Goal: Task Accomplishment & Management: Manage account settings

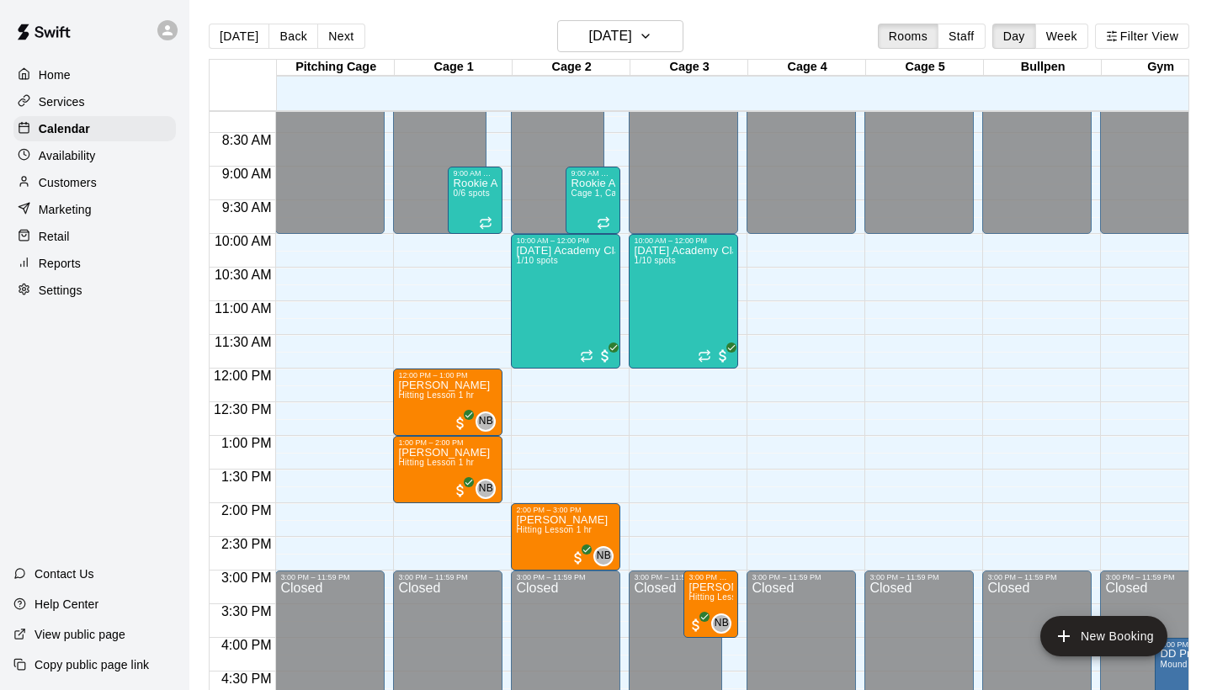
scroll to position [548, 0]
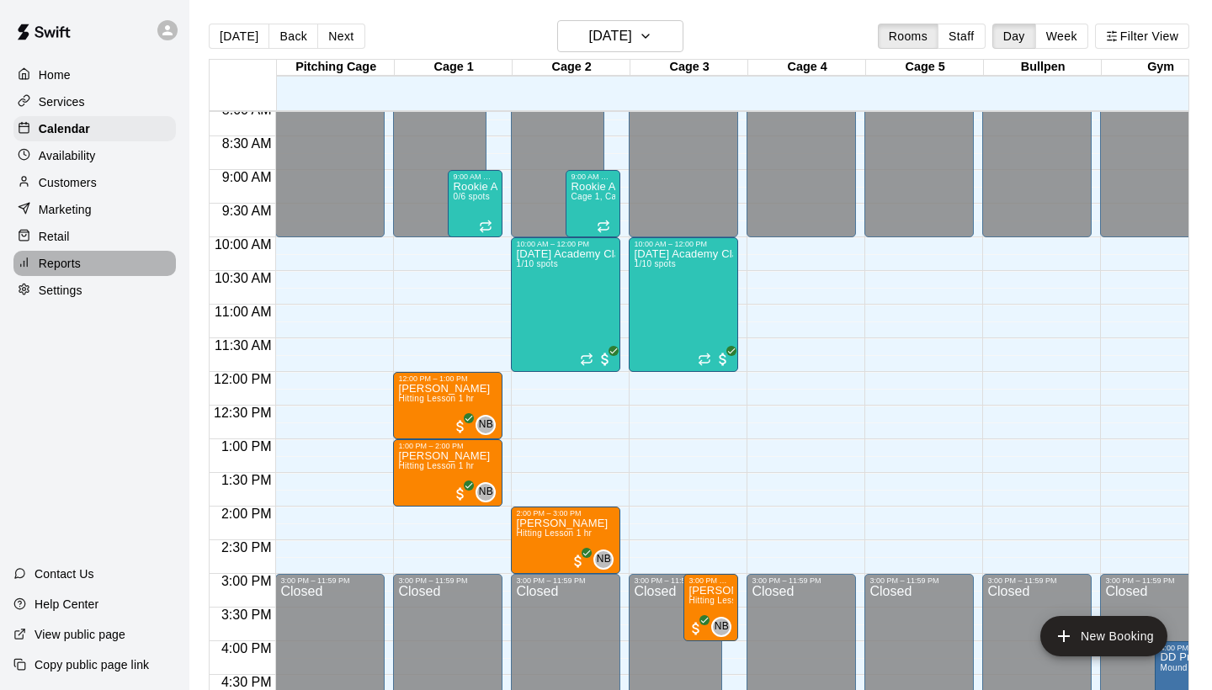
click at [54, 268] on p "Reports" at bounding box center [60, 263] width 42 height 17
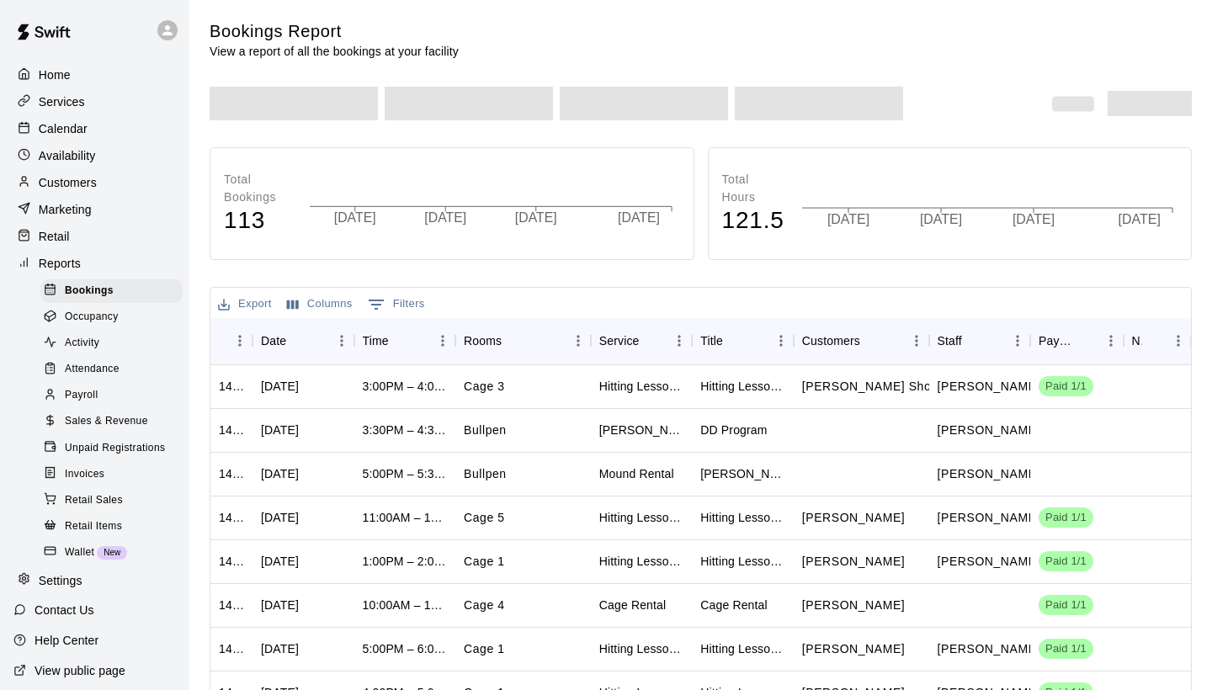
click at [104, 413] on span "Sales & Revenue" at bounding box center [106, 421] width 83 height 17
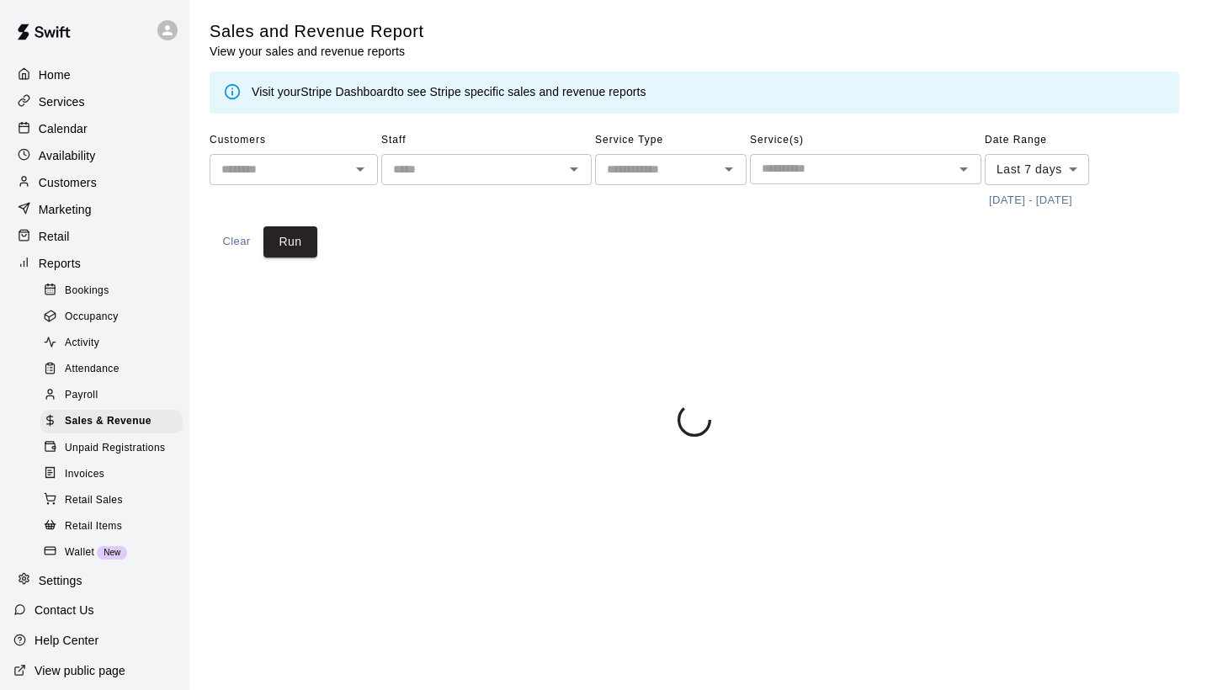
click at [381, 90] on link "Stripe Dashboard" at bounding box center [346, 91] width 93 height 13
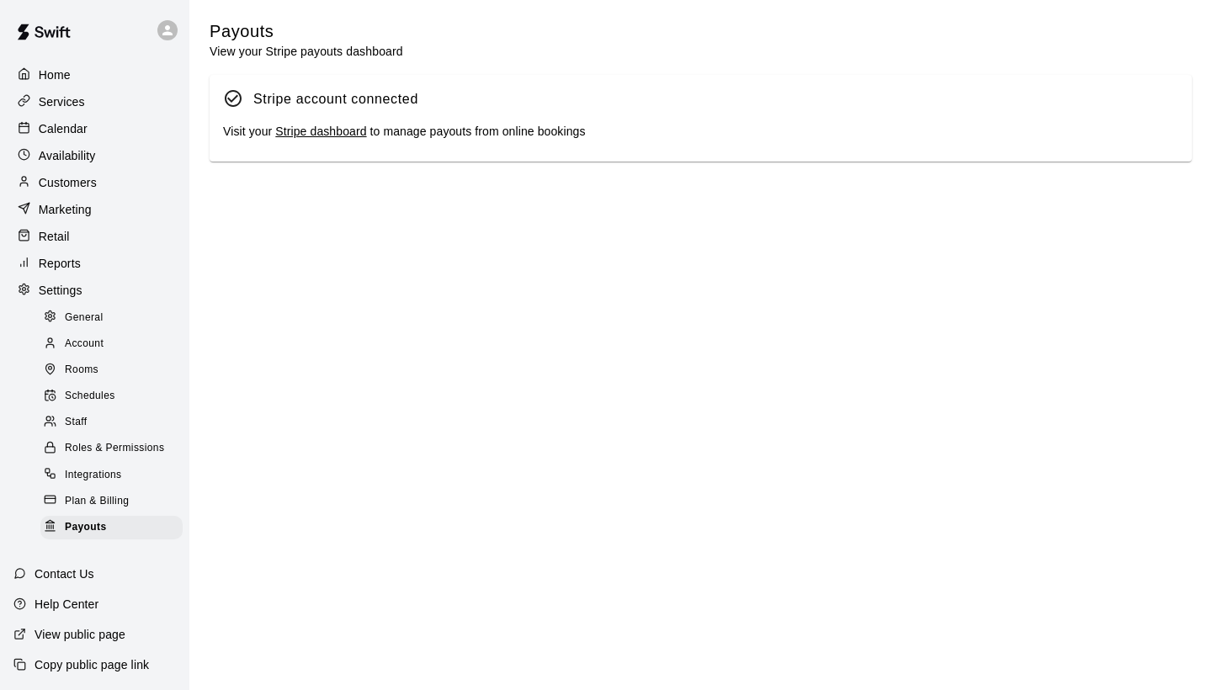
click at [326, 127] on link "Stripe dashboard" at bounding box center [320, 131] width 91 height 13
click at [72, 129] on p "Calendar" at bounding box center [63, 128] width 49 height 17
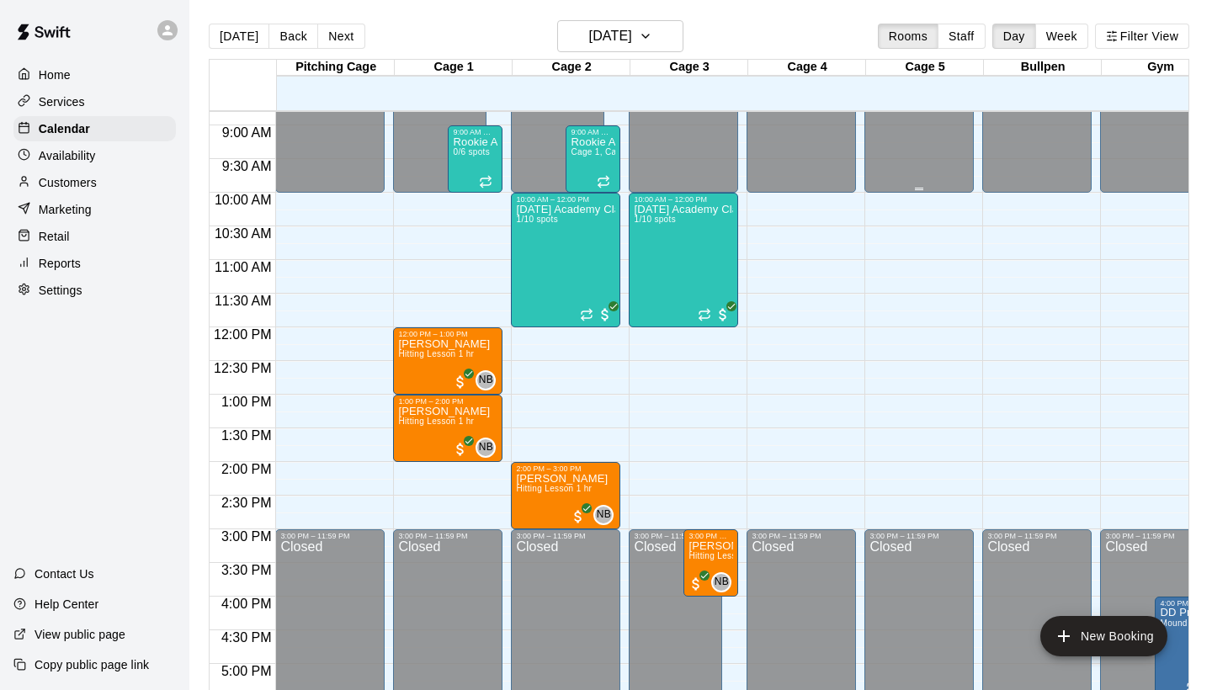
scroll to position [571, 0]
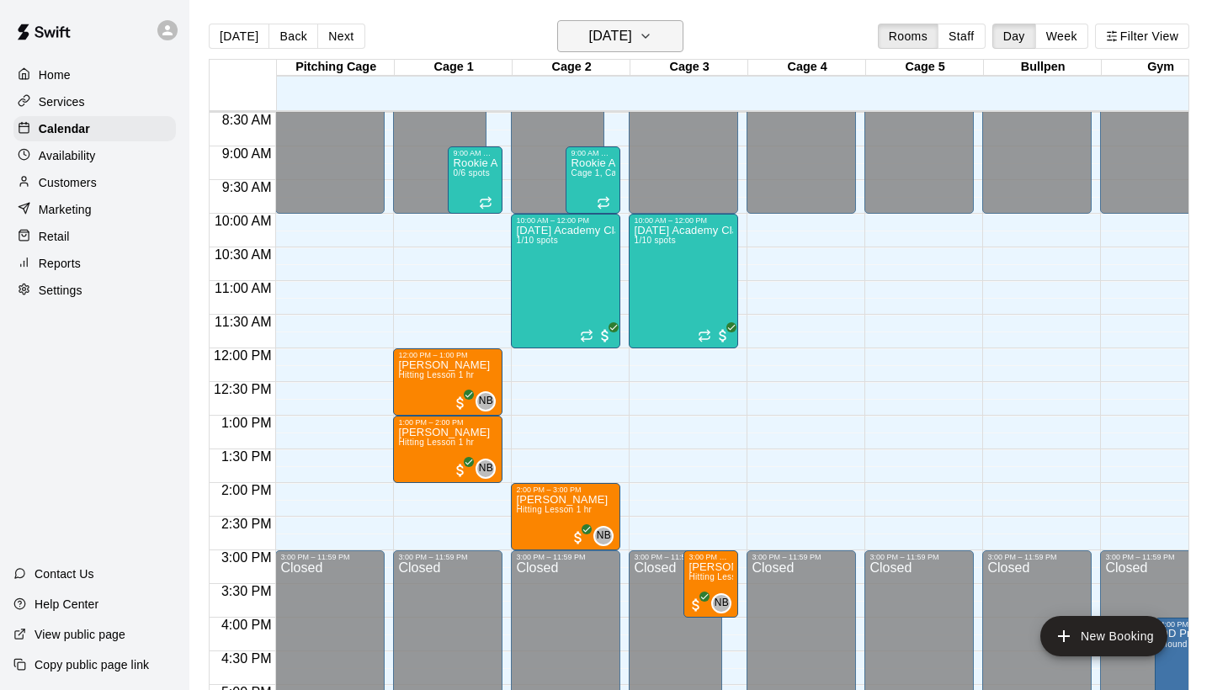
click at [652, 40] on icon "button" at bounding box center [645, 36] width 13 height 20
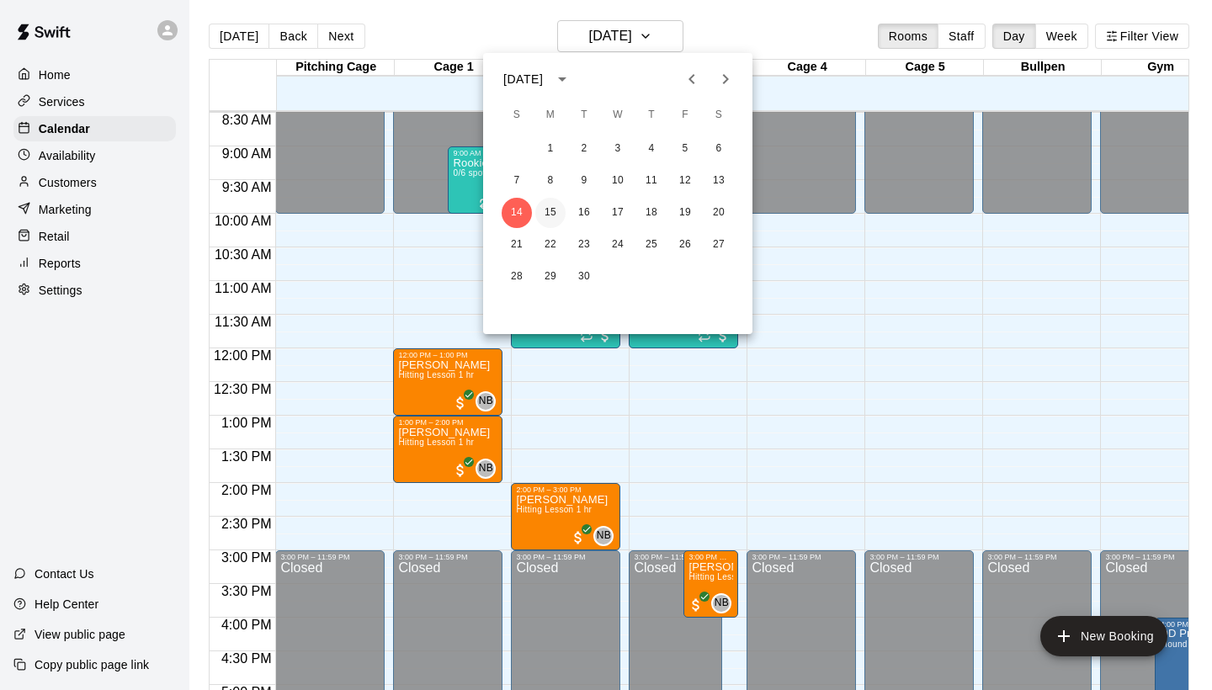
click at [554, 209] on button "15" at bounding box center [550, 213] width 30 height 30
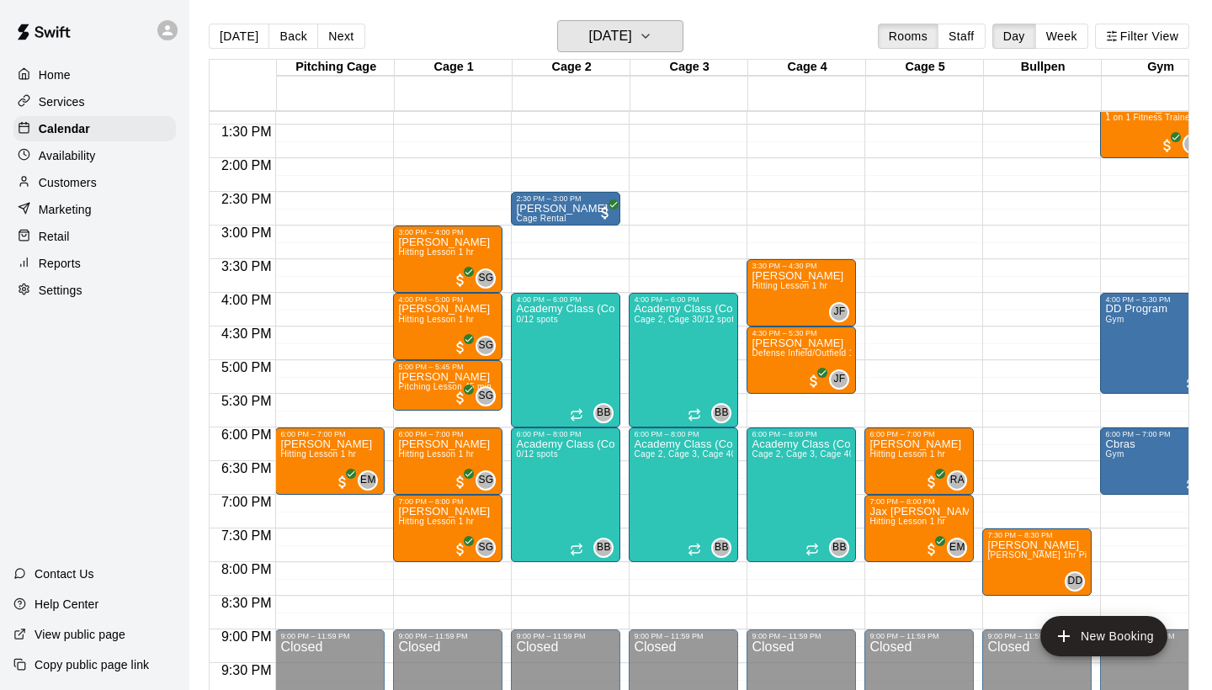
scroll to position [897, 0]
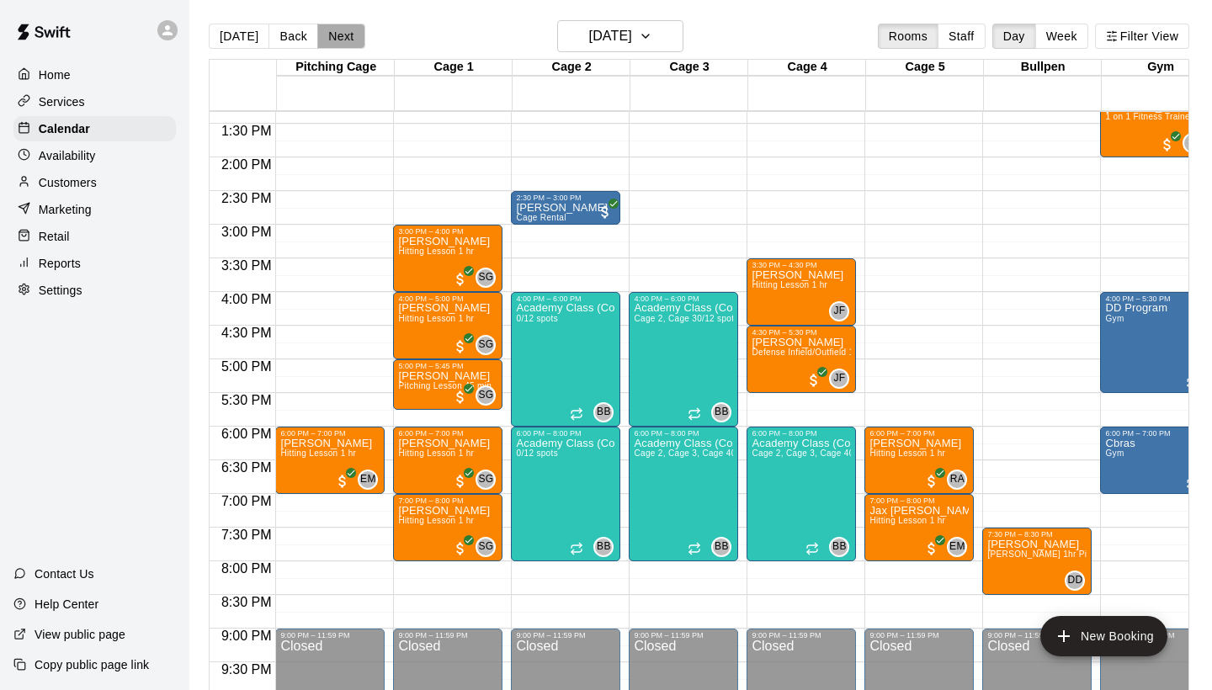
click at [342, 37] on button "Next" at bounding box center [340, 36] width 47 height 25
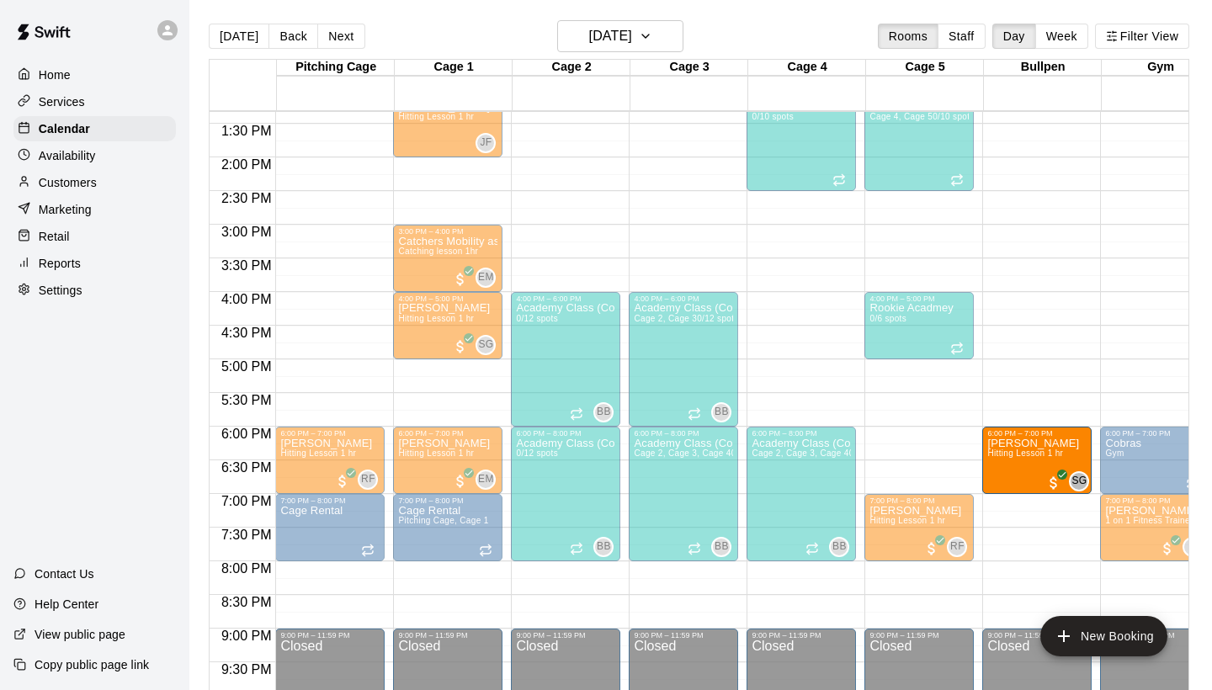
drag, startPoint x: 919, startPoint y: 449, endPoint x: 1031, endPoint y: 454, distance: 112.0
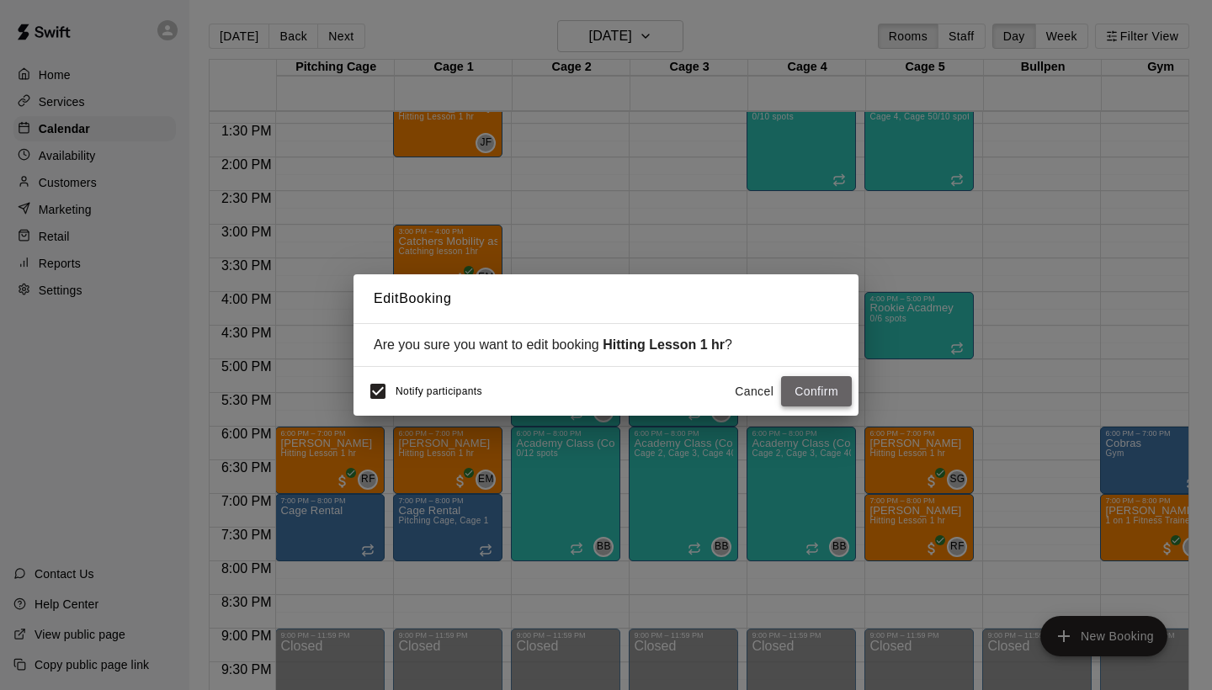
click at [815, 397] on button "Confirm" at bounding box center [816, 391] width 71 height 31
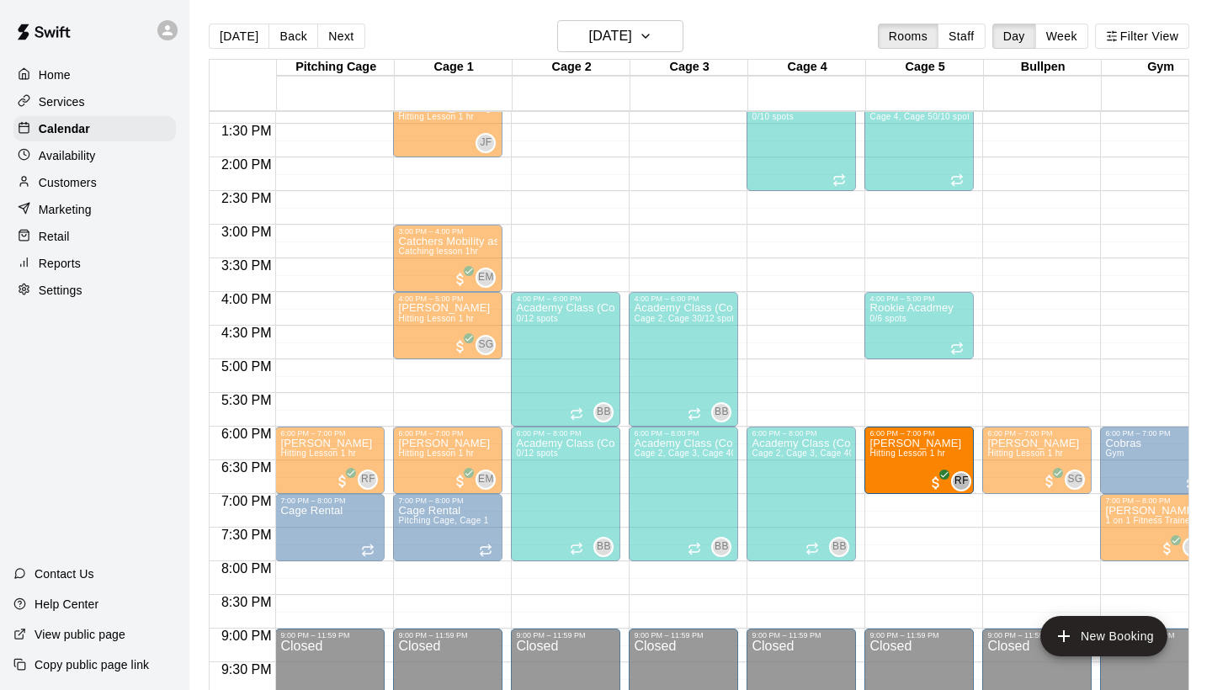
drag, startPoint x: 900, startPoint y: 533, endPoint x: 904, endPoint y: 480, distance: 53.1
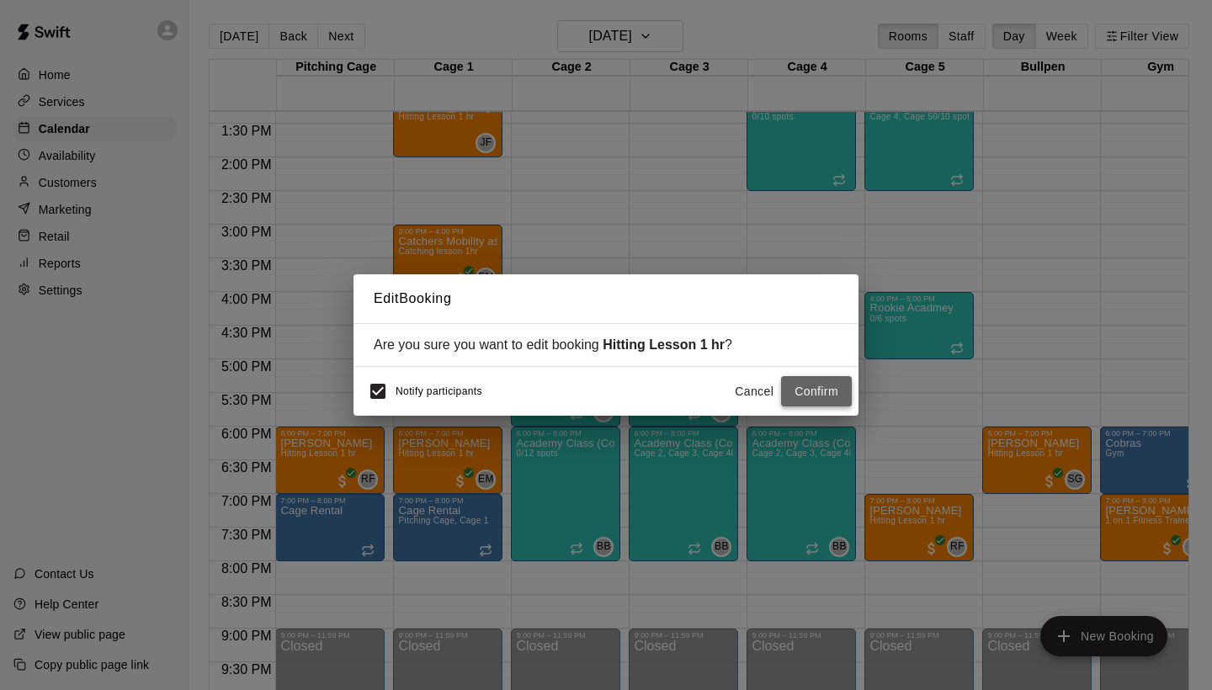
click at [804, 388] on button "Confirm" at bounding box center [816, 391] width 71 height 31
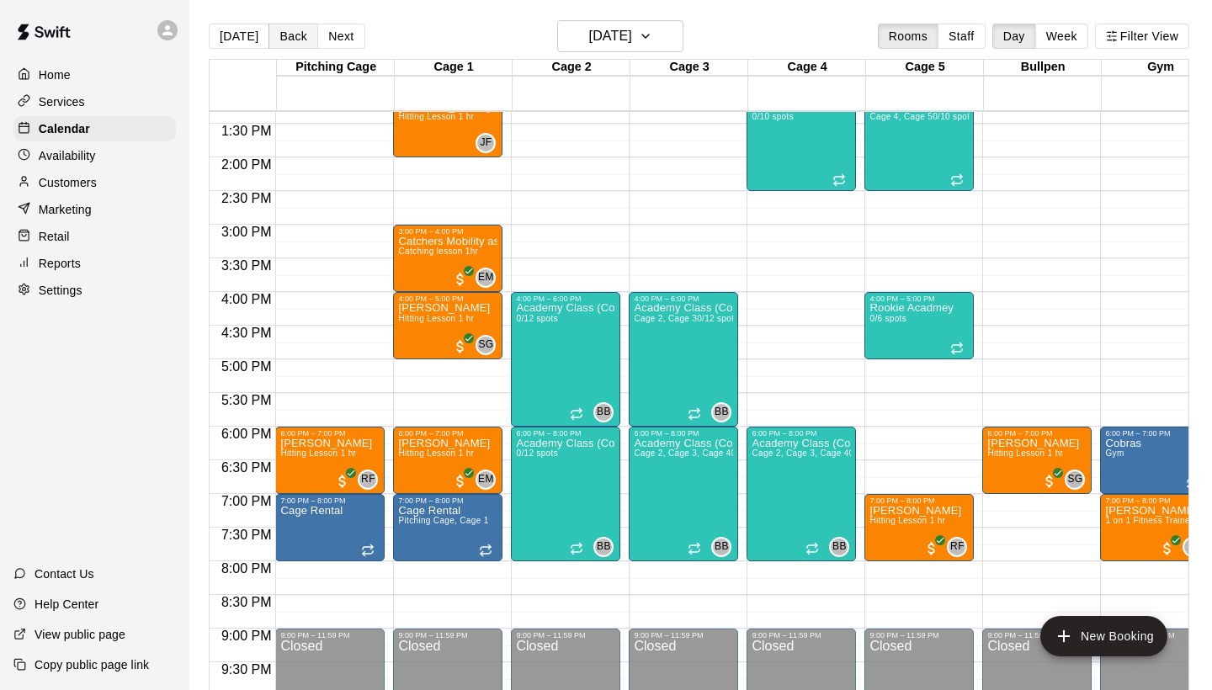
click at [289, 40] on button "Back" at bounding box center [293, 36] width 50 height 25
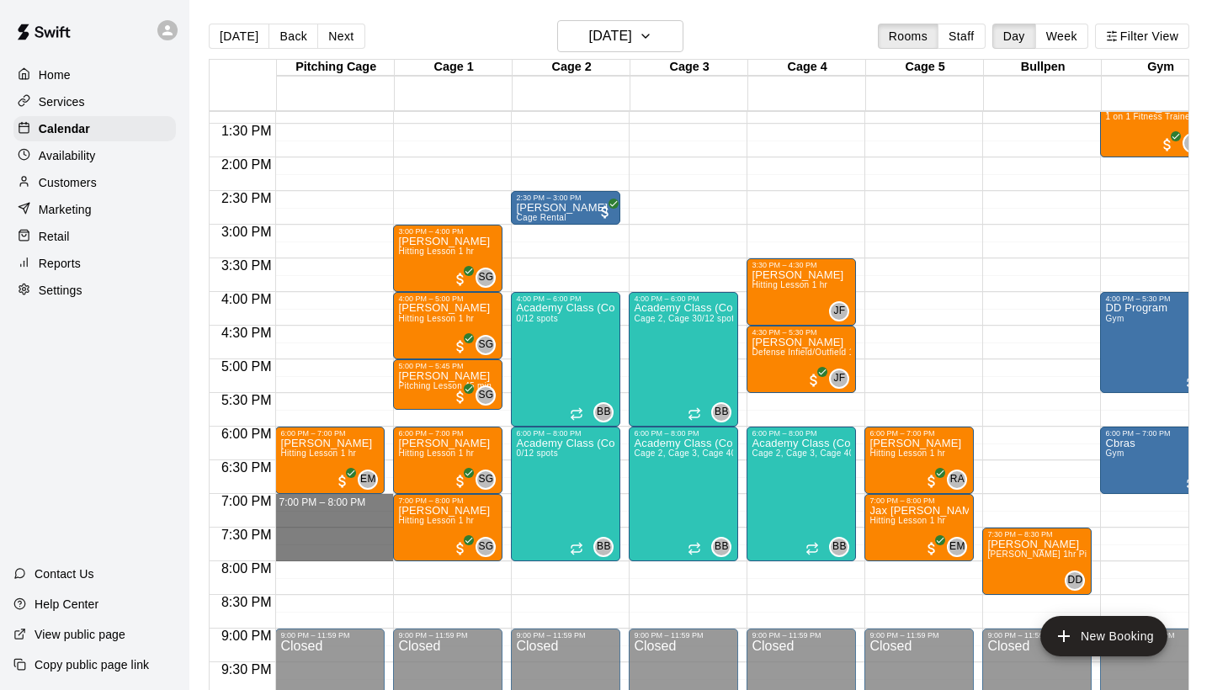
drag, startPoint x: 348, startPoint y: 499, endPoint x: 348, endPoint y: 560, distance: 61.4
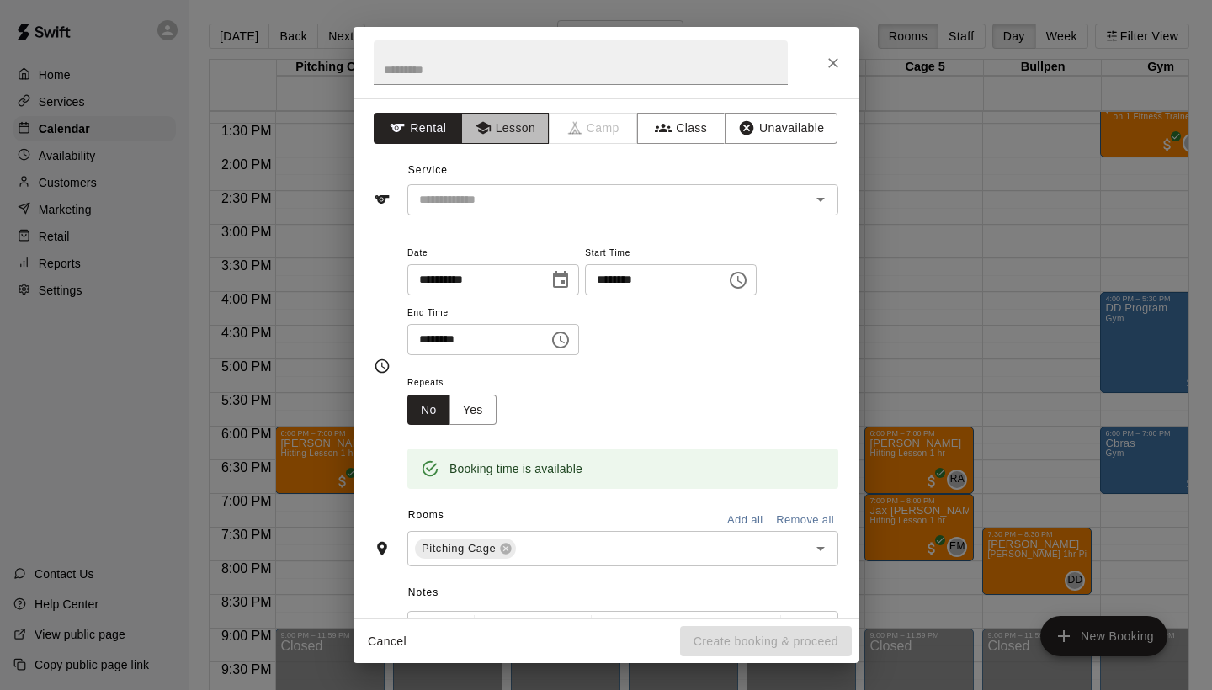
click at [524, 129] on button "Lesson" at bounding box center [505, 128] width 88 height 31
click at [493, 200] on input "text" at bounding box center [597, 199] width 371 height 21
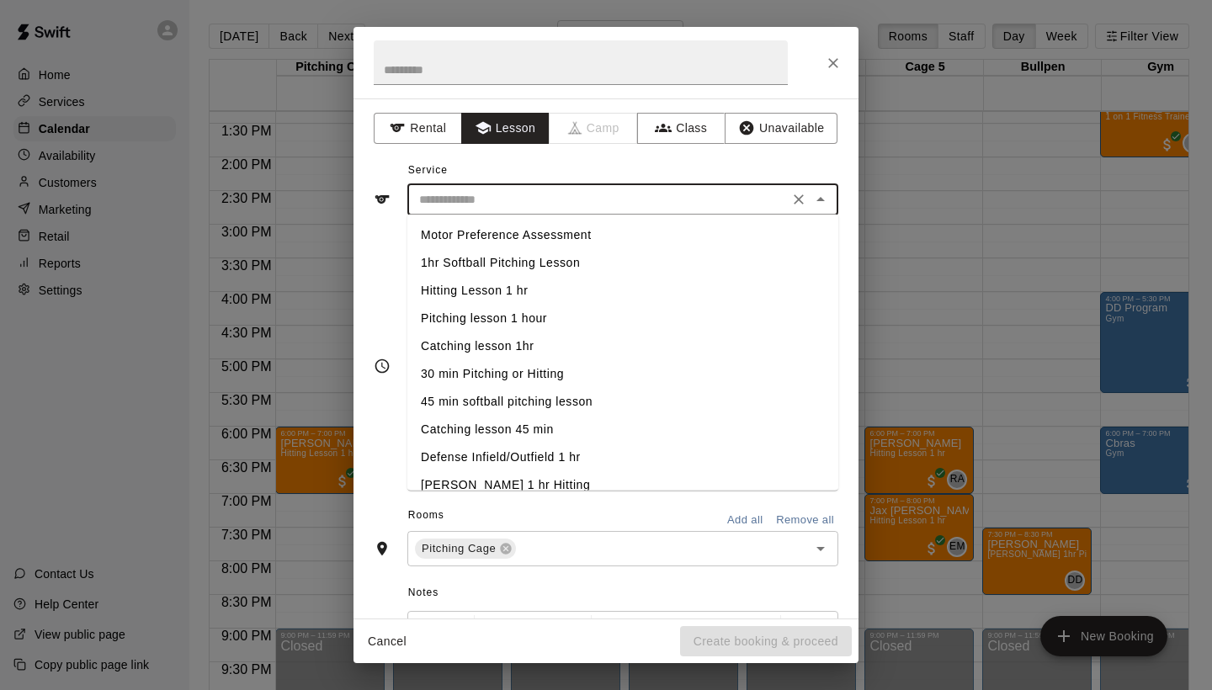
click at [490, 290] on li "Hitting Lesson 1 hr" at bounding box center [622, 291] width 431 height 28
type input "**********"
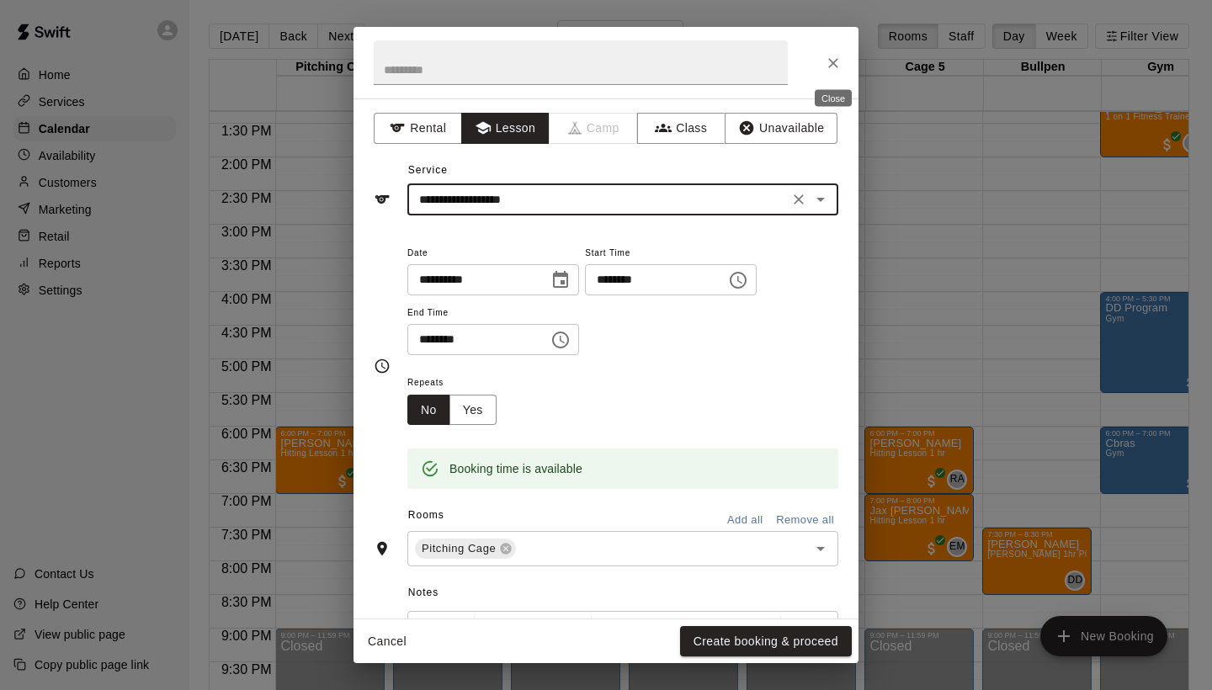
click at [837, 63] on icon "Close" at bounding box center [833, 63] width 17 height 17
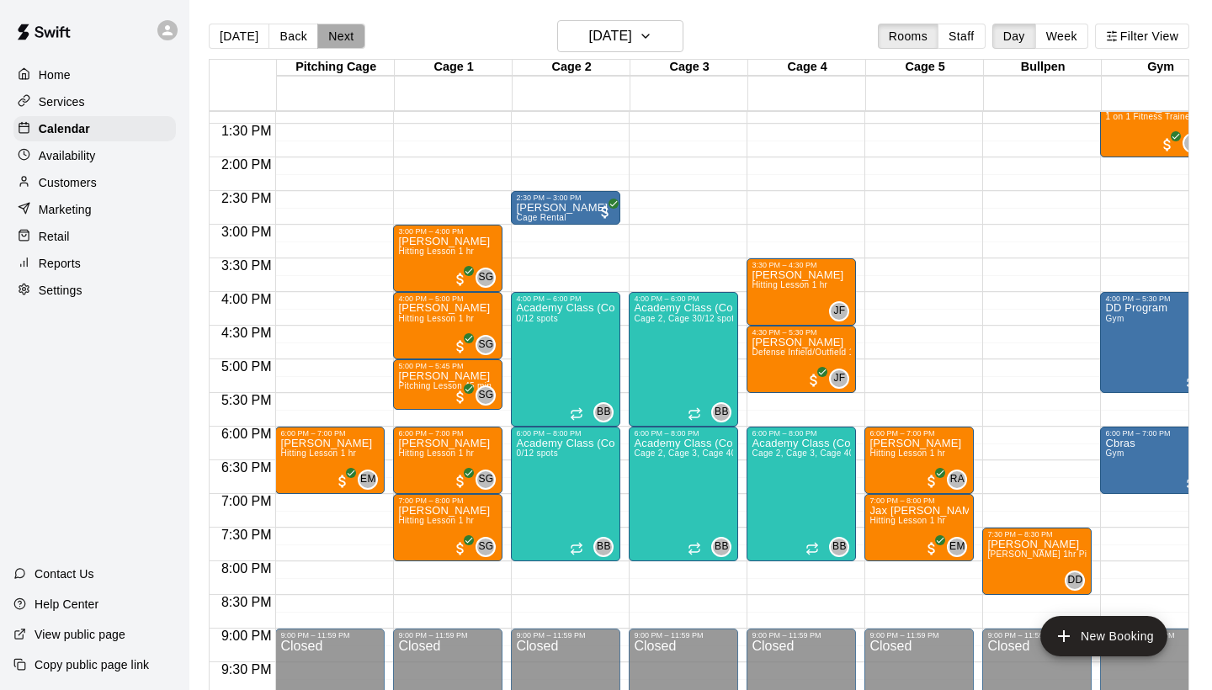
click at [338, 35] on button "Next" at bounding box center [340, 36] width 47 height 25
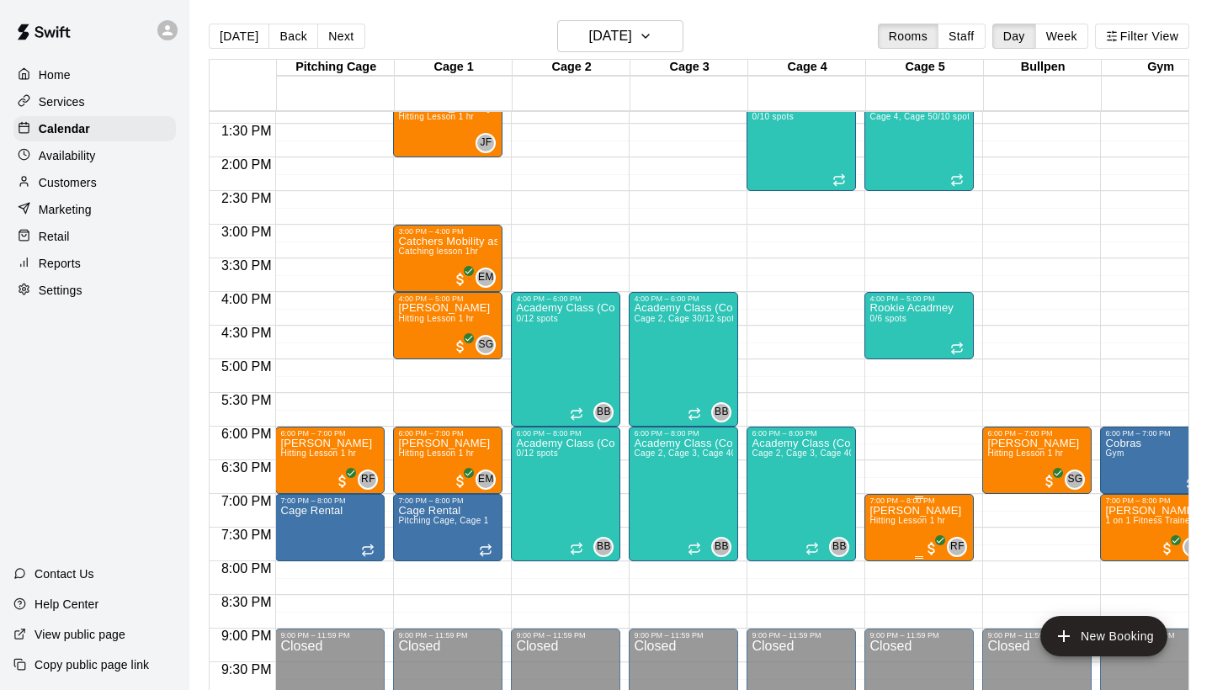
click at [894, 527] on icon "edit" at bounding box center [887, 523] width 20 height 20
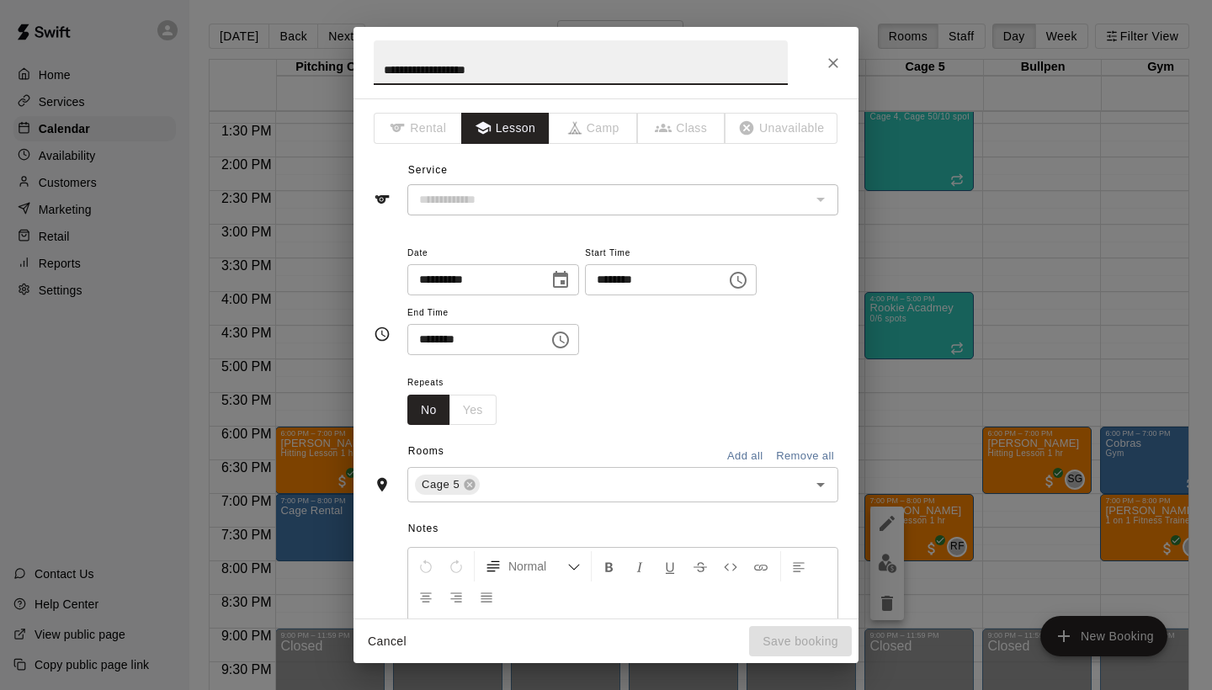
type input "**********"
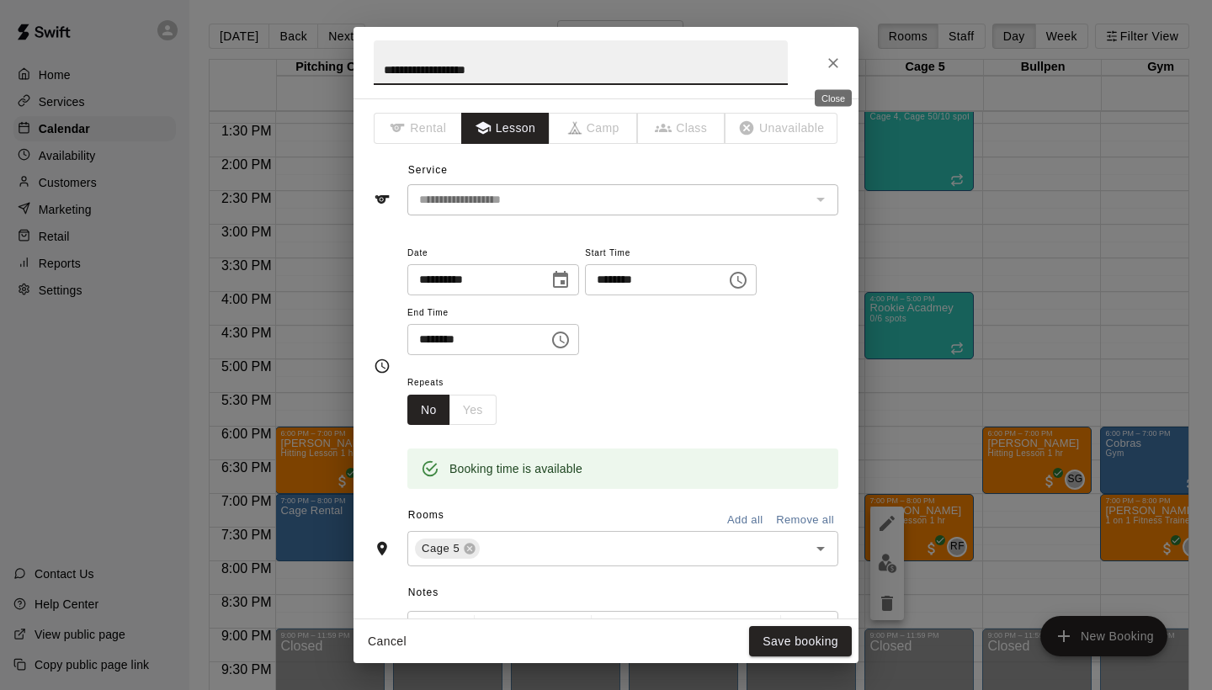
click at [835, 58] on icon "Close" at bounding box center [833, 63] width 17 height 17
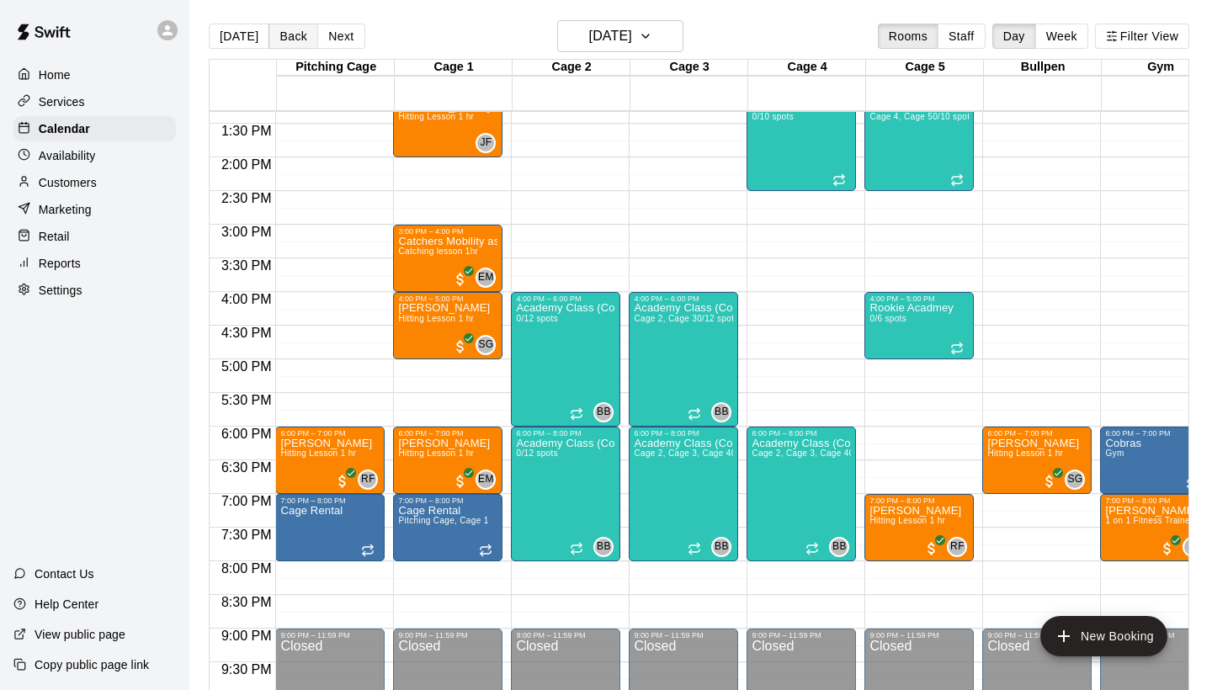
click at [280, 34] on button "Back" at bounding box center [293, 36] width 50 height 25
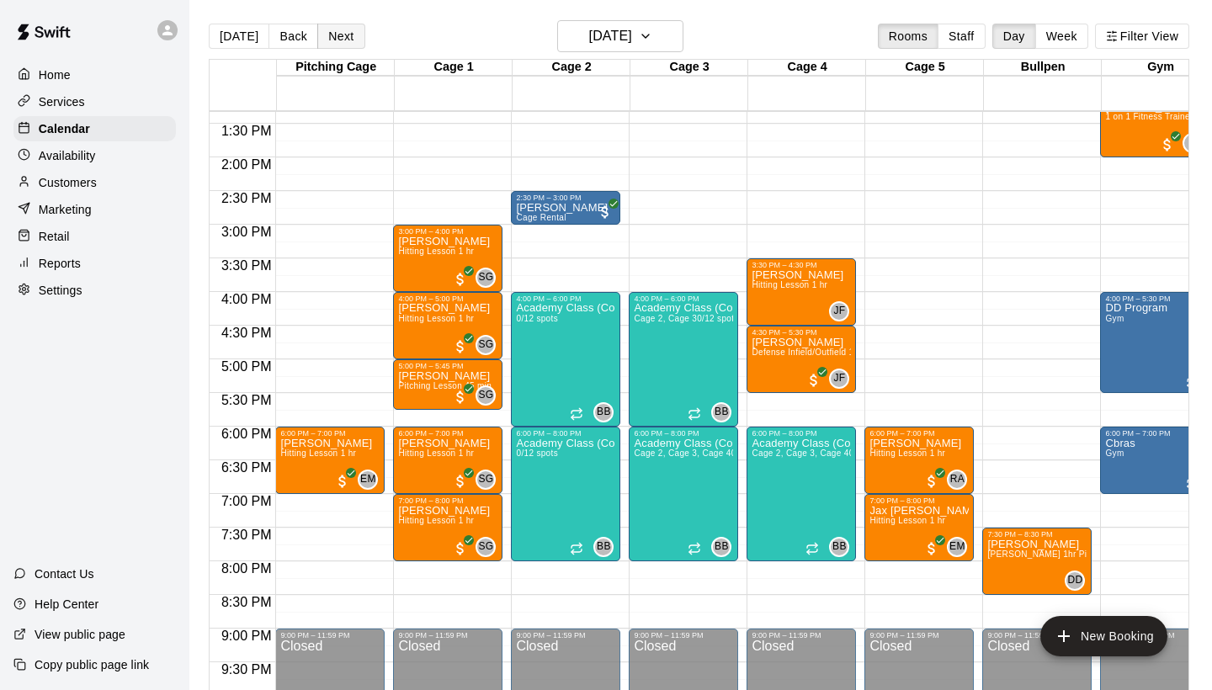
click at [348, 37] on button "Next" at bounding box center [340, 36] width 47 height 25
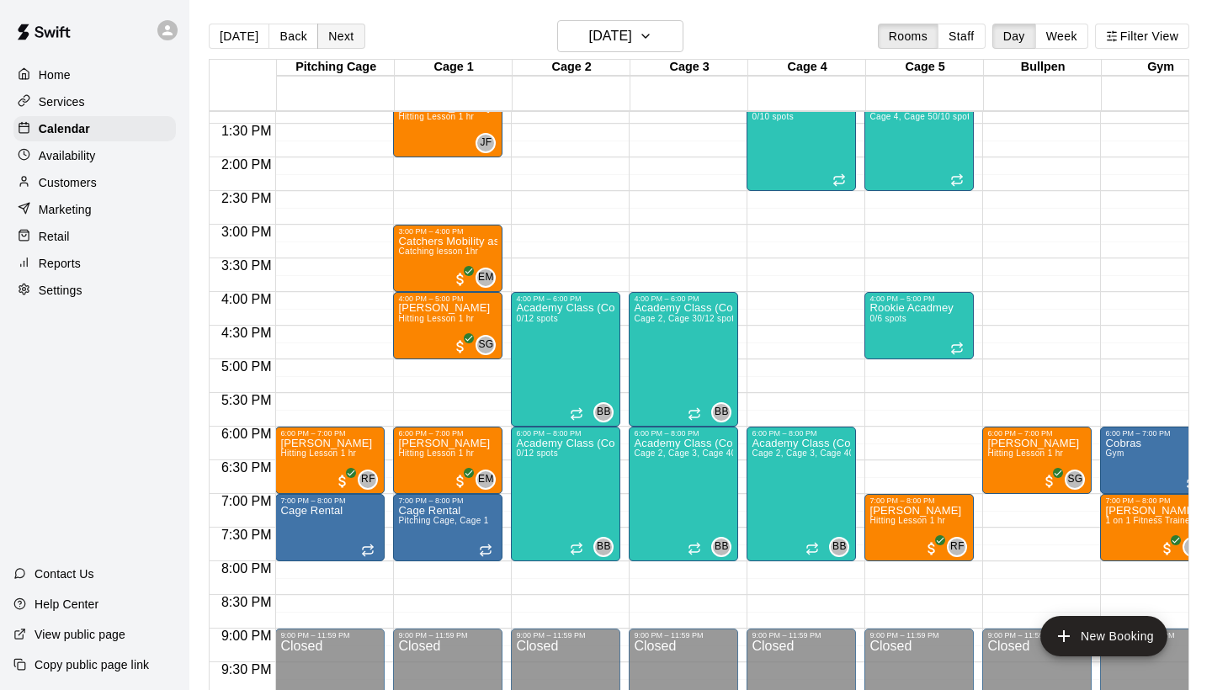
click at [342, 27] on button "Next" at bounding box center [340, 36] width 47 height 25
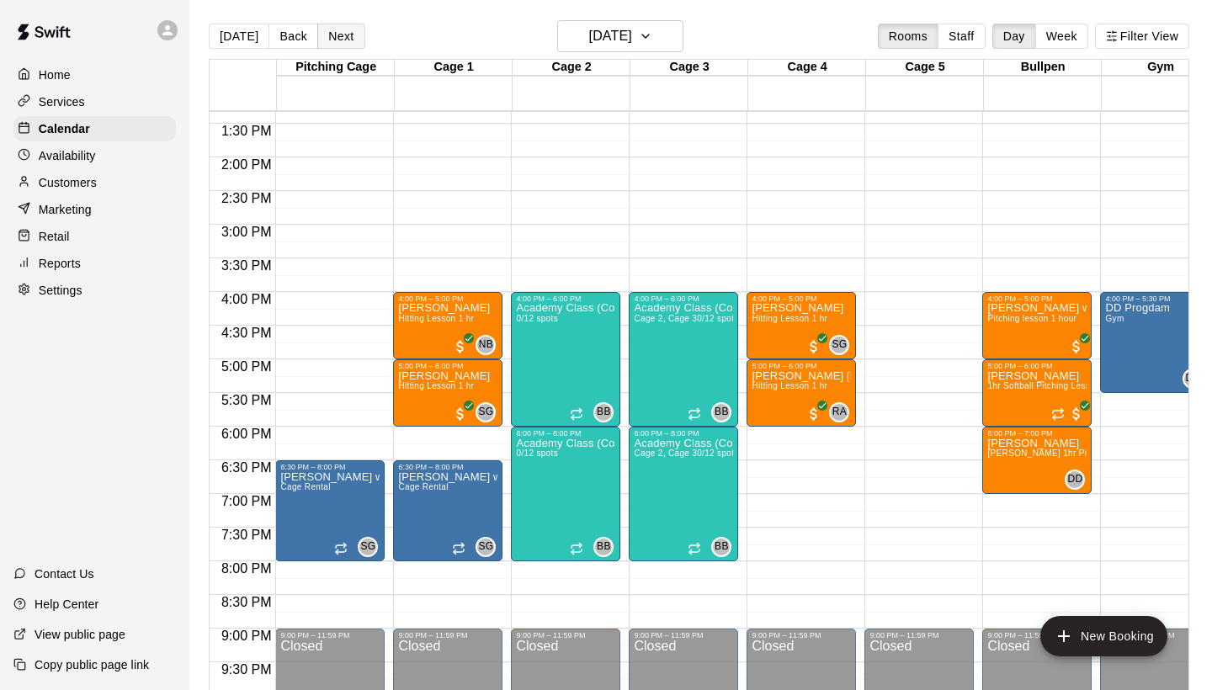
click at [353, 31] on button "Next" at bounding box center [340, 36] width 47 height 25
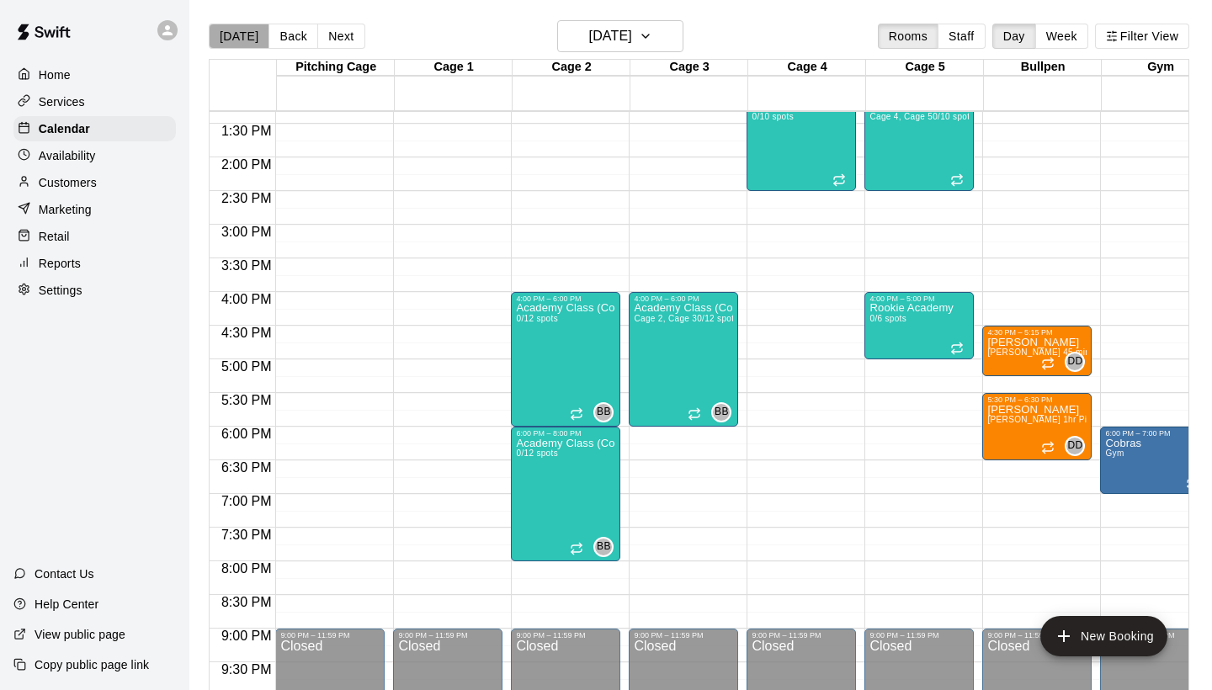
click at [240, 34] on button "[DATE]" at bounding box center [239, 36] width 61 height 25
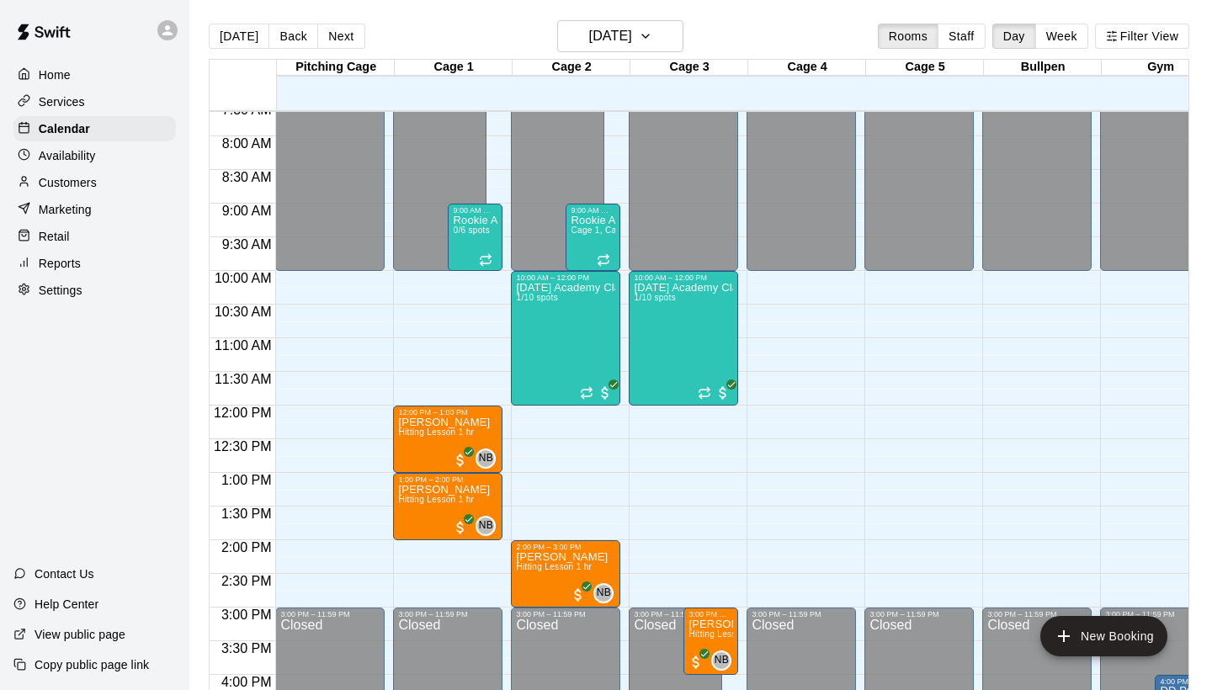
scroll to position [510, 0]
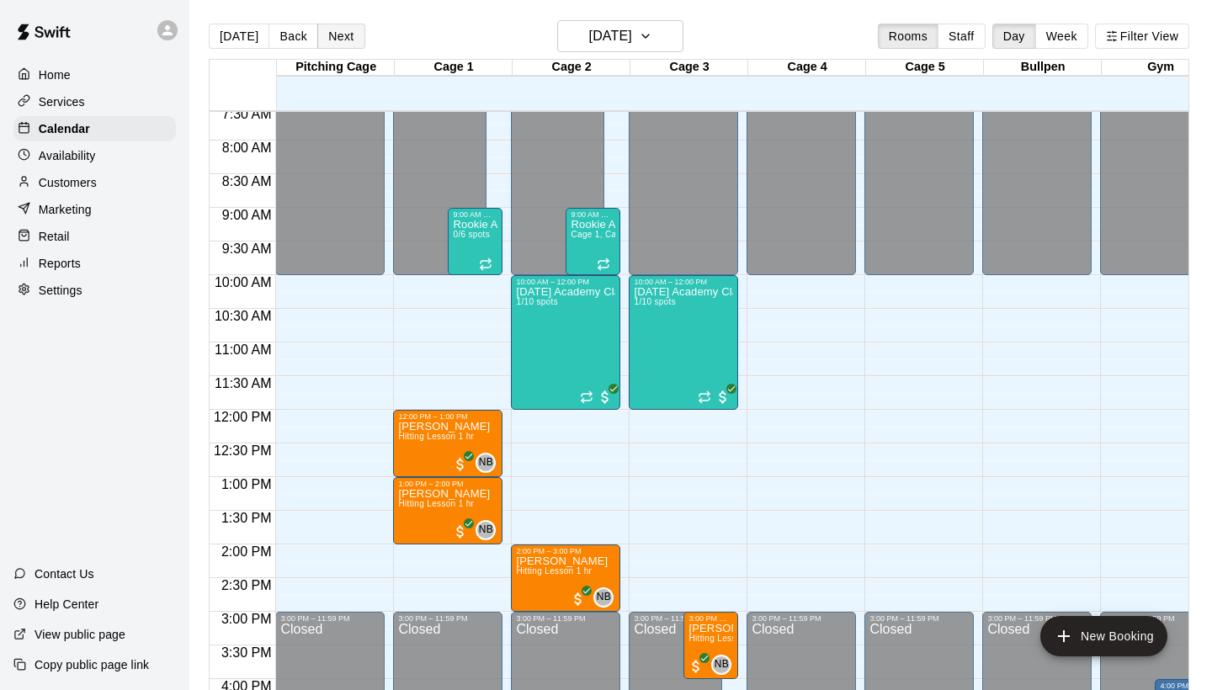
click at [352, 44] on button "Next" at bounding box center [340, 36] width 47 height 25
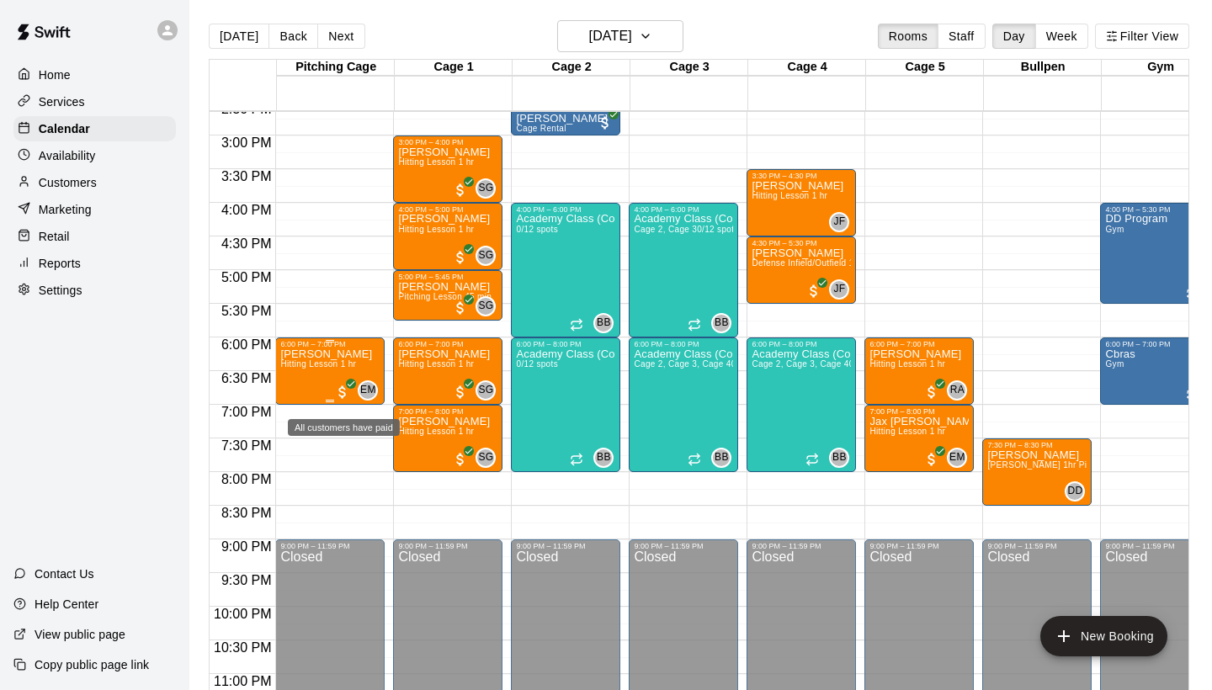
scroll to position [988, 0]
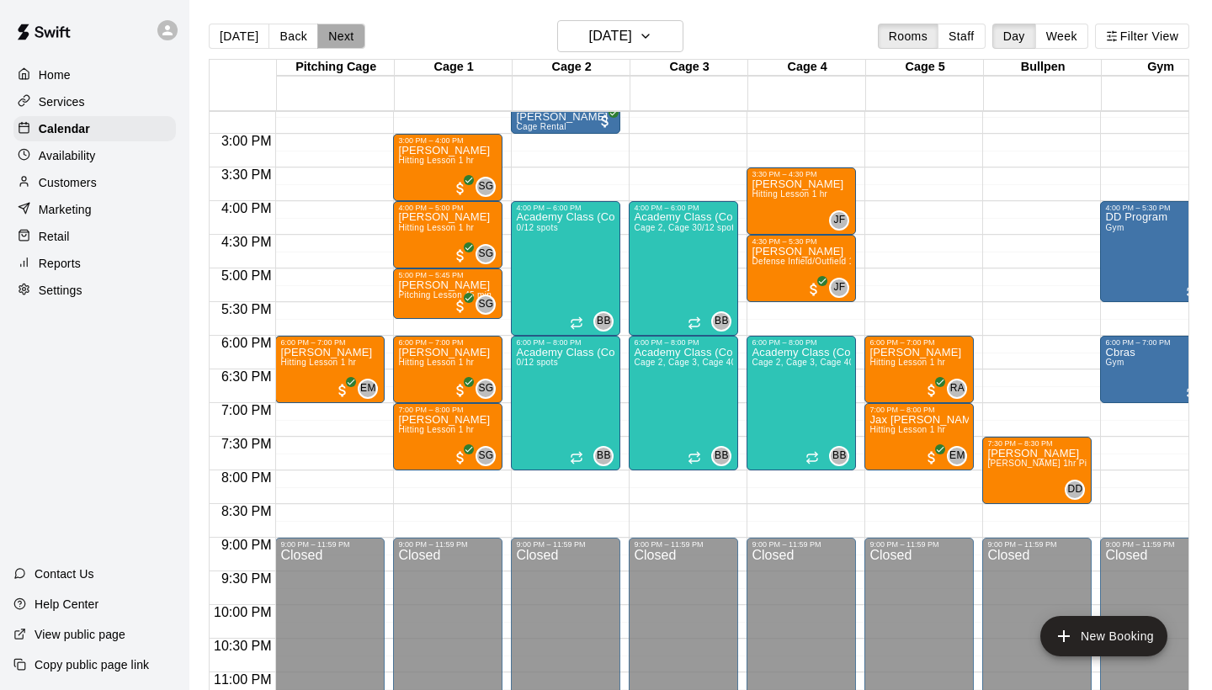
click at [339, 38] on button "Next" at bounding box center [340, 36] width 47 height 25
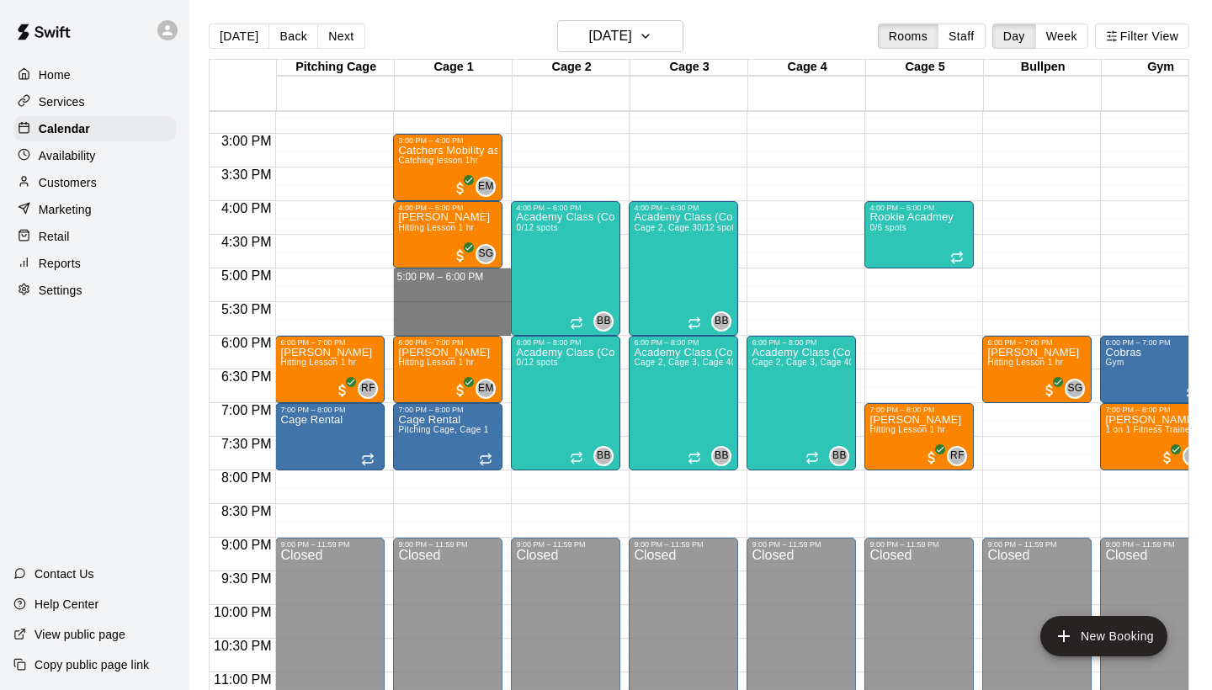
drag, startPoint x: 440, startPoint y: 273, endPoint x: 440, endPoint y: 324, distance: 50.5
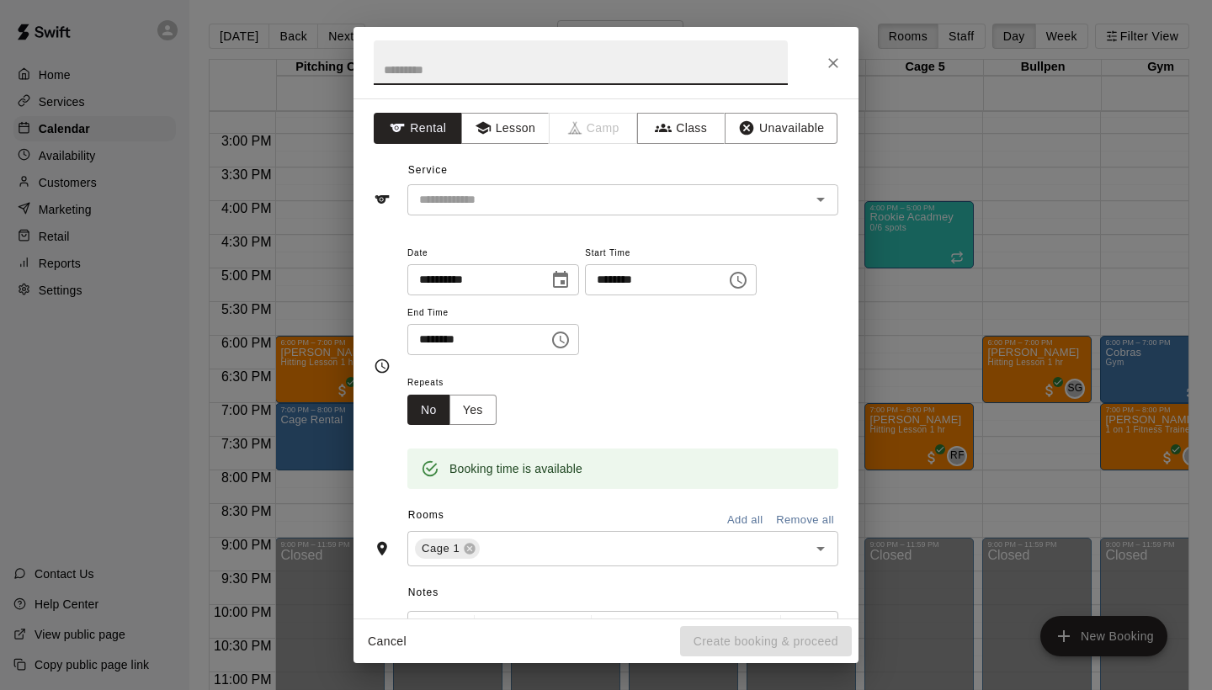
click at [523, 67] on input "text" at bounding box center [581, 62] width 414 height 45
type input "****"
click at [508, 135] on button "Lesson" at bounding box center [505, 128] width 88 height 31
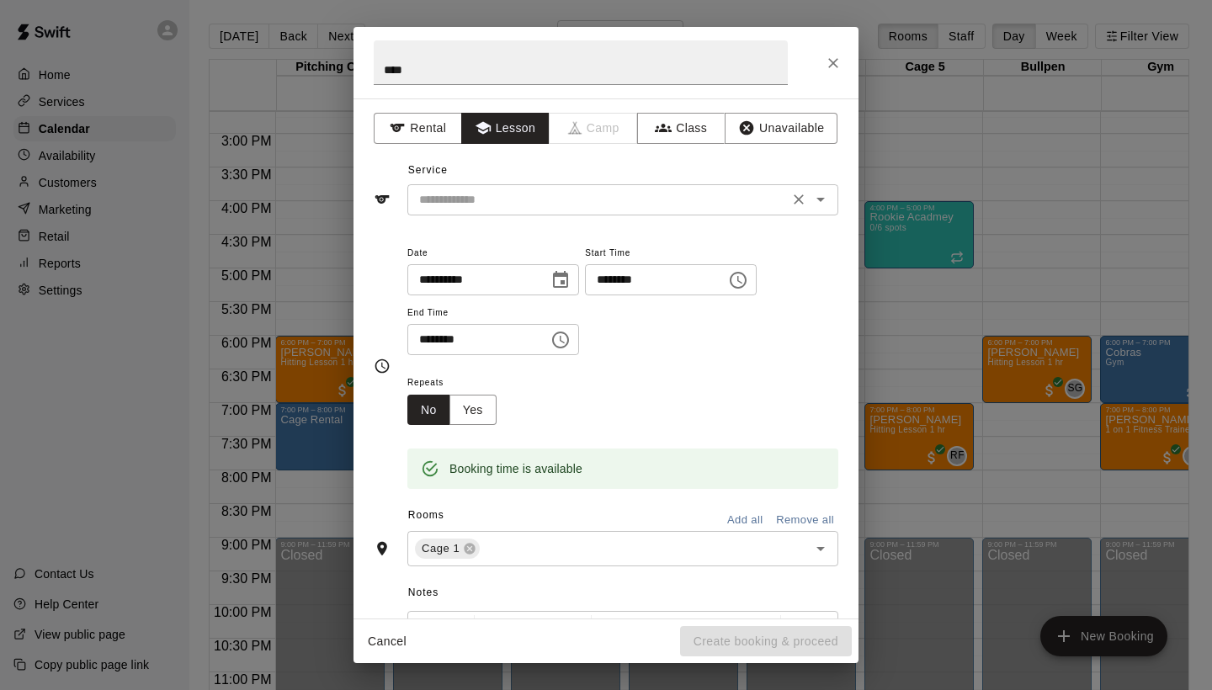
click at [497, 203] on input "text" at bounding box center [597, 199] width 371 height 21
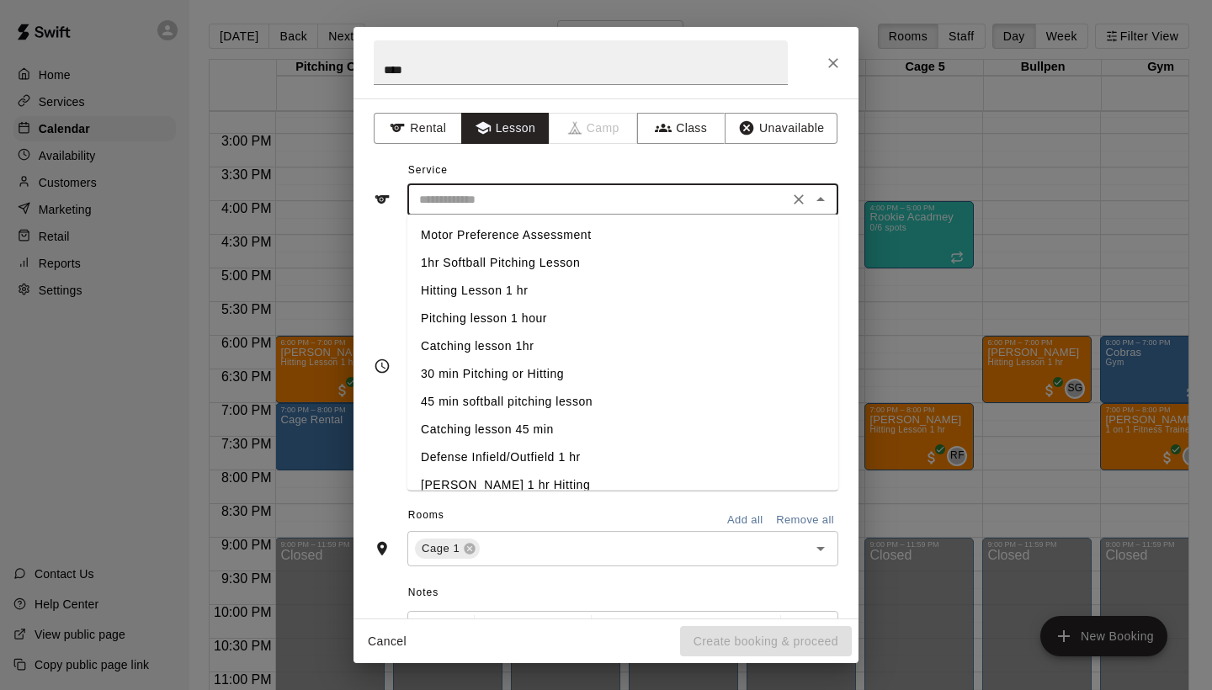
click at [480, 282] on li "Hitting Lesson 1 hr" at bounding box center [622, 291] width 431 height 28
type input "**********"
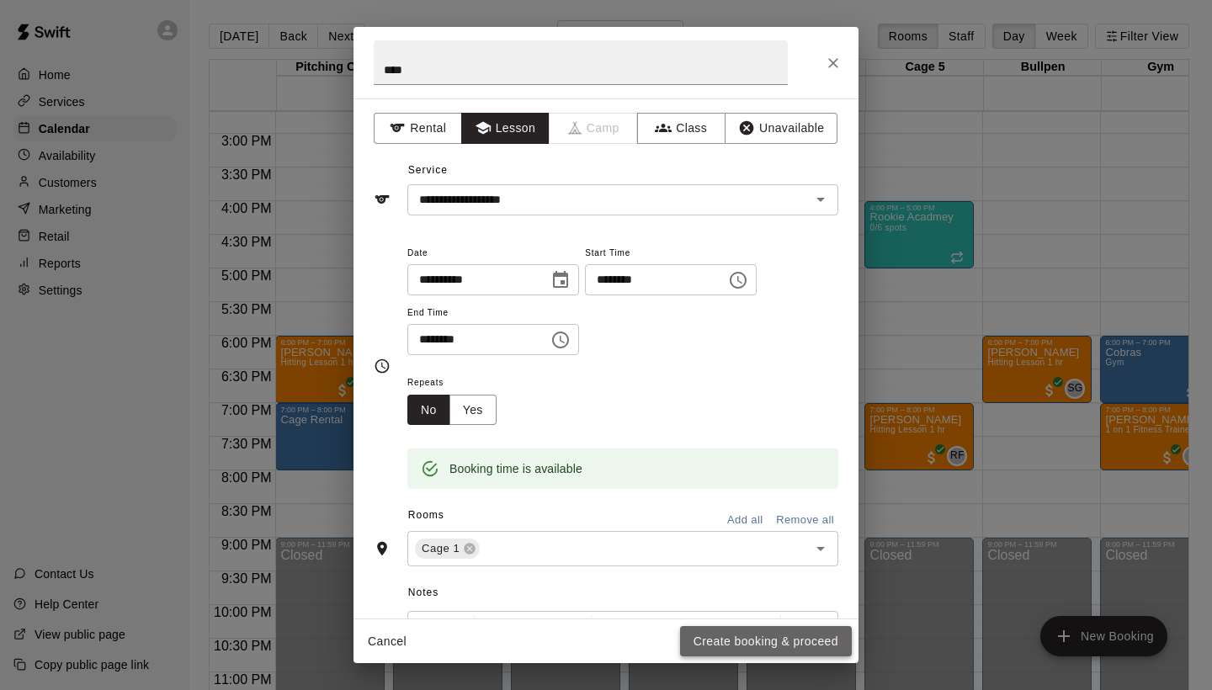
click at [726, 645] on button "Create booking & proceed" at bounding box center [766, 641] width 172 height 31
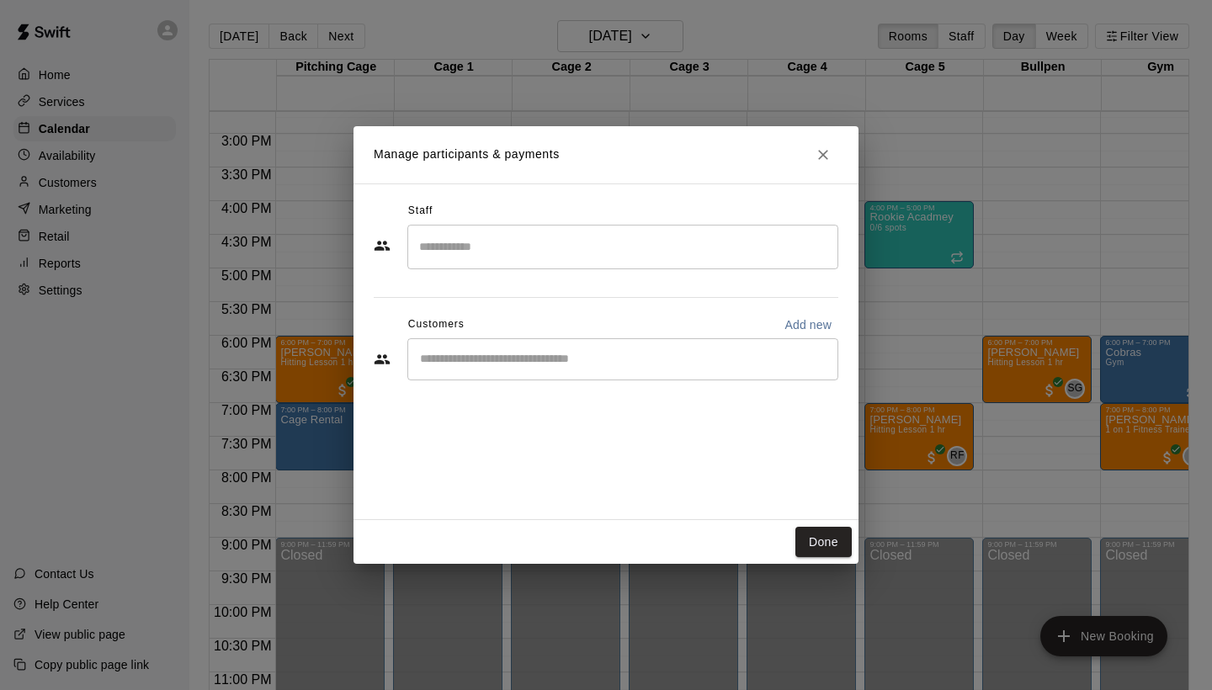
click at [570, 247] on input "Search staff" at bounding box center [623, 246] width 416 height 29
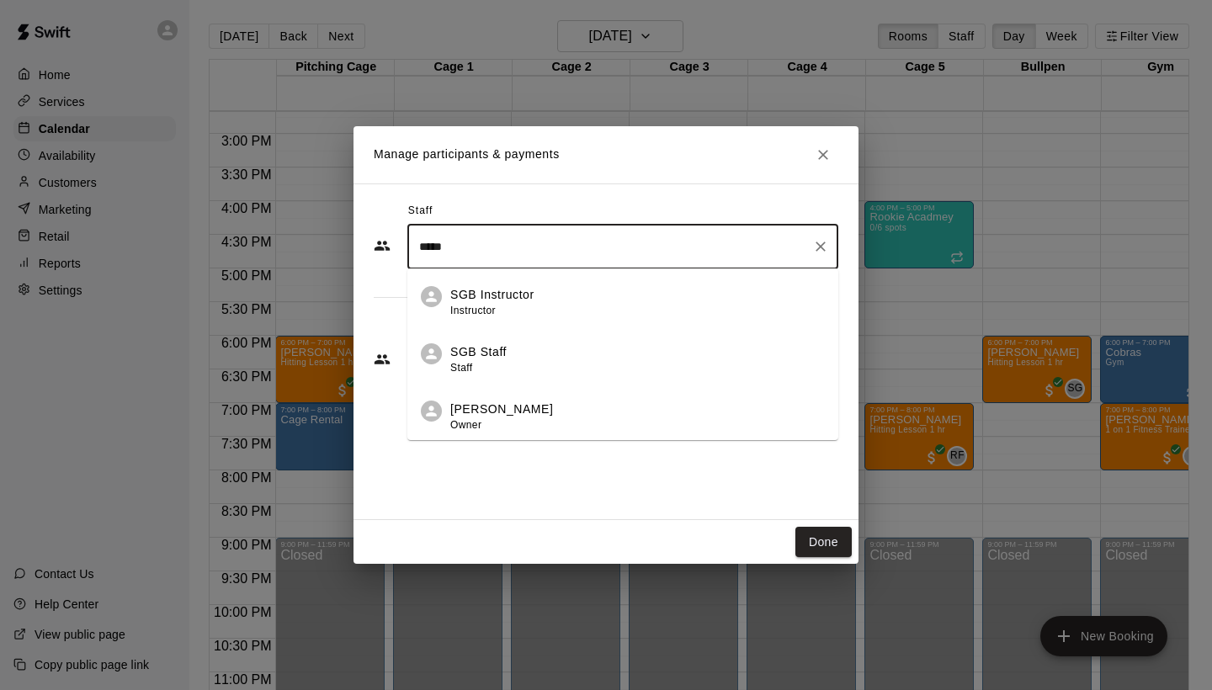
click at [530, 419] on div "[PERSON_NAME] Owner" at bounding box center [501, 417] width 103 height 33
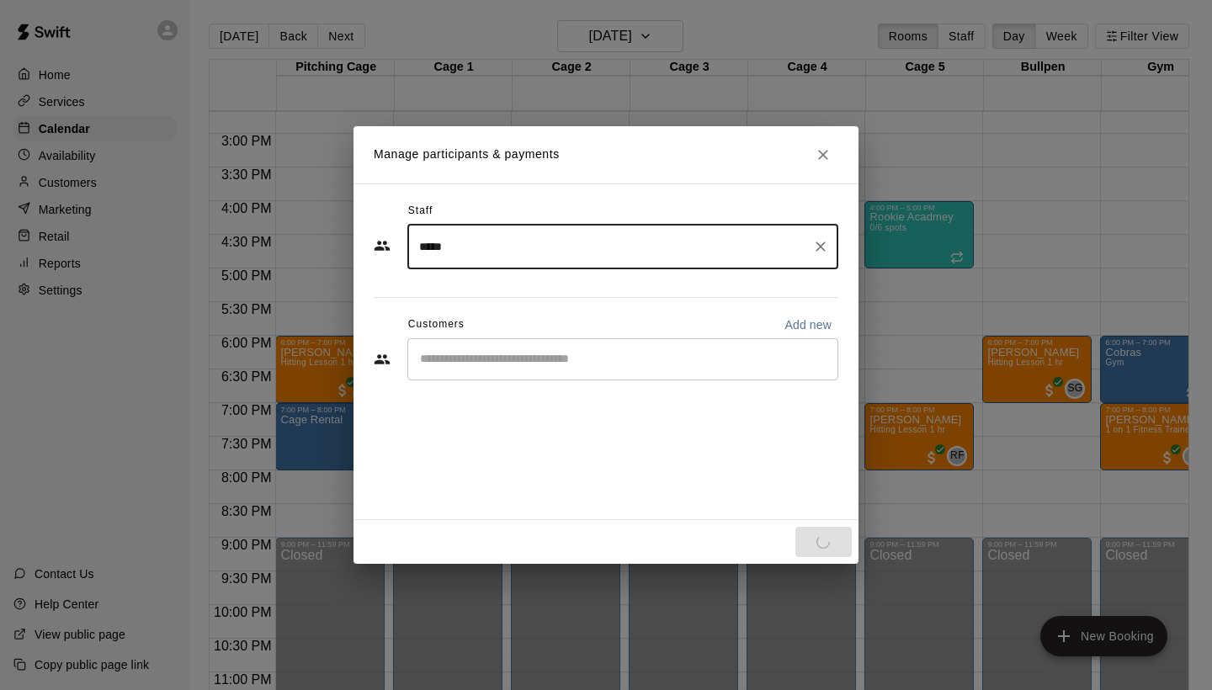
type input "*****"
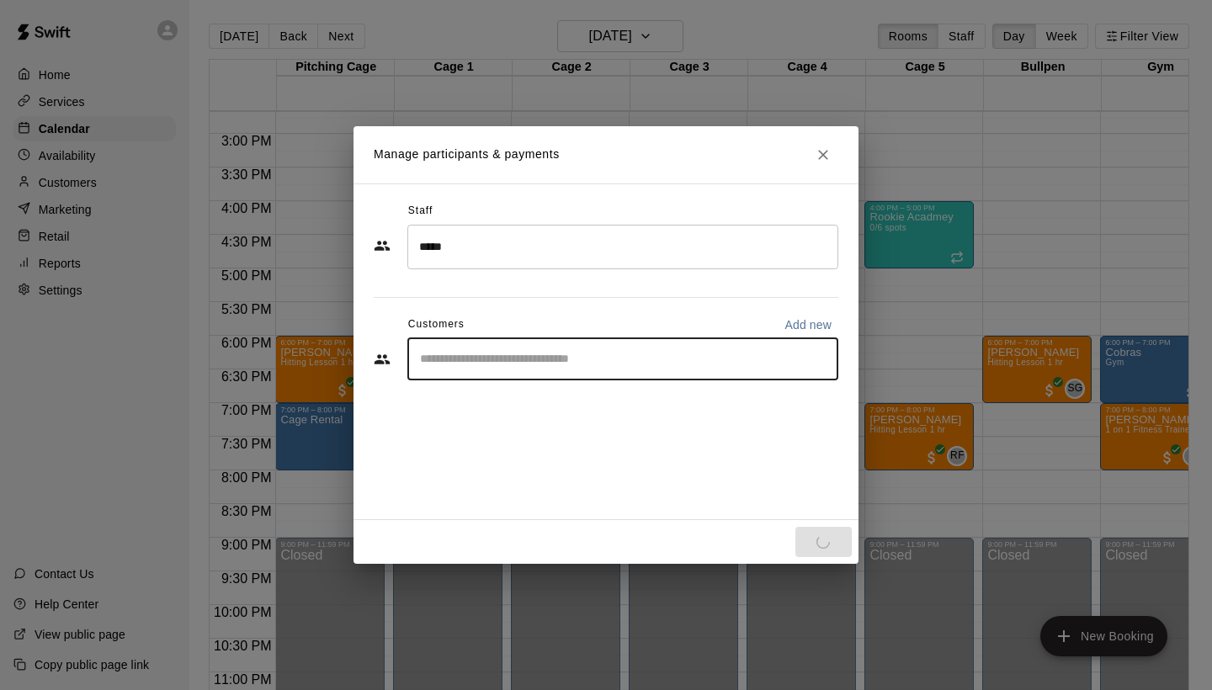
click at [527, 360] on input "Start typing to search customers..." at bounding box center [623, 359] width 416 height 17
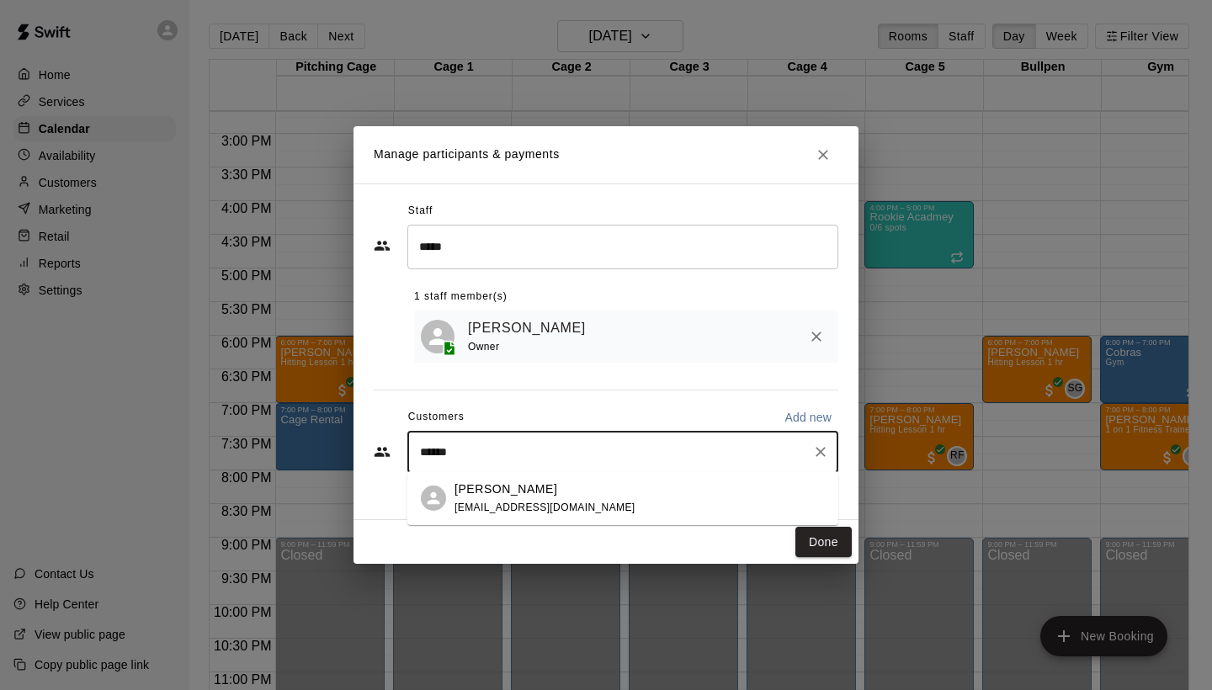
type input "*******"
click at [471, 499] on div "[PERSON_NAME] [EMAIL_ADDRESS][DOMAIN_NAME]" at bounding box center [544, 498] width 181 height 36
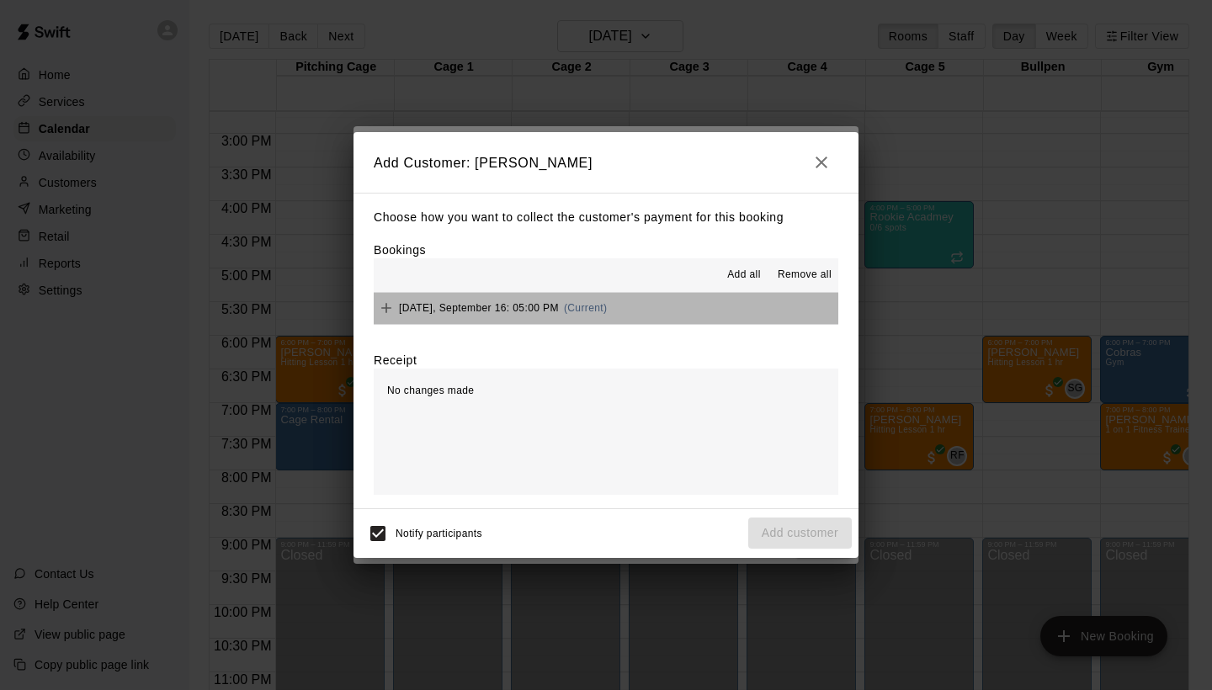
click at [471, 311] on span "[DATE], September 16: 05:00 PM" at bounding box center [479, 308] width 160 height 12
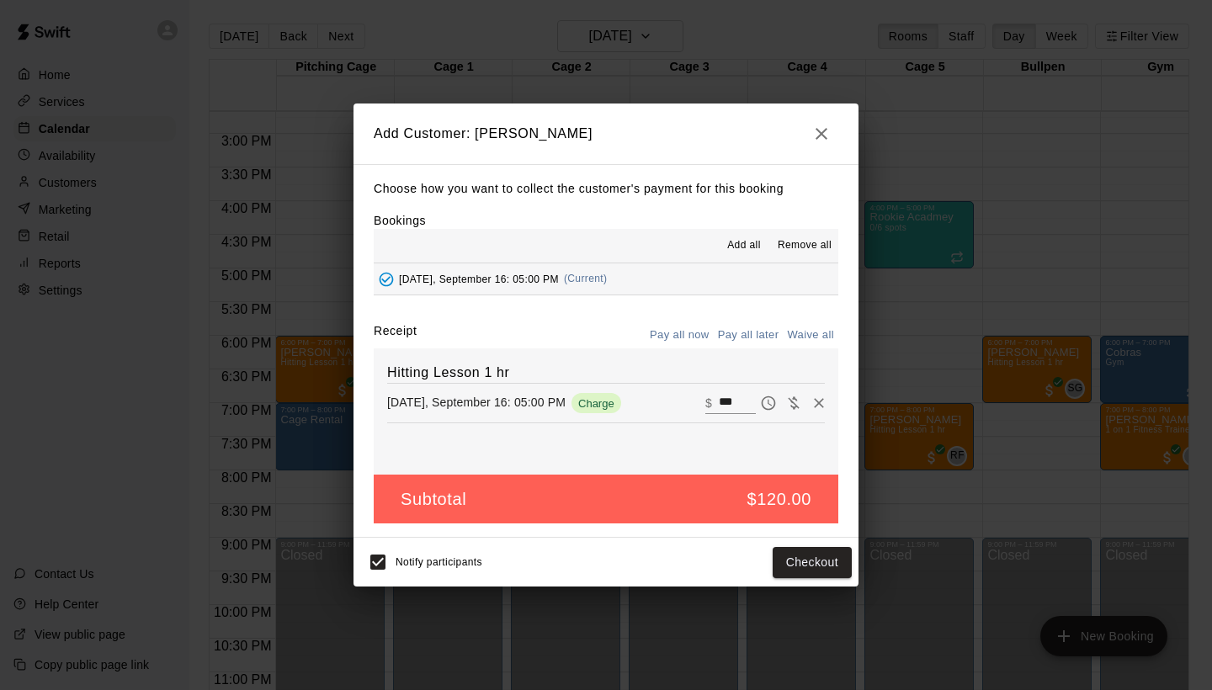
click at [804, 338] on button "Waive all" at bounding box center [811, 335] width 56 height 26
type input "*"
click at [791, 558] on button "Add customer" at bounding box center [800, 562] width 104 height 31
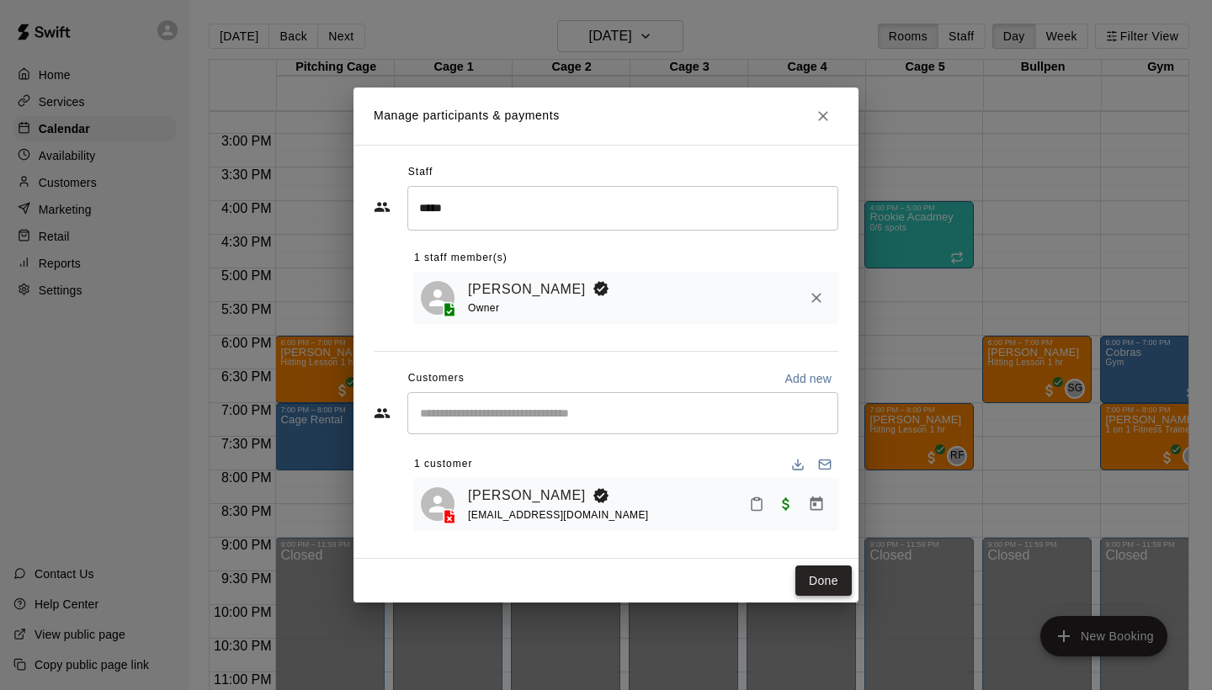
click at [847, 585] on button "Done" at bounding box center [823, 580] width 56 height 31
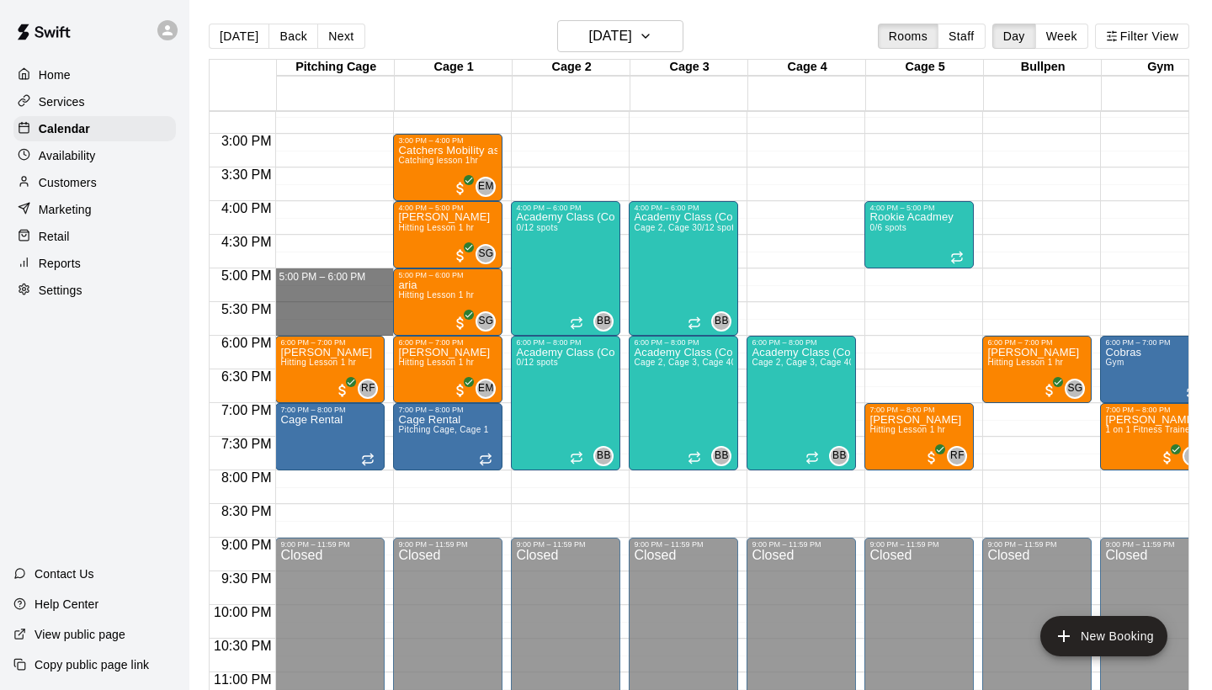
drag, startPoint x: 328, startPoint y: 273, endPoint x: 330, endPoint y: 328, distance: 54.7
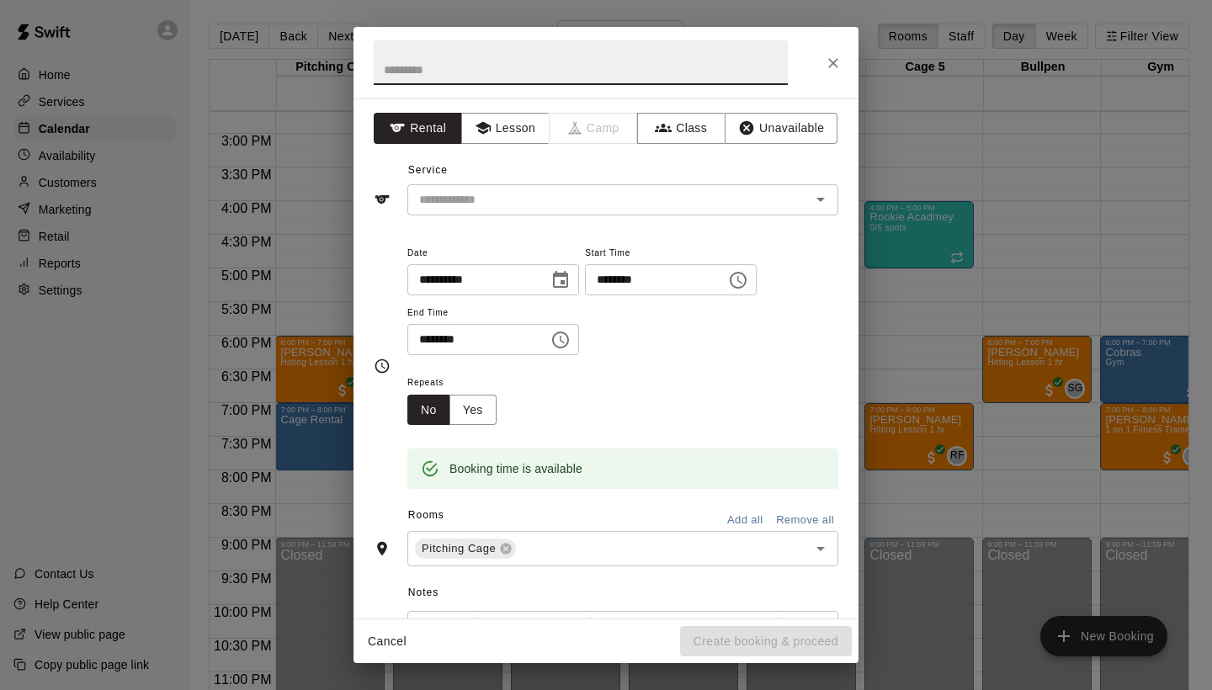
click at [471, 75] on input "text" at bounding box center [581, 62] width 414 height 45
type input "**********"
click at [525, 201] on input "text" at bounding box center [597, 199] width 371 height 21
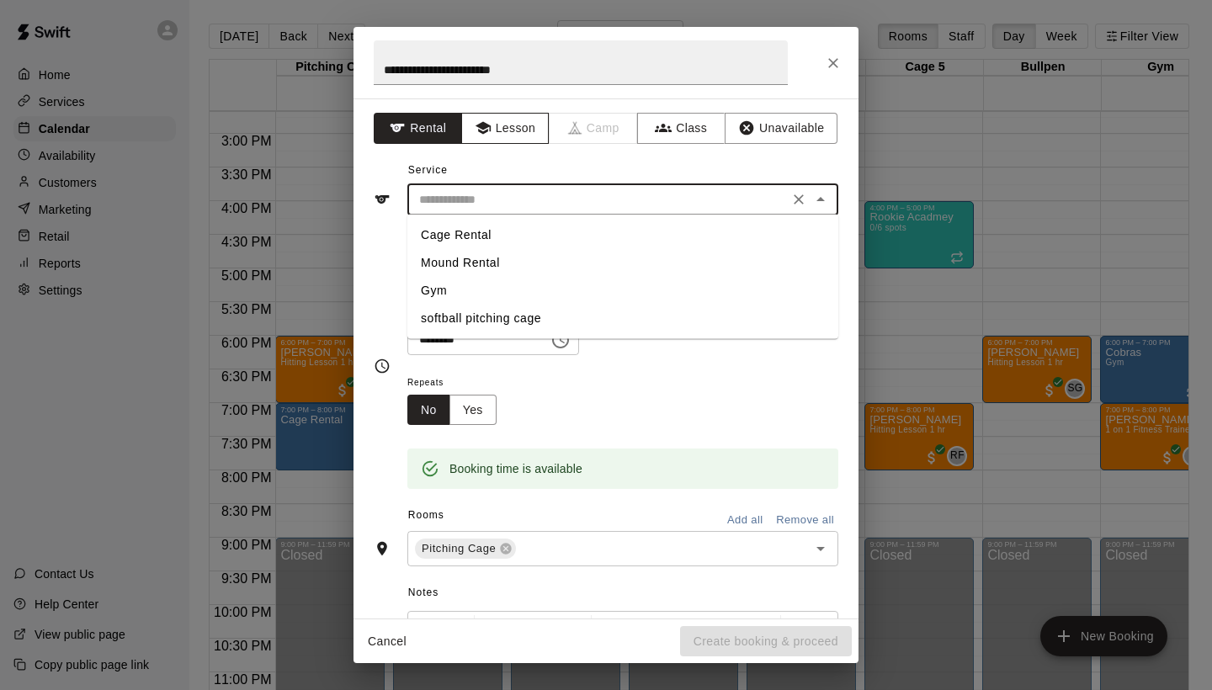
click at [501, 126] on button "Lesson" at bounding box center [505, 128] width 88 height 31
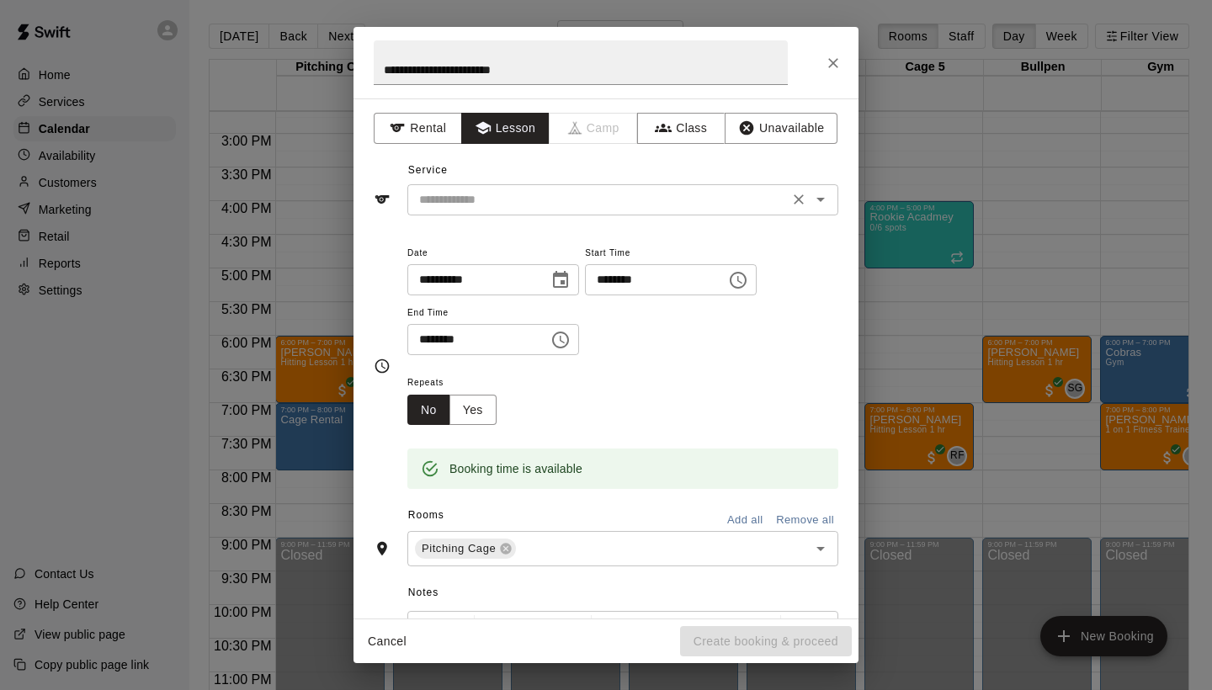
click at [486, 198] on input "text" at bounding box center [597, 199] width 371 height 21
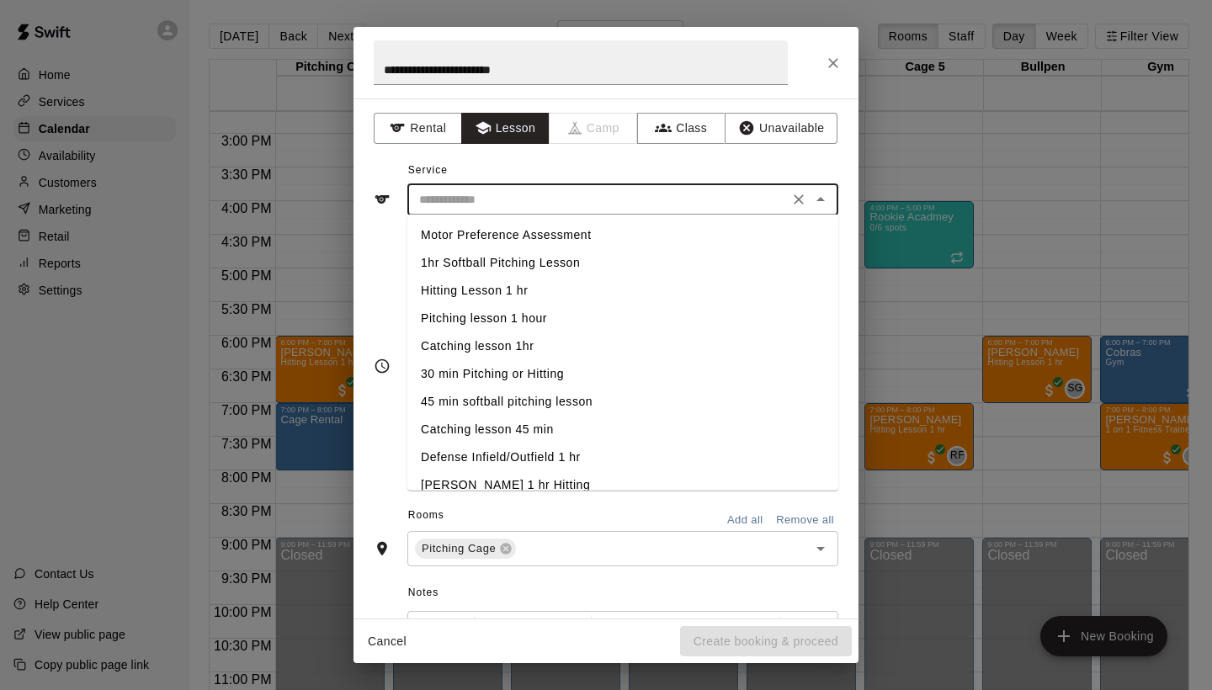
scroll to position [0, 0]
click at [468, 289] on li "Hitting Lesson 1 hr" at bounding box center [622, 291] width 431 height 28
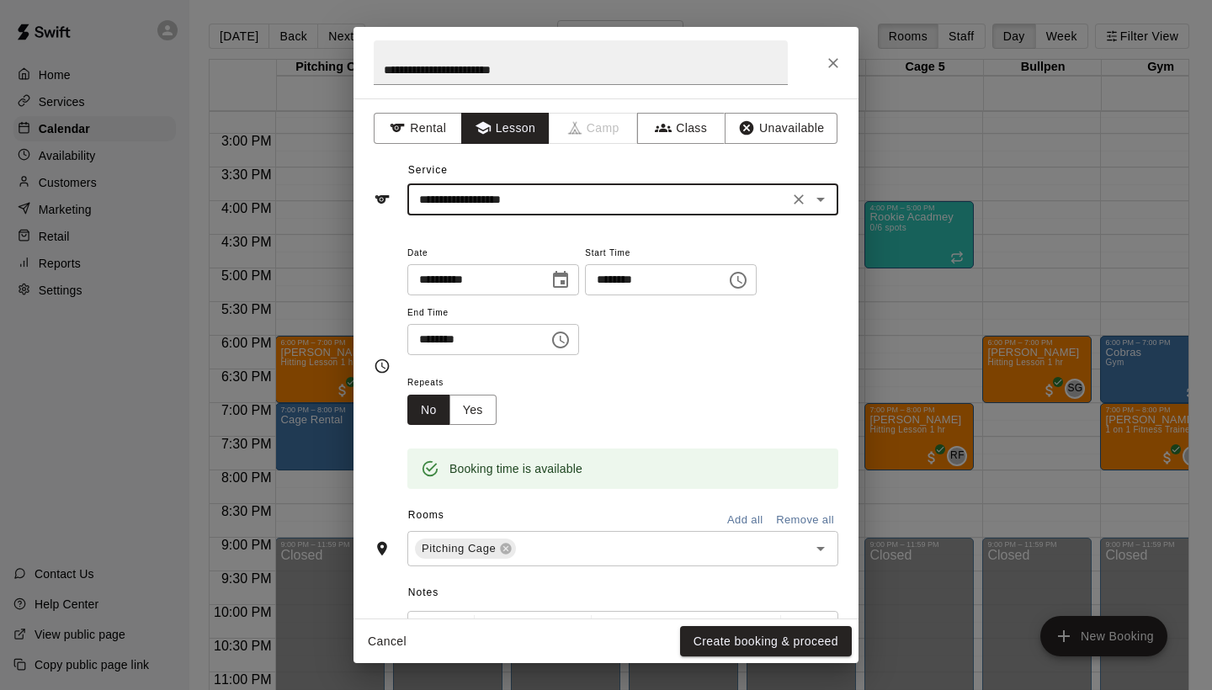
type input "**********"
click at [709, 643] on button "Create booking & proceed" at bounding box center [766, 641] width 172 height 31
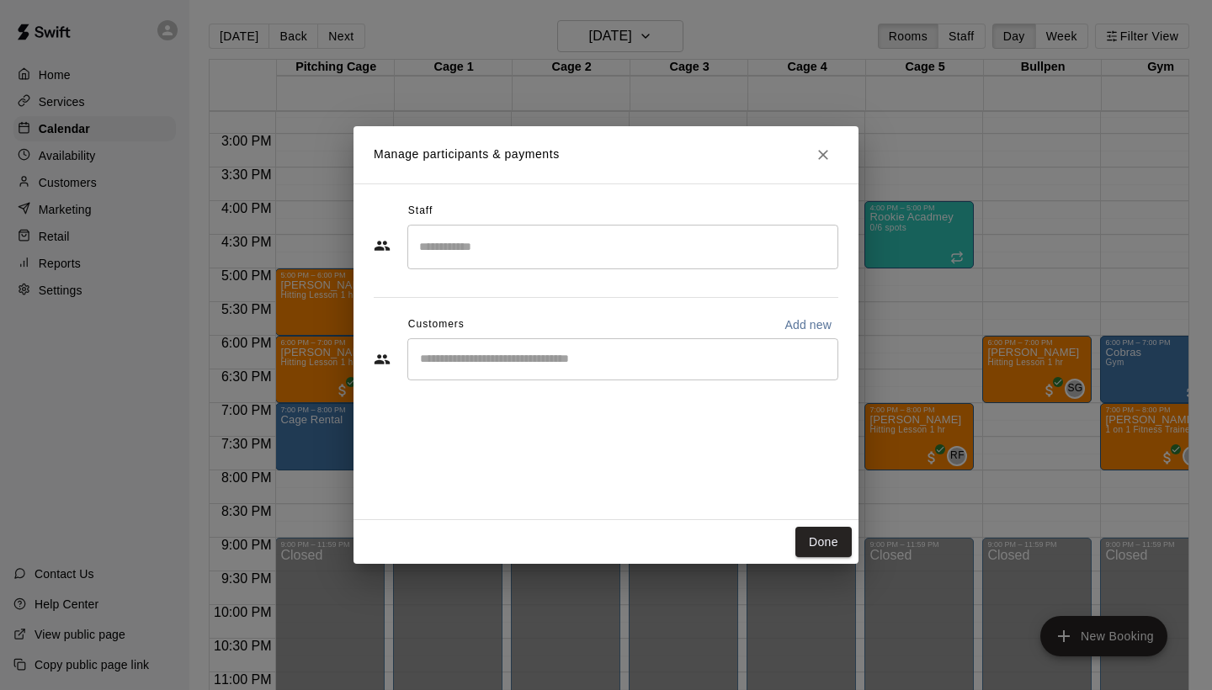
click at [521, 226] on div "​" at bounding box center [622, 247] width 431 height 45
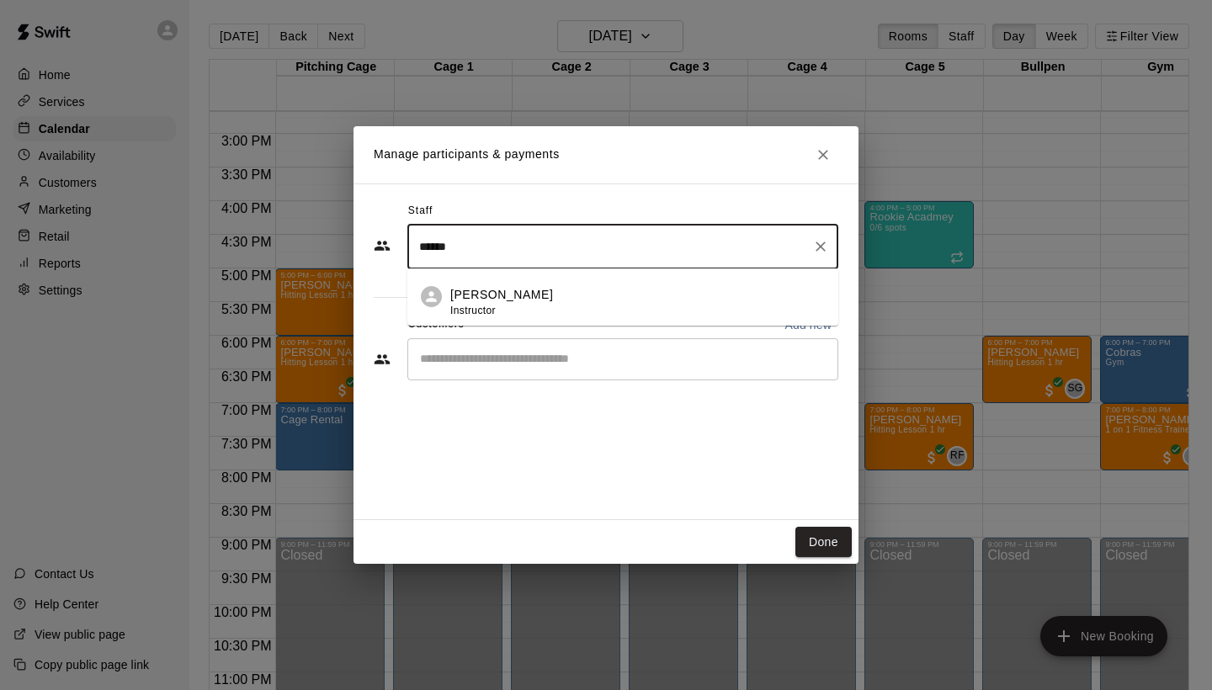
click at [522, 302] on p "[PERSON_NAME]" at bounding box center [501, 295] width 103 height 18
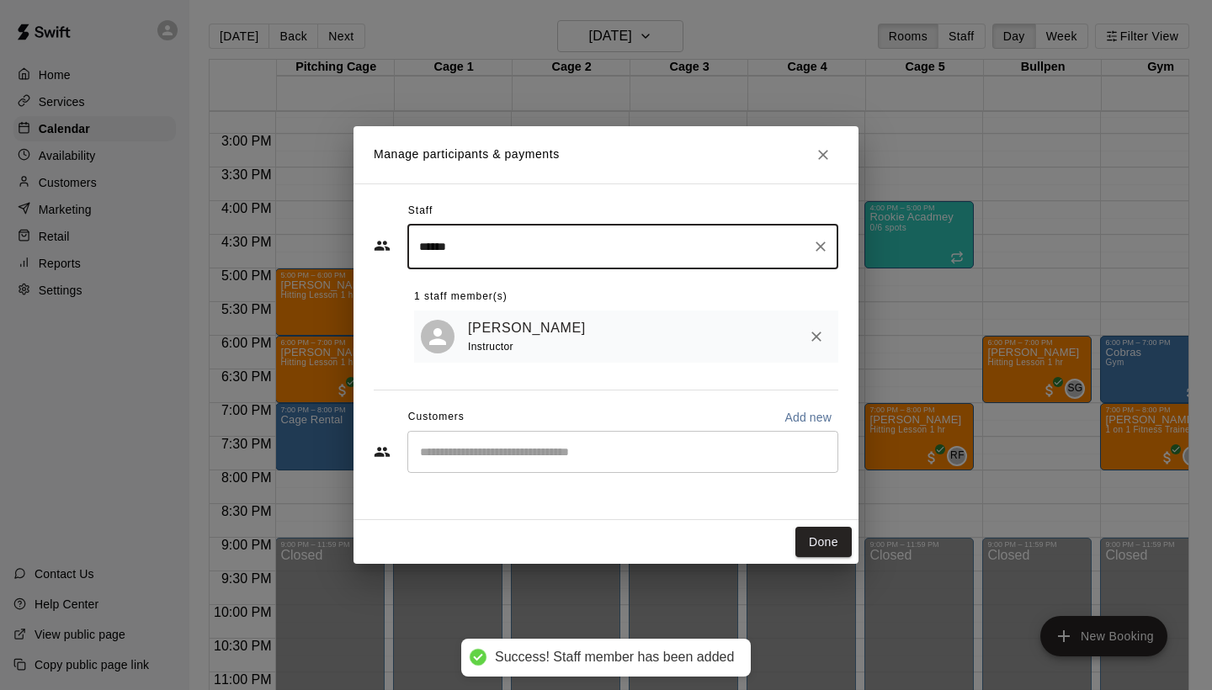
type input "******"
click at [496, 450] on input "Start typing to search customers..." at bounding box center [623, 451] width 416 height 17
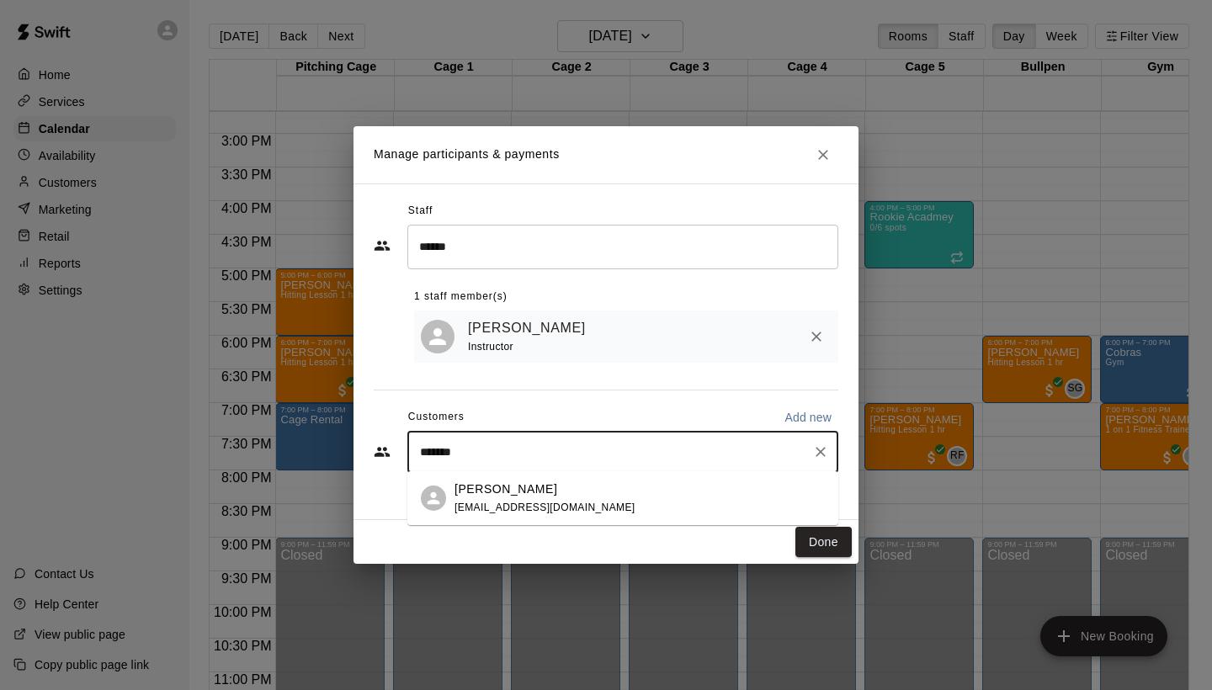
type input "********"
click at [490, 491] on p "[PERSON_NAME]" at bounding box center [505, 489] width 103 height 18
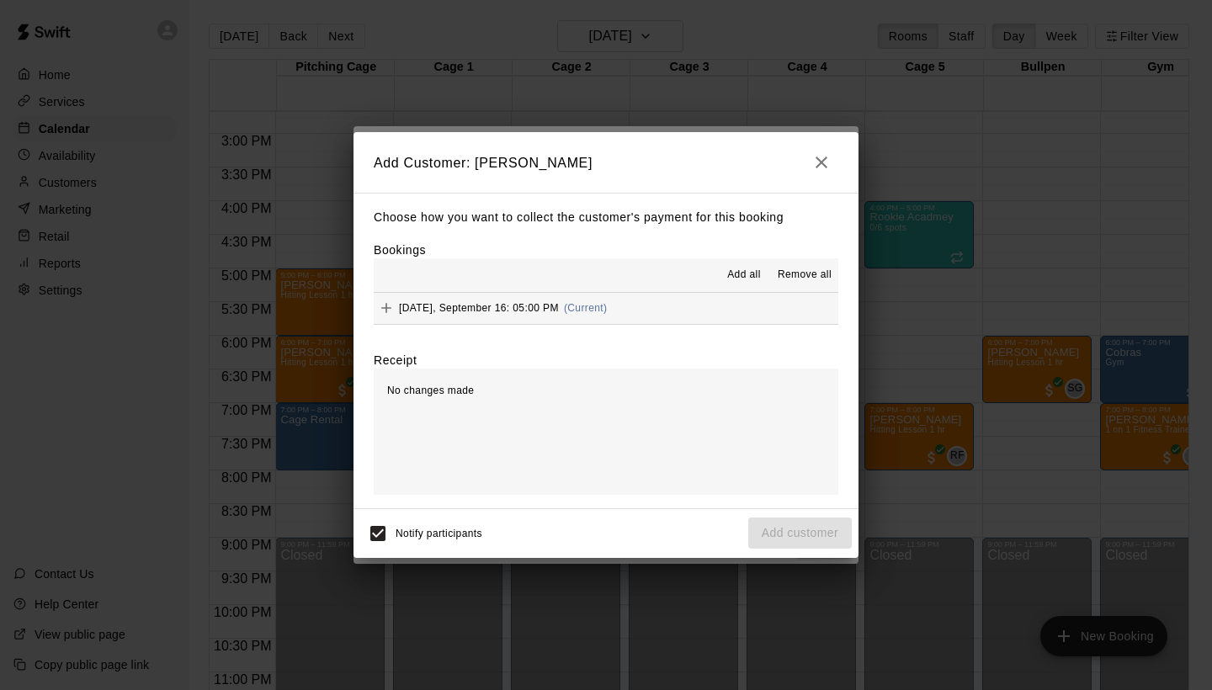
click at [519, 318] on div "[DATE], September 16: 05:00 PM (Current)" at bounding box center [490, 307] width 233 height 25
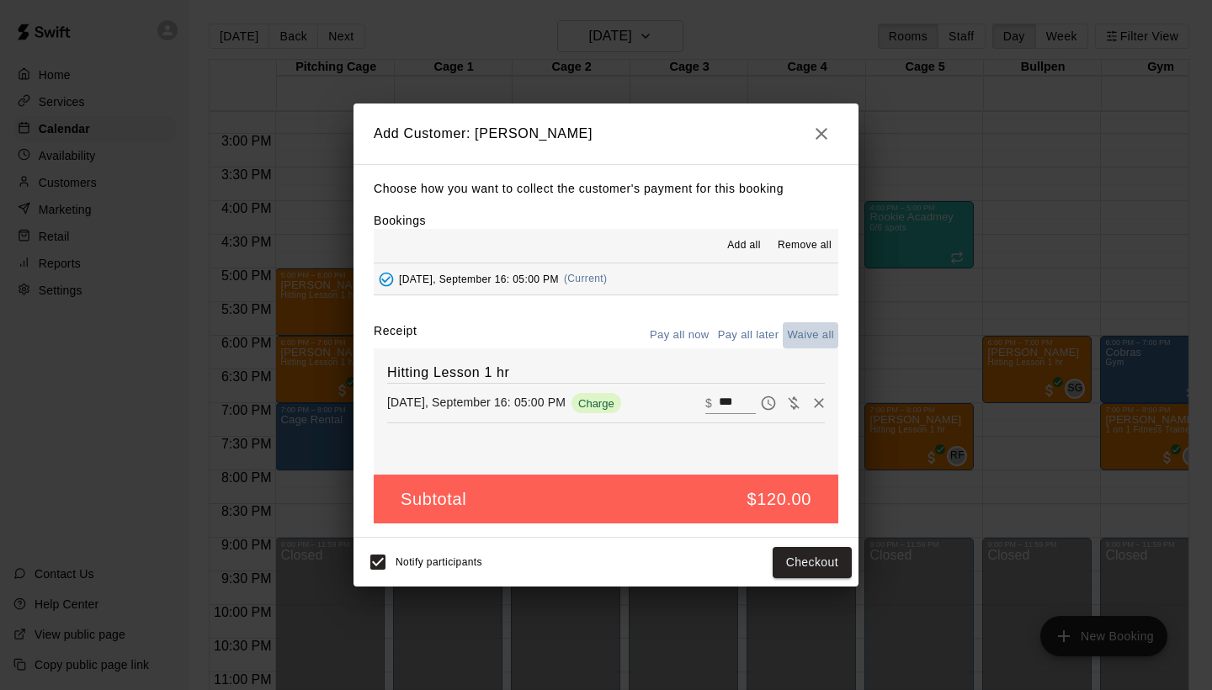
click at [801, 336] on button "Waive all" at bounding box center [811, 335] width 56 height 26
type input "*"
click at [779, 562] on button "Add customer" at bounding box center [800, 562] width 104 height 31
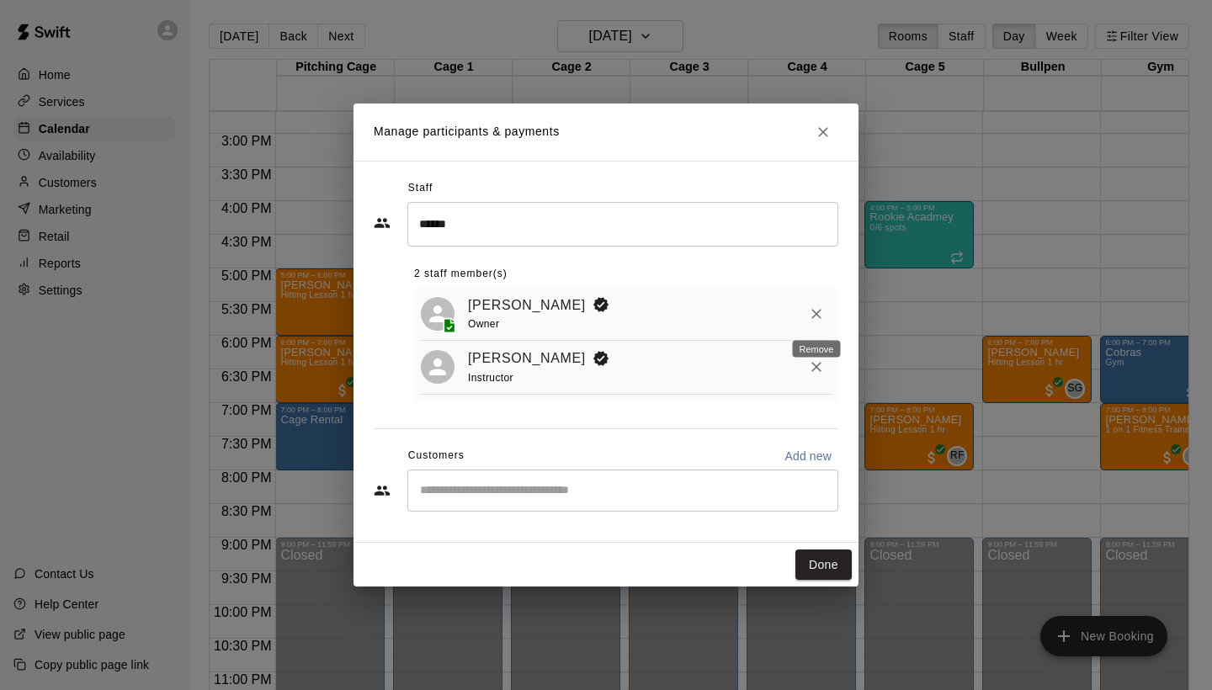
click at [818, 308] on icon "Remove" at bounding box center [816, 313] width 17 height 17
click at [584, 485] on input "Start typing to search customers..." at bounding box center [623, 490] width 416 height 17
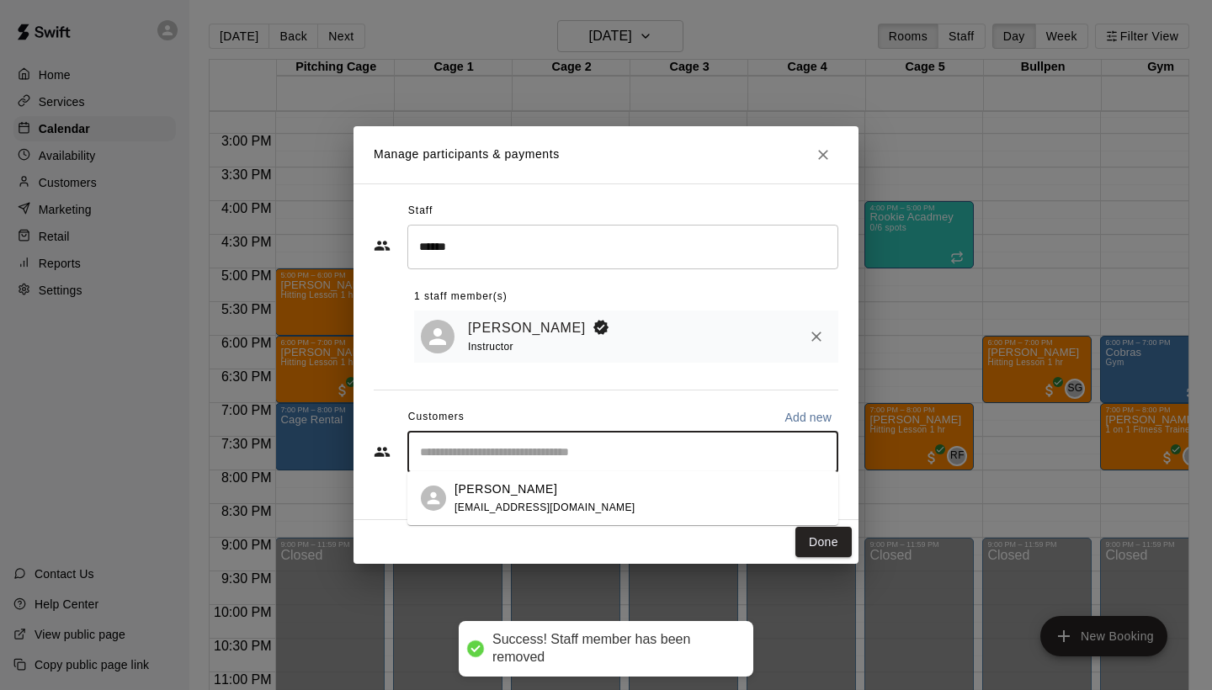
click at [534, 494] on p "[PERSON_NAME]" at bounding box center [505, 489] width 103 height 18
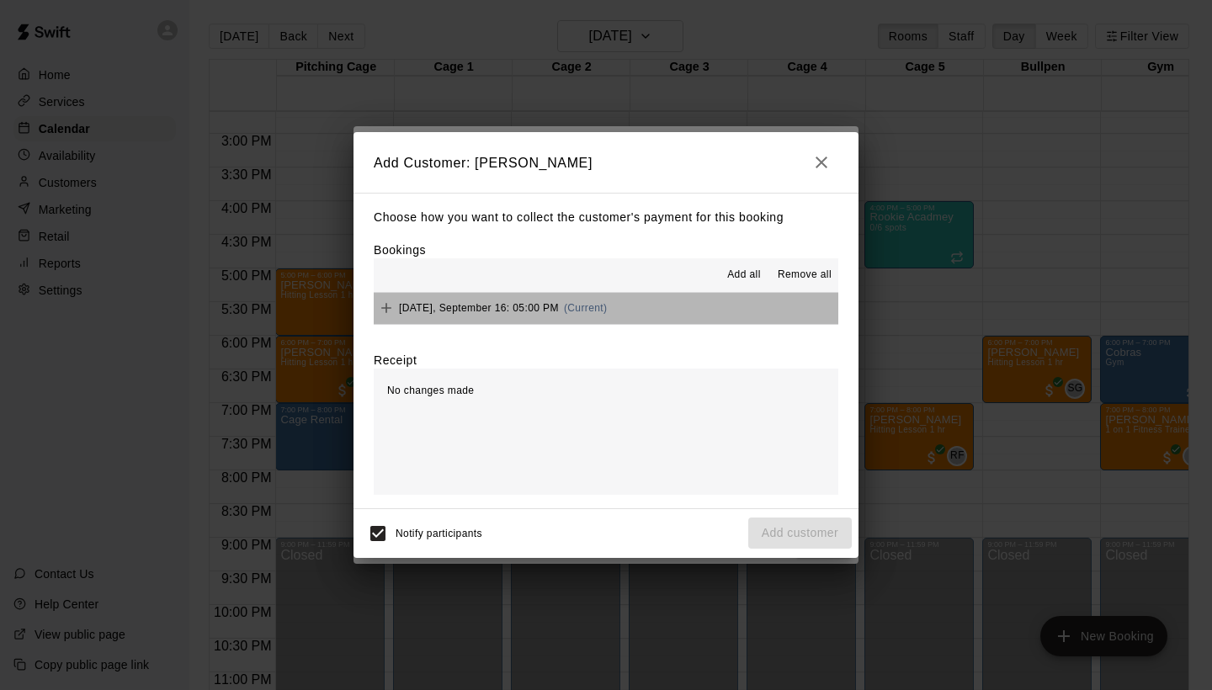
click at [480, 302] on span "[DATE], September 16: 05:00 PM" at bounding box center [479, 308] width 160 height 12
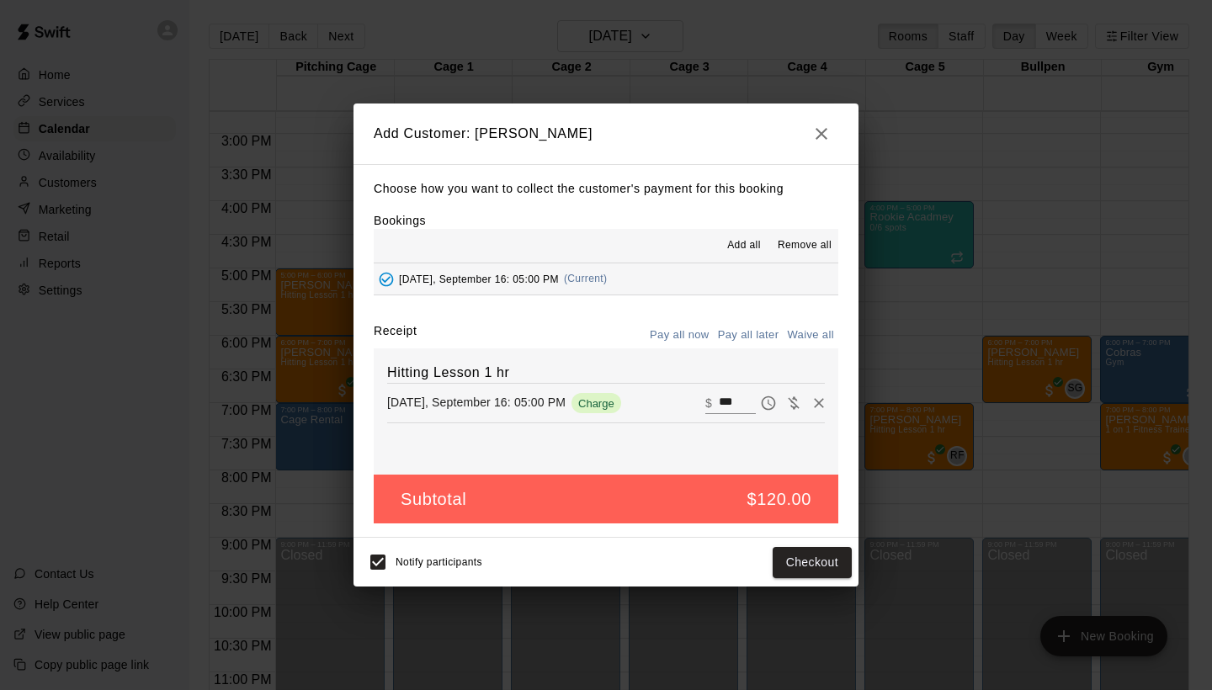
click at [805, 352] on div "Hitting Lesson 1 hr [DATE], September 16: 05:00 PM Charge ​ $ ***" at bounding box center [606, 411] width 465 height 126
click at [805, 339] on button "Waive all" at bounding box center [811, 335] width 56 height 26
type input "*"
click at [790, 559] on button "Add customer" at bounding box center [800, 562] width 104 height 31
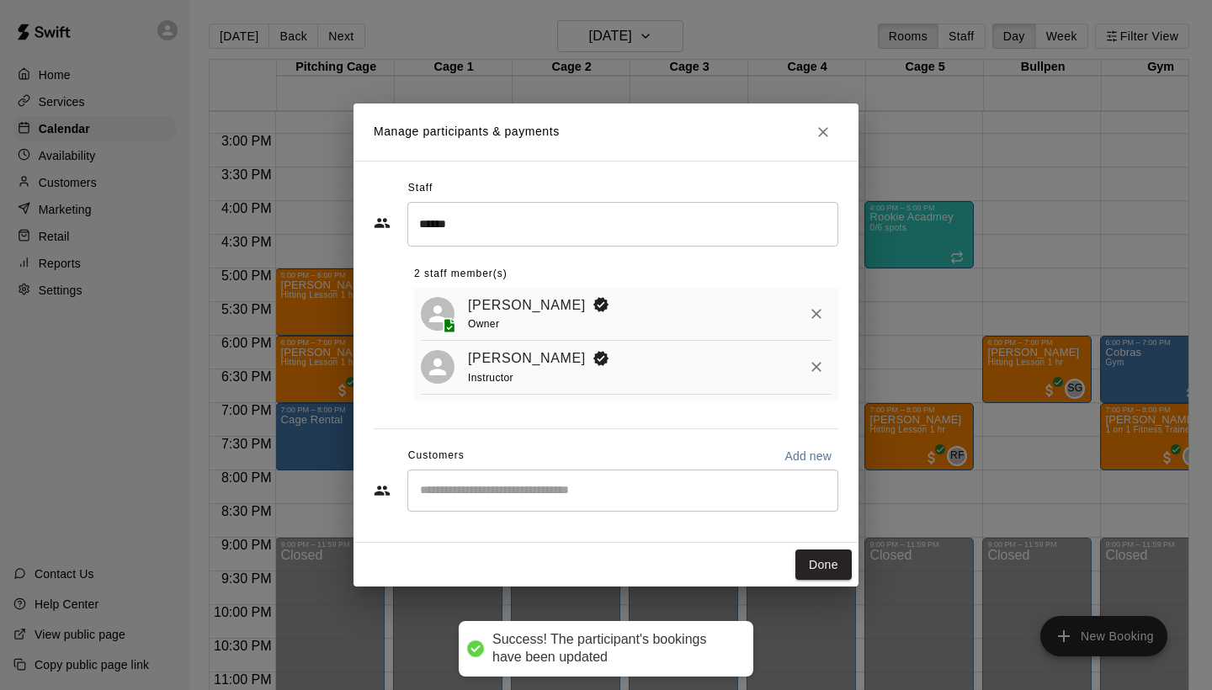
click at [663, 470] on div "​" at bounding box center [622, 491] width 431 height 42
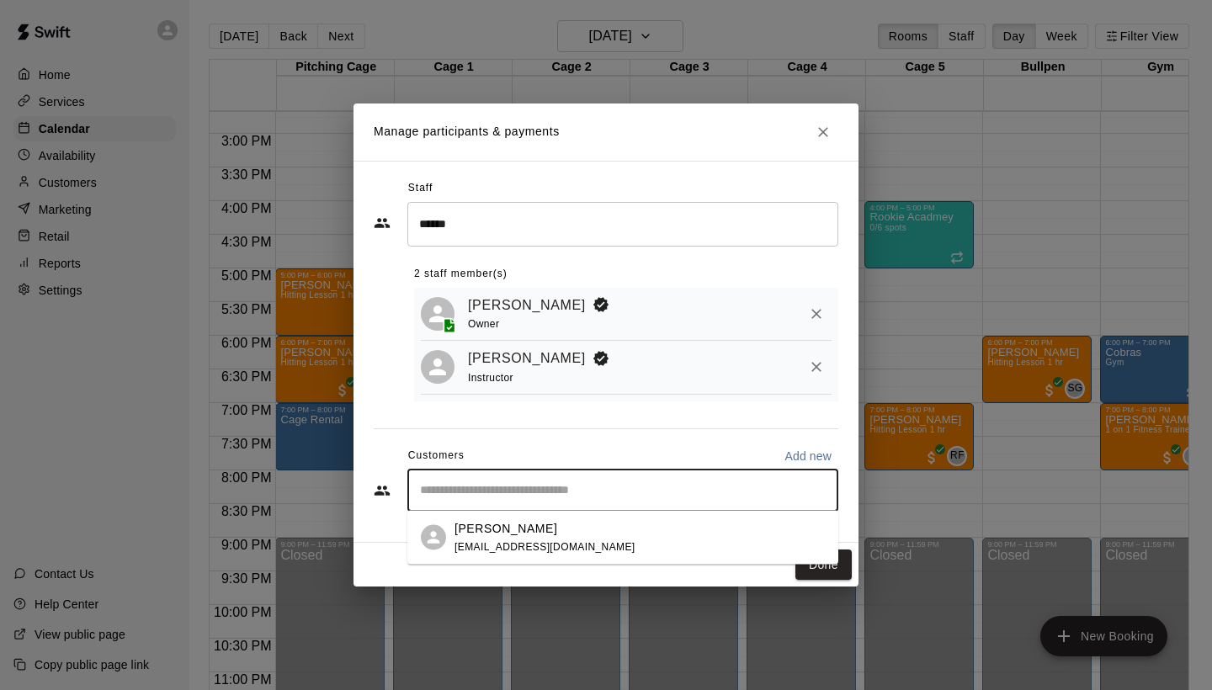
click at [573, 538] on div "[PERSON_NAME] [EMAIL_ADDRESS][DOMAIN_NAME]" at bounding box center [544, 537] width 181 height 36
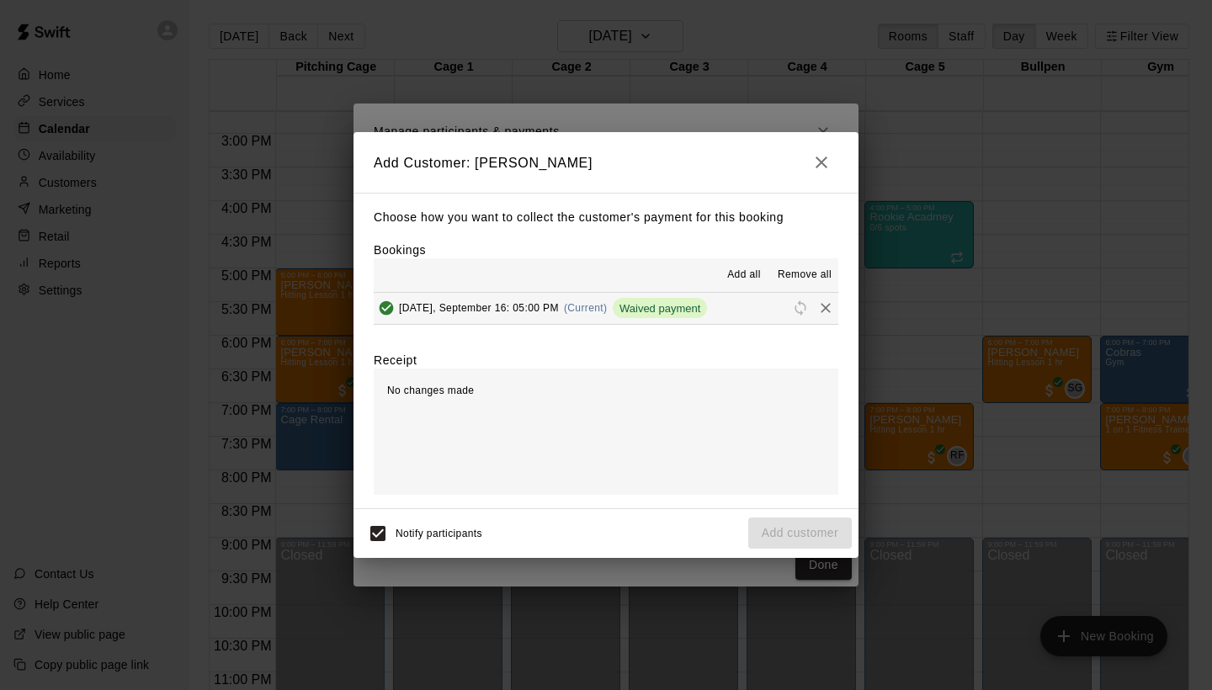
click at [816, 175] on button "button" at bounding box center [821, 163] width 34 height 34
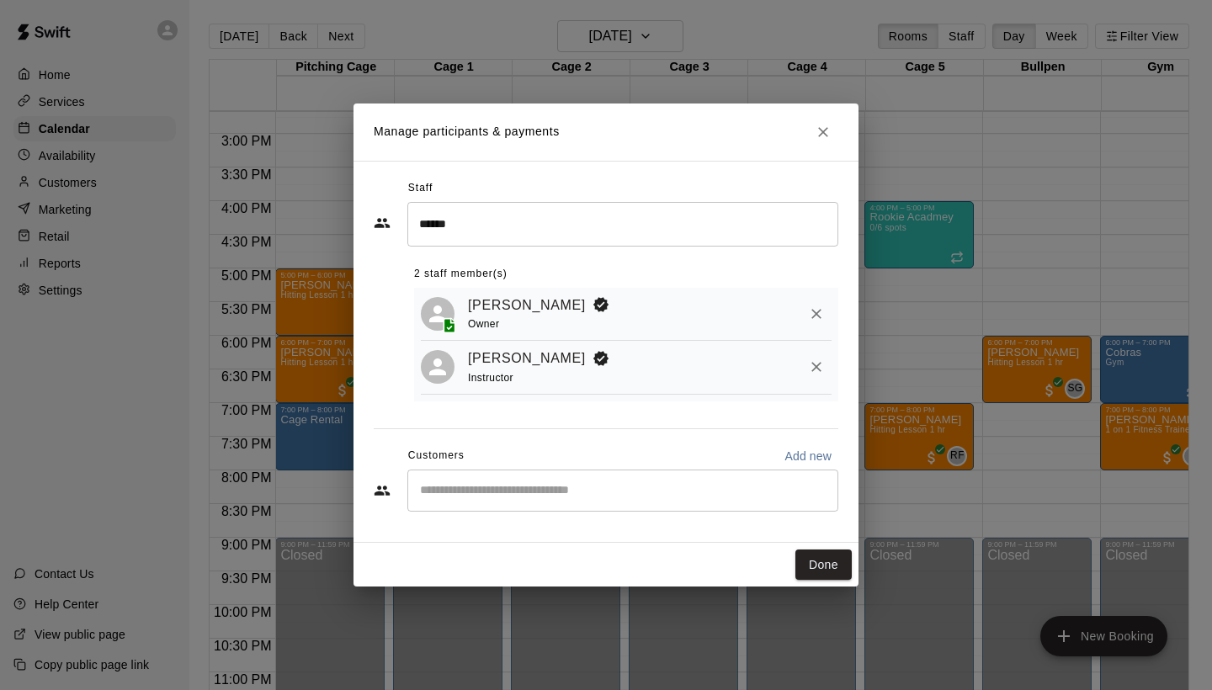
click at [572, 494] on input "Start typing to search customers..." at bounding box center [623, 490] width 416 height 17
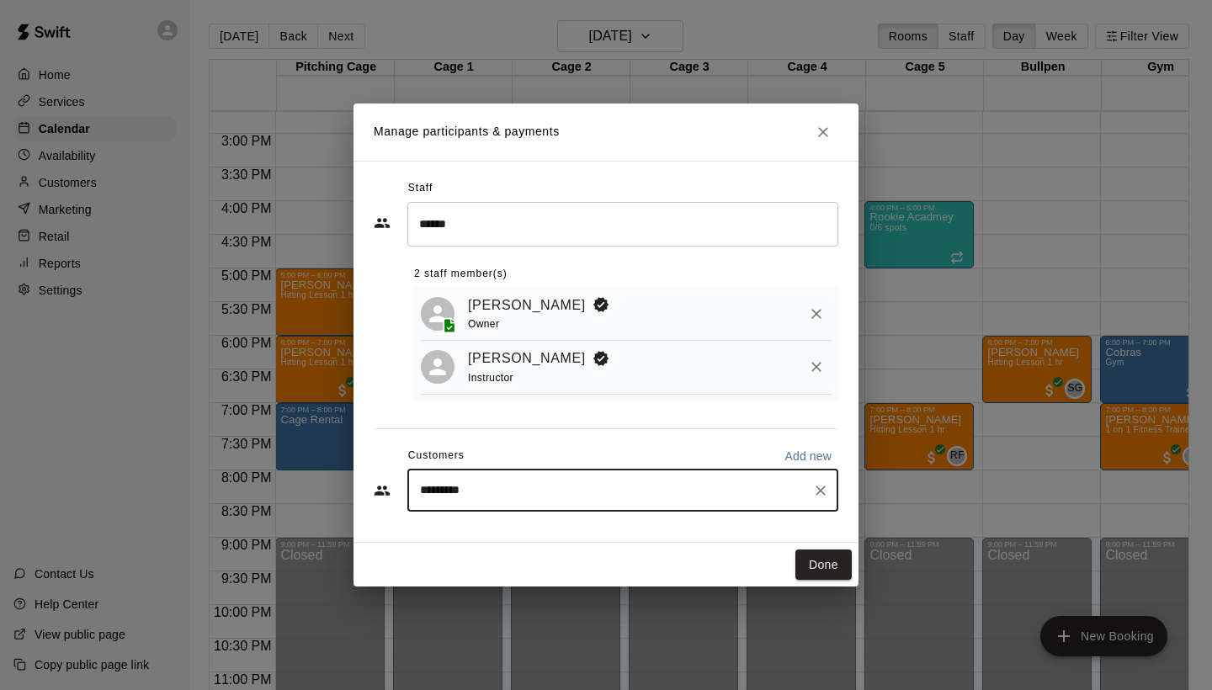
type input "*********"
click at [815, 444] on button "Add new" at bounding box center [808, 456] width 61 height 27
select select "**"
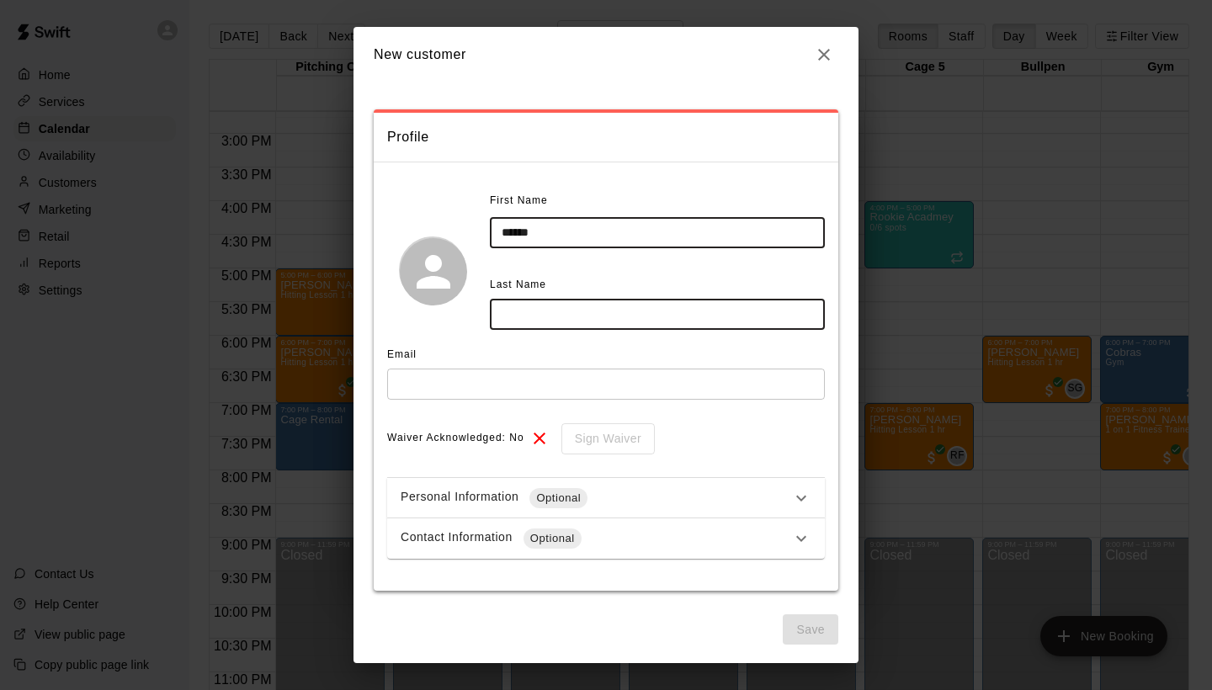
type input "*****"
type input "****"
click at [824, 49] on icon "button" at bounding box center [824, 55] width 20 height 20
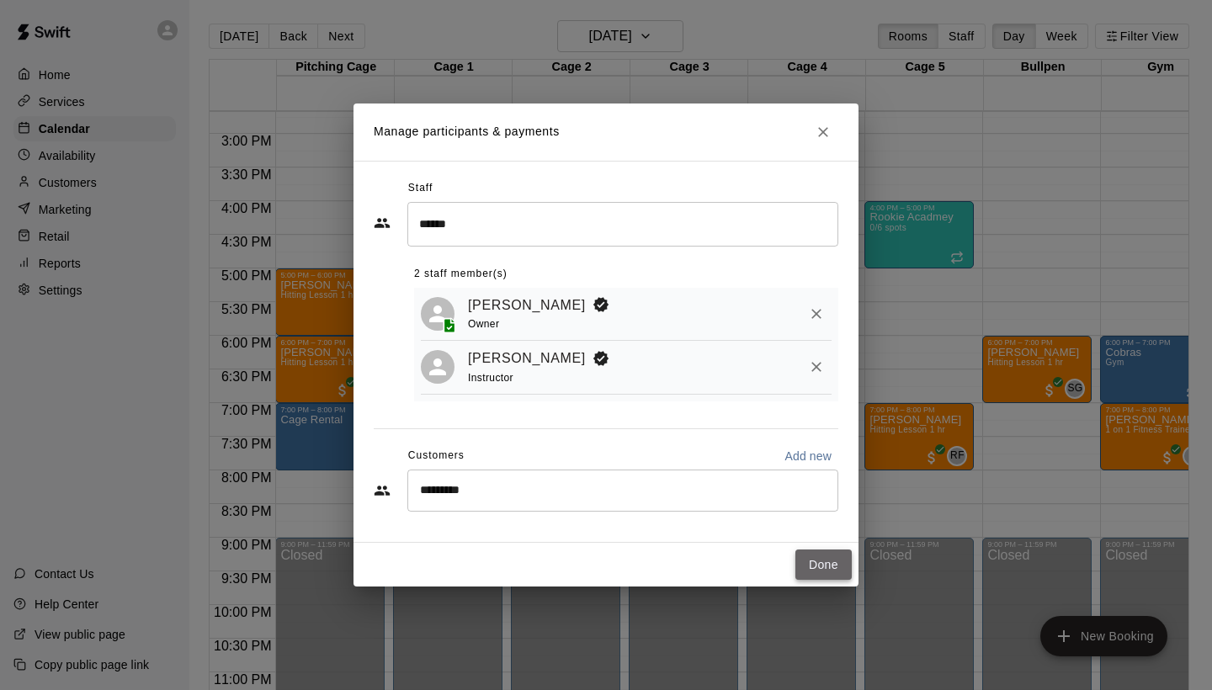
click at [820, 554] on button "Done" at bounding box center [823, 564] width 56 height 31
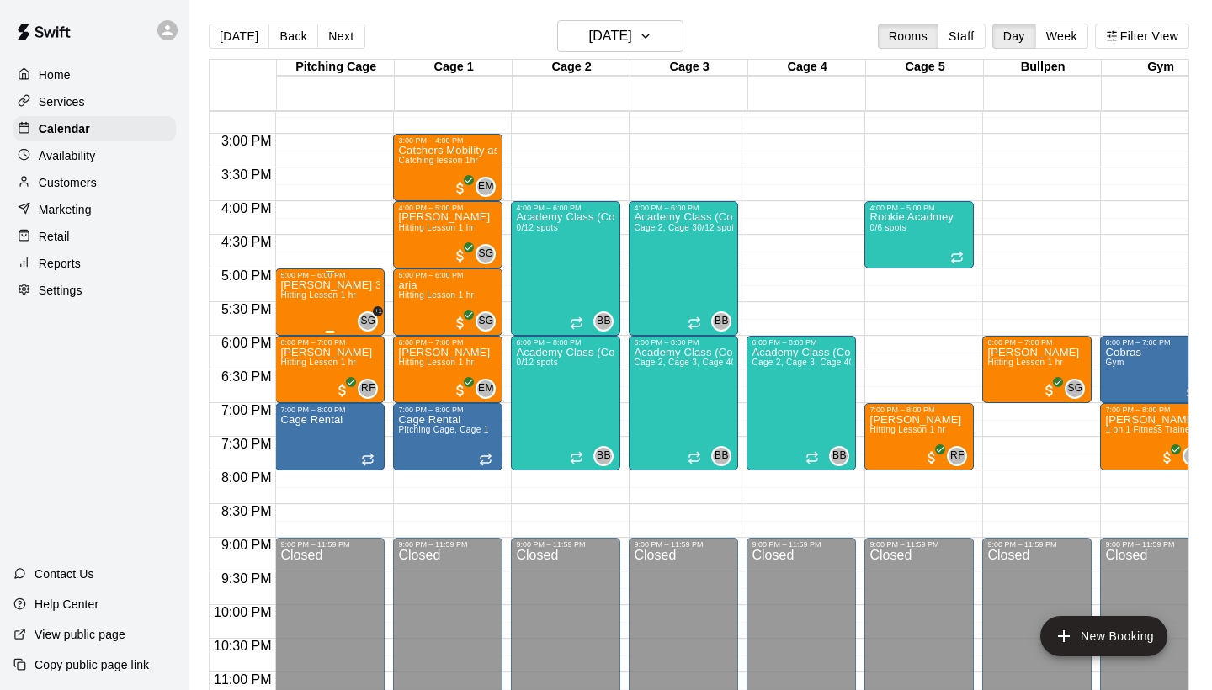
click at [353, 320] on div "SG +1" at bounding box center [364, 321] width 27 height 20
click at [367, 374] on img "edit" at bounding box center [368, 368] width 19 height 19
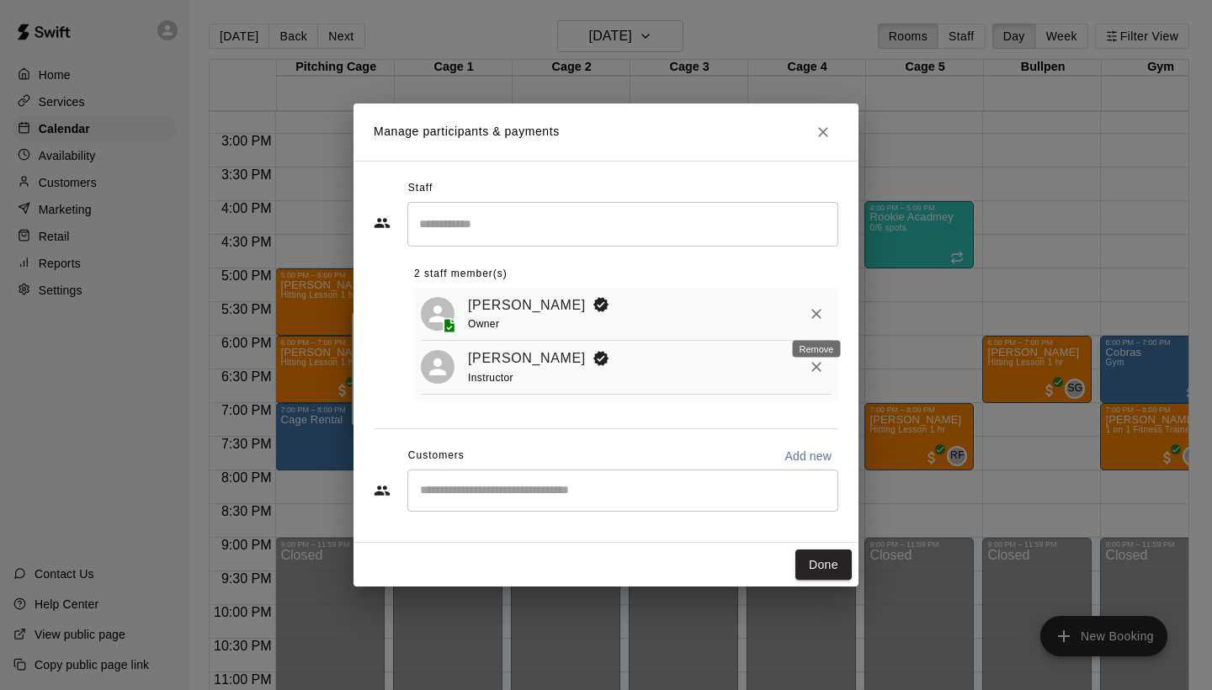
click at [818, 317] on icon "Remove" at bounding box center [816, 313] width 17 height 17
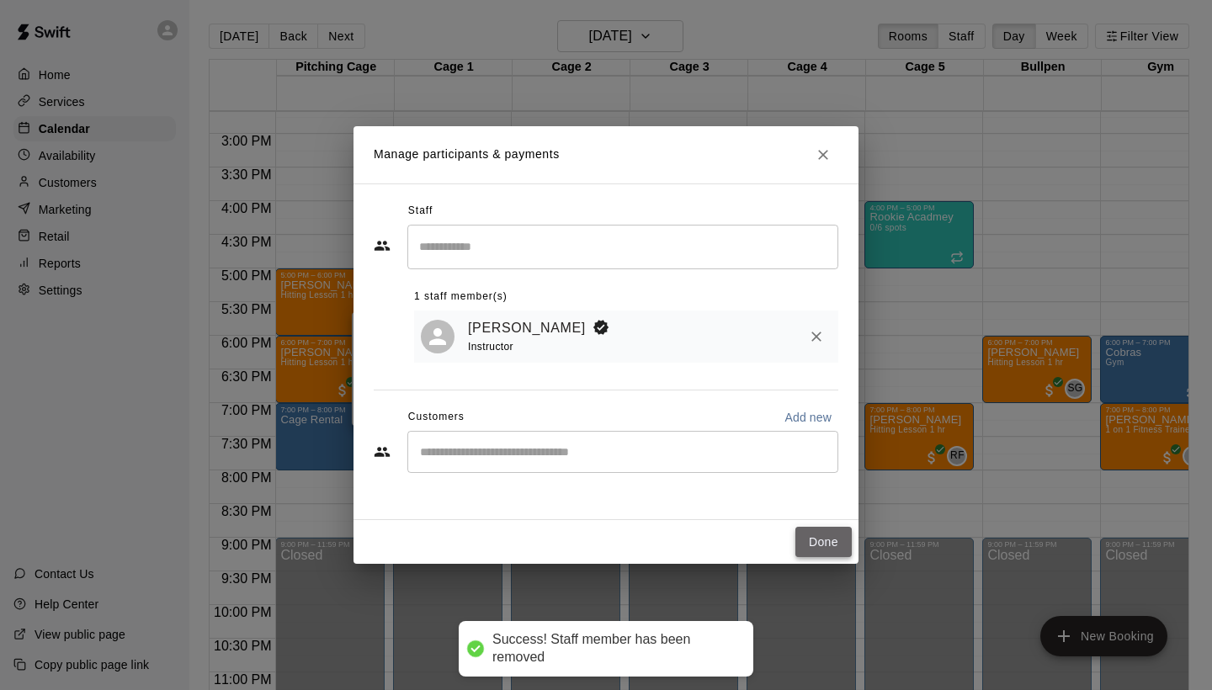
click at [812, 539] on button "Done" at bounding box center [823, 542] width 56 height 31
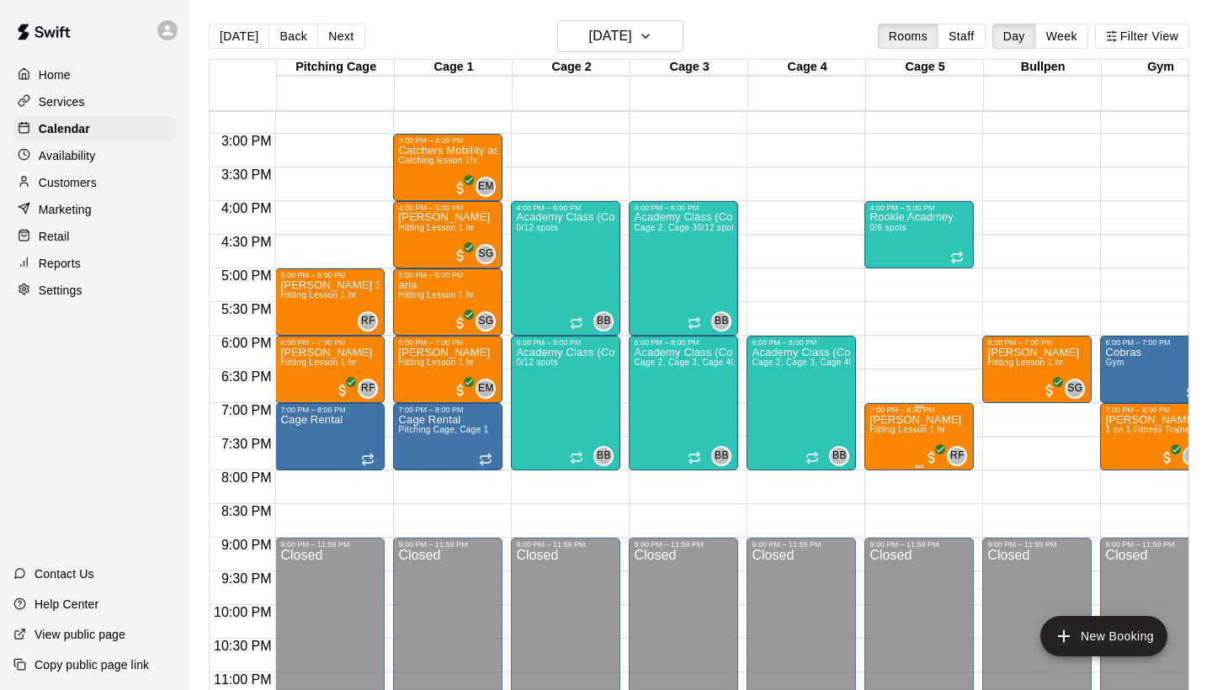
click at [923, 434] on span "Hitting Lesson 1 hr" at bounding box center [907, 429] width 76 height 9
click at [884, 449] on icon "edit" at bounding box center [886, 443] width 15 height 15
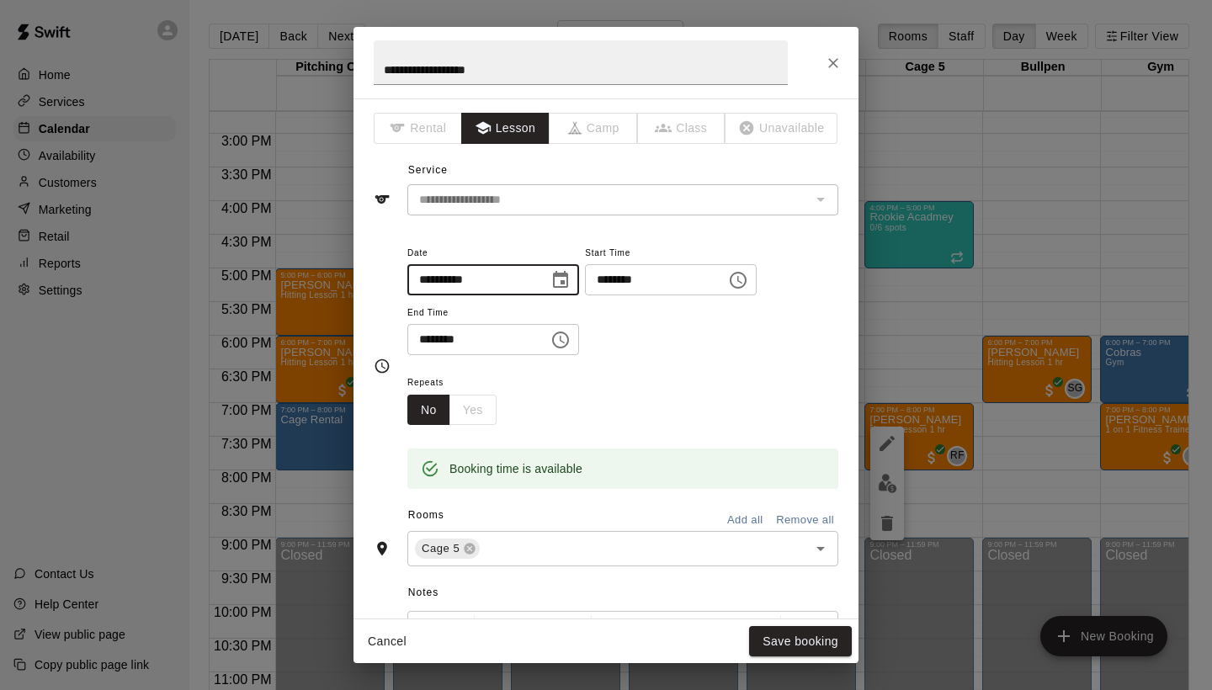
click at [445, 279] on input "**********" at bounding box center [472, 279] width 130 height 31
type input "**********"
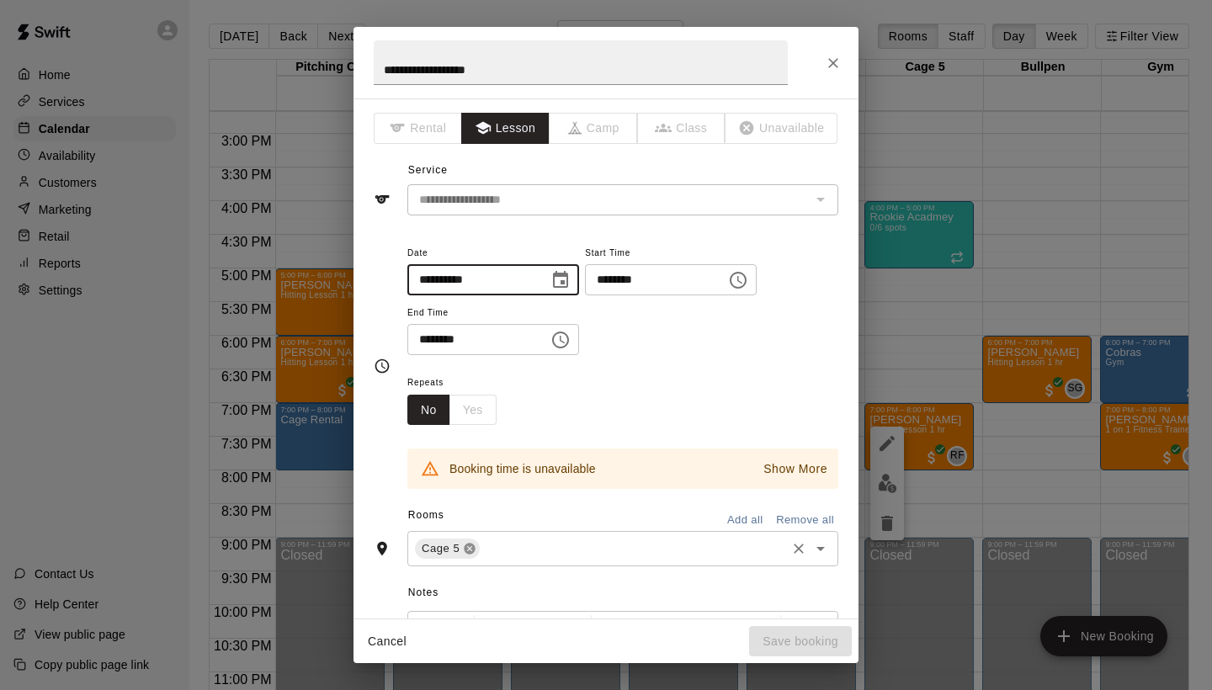
click at [463, 543] on icon at bounding box center [469, 548] width 13 height 13
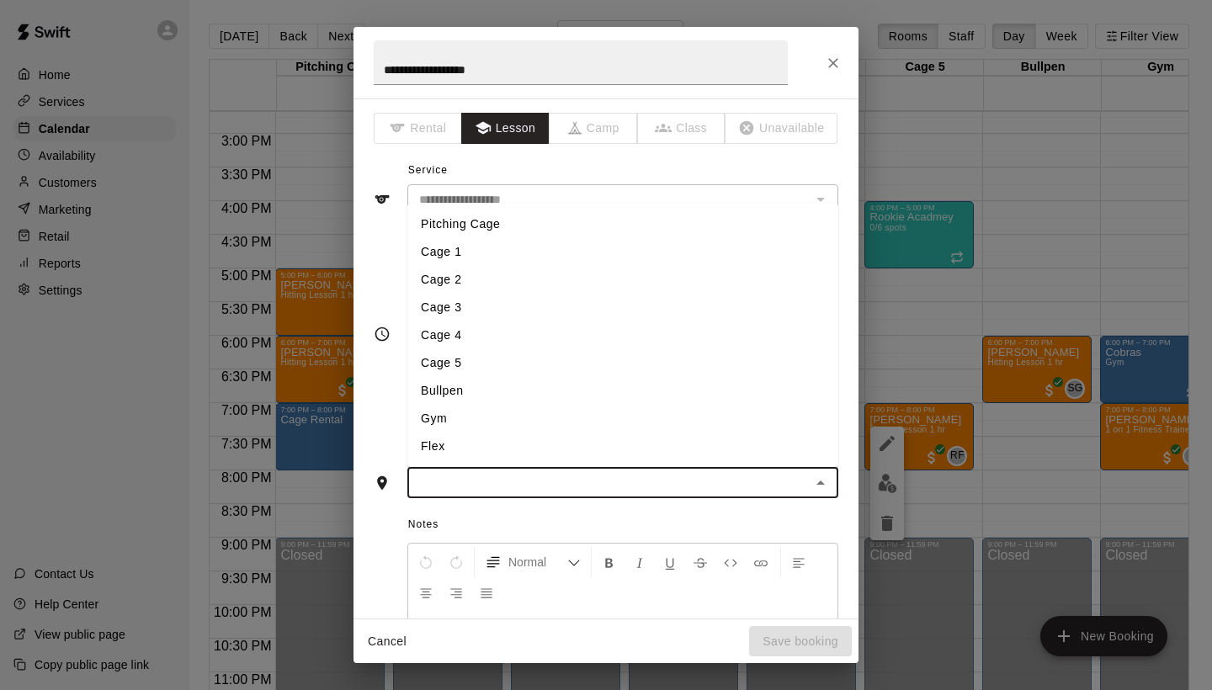
click at [438, 481] on input "text" at bounding box center [608, 482] width 393 height 21
click at [475, 219] on li "Pitching Cage" at bounding box center [622, 224] width 431 height 28
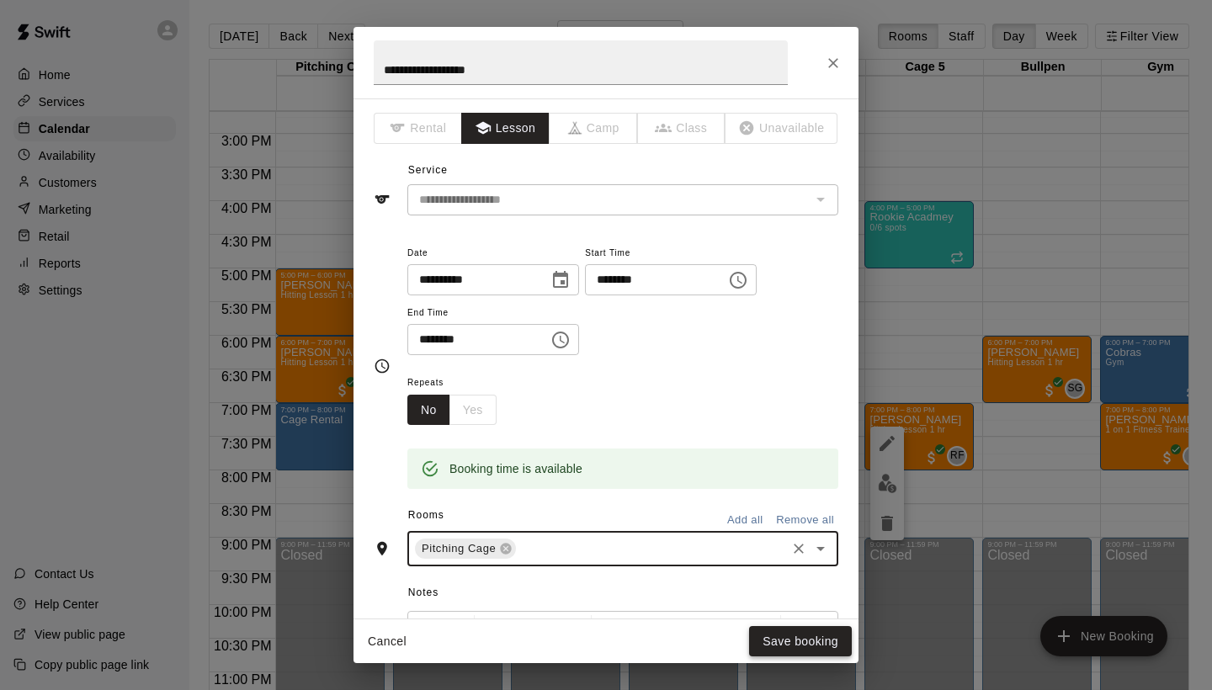
click at [776, 639] on button "Save booking" at bounding box center [800, 641] width 103 height 31
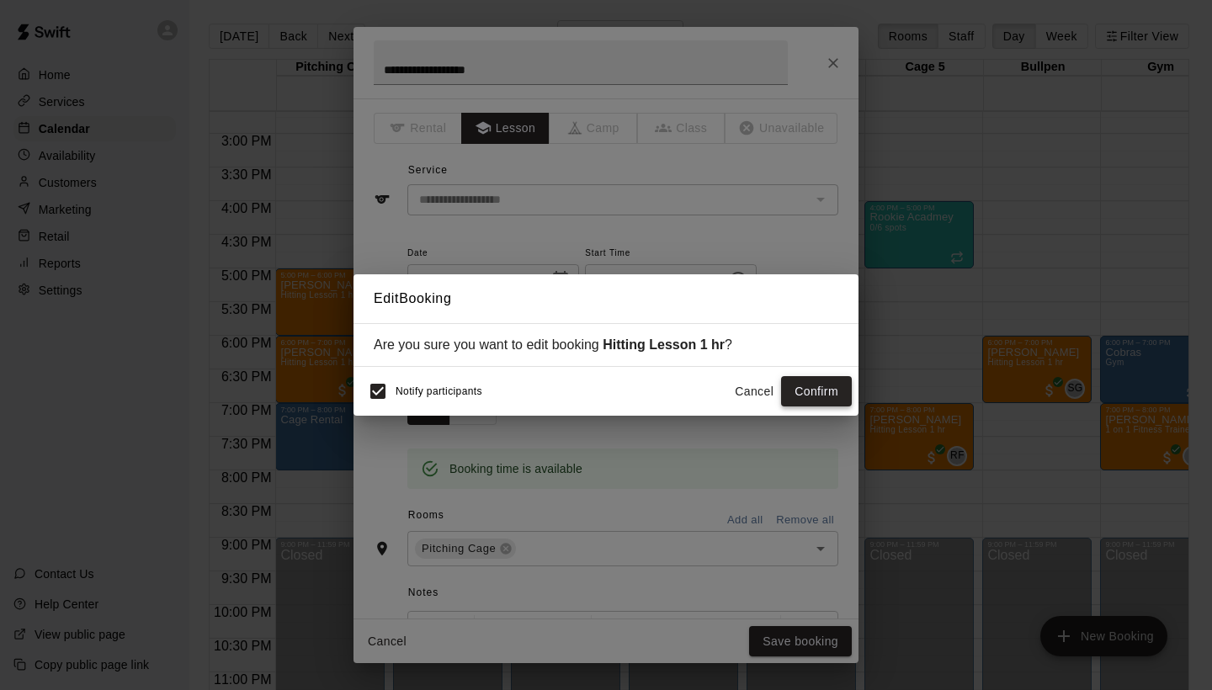
click at [803, 390] on button "Confirm" at bounding box center [816, 391] width 71 height 31
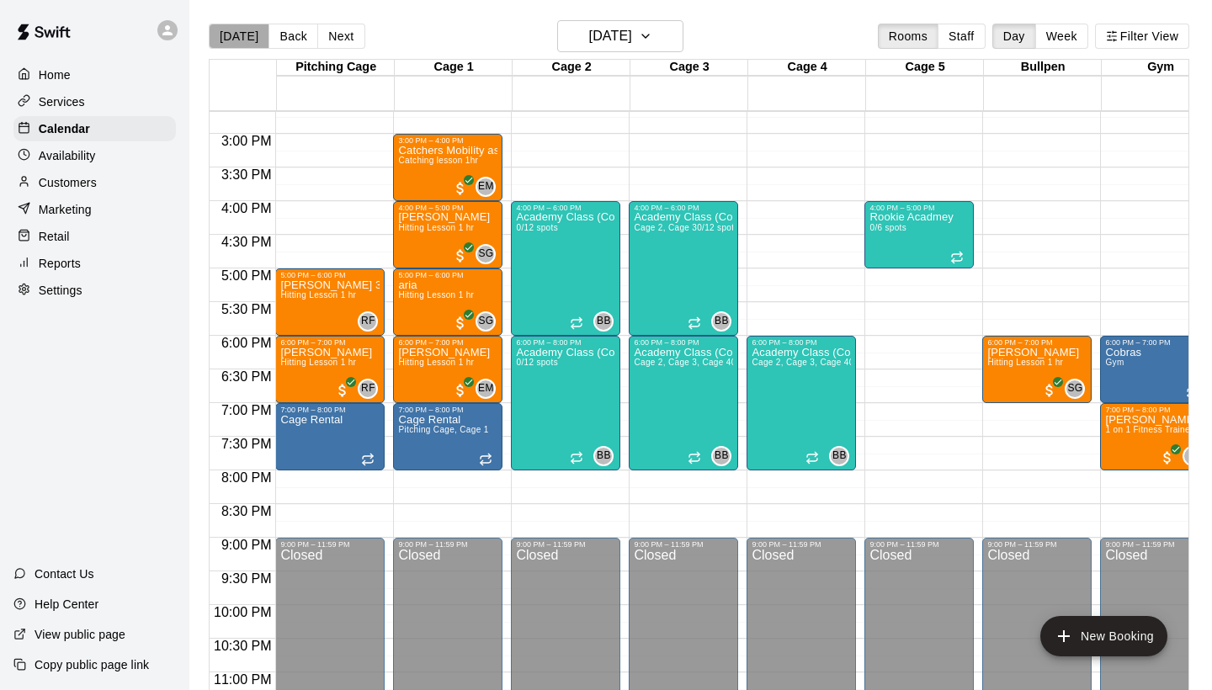
click at [247, 32] on button "[DATE]" at bounding box center [239, 36] width 61 height 25
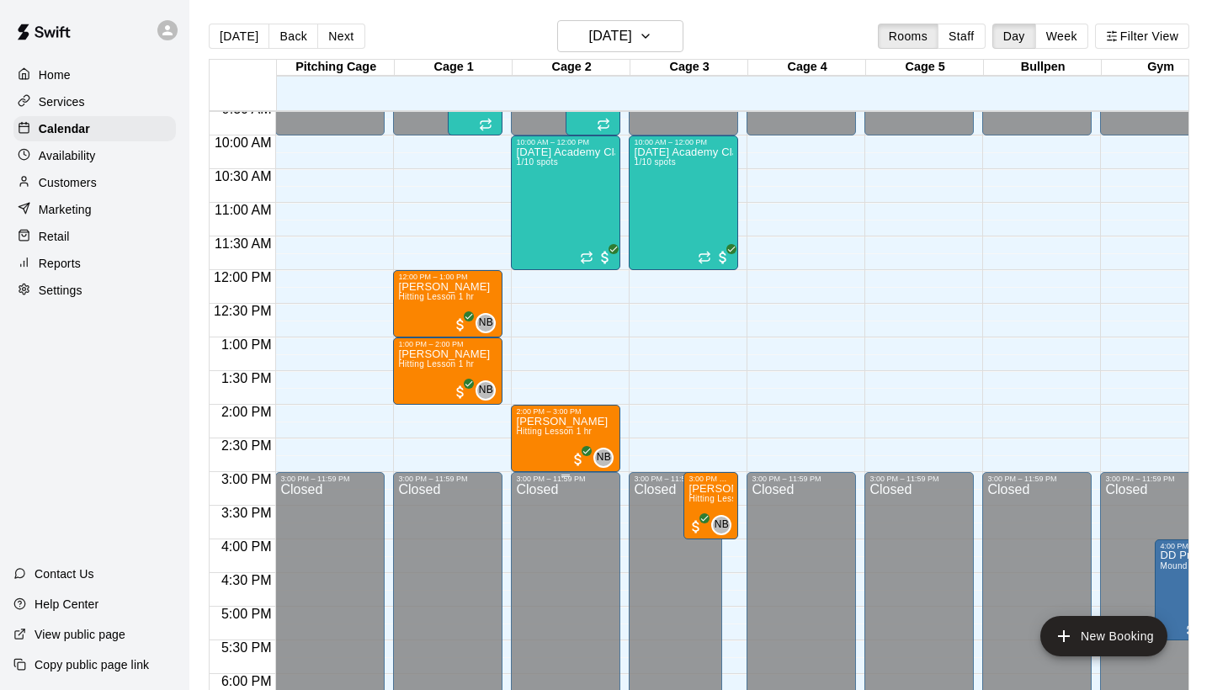
scroll to position [649, 0]
click at [323, 39] on button "Next" at bounding box center [340, 36] width 47 height 25
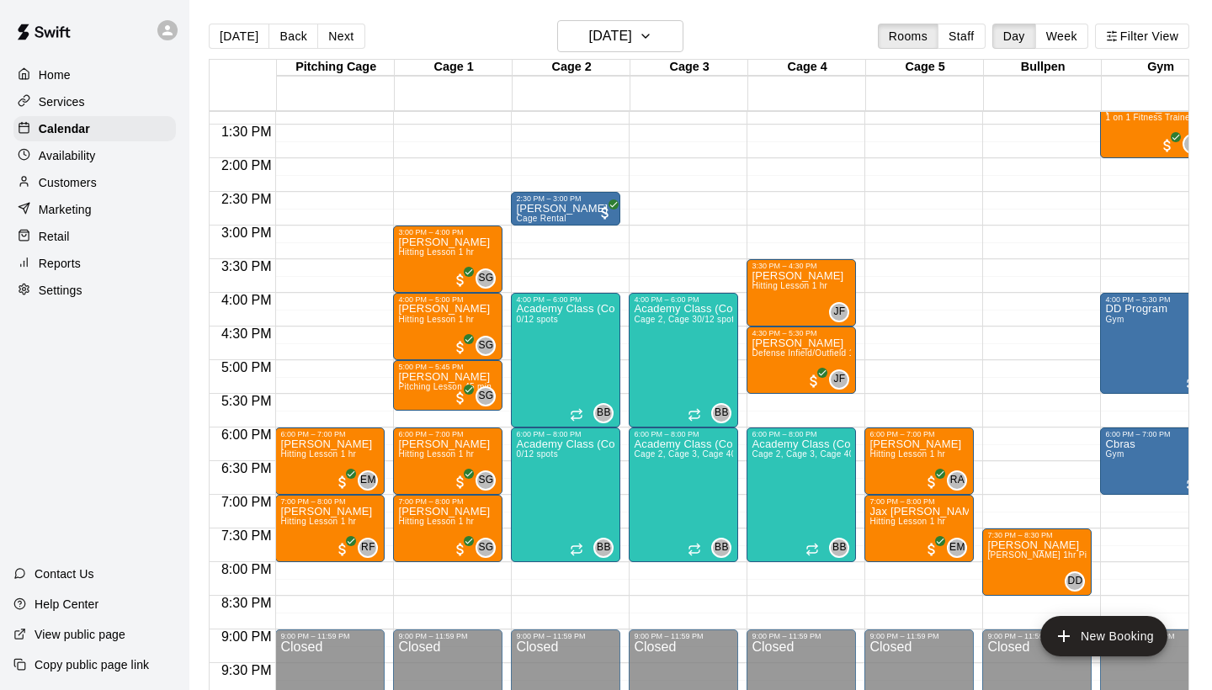
scroll to position [899, 0]
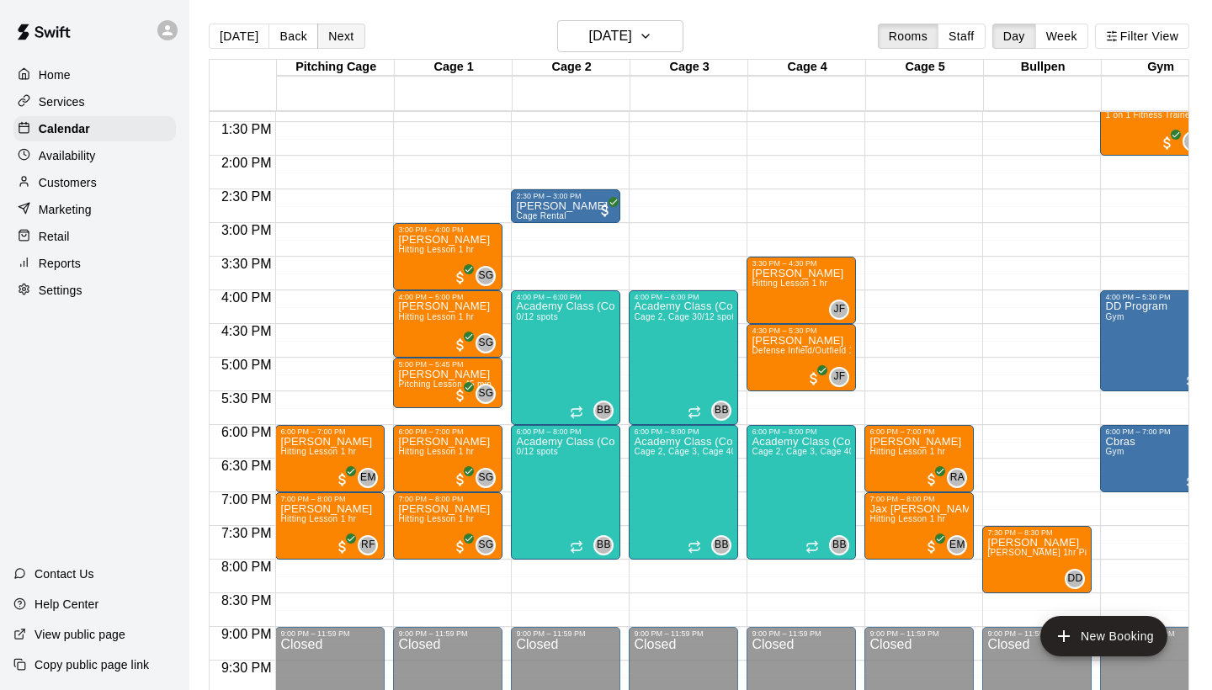
click at [328, 42] on button "Next" at bounding box center [340, 36] width 47 height 25
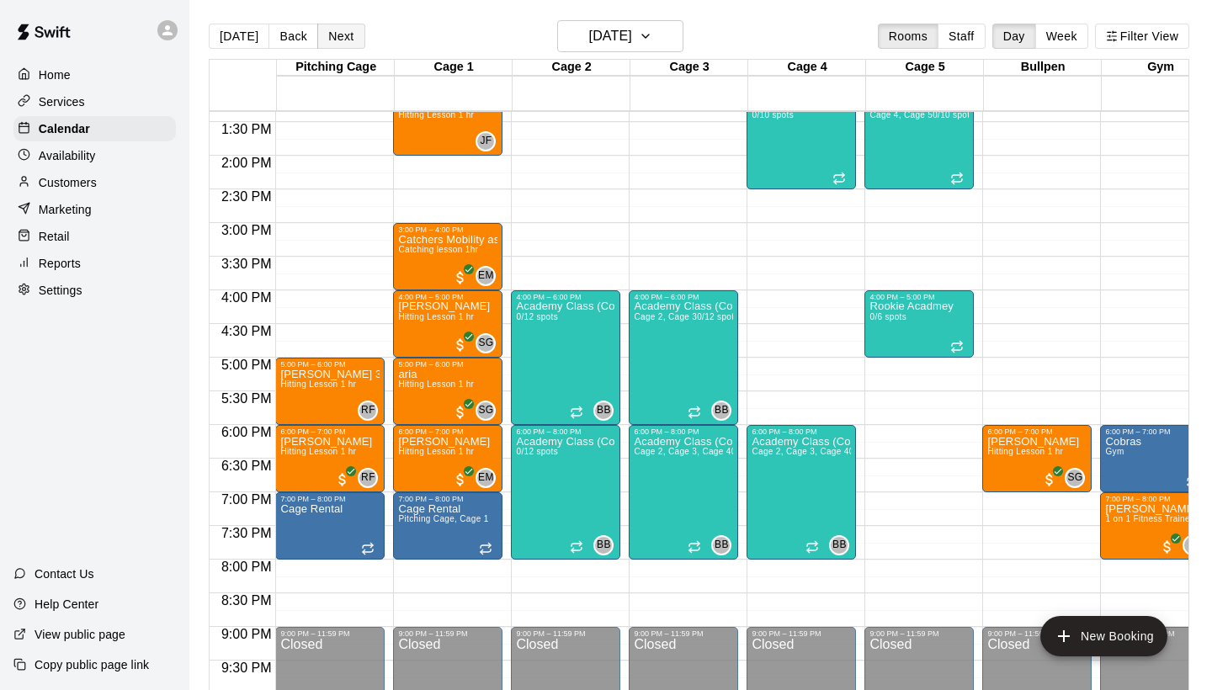
click at [349, 41] on button "Next" at bounding box center [340, 36] width 47 height 25
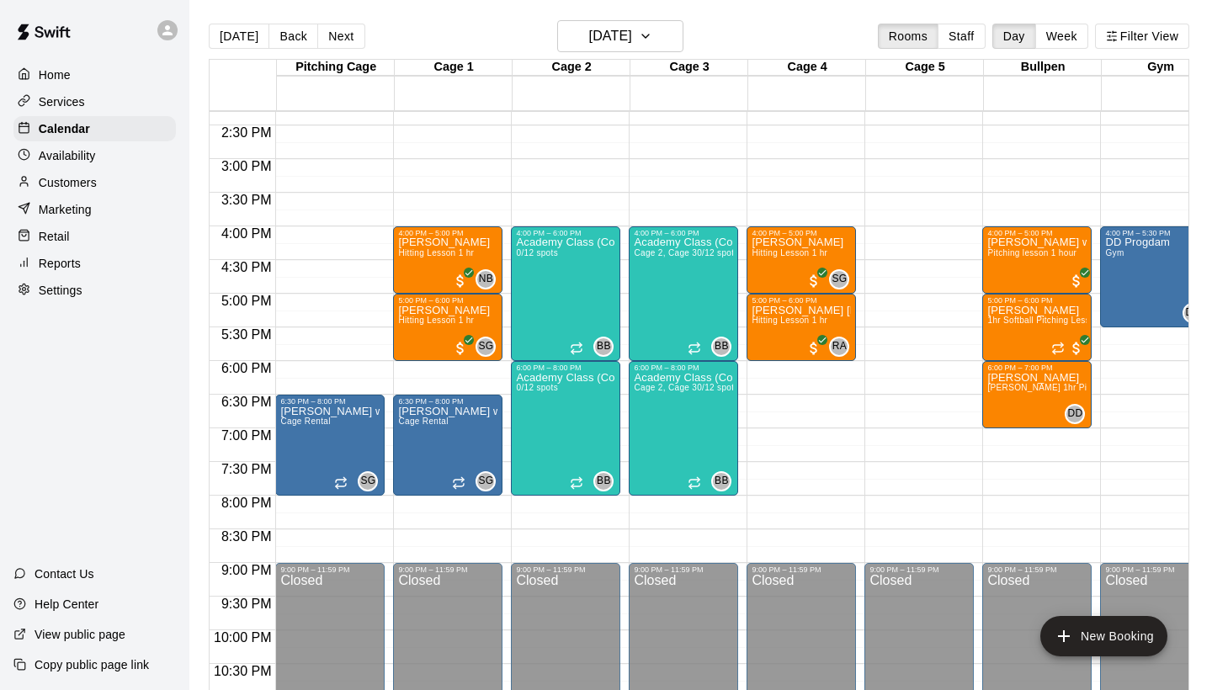
scroll to position [964, 0]
click at [669, 35] on button "[DATE]" at bounding box center [620, 36] width 126 height 32
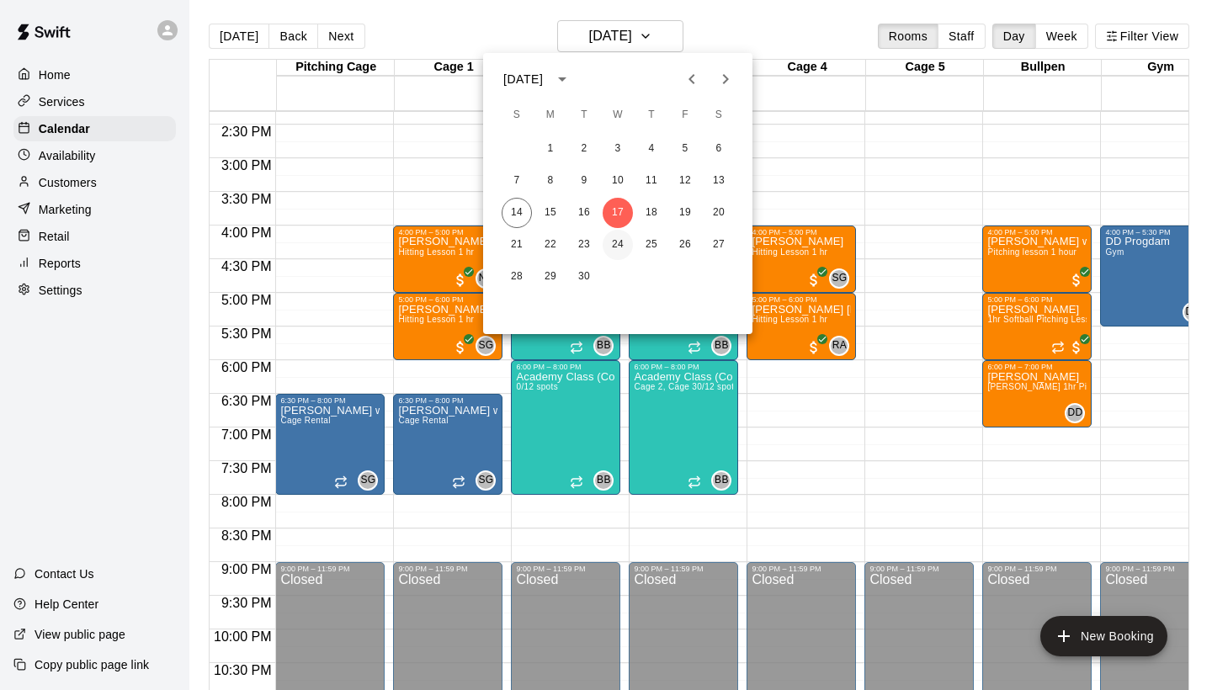
click at [616, 234] on button "24" at bounding box center [618, 245] width 30 height 30
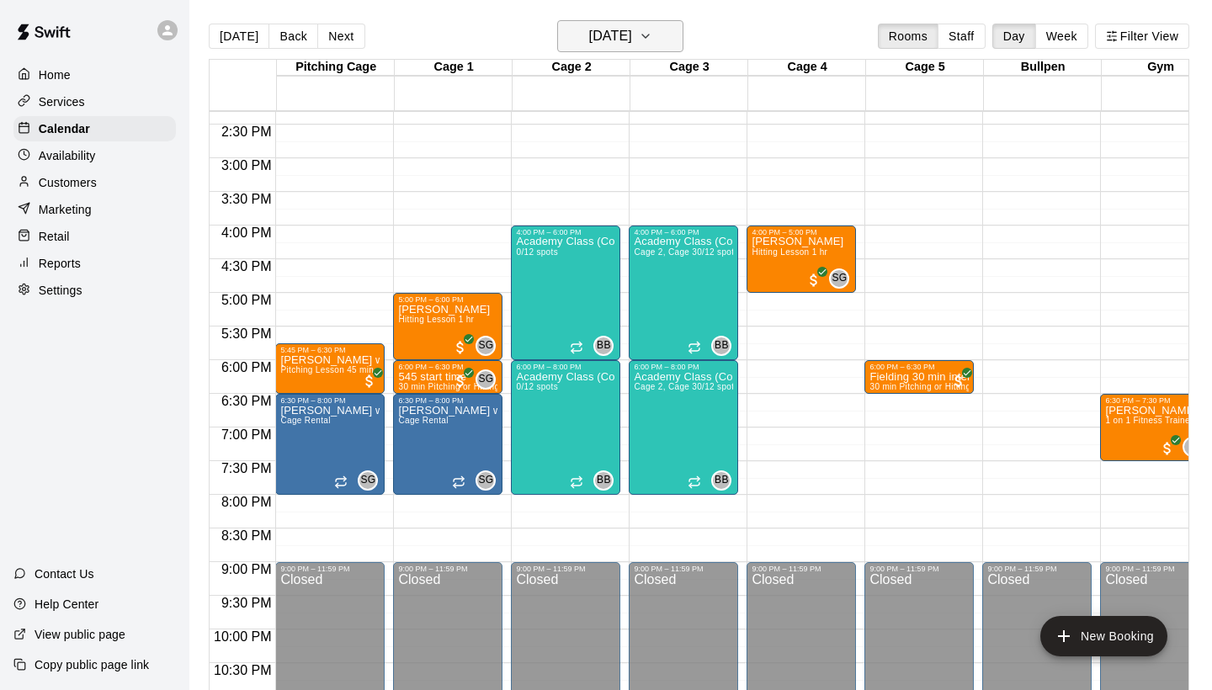
click at [652, 29] on icon "button" at bounding box center [645, 36] width 13 height 20
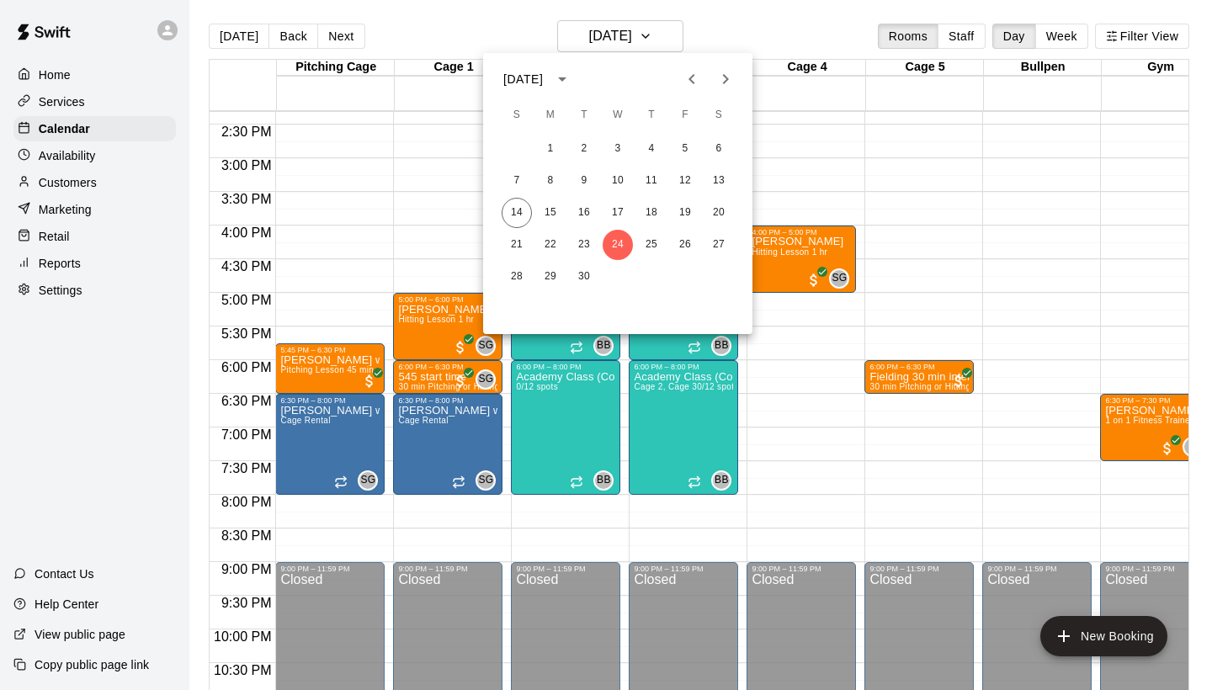
click at [718, 75] on icon "Next month" at bounding box center [725, 79] width 20 height 20
click at [623, 147] on button "1" at bounding box center [618, 149] width 30 height 30
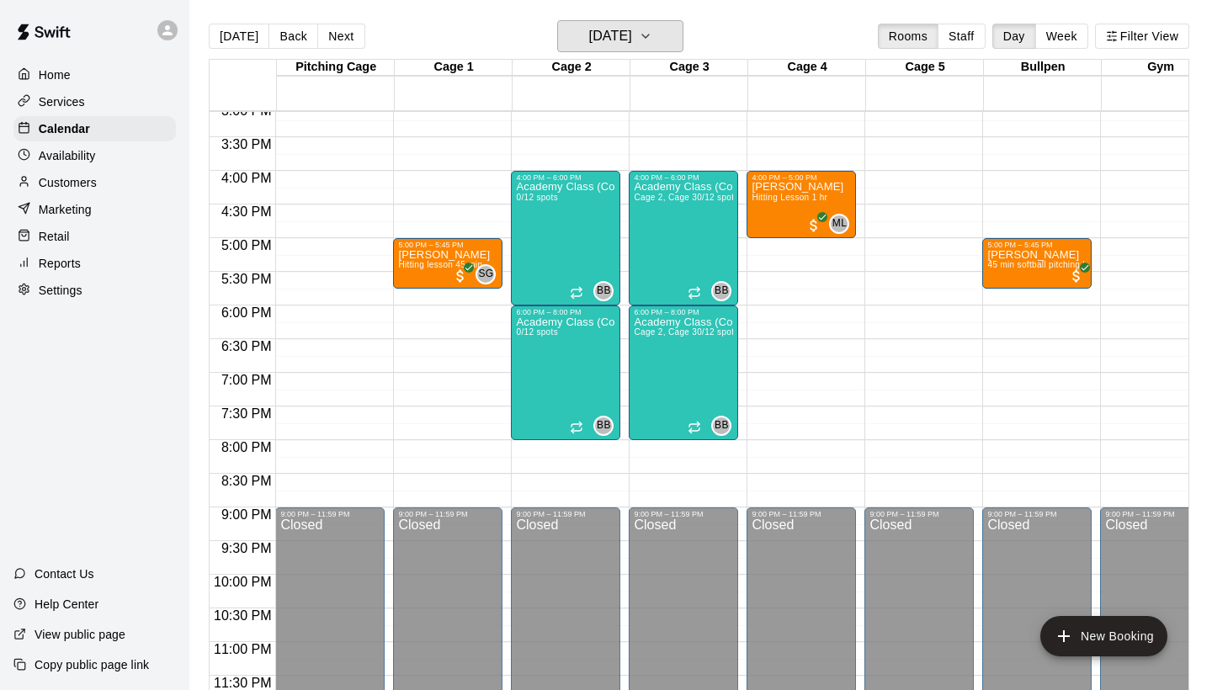
scroll to position [1019, 0]
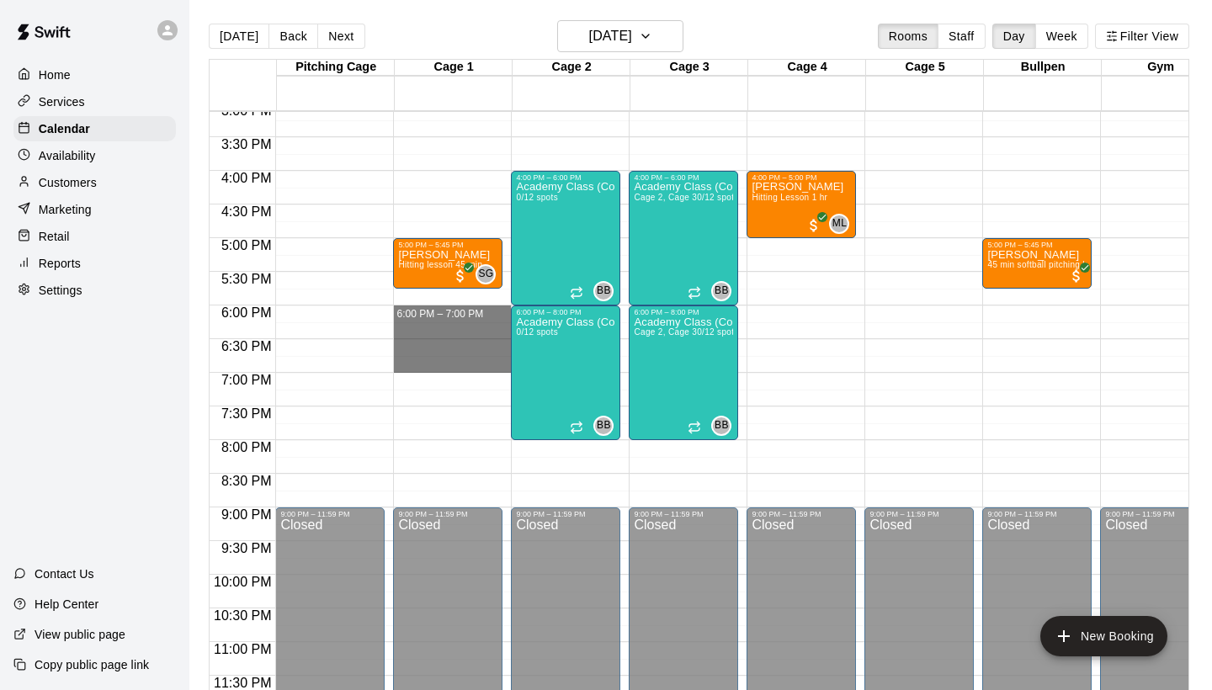
drag, startPoint x: 441, startPoint y: 308, endPoint x: 430, endPoint y: 358, distance: 50.8
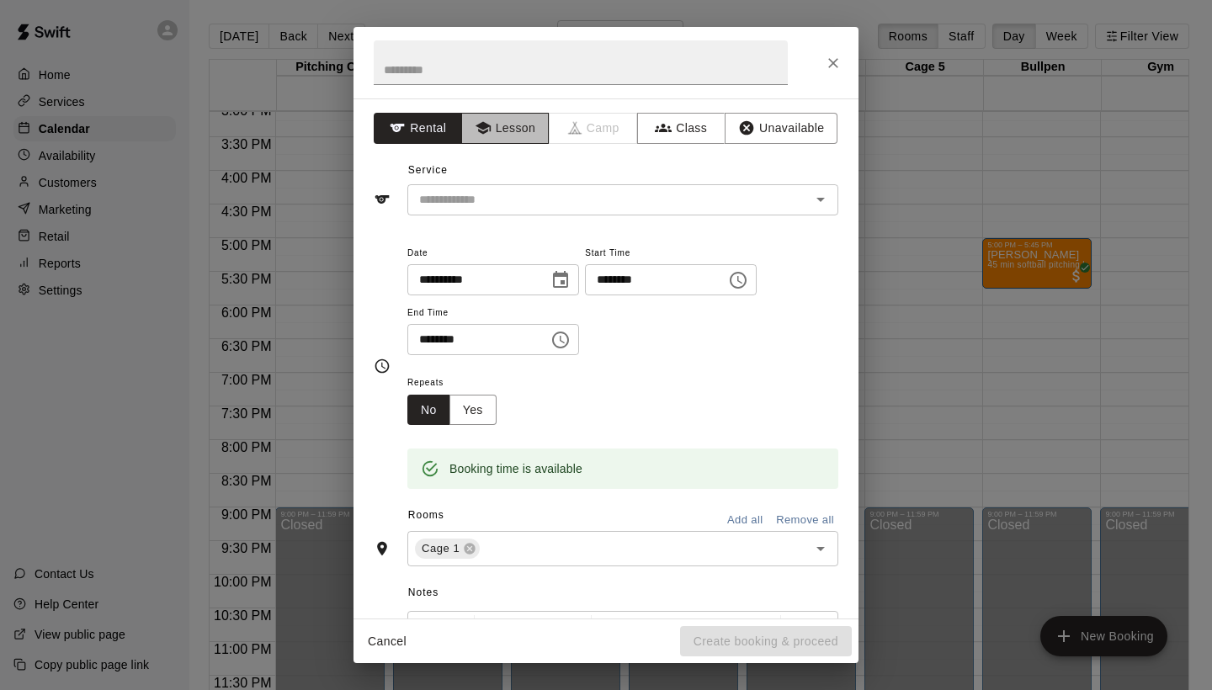
click at [523, 134] on button "Lesson" at bounding box center [505, 128] width 88 height 31
click at [487, 205] on input "text" at bounding box center [597, 199] width 371 height 21
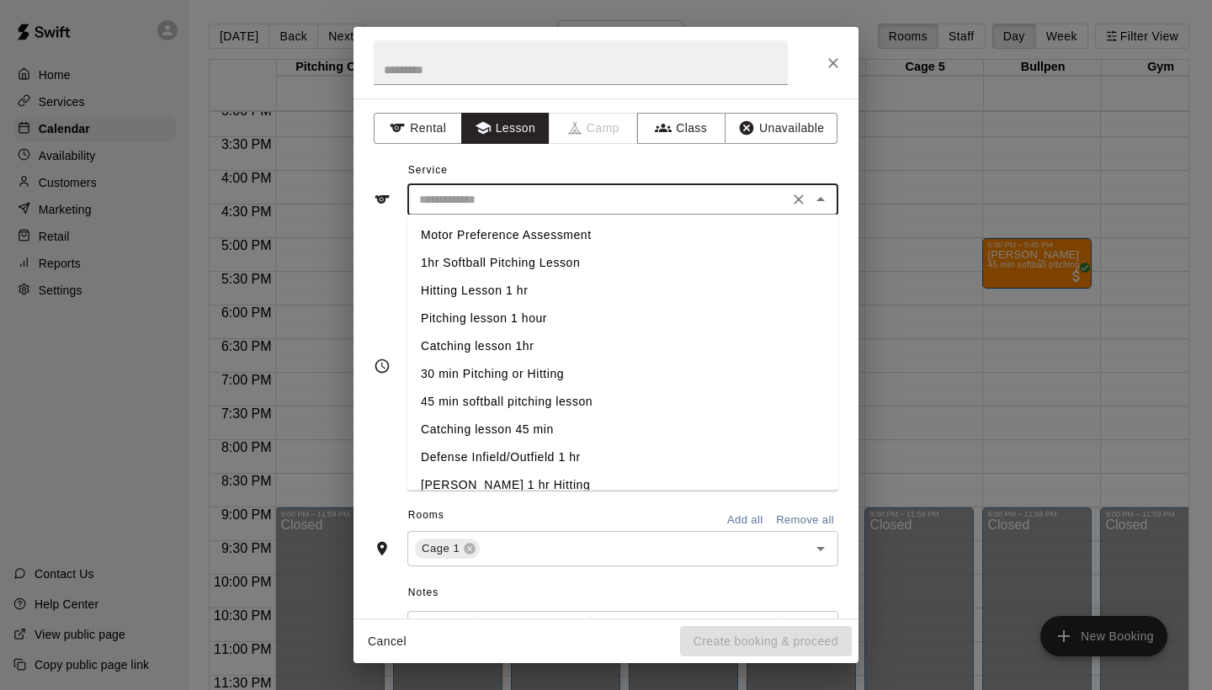
click at [469, 289] on li "Hitting Lesson 1 hr" at bounding box center [622, 291] width 431 height 28
type input "**********"
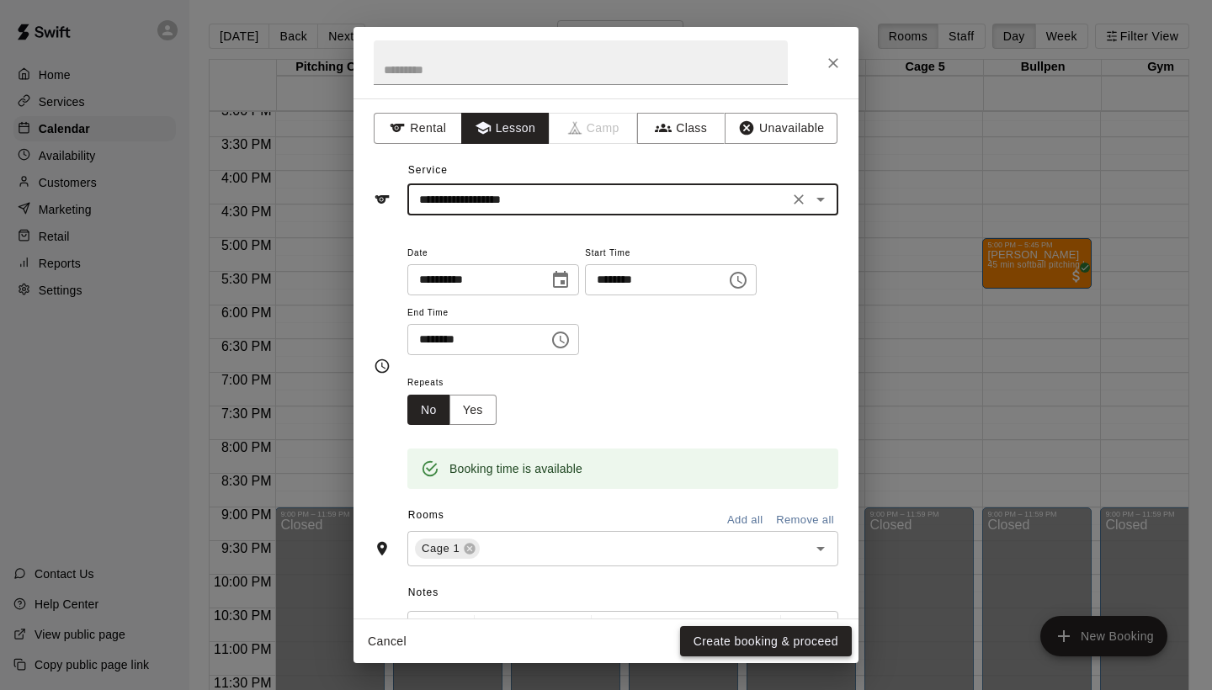
click at [734, 638] on button "Create booking & proceed" at bounding box center [766, 641] width 172 height 31
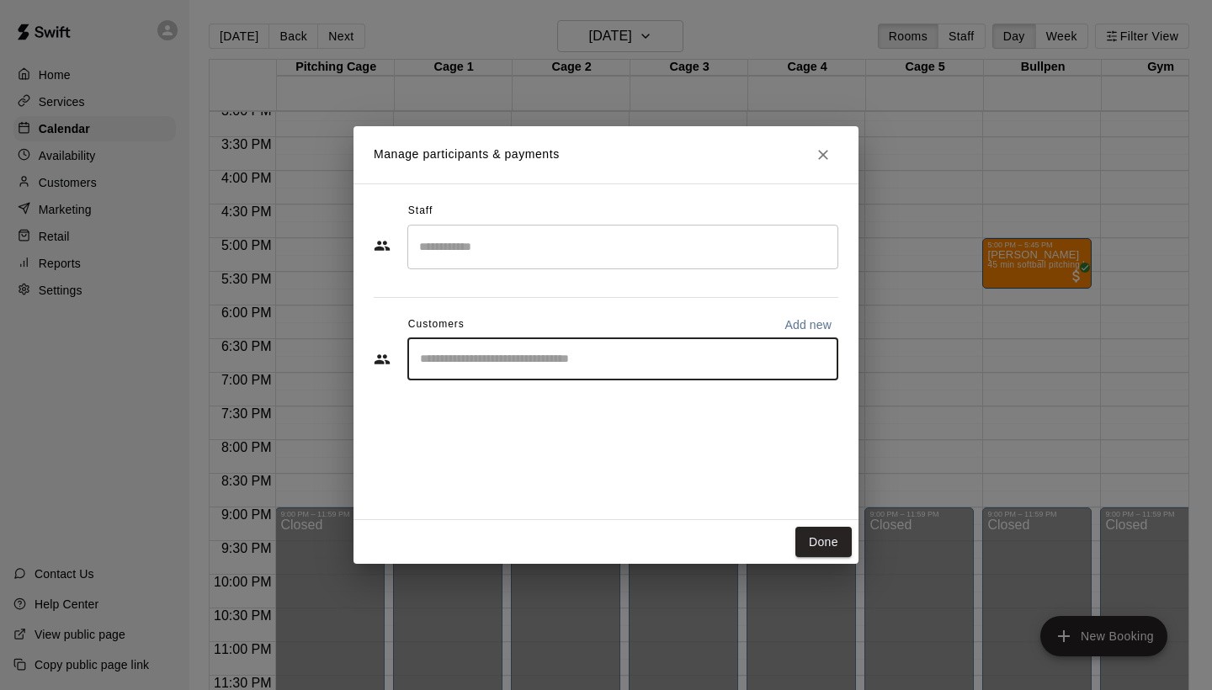
click at [517, 364] on input "Start typing to search customers..." at bounding box center [623, 359] width 416 height 17
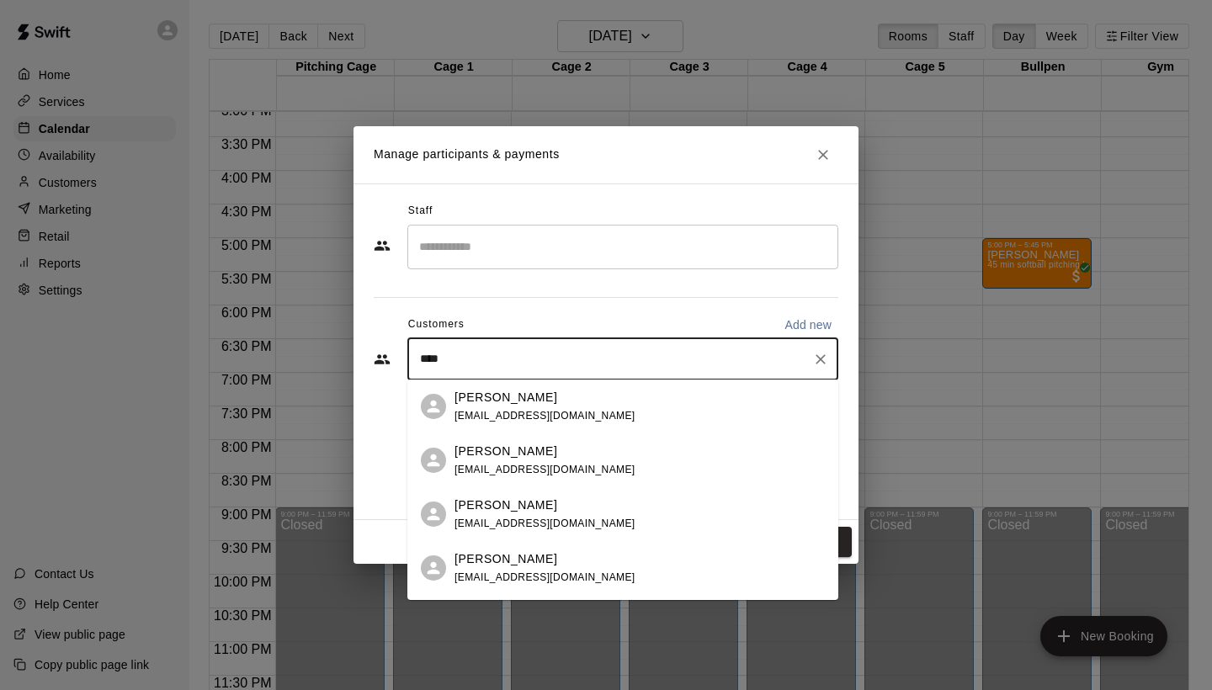
type input "*****"
click at [480, 570] on div "[PERSON_NAME] [EMAIL_ADDRESS][DOMAIN_NAME]" at bounding box center [544, 568] width 181 height 36
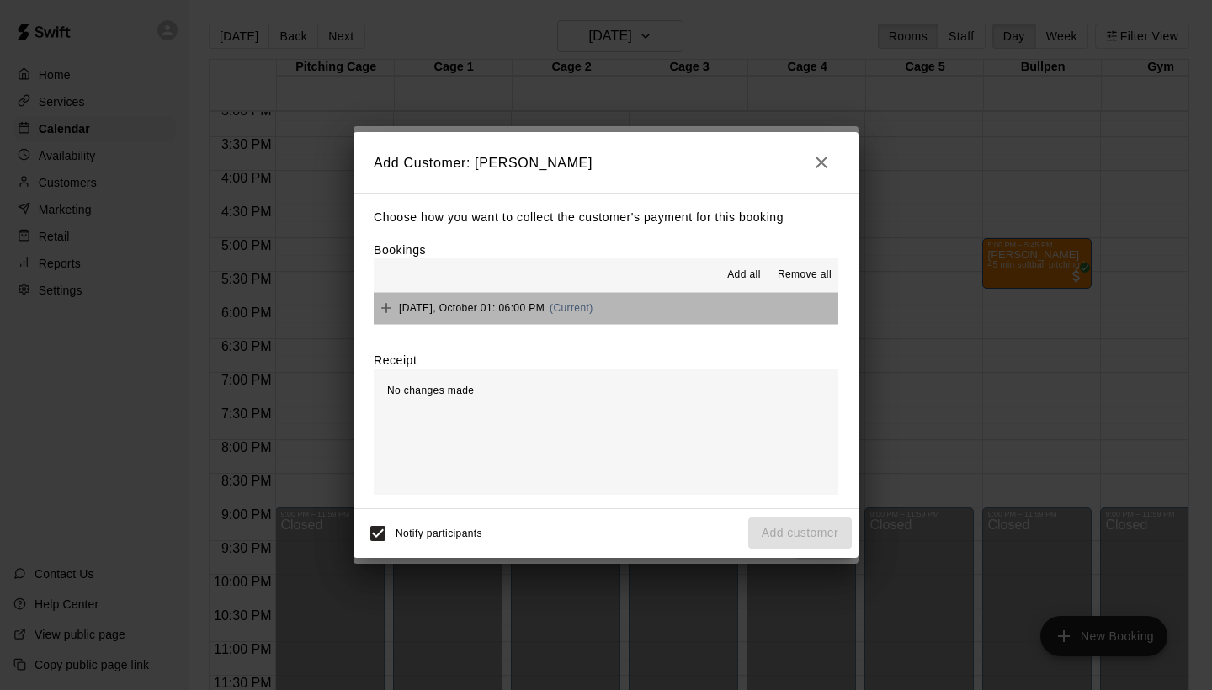
click at [479, 315] on div "[DATE], October 01: 06:00 PM (Current)" at bounding box center [484, 307] width 220 height 25
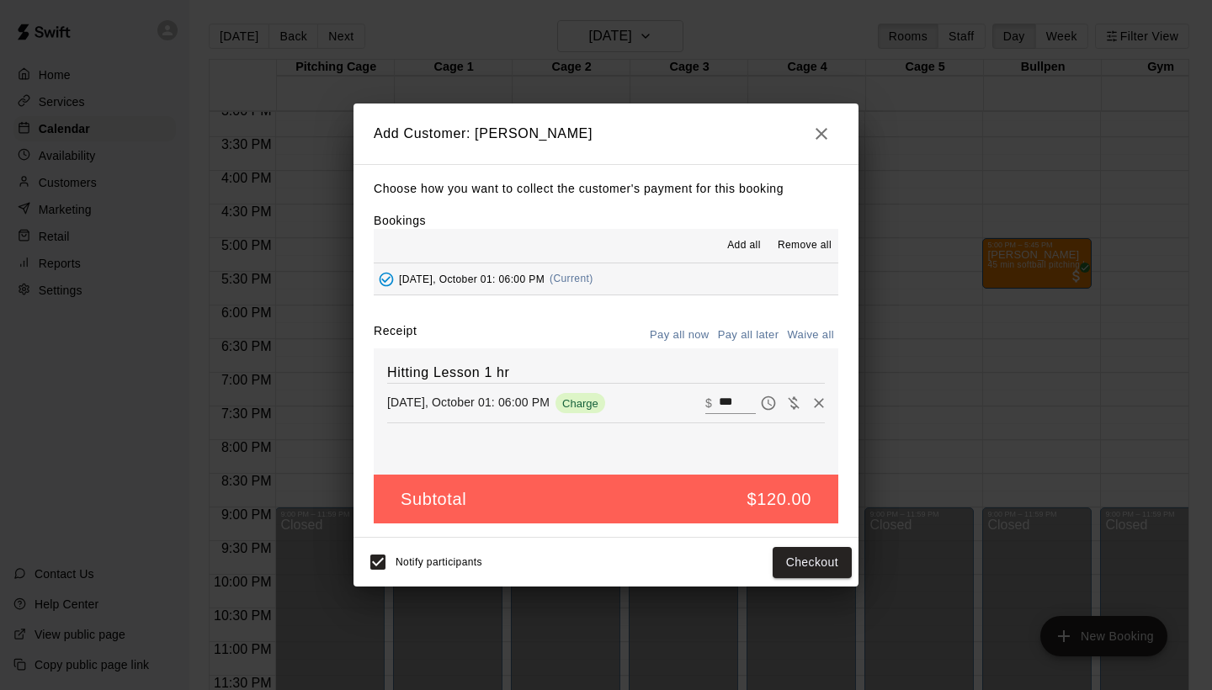
click at [808, 344] on button "Waive all" at bounding box center [811, 335] width 56 height 26
type input "*"
click at [741, 330] on button "Pay all later" at bounding box center [749, 335] width 70 height 26
click at [692, 326] on button "Pay all now" at bounding box center [679, 335] width 68 height 26
click at [689, 333] on button "Pay all now" at bounding box center [679, 335] width 68 height 26
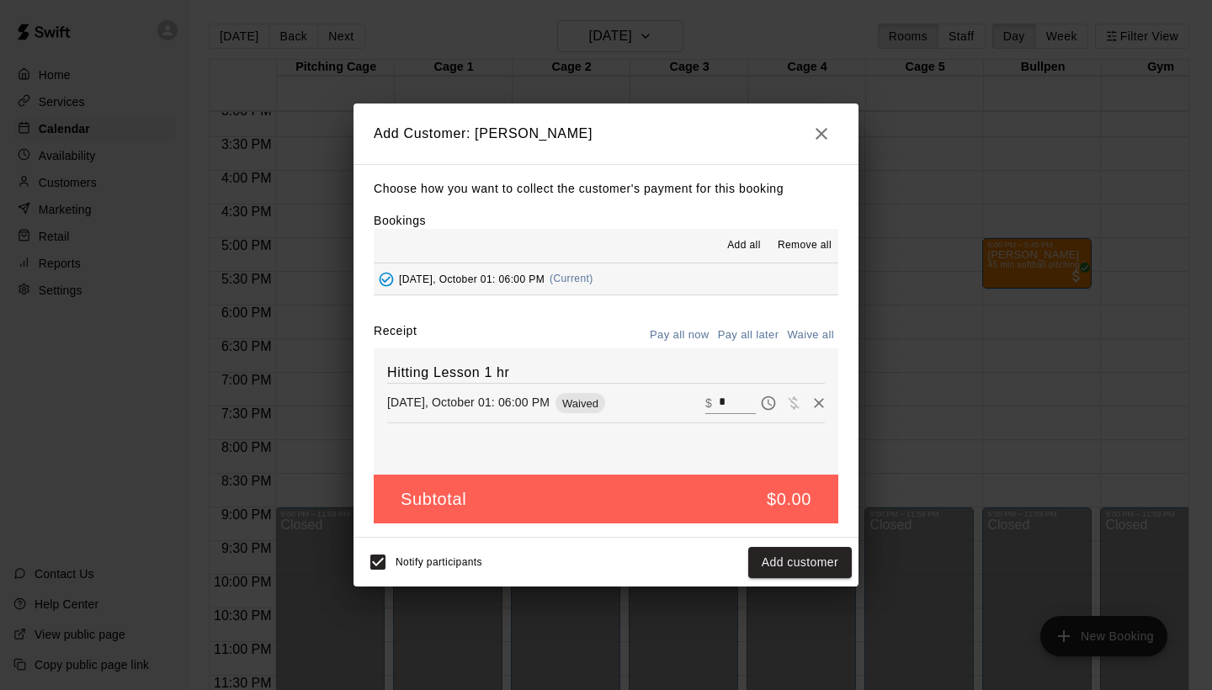
click at [719, 398] on input "*" at bounding box center [737, 403] width 37 height 22
click at [723, 397] on input "*" at bounding box center [737, 403] width 37 height 22
click at [817, 402] on icon "Remove" at bounding box center [818, 403] width 17 height 17
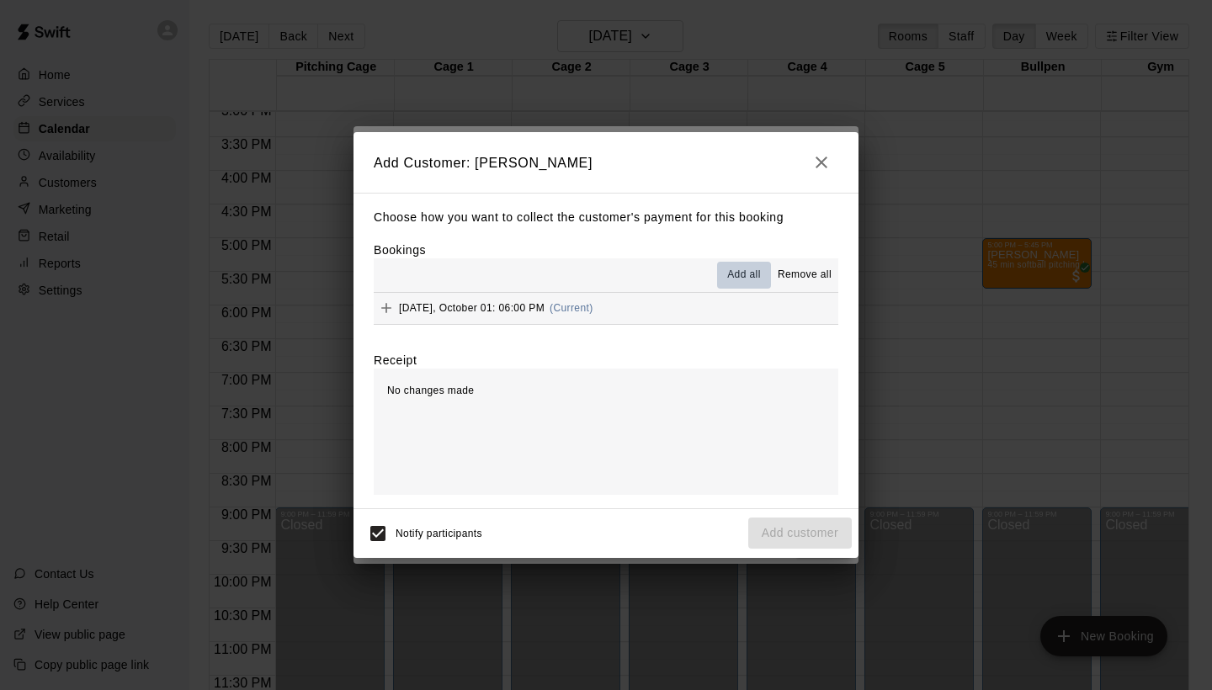
click at [735, 270] on span "Add all" at bounding box center [744, 275] width 34 height 17
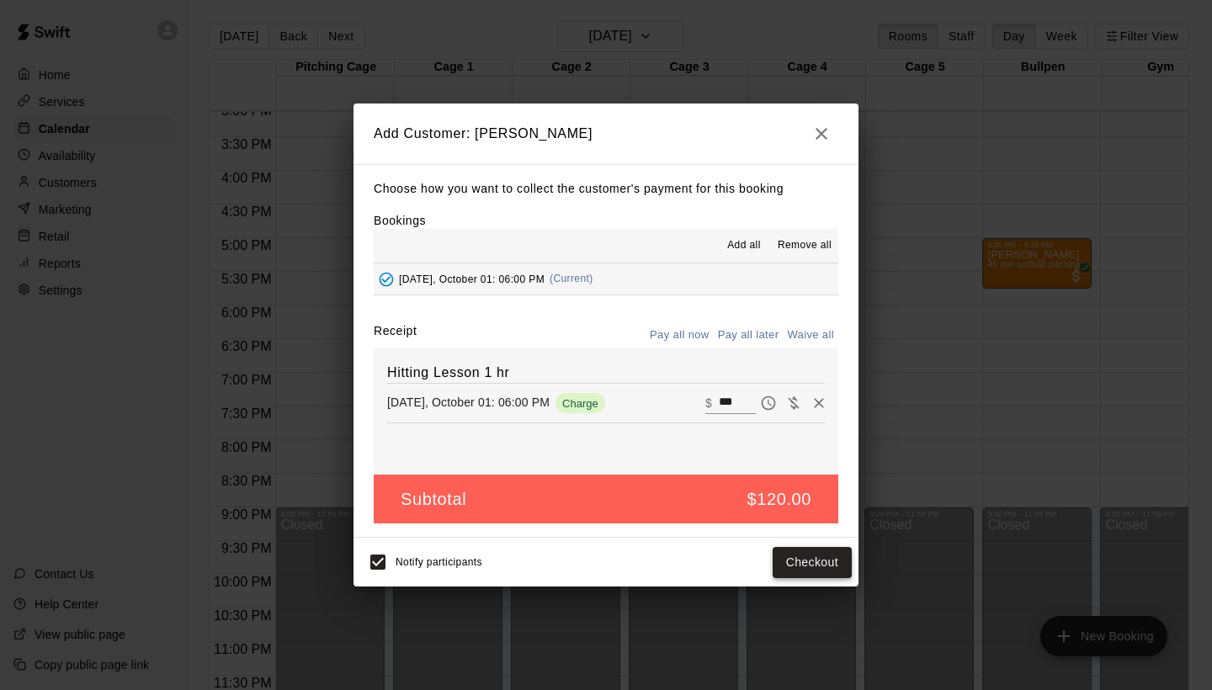
click at [797, 560] on button "Checkout" at bounding box center [811, 562] width 79 height 31
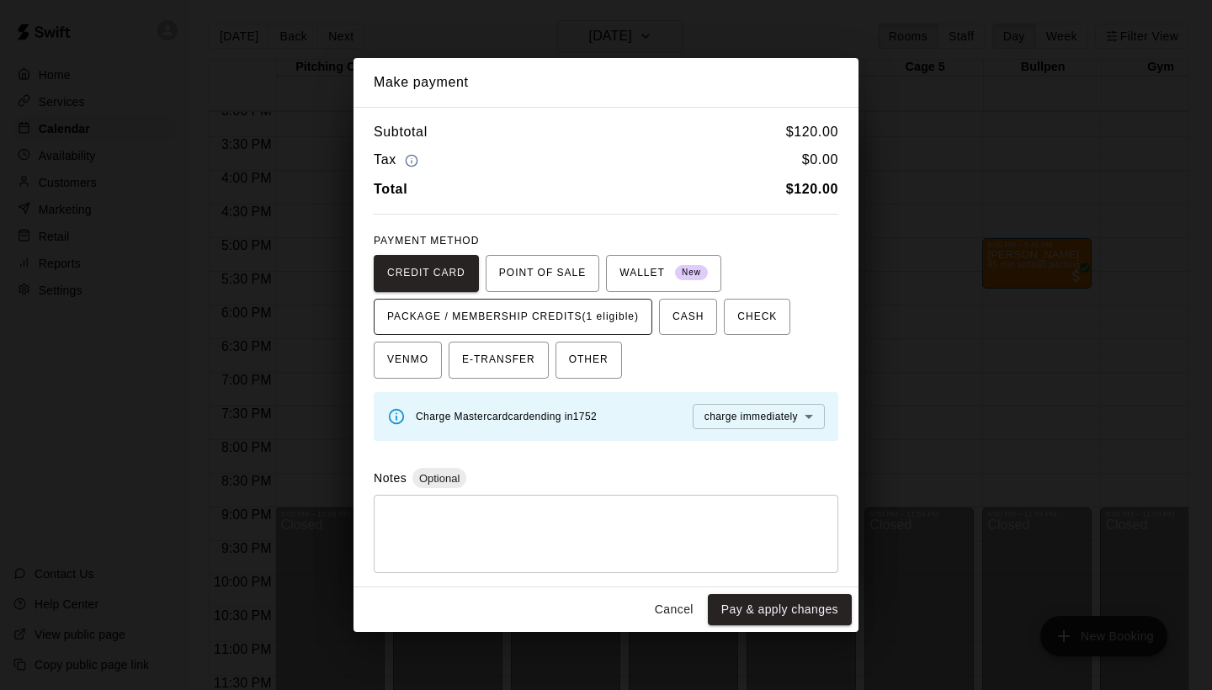
click at [616, 321] on span "PACKAGE / MEMBERSHIP CREDITS (1 eligible)" at bounding box center [513, 317] width 252 height 27
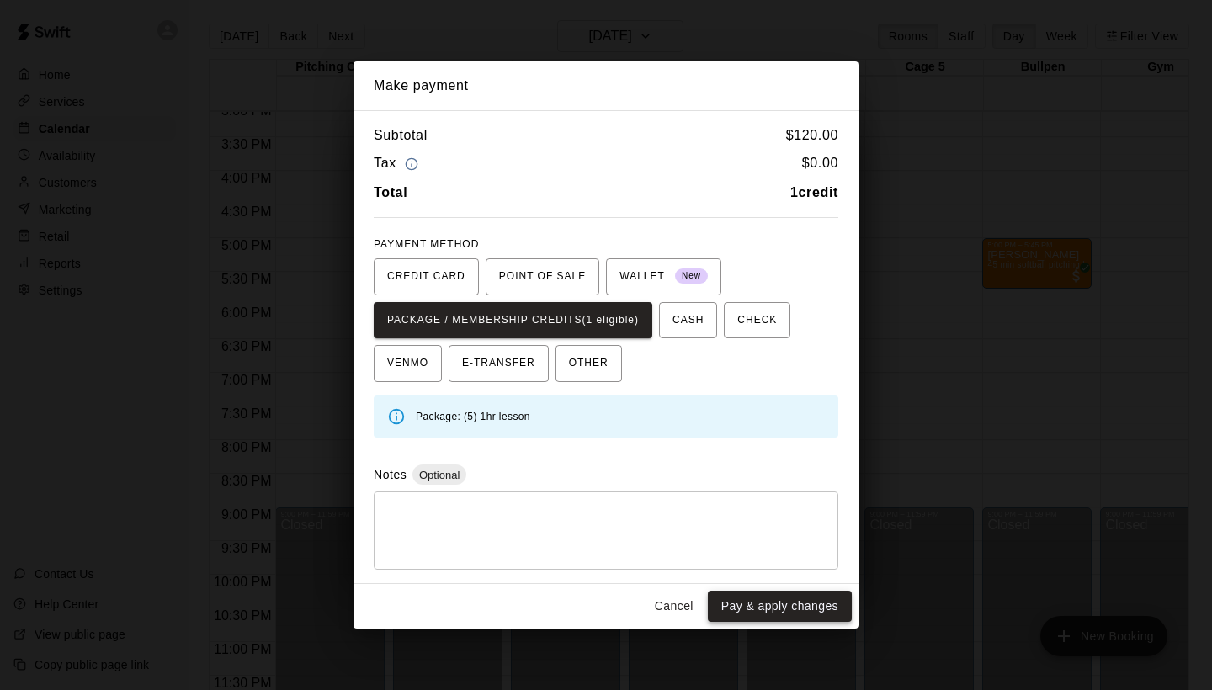
click at [775, 598] on button "Pay & apply changes" at bounding box center [780, 606] width 144 height 31
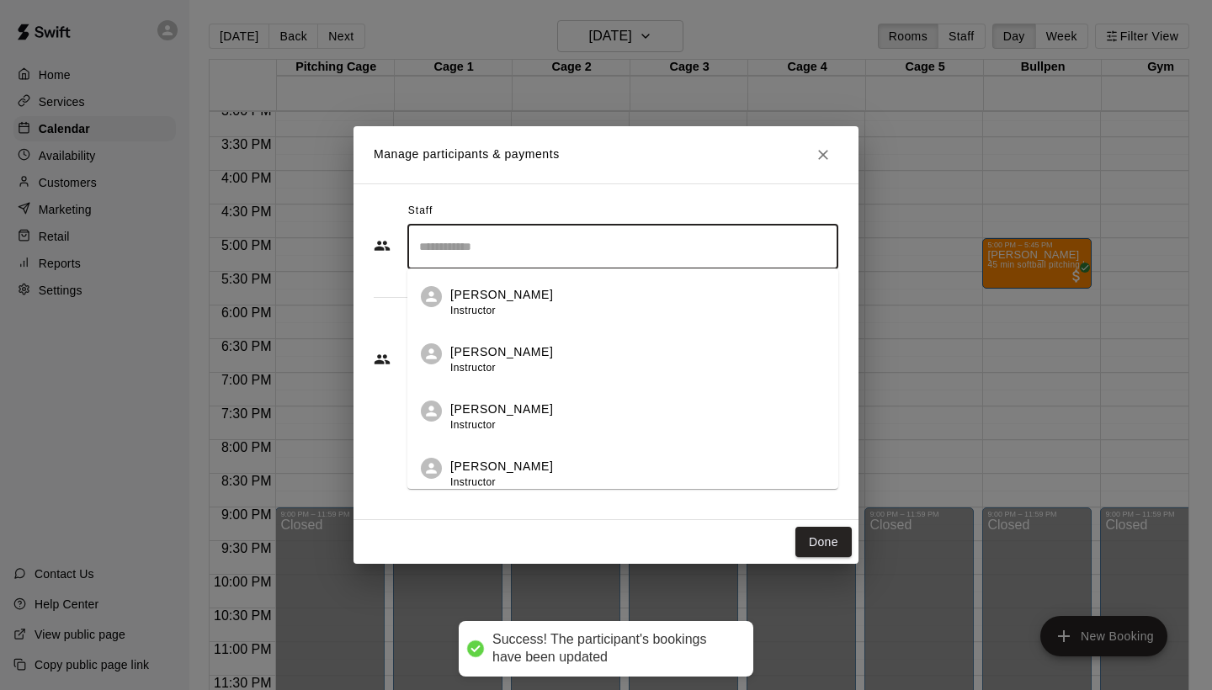
click at [618, 248] on input "Search staff" at bounding box center [623, 246] width 416 height 29
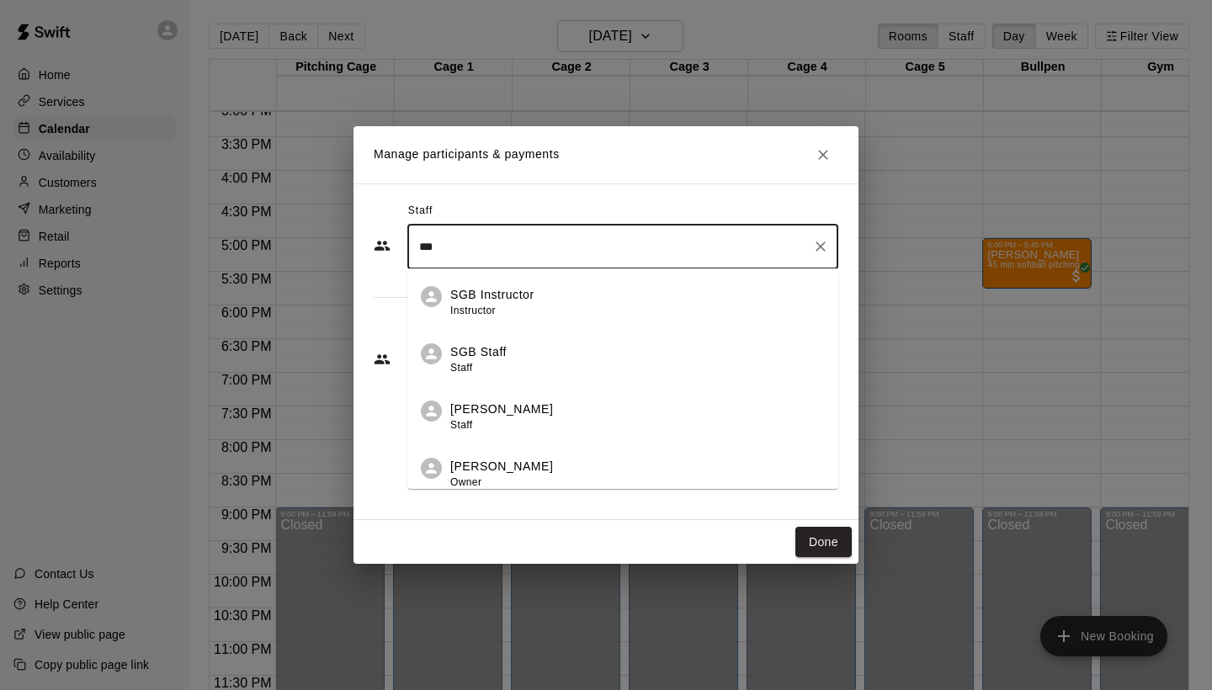
click at [563, 467] on div "[PERSON_NAME] Owner" at bounding box center [637, 474] width 374 height 33
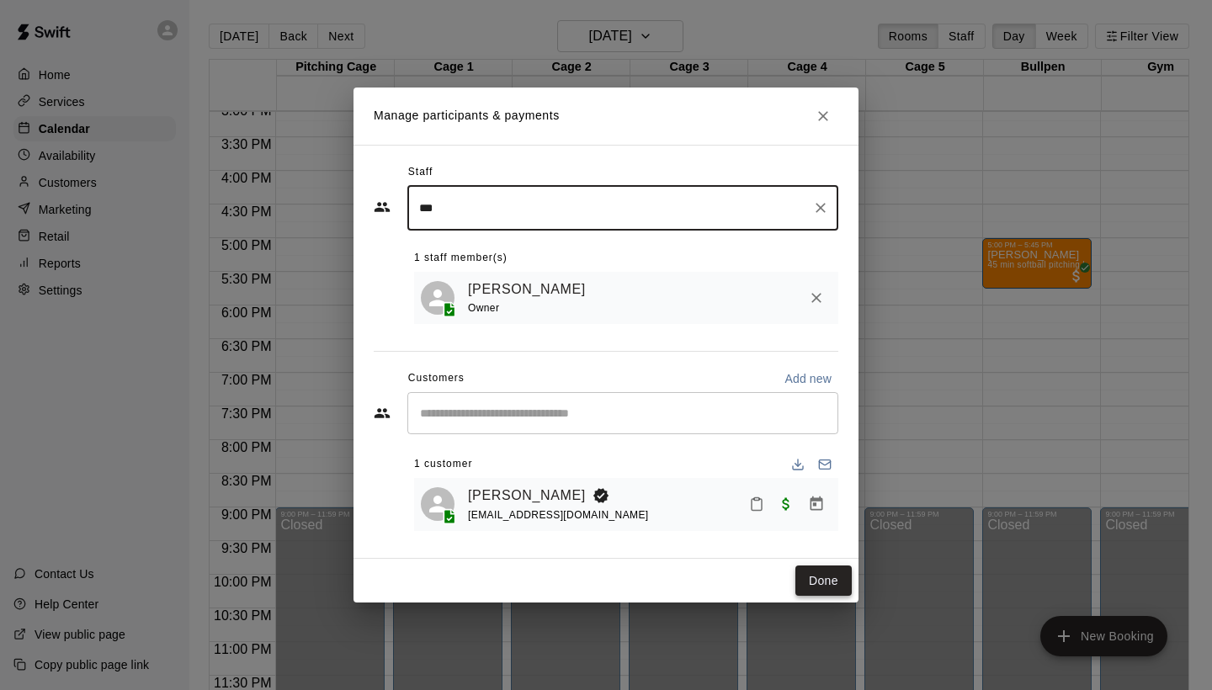
type input "***"
click at [826, 580] on button "Done" at bounding box center [823, 580] width 56 height 31
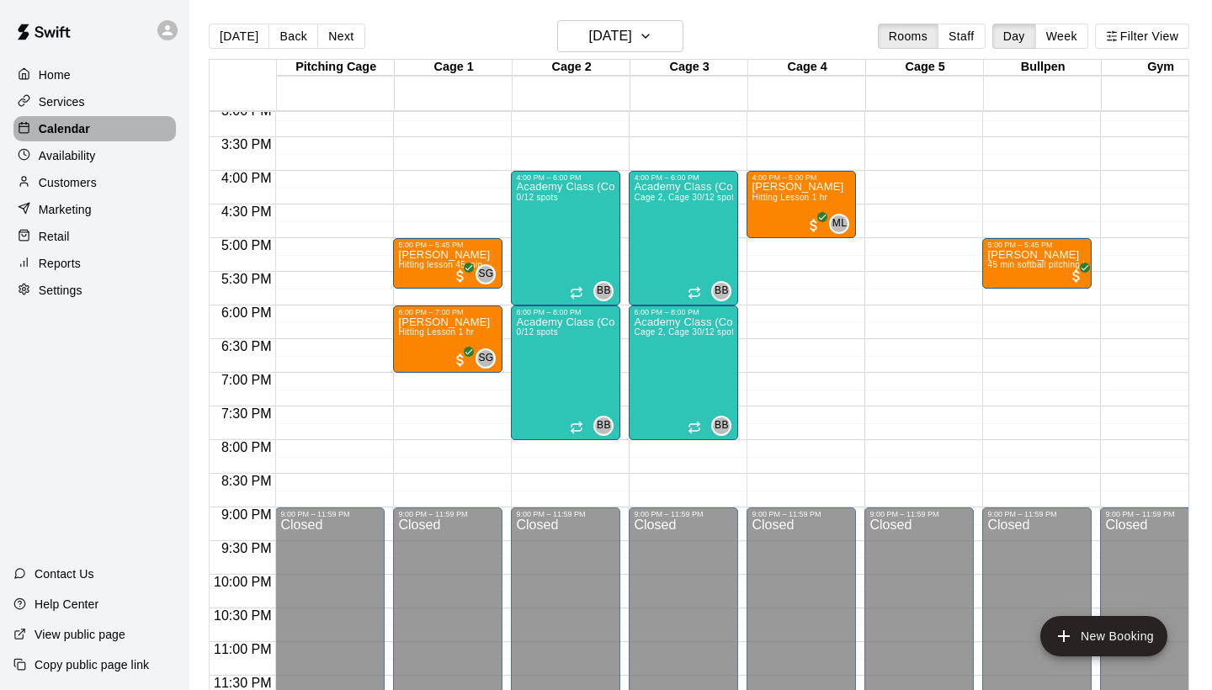
click at [67, 128] on p "Calendar" at bounding box center [64, 128] width 51 height 17
click at [238, 34] on button "[DATE]" at bounding box center [239, 36] width 61 height 25
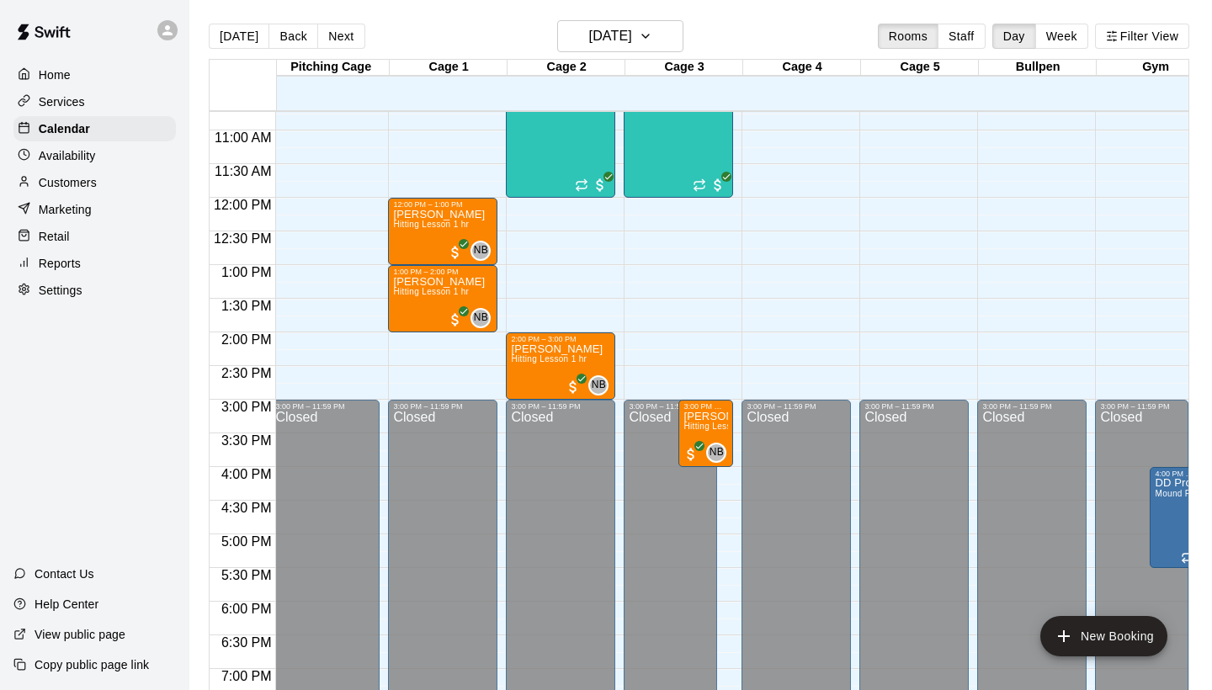
scroll to position [711, 5]
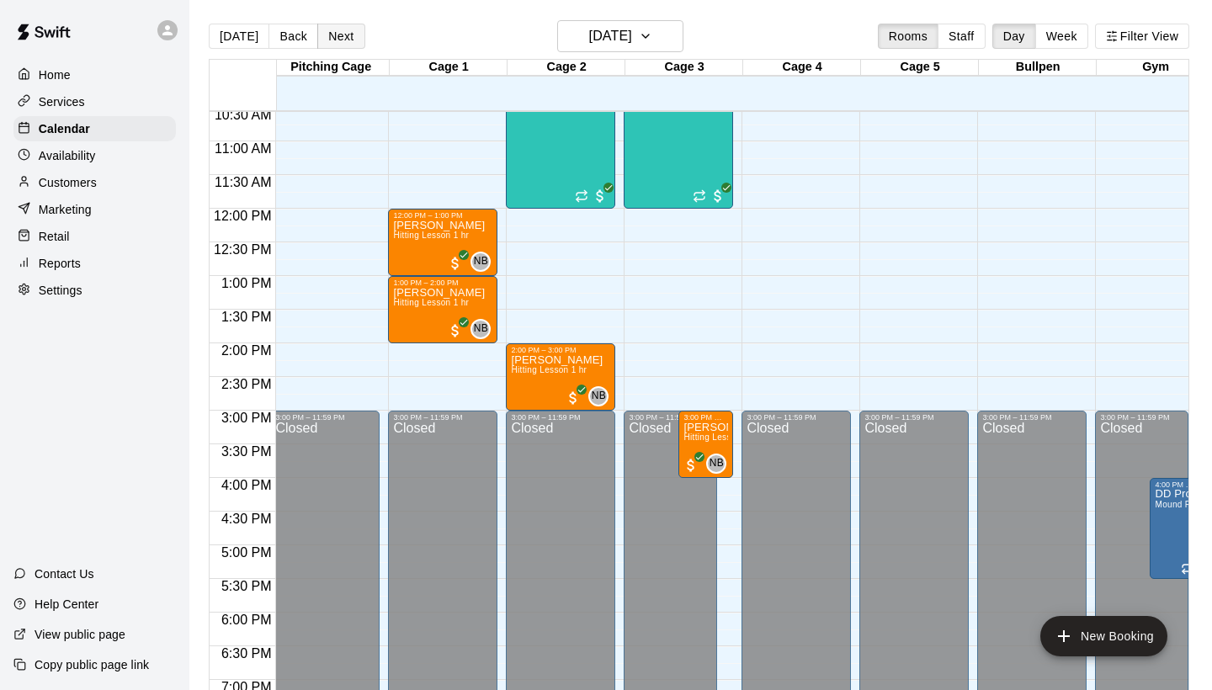
click at [347, 34] on button "Next" at bounding box center [340, 36] width 47 height 25
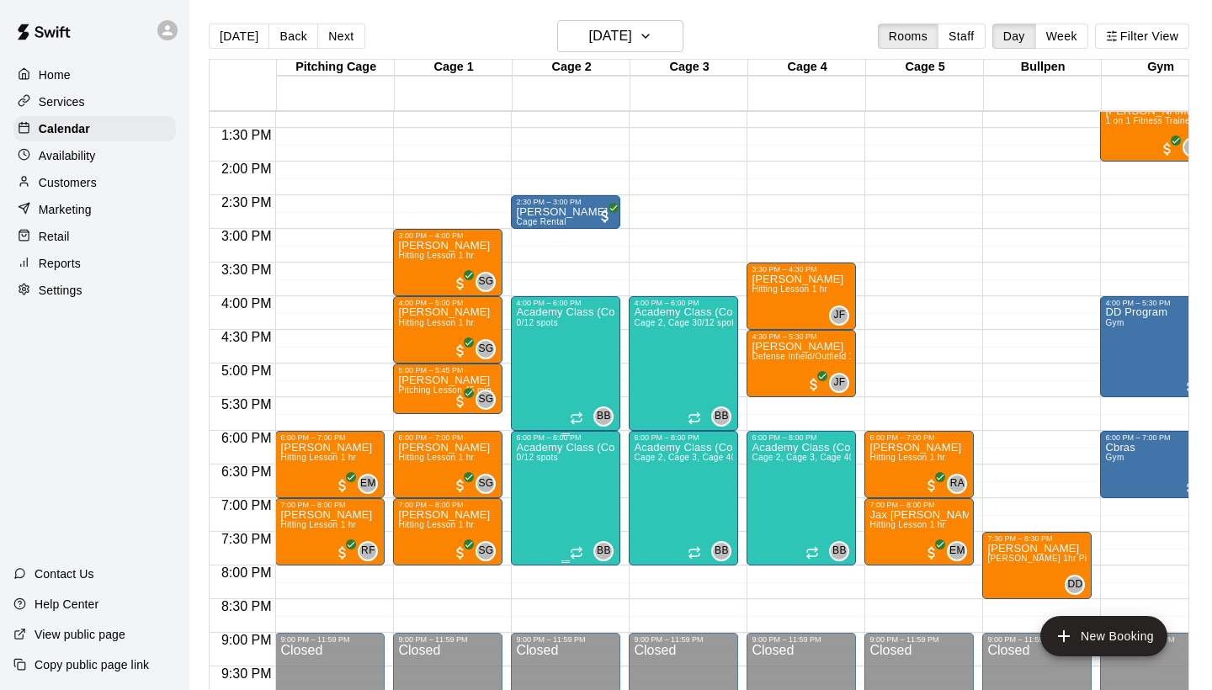
scroll to position [893, 0]
click at [621, 36] on h6 "[DATE]" at bounding box center [610, 36] width 43 height 24
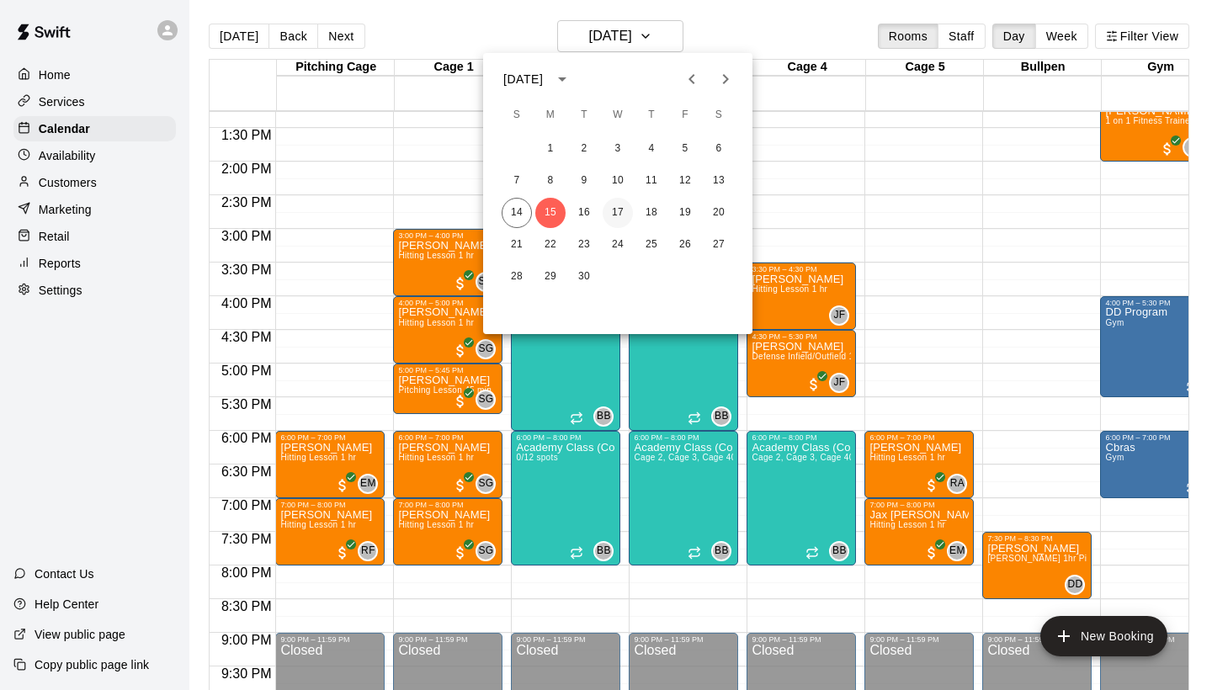
click at [620, 215] on button "17" at bounding box center [618, 213] width 30 height 30
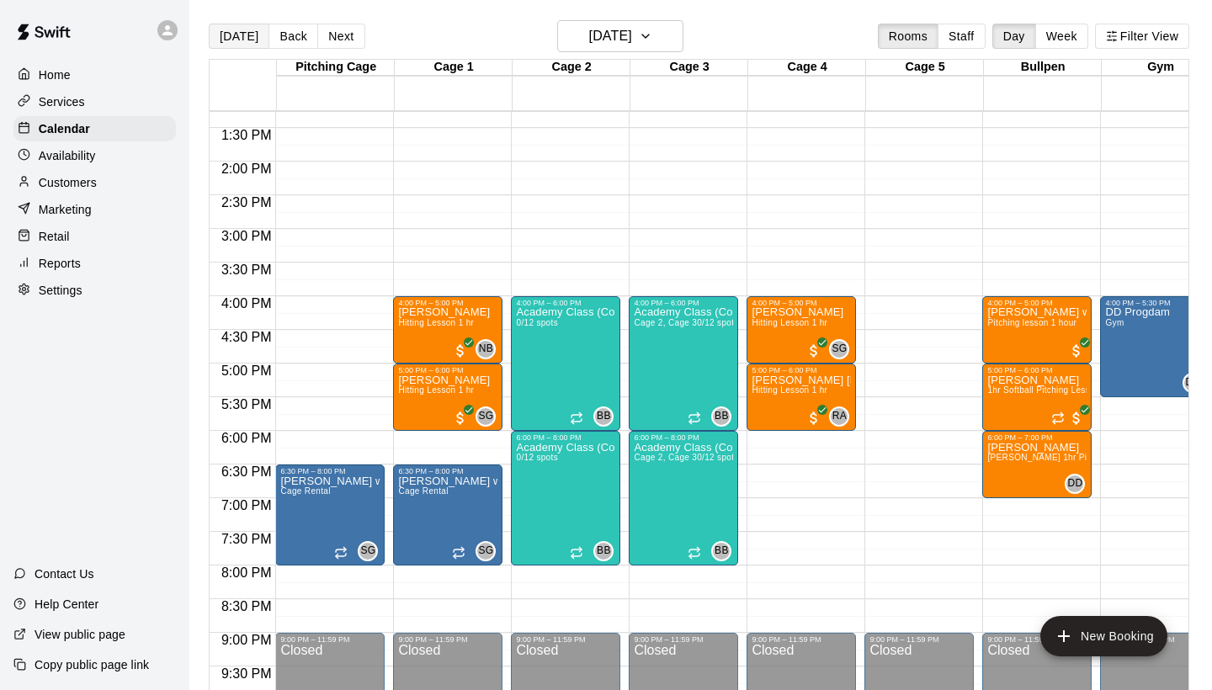
click at [231, 40] on button "[DATE]" at bounding box center [239, 36] width 61 height 25
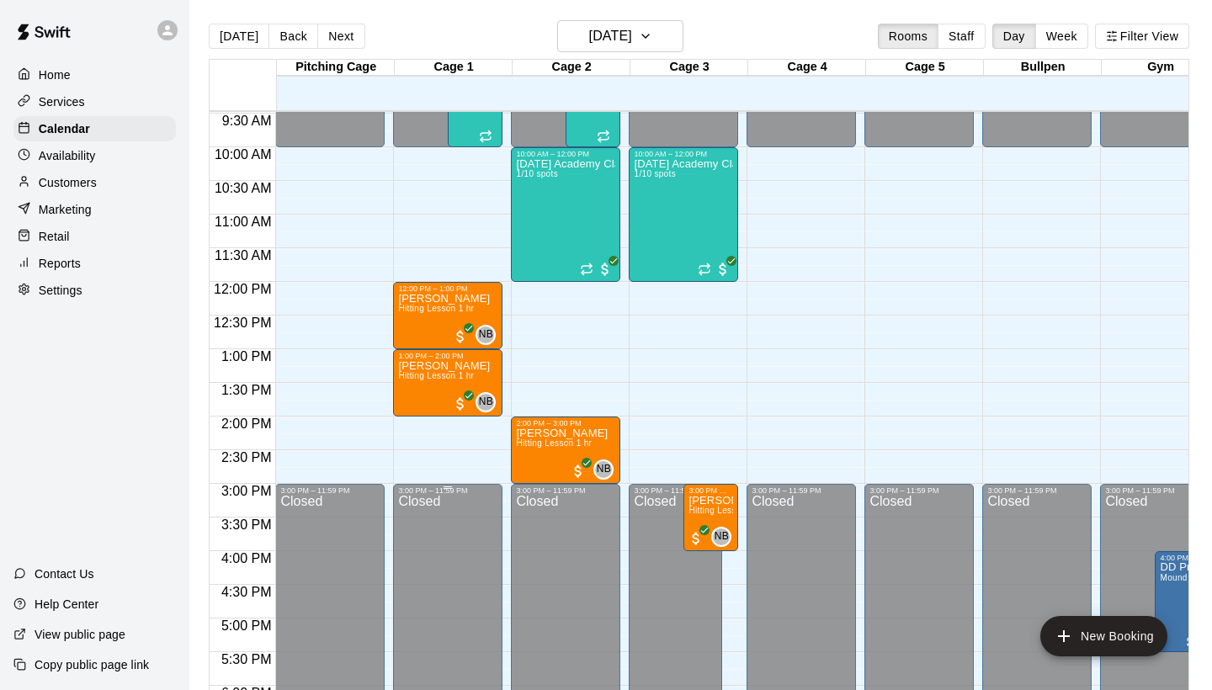
scroll to position [637, 0]
click at [347, 31] on button "Next" at bounding box center [340, 36] width 47 height 25
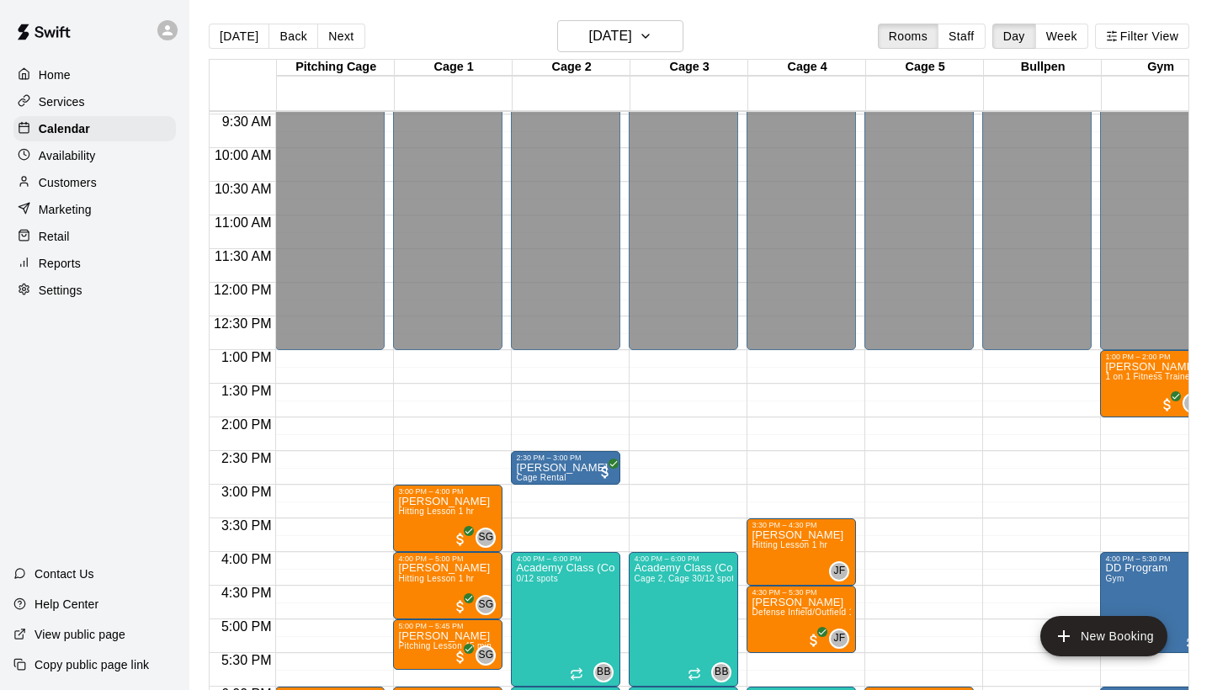
scroll to position [830, 0]
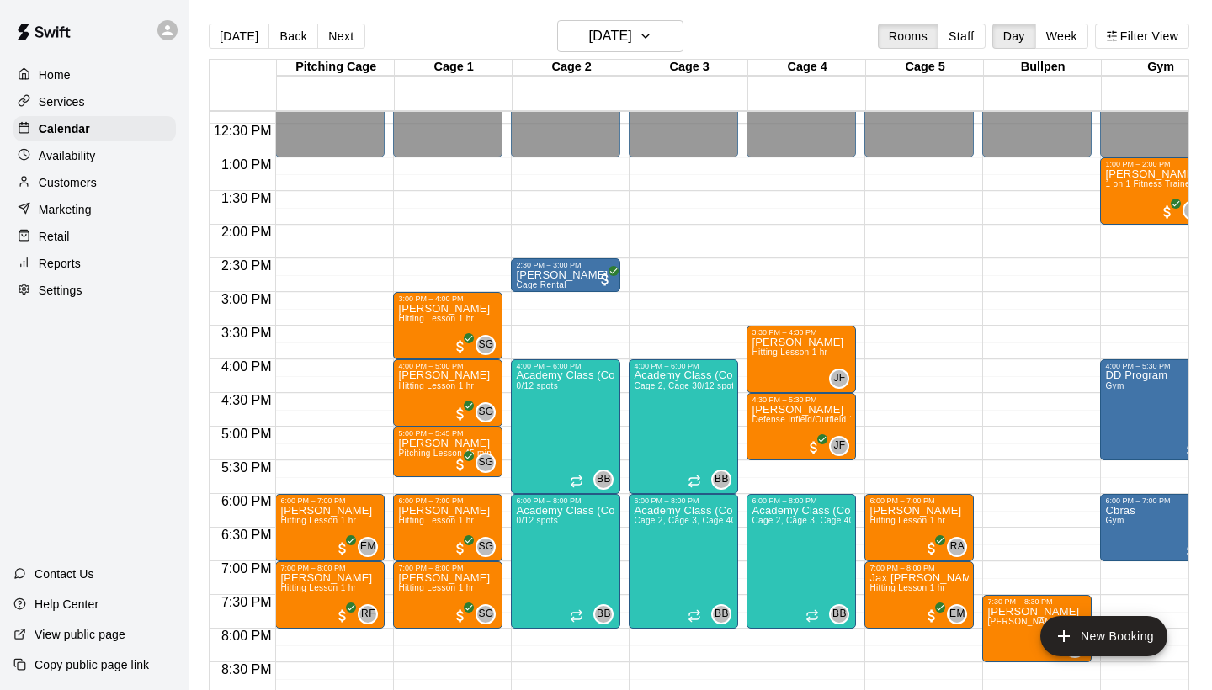
click at [342, 55] on div "[DATE] Back [DATE][DATE] Rooms Staff Day Week Filter View" at bounding box center [699, 39] width 980 height 39
click at [341, 45] on button "Next" at bounding box center [340, 36] width 47 height 25
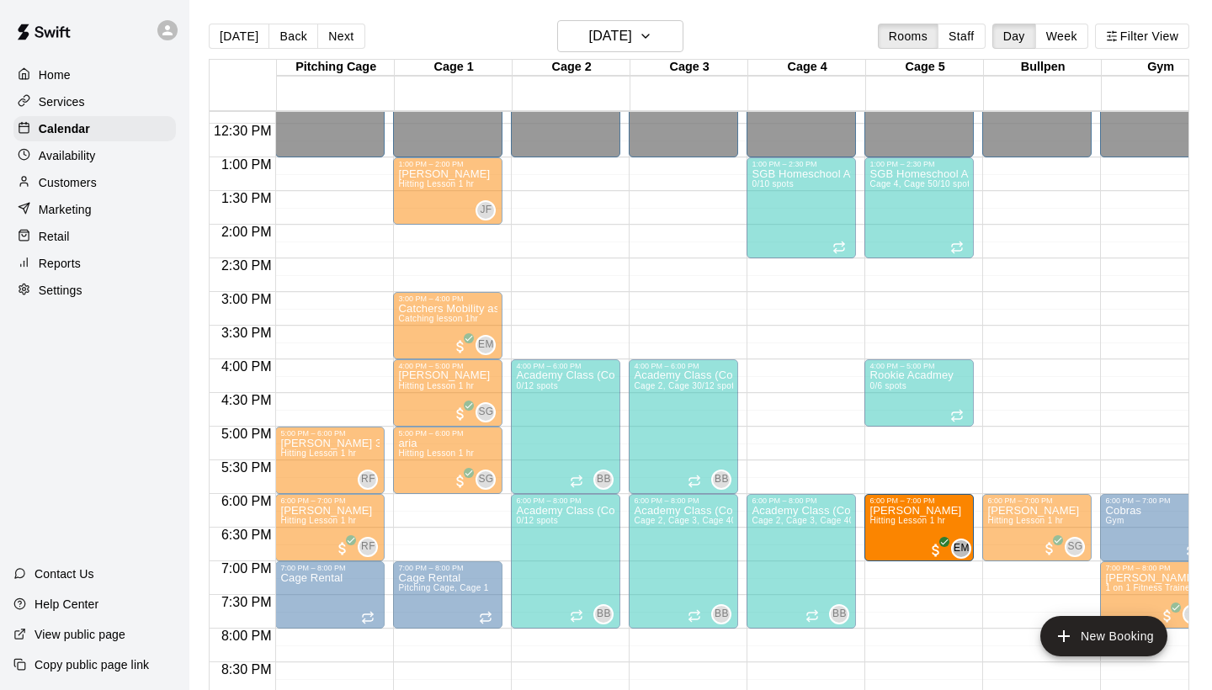
drag, startPoint x: 443, startPoint y: 516, endPoint x: 911, endPoint y: 522, distance: 467.9
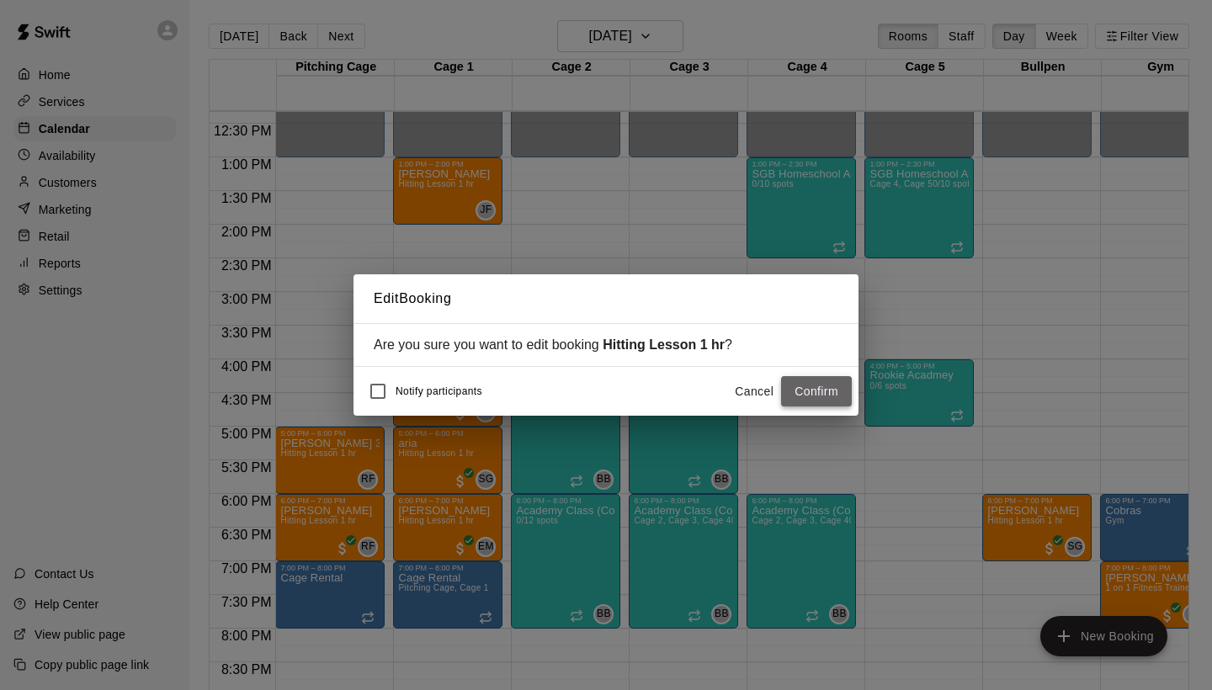
click at [802, 385] on button "Confirm" at bounding box center [816, 391] width 71 height 31
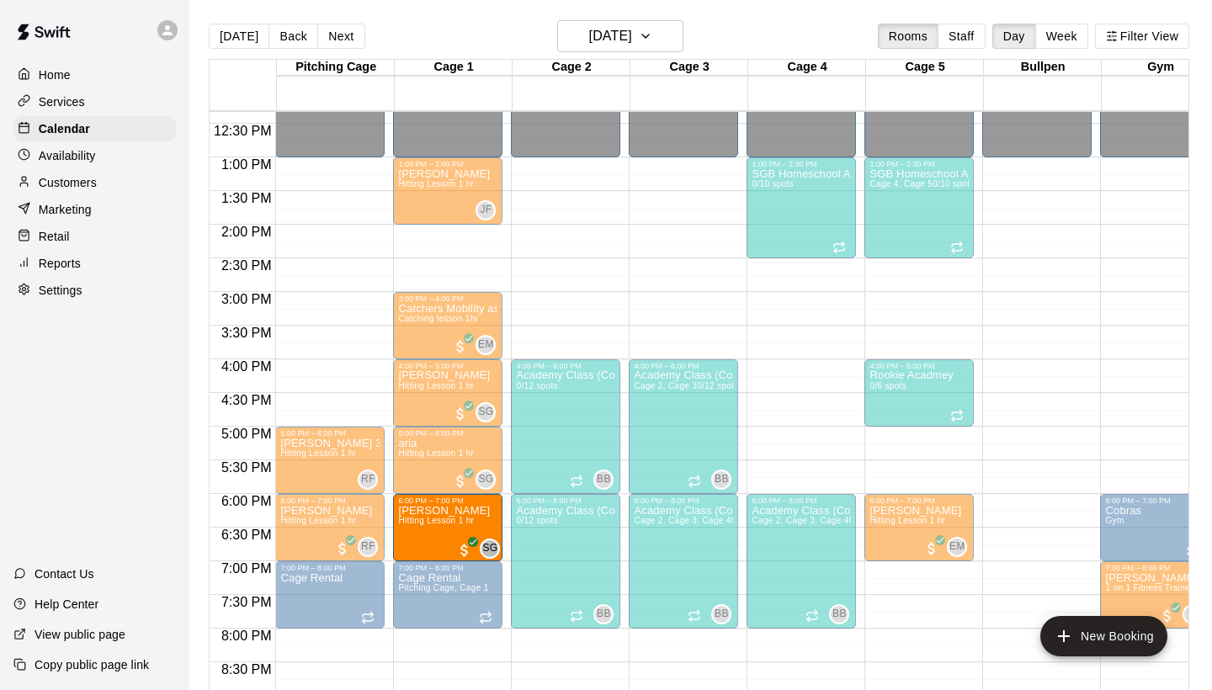
drag, startPoint x: 1030, startPoint y: 533, endPoint x: 461, endPoint y: 539, distance: 568.9
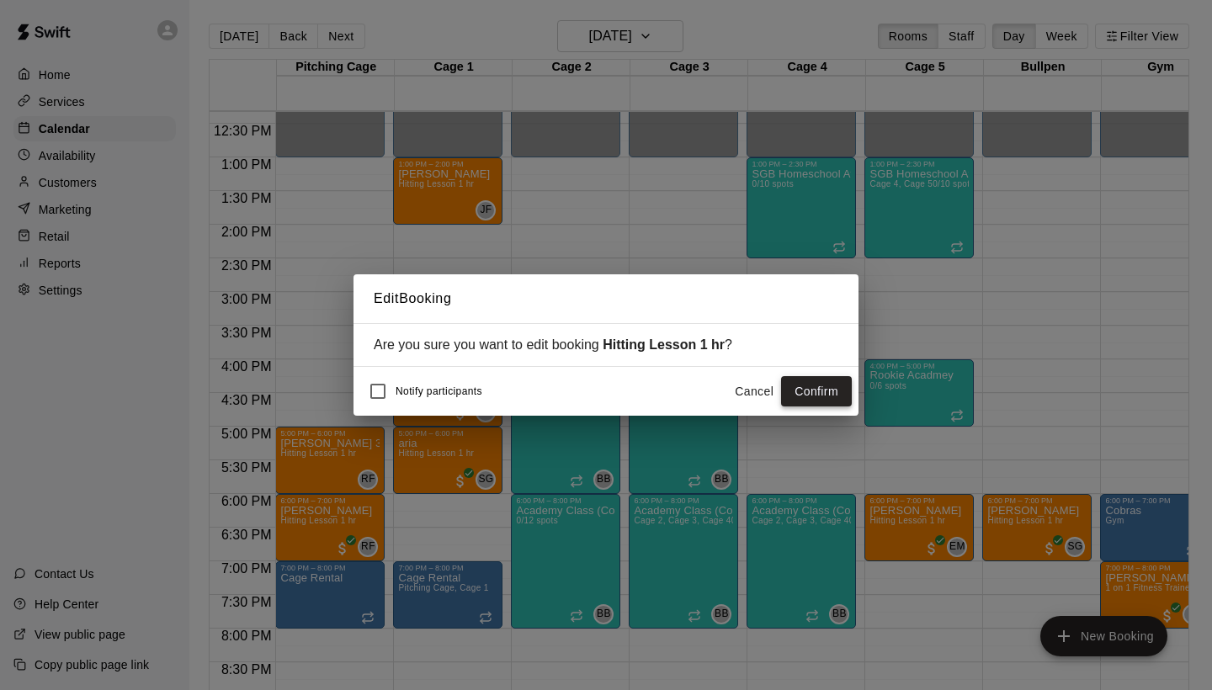
click at [815, 389] on button "Confirm" at bounding box center [816, 391] width 71 height 31
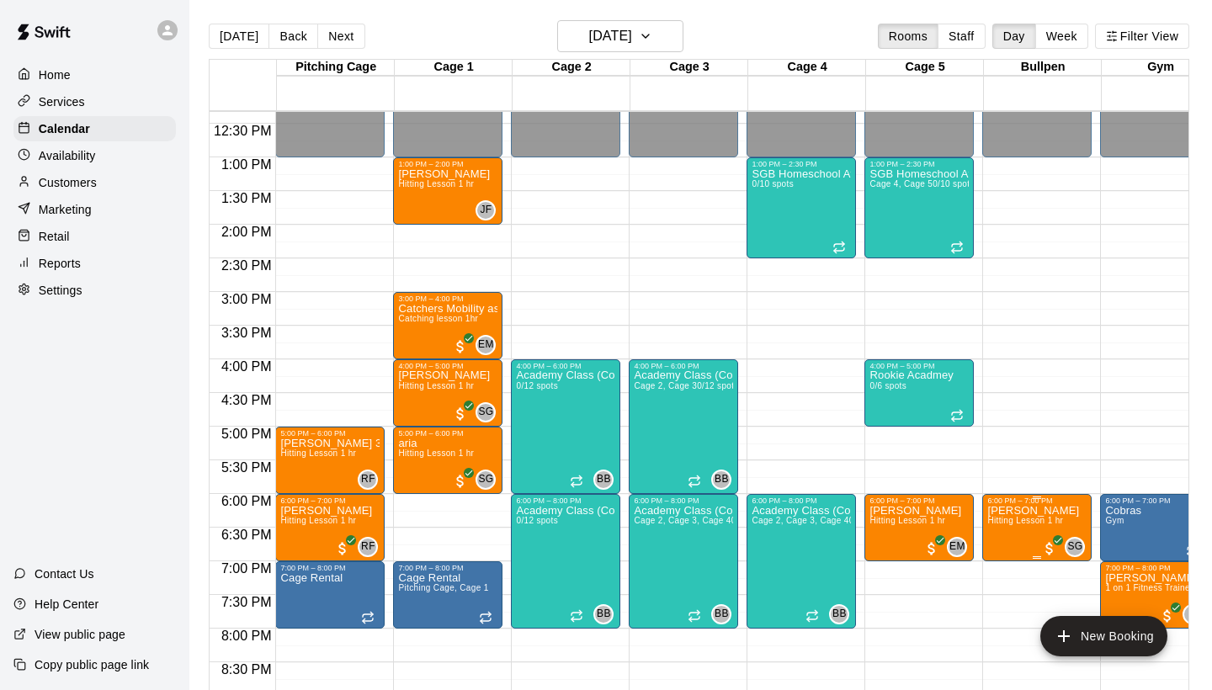
click at [1006, 516] on icon "edit" at bounding box center [1005, 523] width 20 height 20
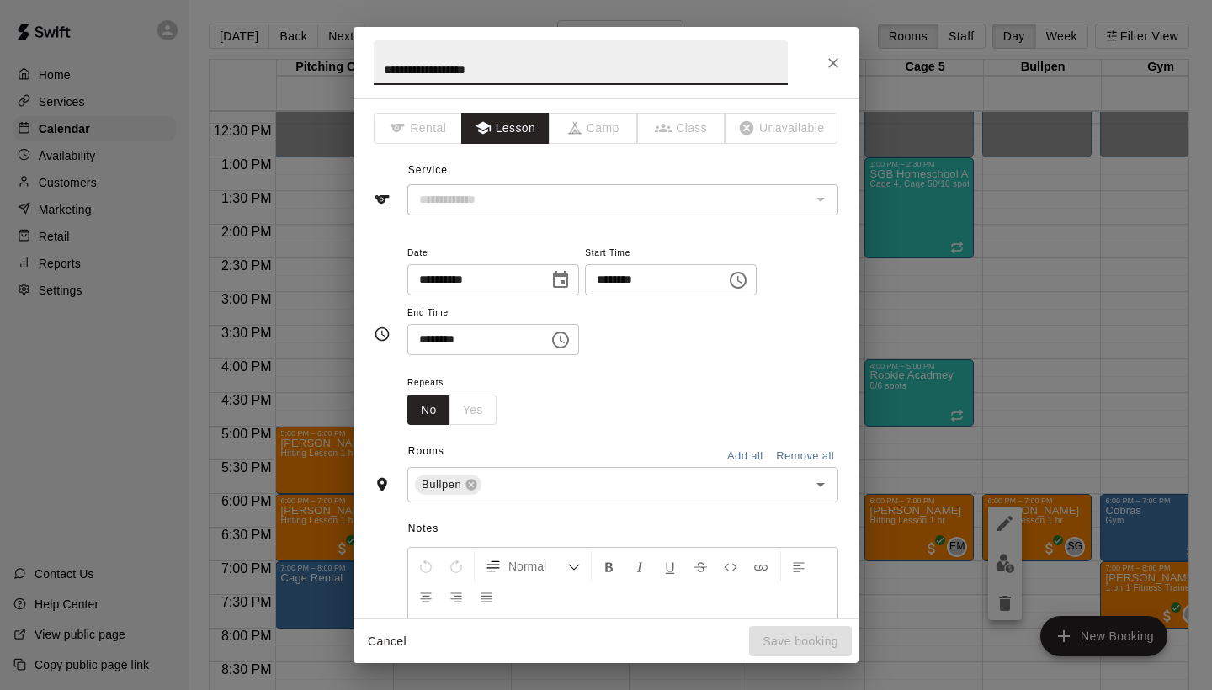
type input "**********"
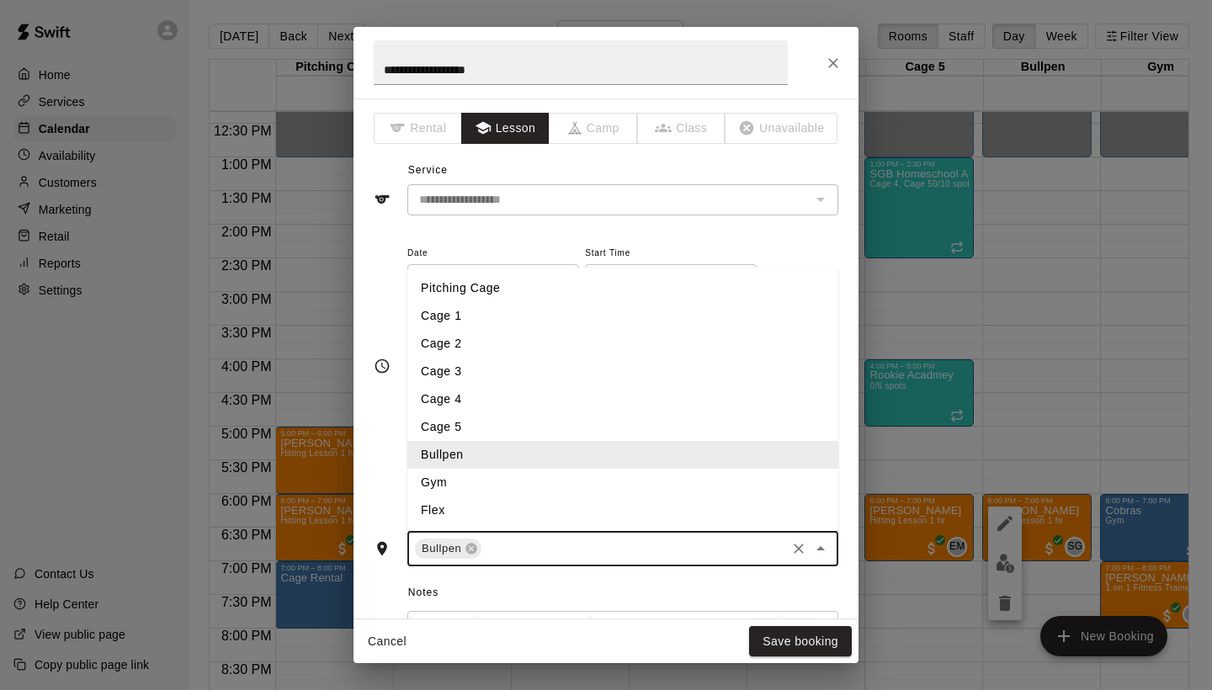
click at [507, 539] on input "text" at bounding box center [634, 549] width 300 height 21
click at [462, 323] on li "Cage 1" at bounding box center [622, 316] width 431 height 28
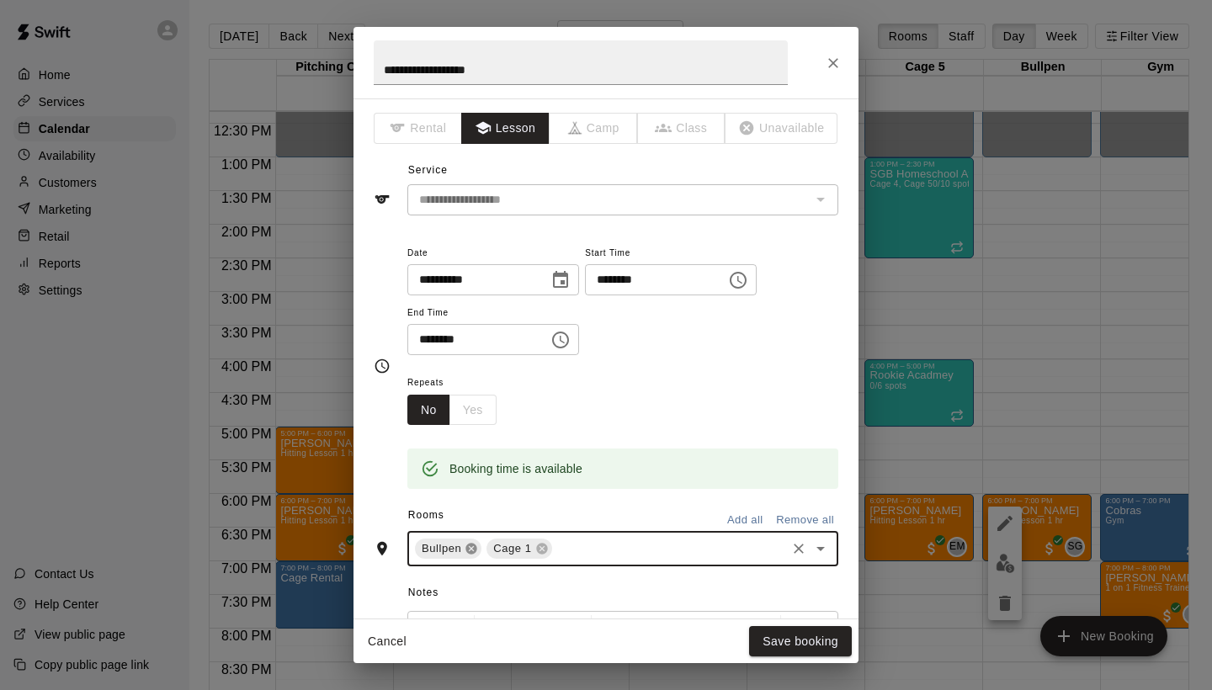
click at [470, 544] on icon at bounding box center [471, 548] width 13 height 13
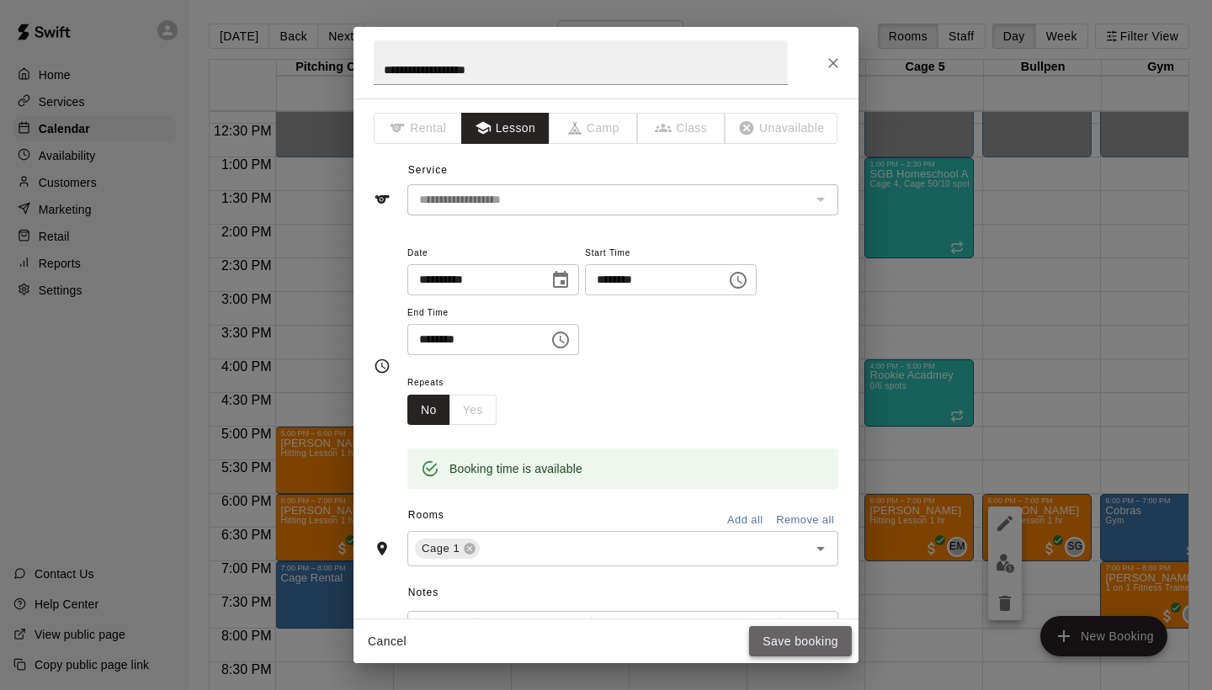
click at [793, 634] on button "Save booking" at bounding box center [800, 641] width 103 height 31
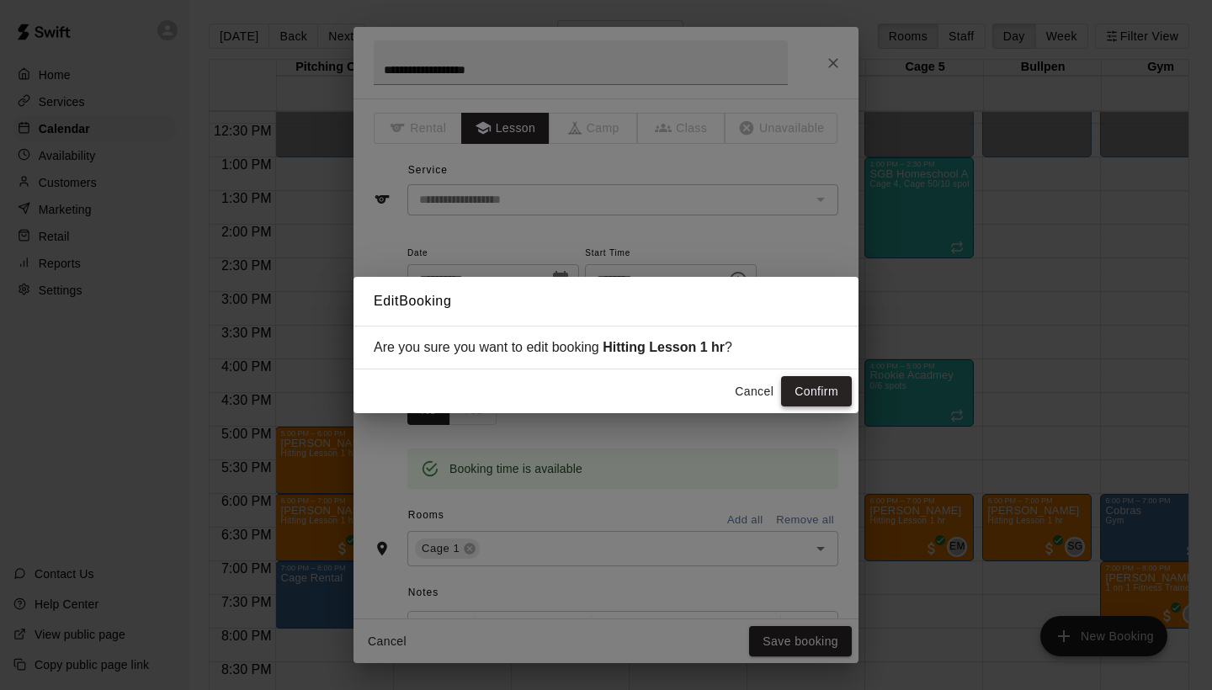
click at [826, 386] on button "Confirm" at bounding box center [816, 391] width 71 height 31
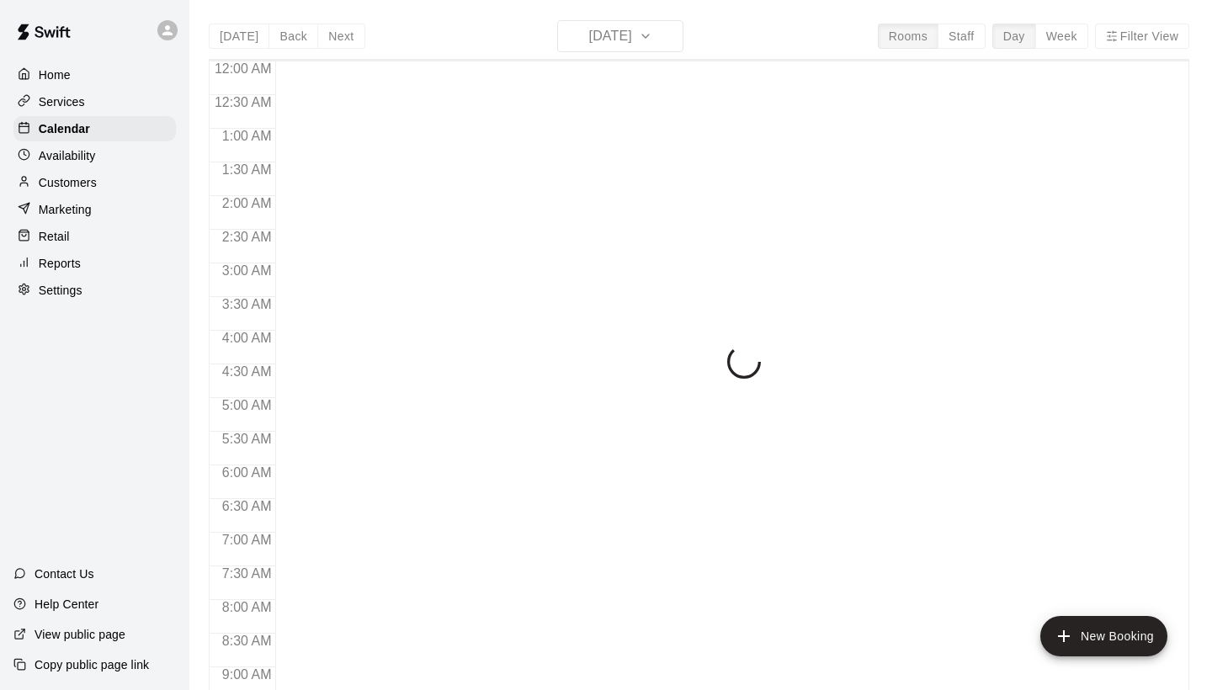
scroll to position [969, 0]
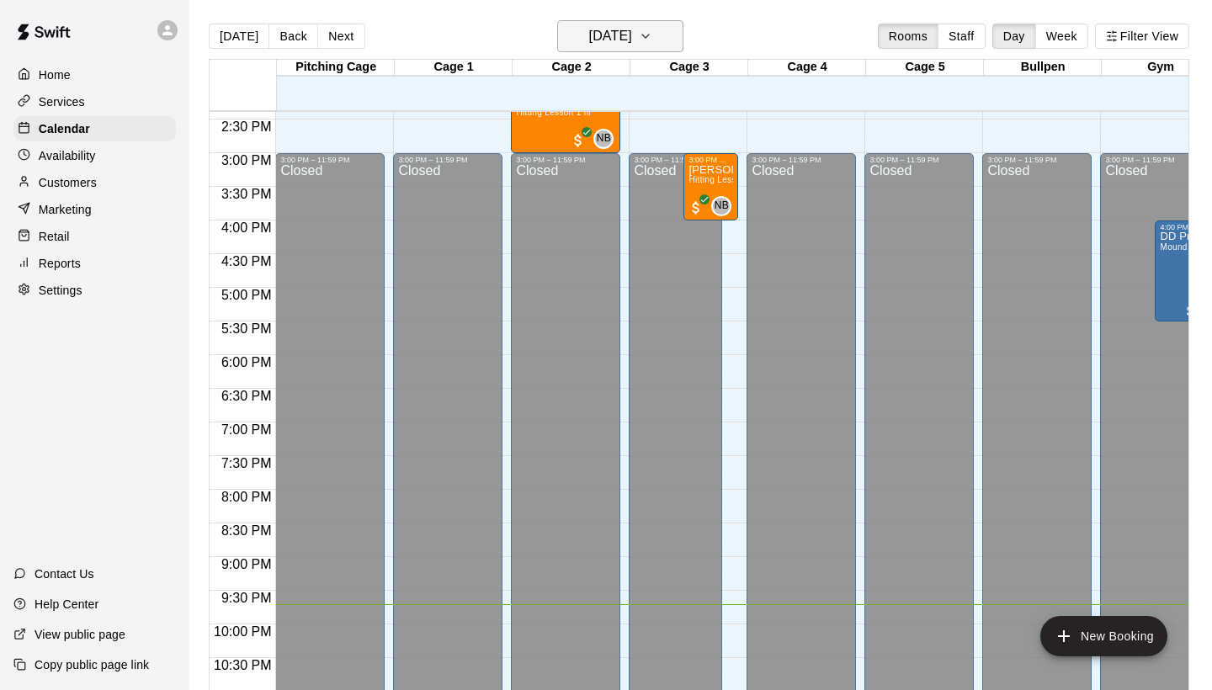
click at [632, 40] on h6 "[DATE]" at bounding box center [610, 36] width 43 height 24
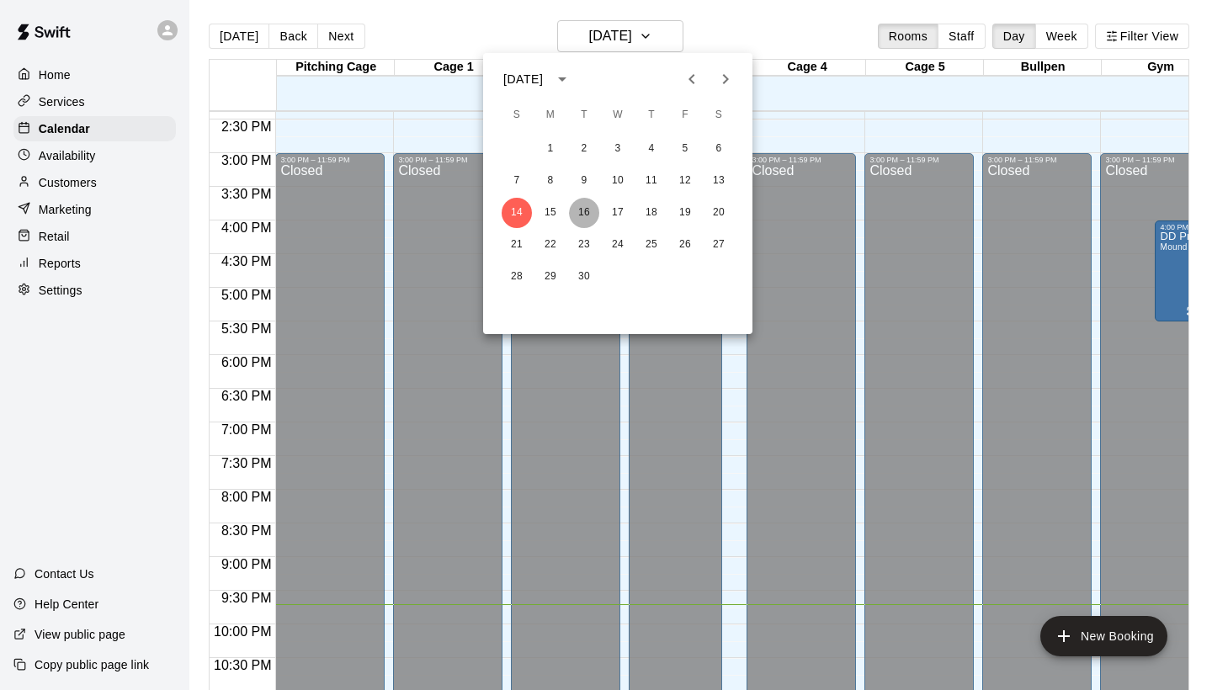
click at [582, 212] on button "16" at bounding box center [584, 213] width 30 height 30
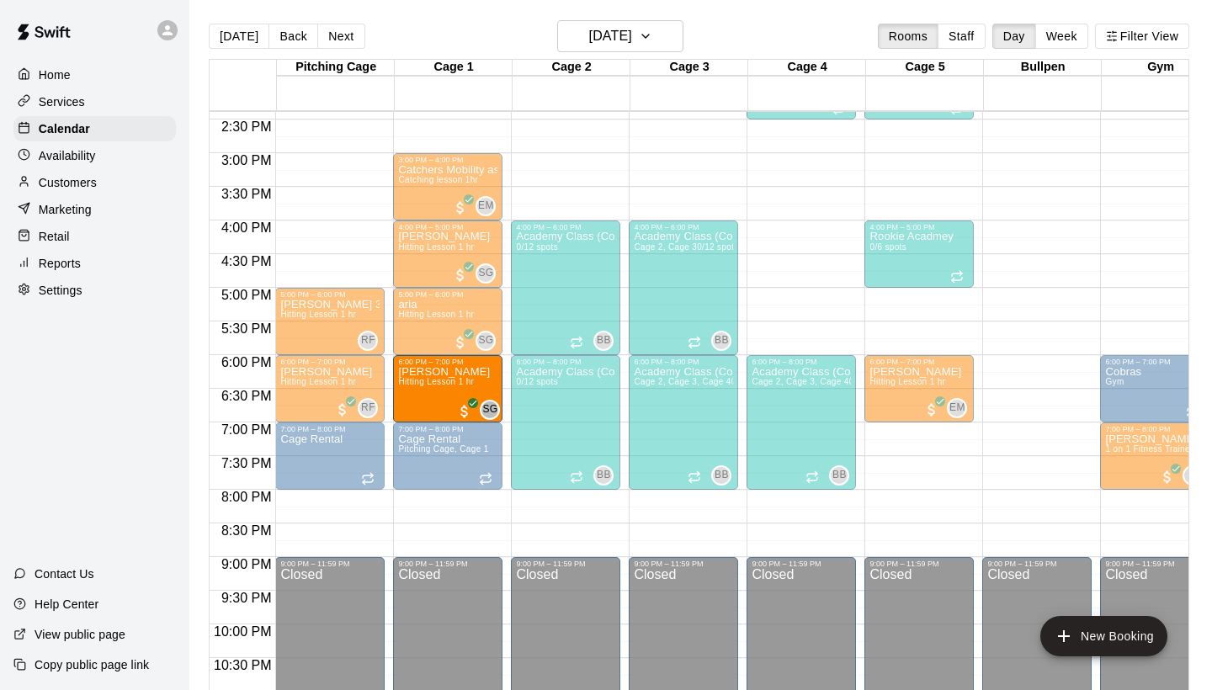
drag, startPoint x: 1004, startPoint y: 379, endPoint x: 469, endPoint y: 385, distance: 535.2
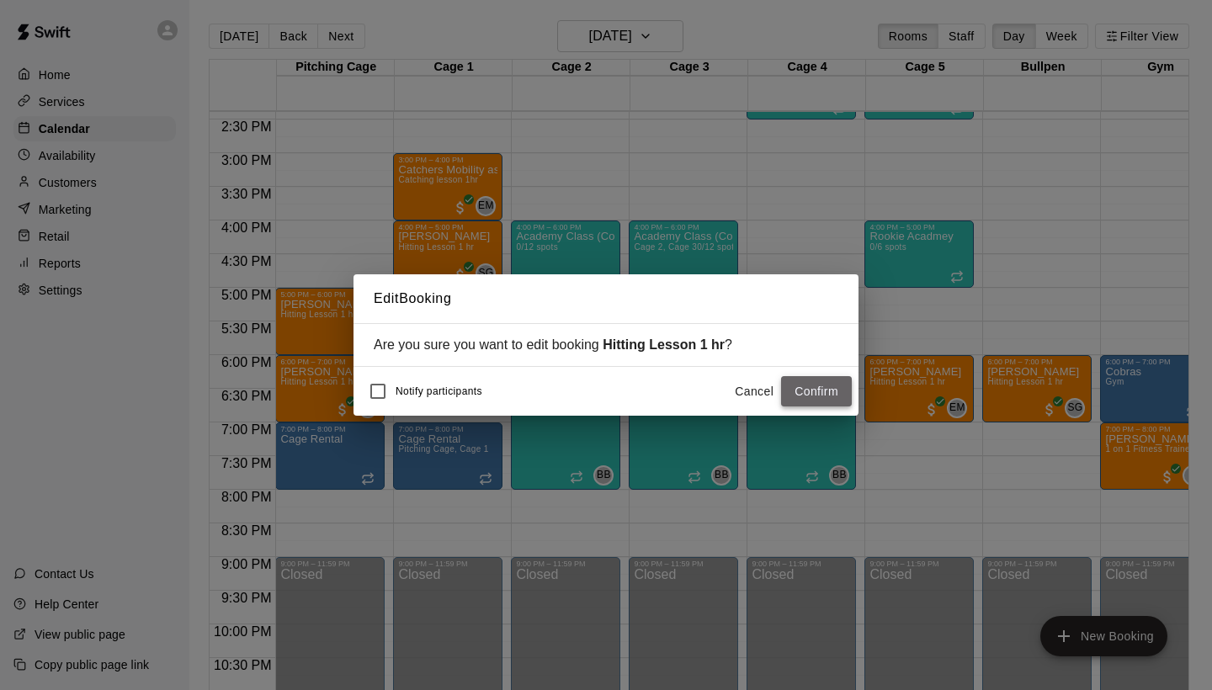
click at [819, 388] on button "Confirm" at bounding box center [816, 391] width 71 height 31
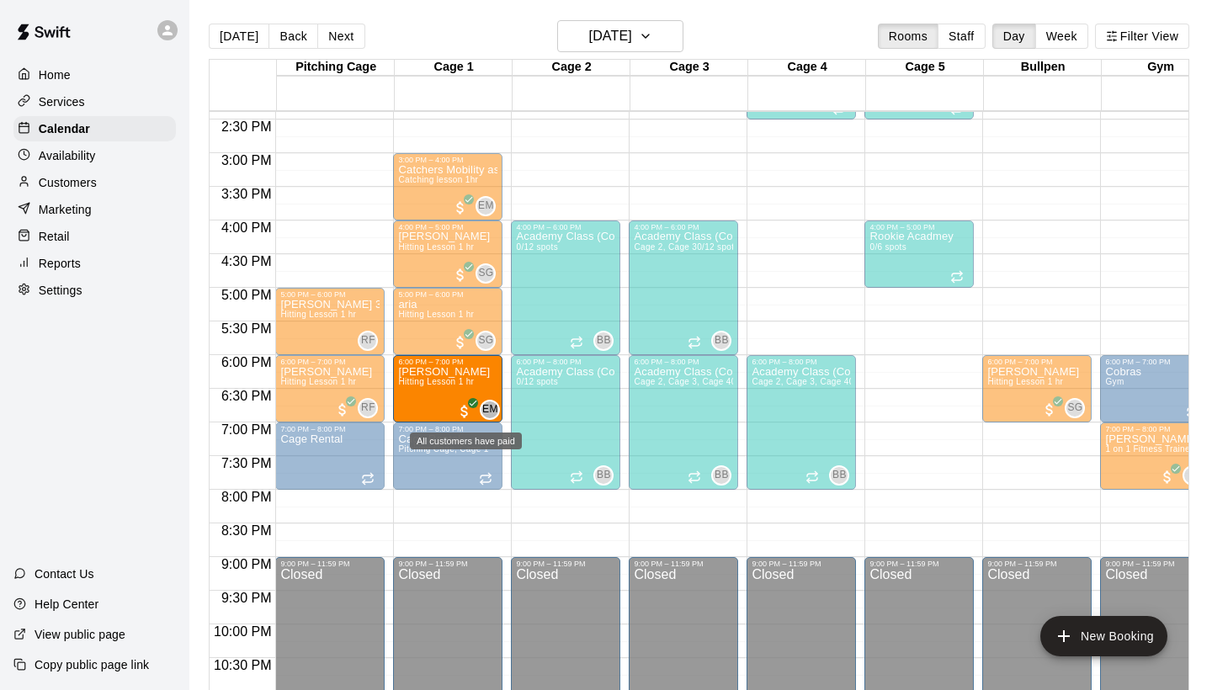
drag, startPoint x: 913, startPoint y: 399, endPoint x: 476, endPoint y: 401, distance: 436.7
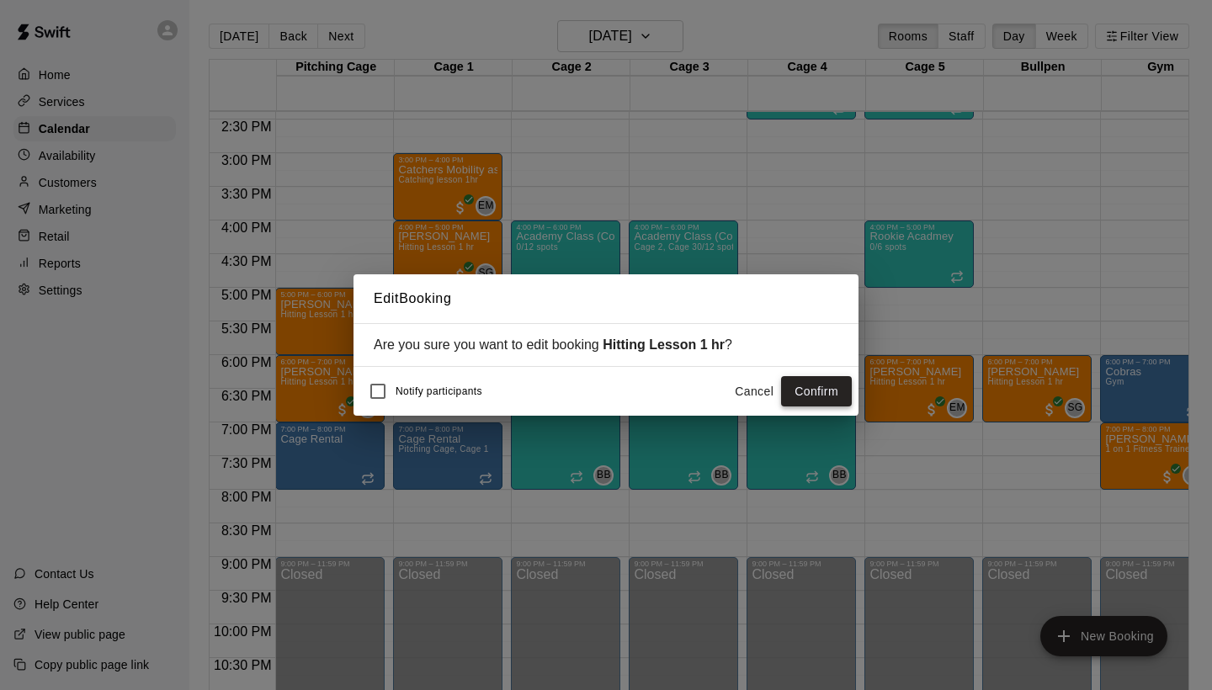
click at [821, 393] on button "Confirm" at bounding box center [816, 391] width 71 height 31
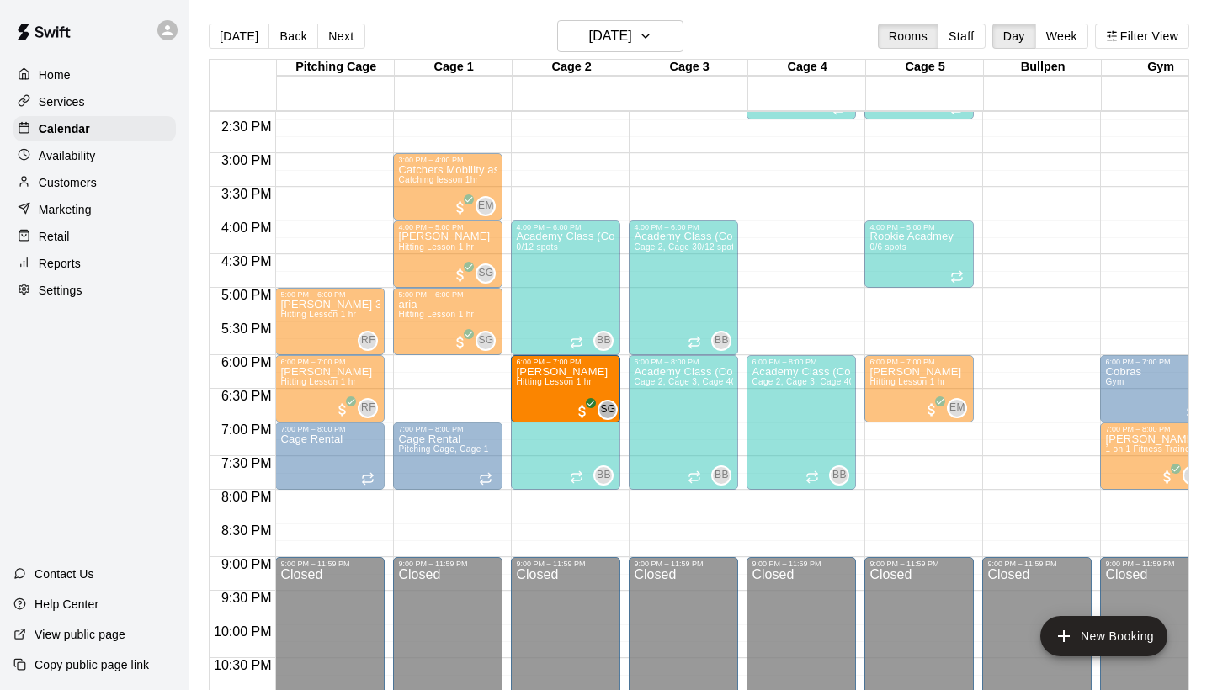
drag, startPoint x: 1033, startPoint y: 377, endPoint x: 596, endPoint y: 393, distance: 437.0
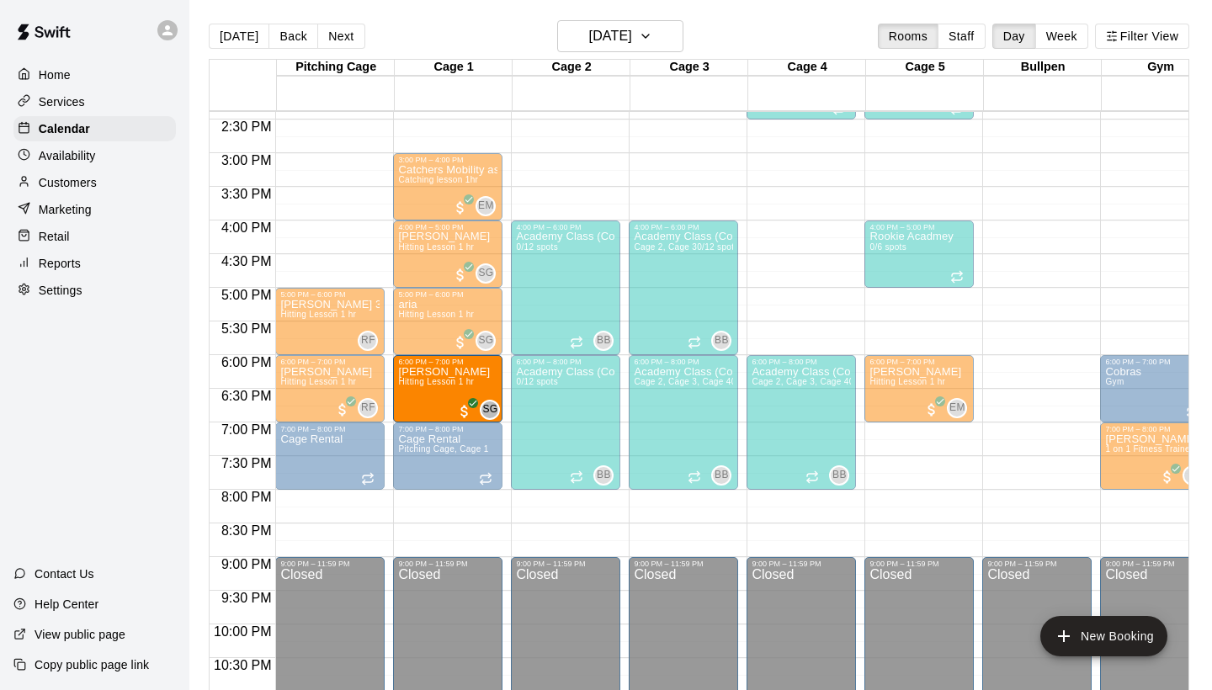
drag, startPoint x: 1003, startPoint y: 388, endPoint x: 408, endPoint y: 390, distance: 594.9
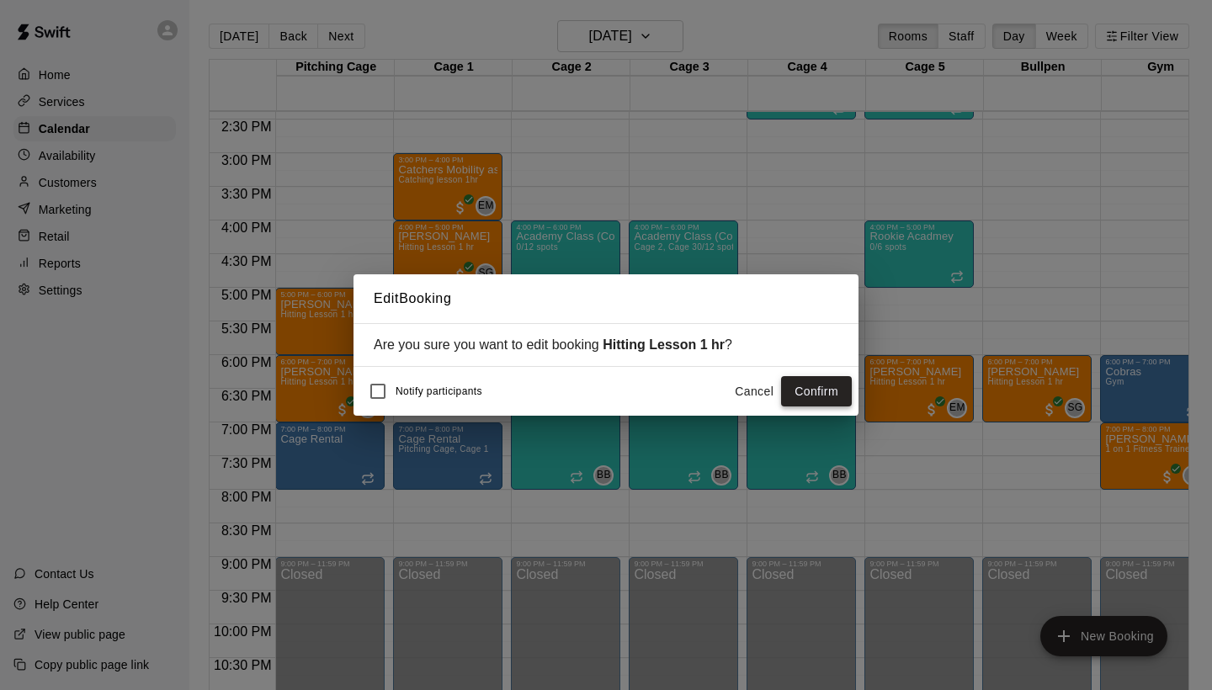
click at [834, 389] on button "Confirm" at bounding box center [816, 391] width 71 height 31
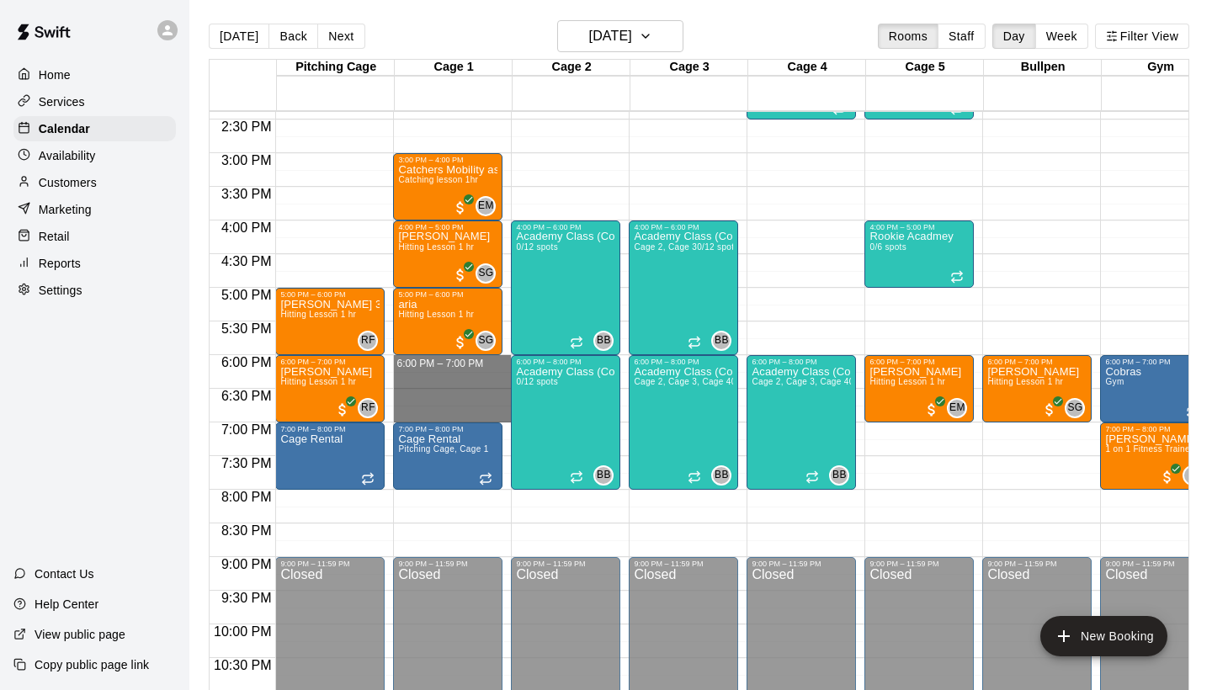
drag, startPoint x: 471, startPoint y: 362, endPoint x: 470, endPoint y: 418, distance: 56.4
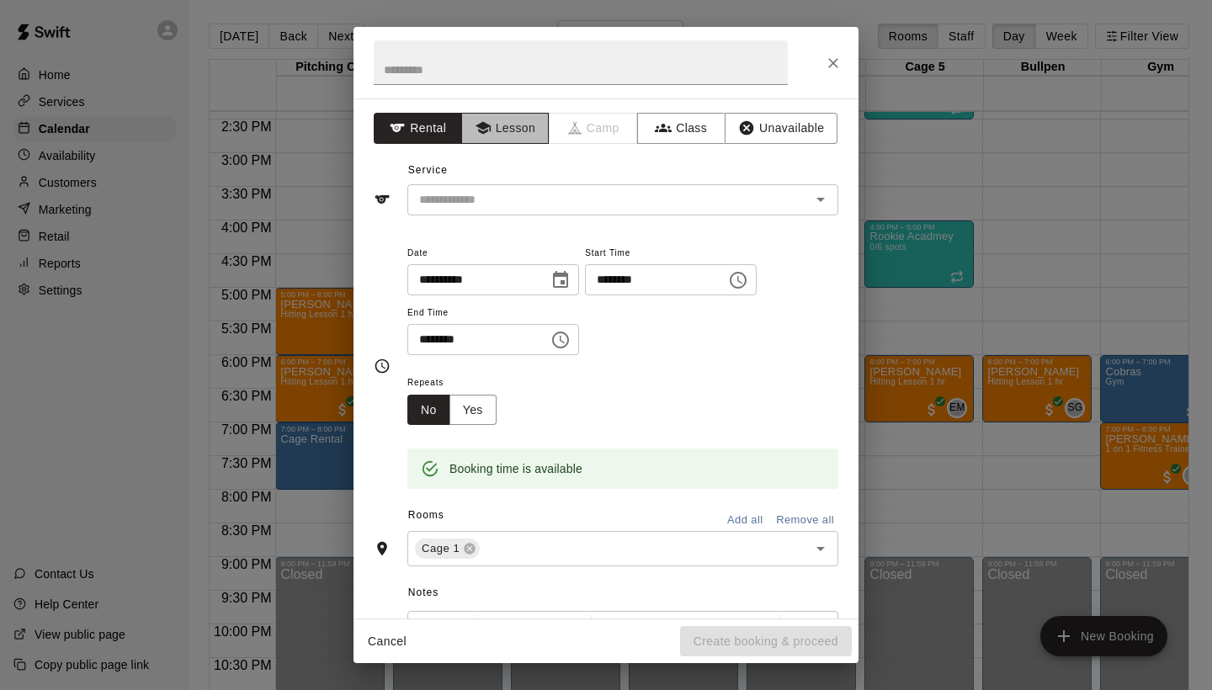
click at [507, 130] on button "Lesson" at bounding box center [505, 128] width 88 height 31
click at [498, 210] on div "​" at bounding box center [622, 199] width 431 height 31
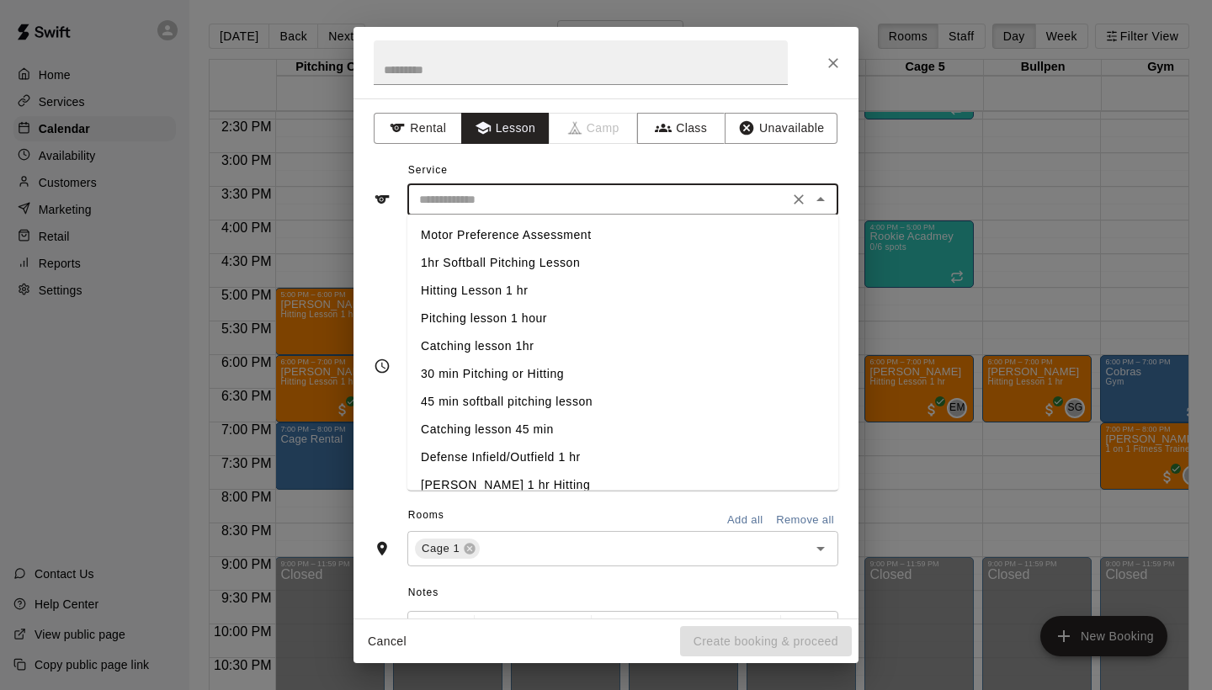
click at [480, 286] on li "Hitting Lesson 1 hr" at bounding box center [622, 291] width 431 height 28
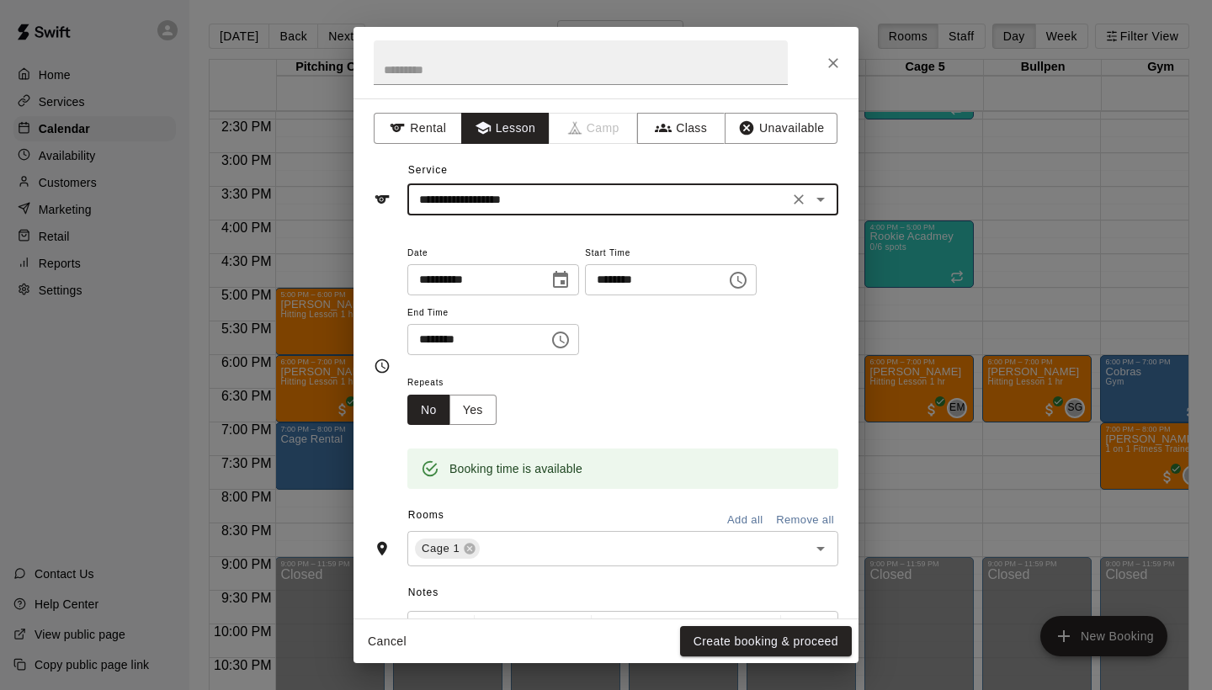
type input "**********"
click at [741, 640] on button "Create booking & proceed" at bounding box center [766, 641] width 172 height 31
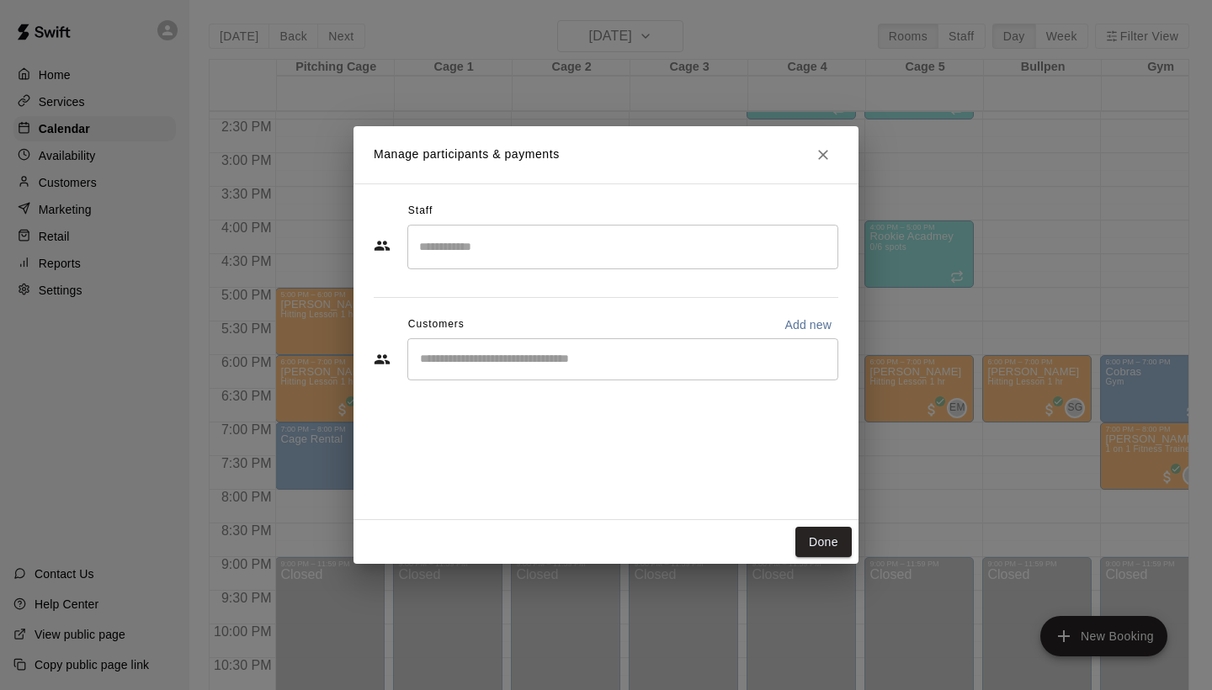
click at [502, 246] on input "Search staff" at bounding box center [623, 246] width 416 height 29
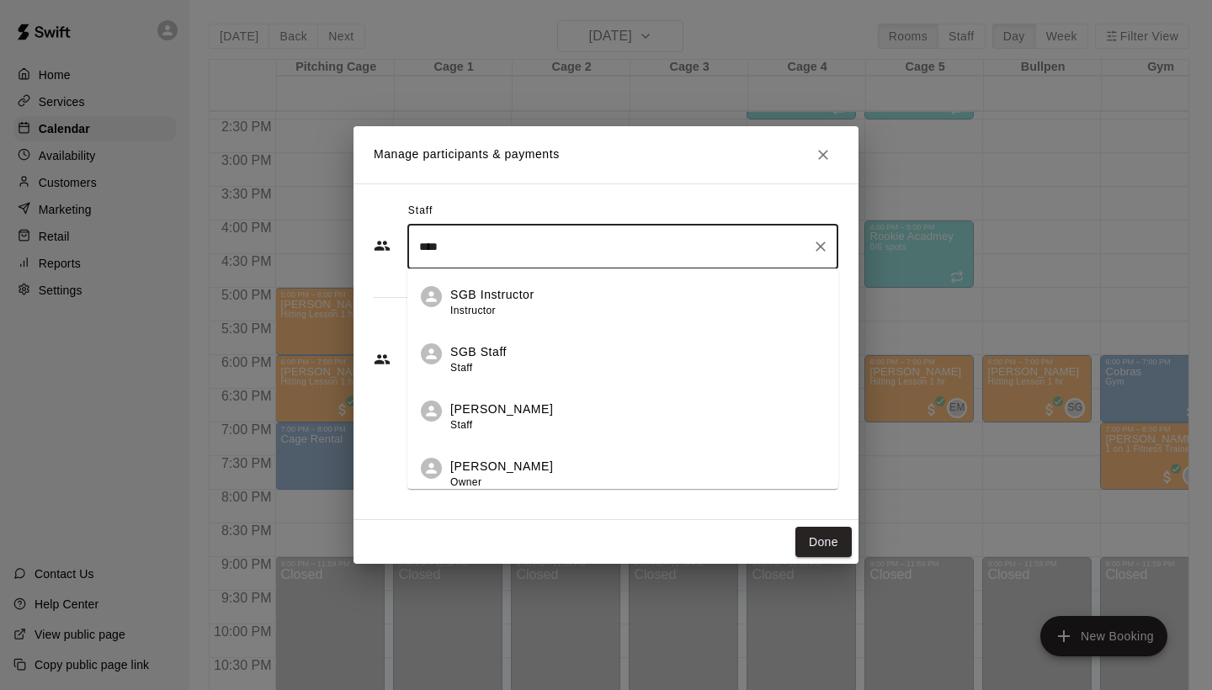
type input "*****"
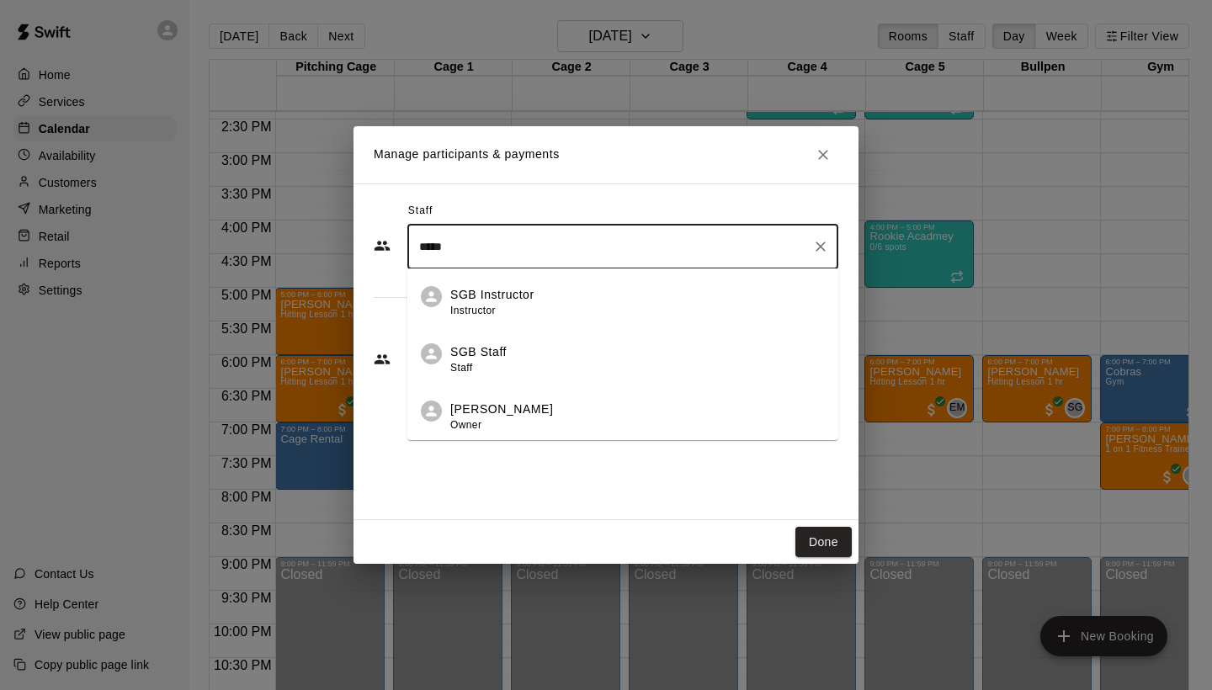
click at [823, 247] on icon "Clear" at bounding box center [820, 246] width 17 height 17
type input "*"
click at [353, 401] on div "Manage participants & payments Staff ​ Rachel Frankhouser Instructor Christina …" at bounding box center [606, 345] width 1212 height 690
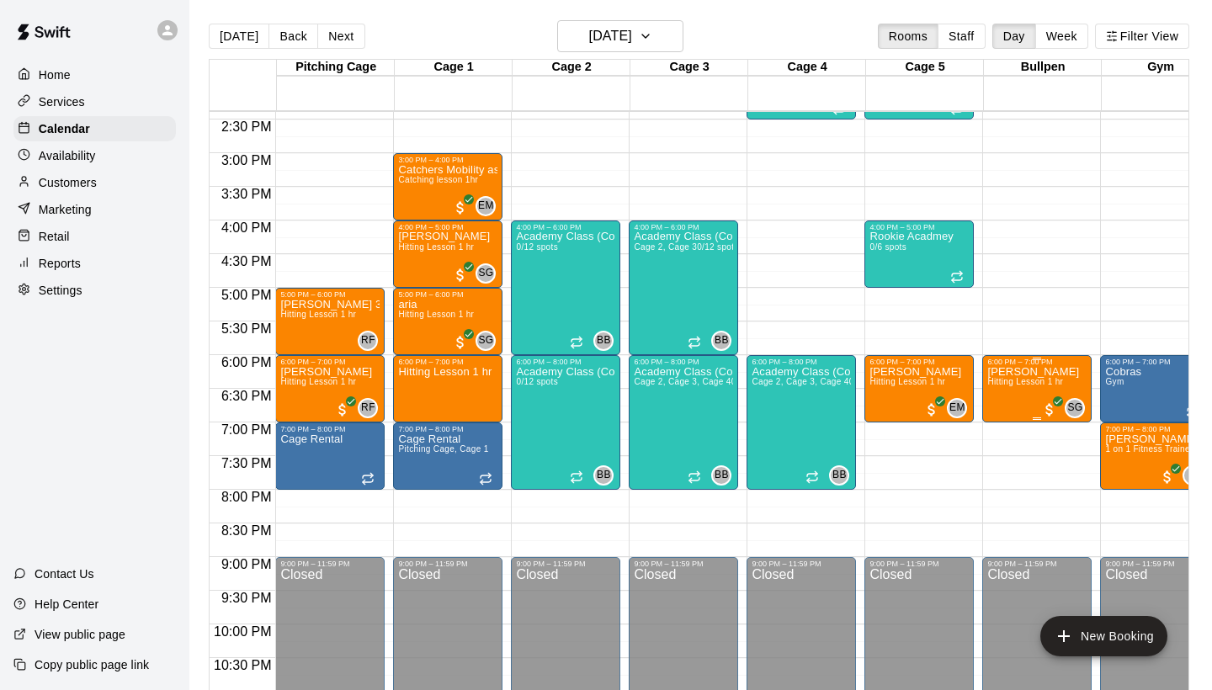
click at [1038, 386] on span "Hitting Lesson 1 hr" at bounding box center [1025, 381] width 76 height 9
click at [1001, 473] on icon "delete" at bounding box center [1005, 475] width 12 height 15
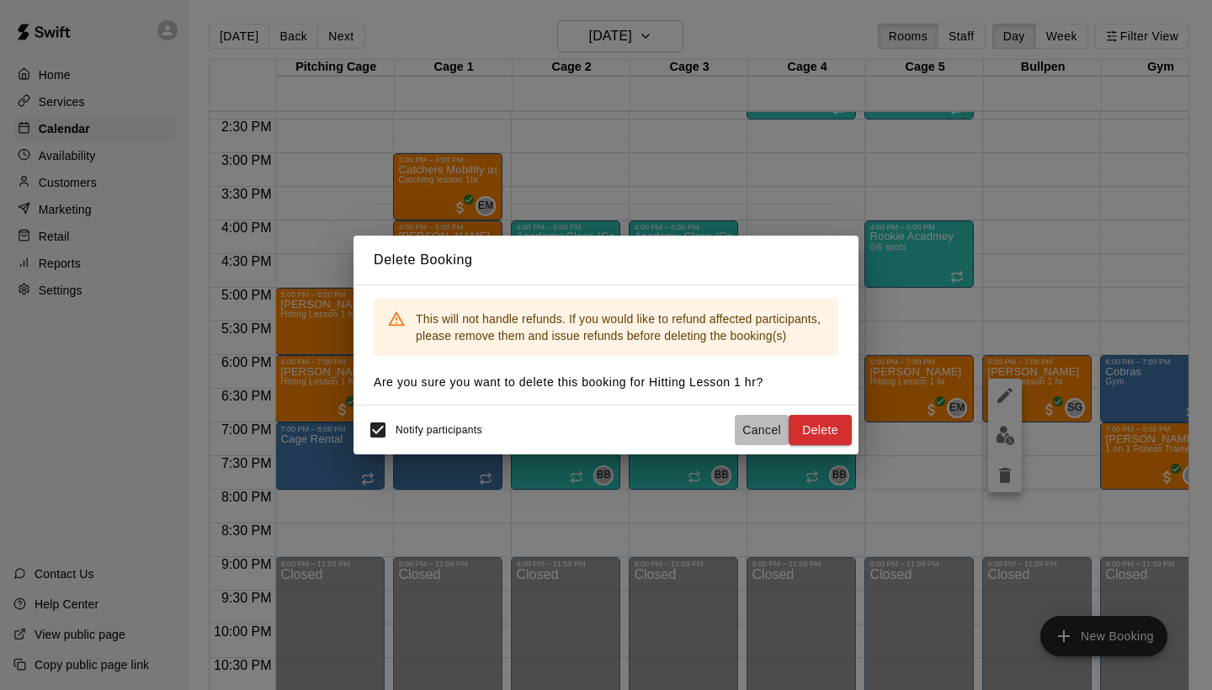
click at [756, 427] on button "Cancel" at bounding box center [762, 430] width 54 height 31
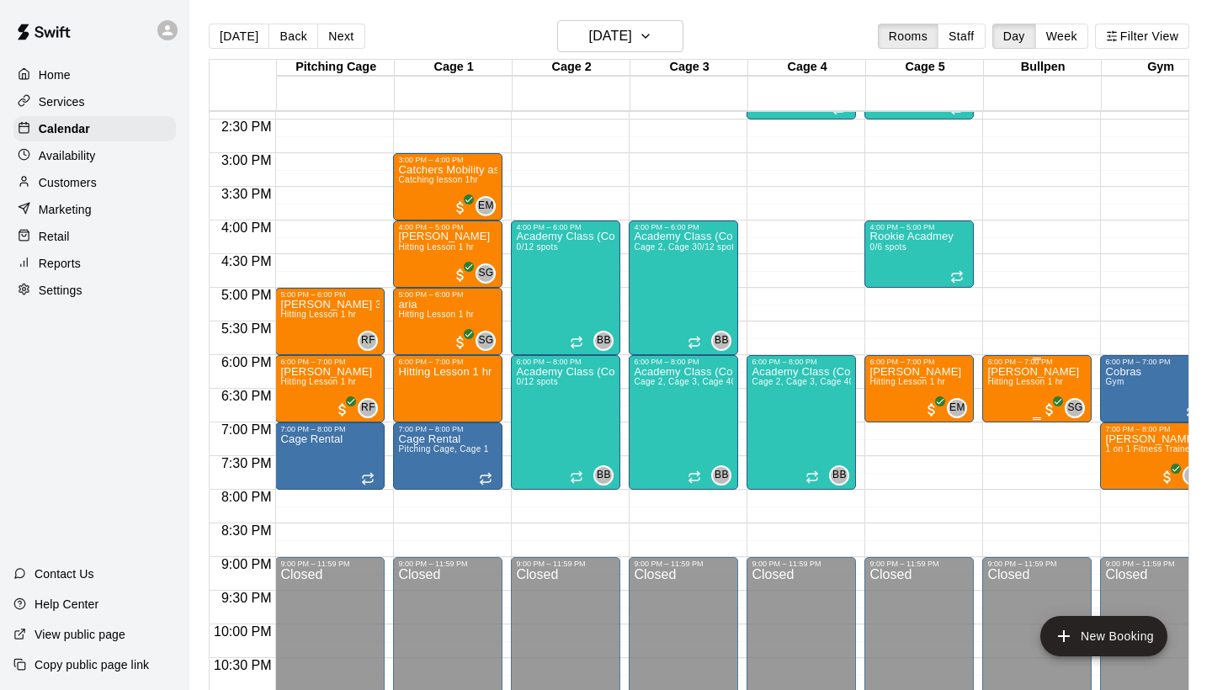
click at [1008, 420] on img "edit" at bounding box center [1004, 424] width 19 height 19
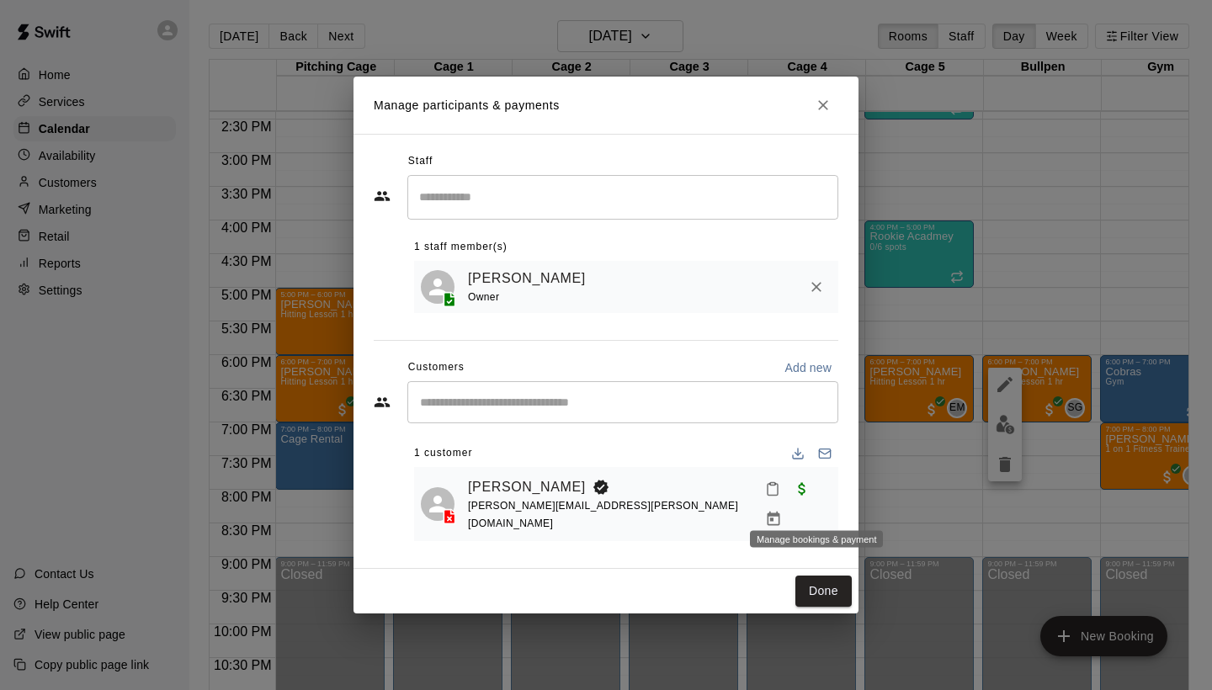
click at [780, 512] on icon "Manage bookings & payment" at bounding box center [773, 519] width 13 height 14
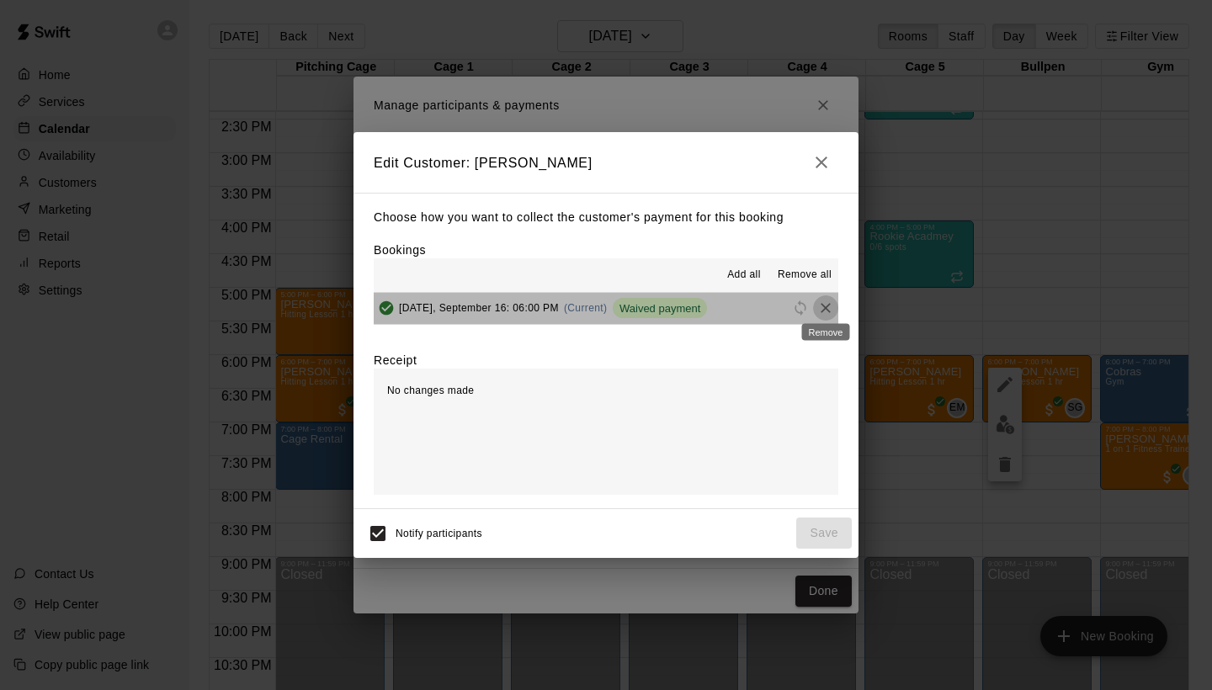
click at [826, 306] on icon "Remove" at bounding box center [825, 308] width 10 height 10
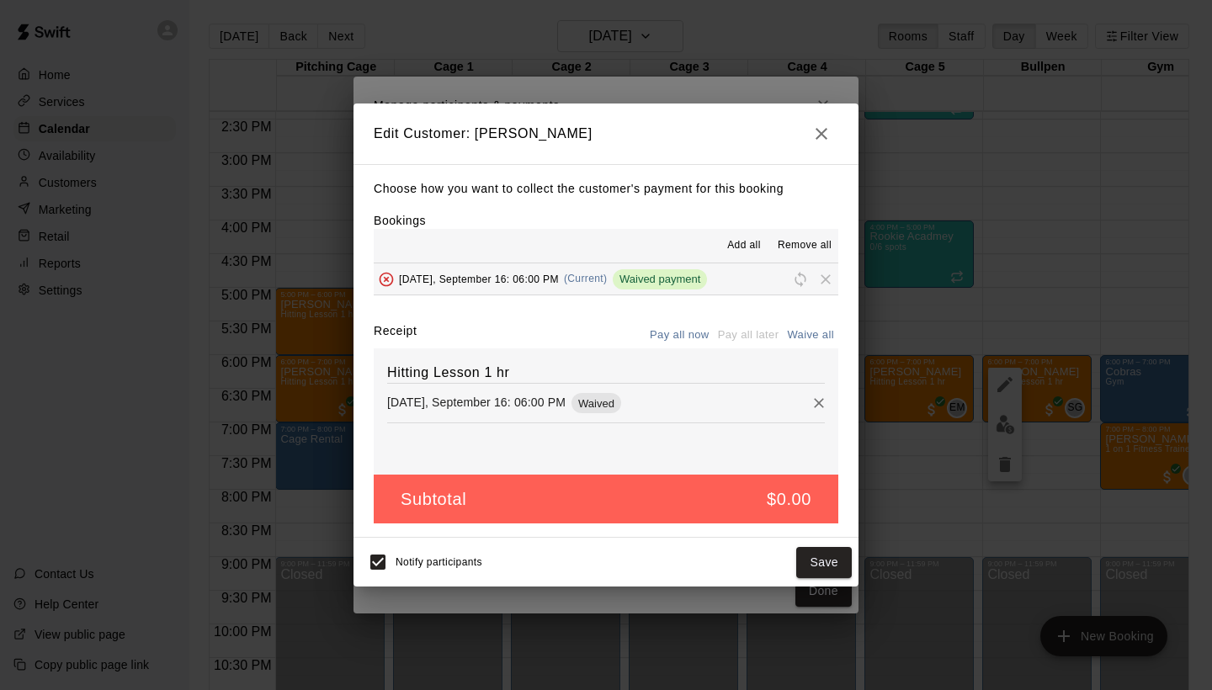
click at [815, 139] on icon "button" at bounding box center [821, 134] width 20 height 20
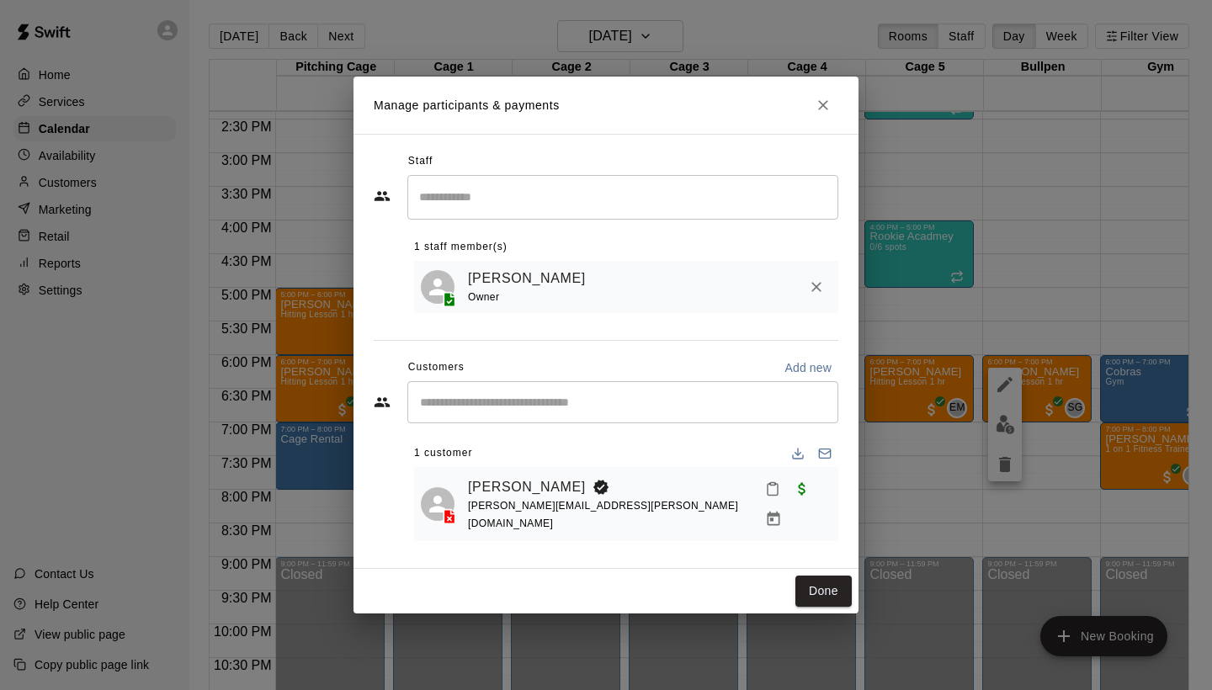
click at [824, 104] on button "Close" at bounding box center [823, 105] width 30 height 30
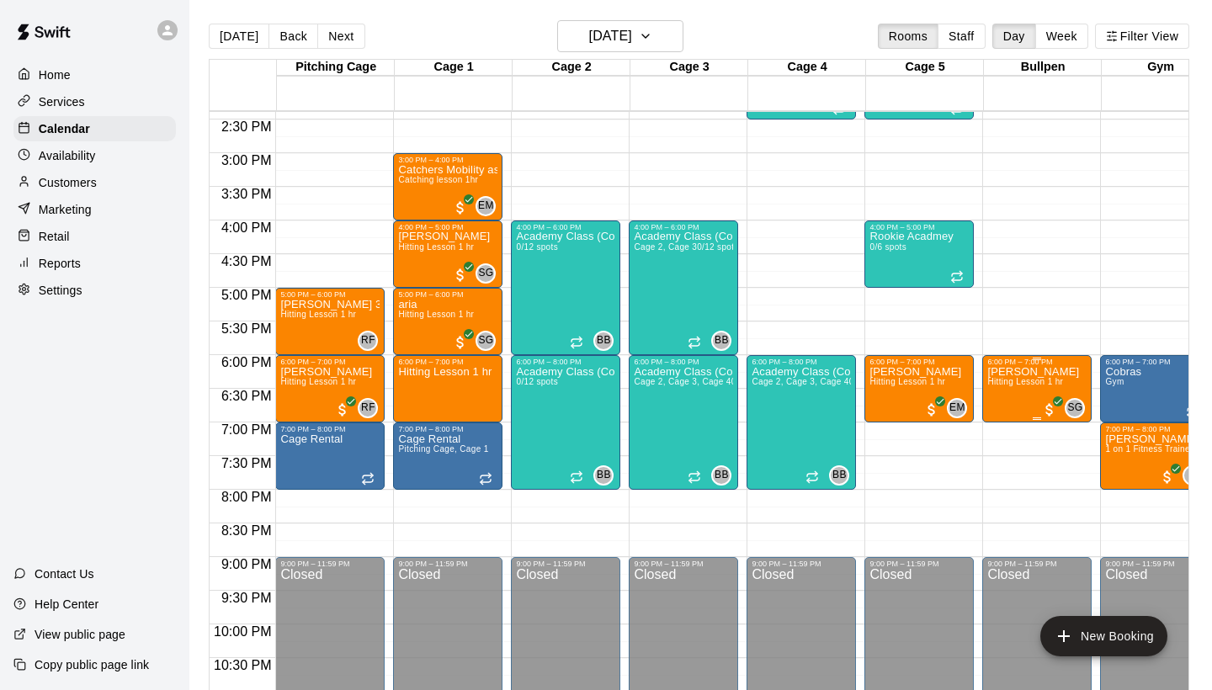
click at [1011, 385] on span "Hitting Lesson 1 hr" at bounding box center [1025, 381] width 76 height 9
click at [1003, 481] on icon "delete" at bounding box center [1005, 475] width 12 height 15
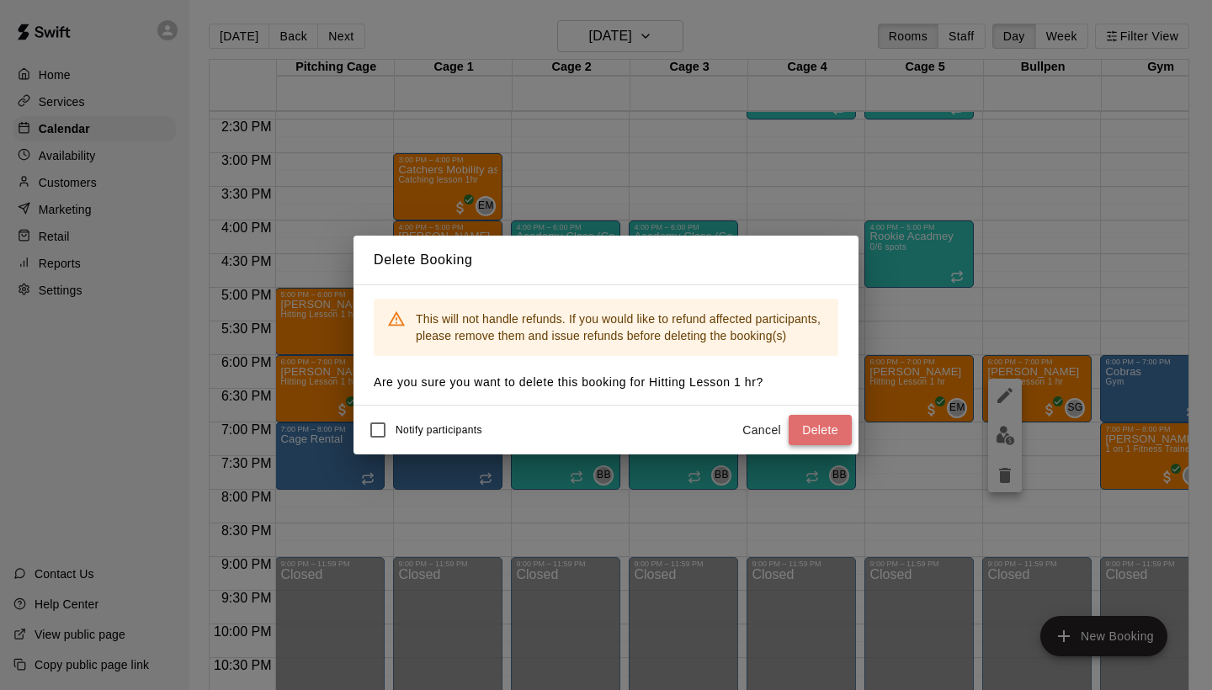
click at [826, 432] on button "Delete" at bounding box center [819, 430] width 63 height 31
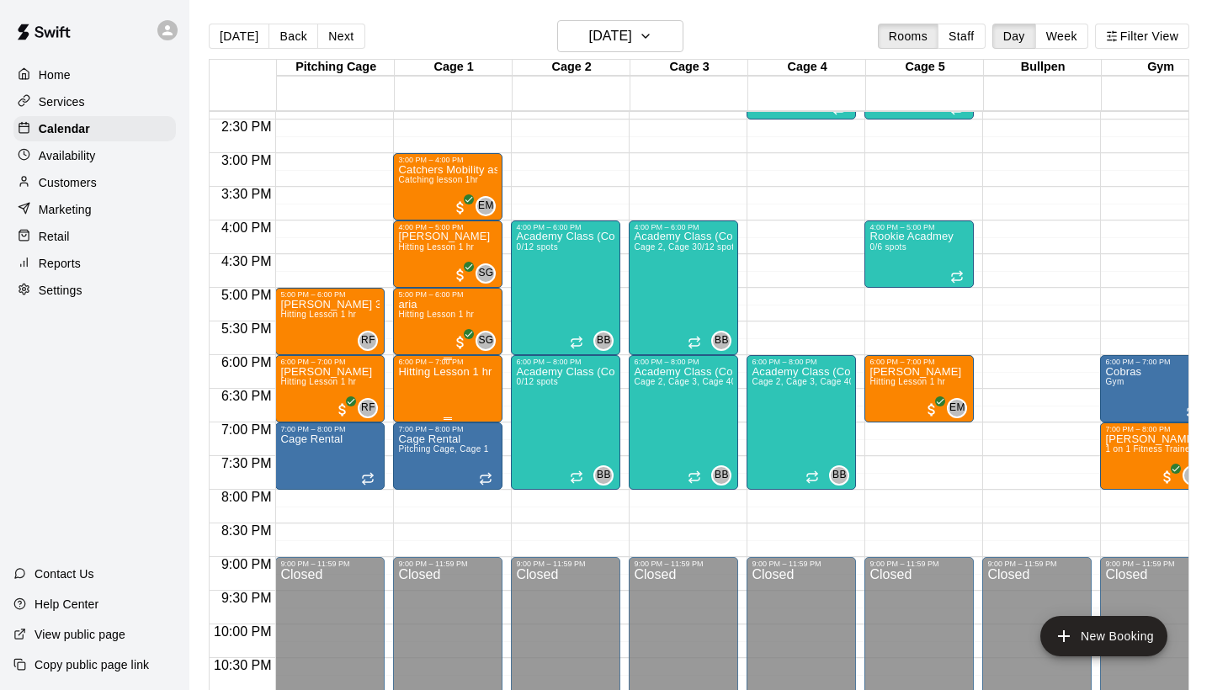
click at [421, 427] on img "edit" at bounding box center [415, 424] width 19 height 19
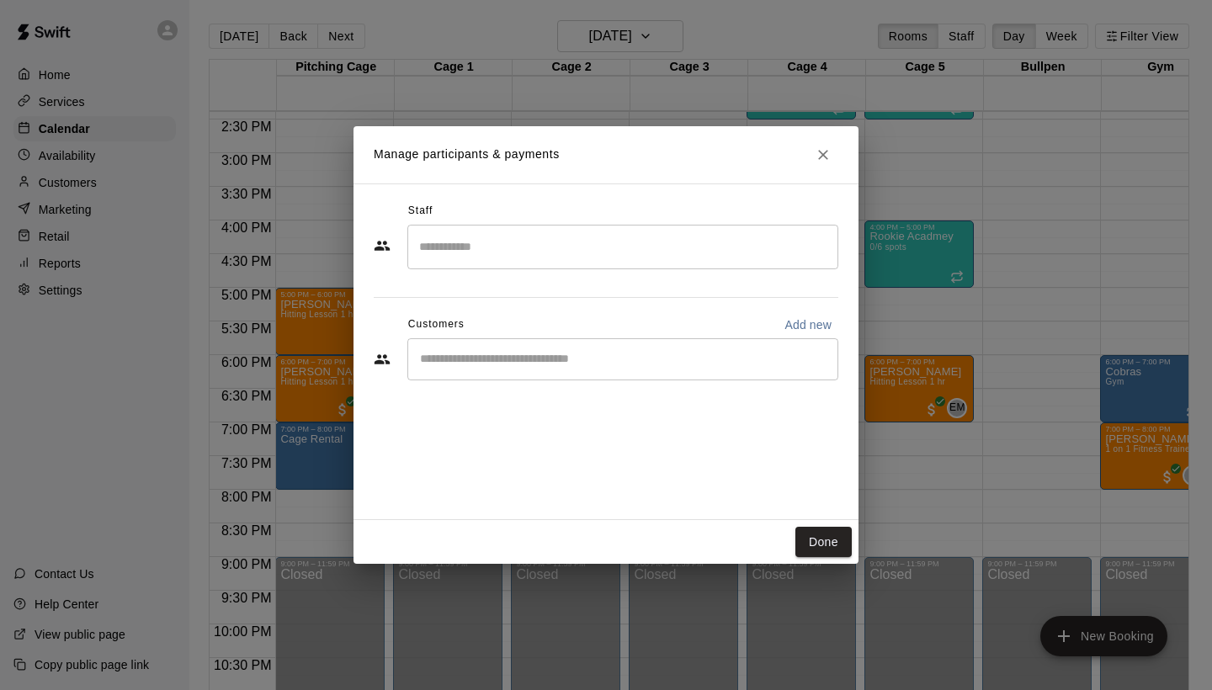
click at [521, 259] on input "Search staff" at bounding box center [623, 246] width 416 height 29
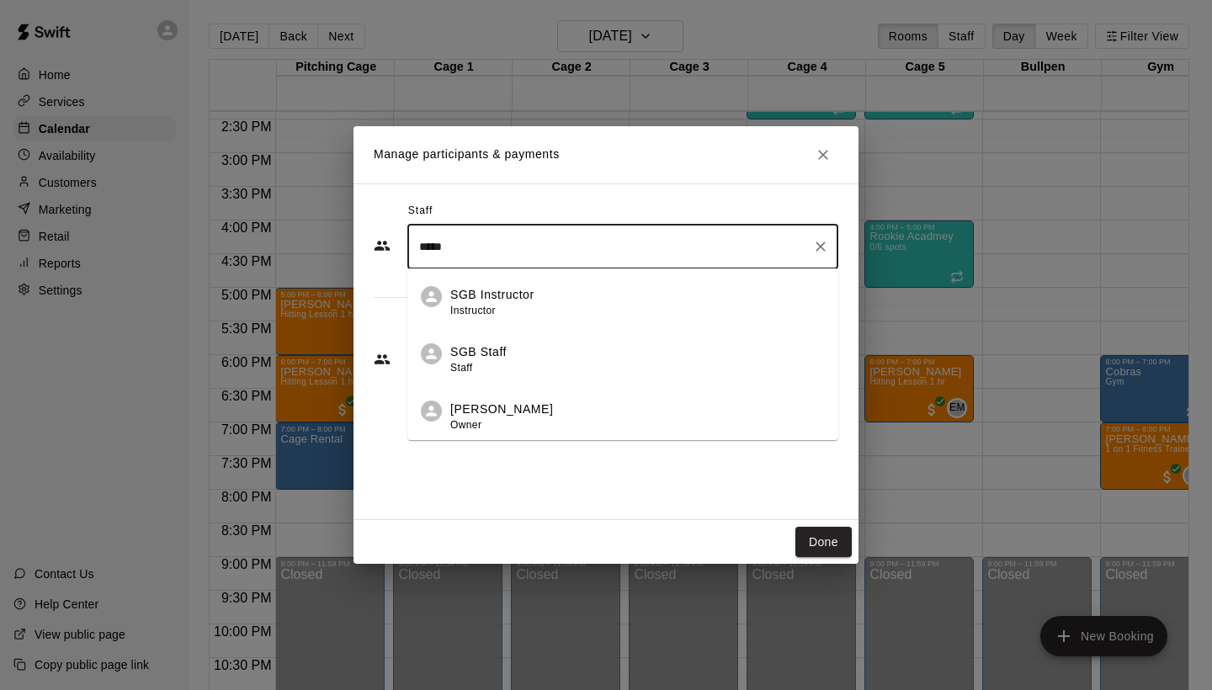
click at [496, 406] on p "[PERSON_NAME]" at bounding box center [501, 410] width 103 height 18
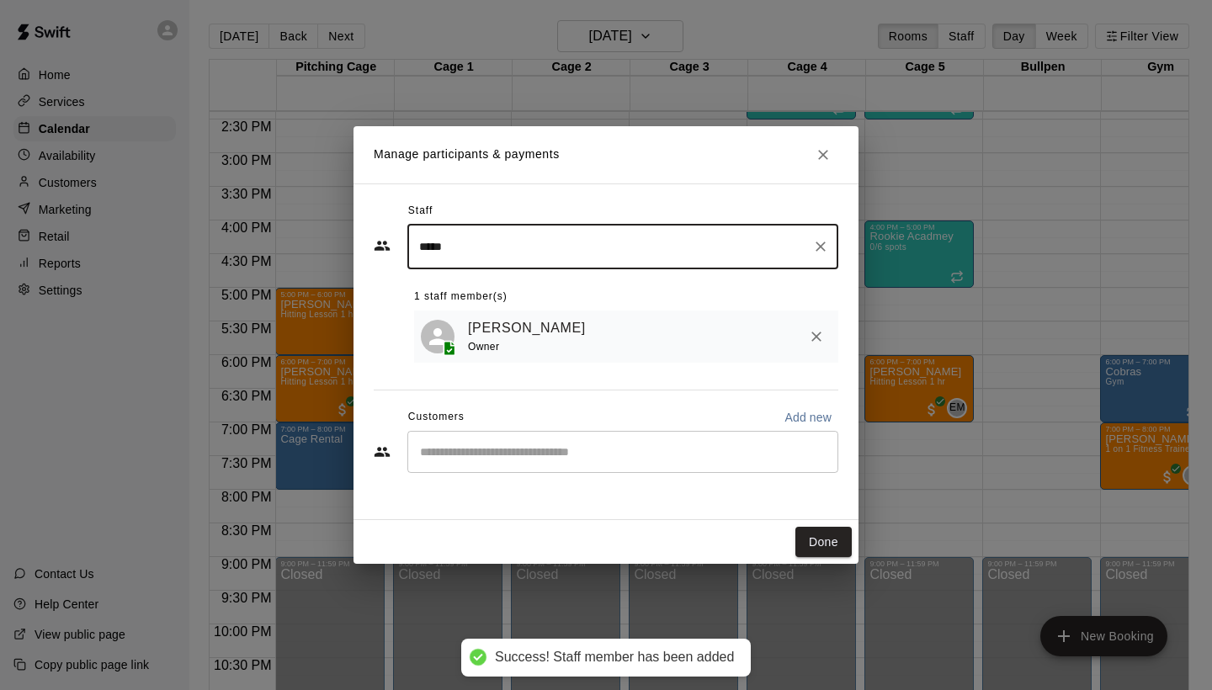
type input "*****"
click at [504, 358] on div "[PERSON_NAME] Owner" at bounding box center [626, 337] width 424 height 53
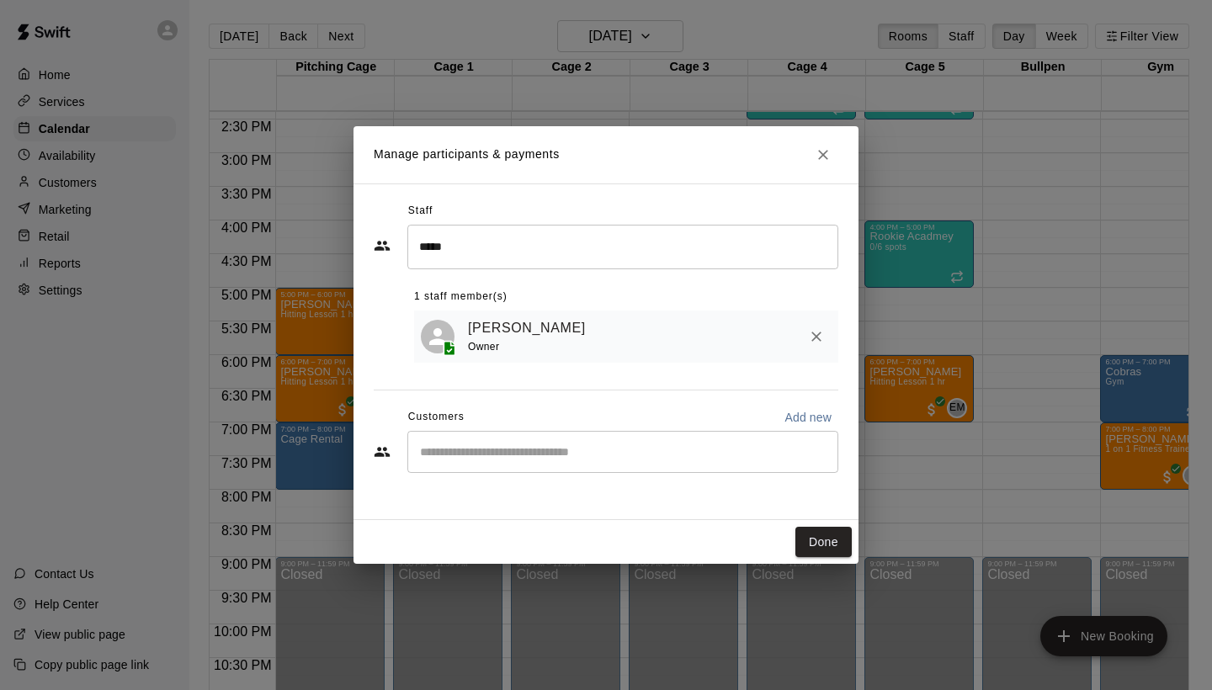
click at [487, 439] on div "​" at bounding box center [622, 452] width 431 height 42
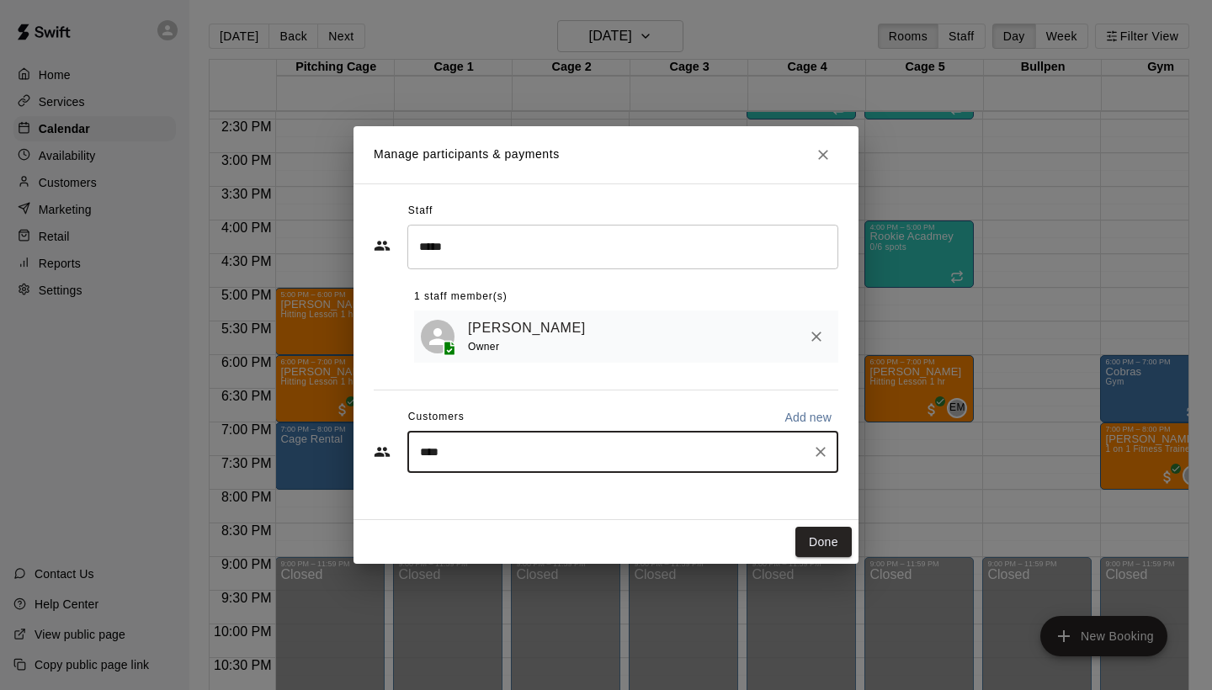
type input "*****"
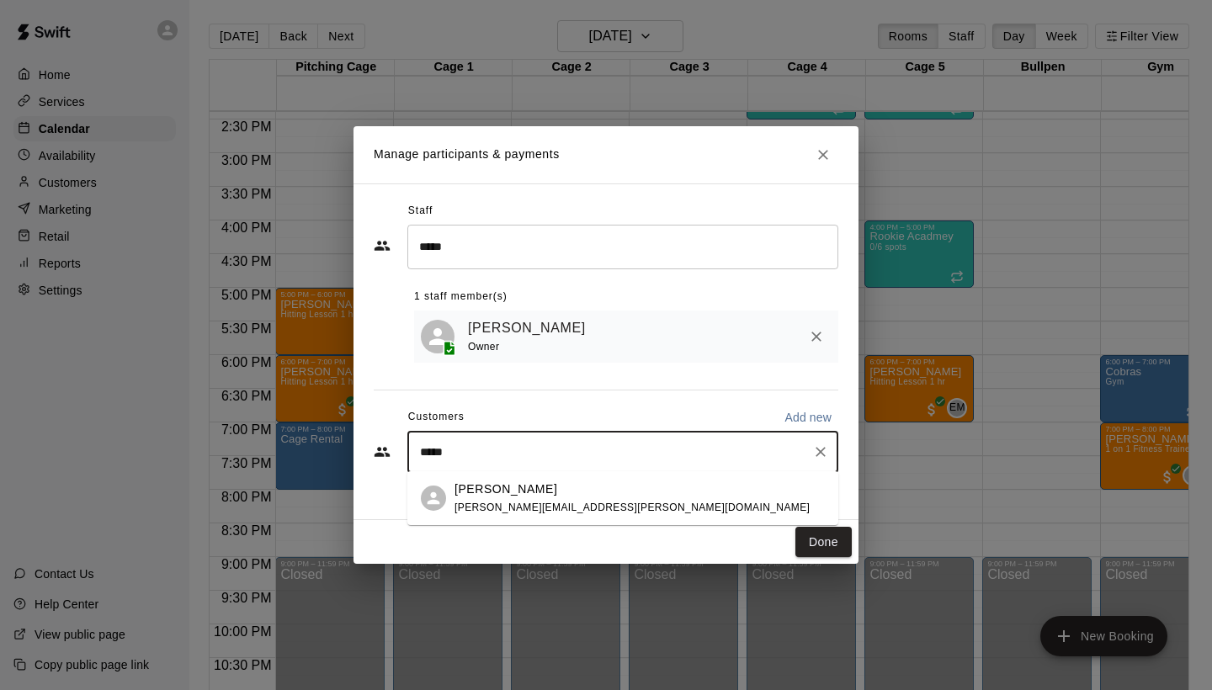
click at [491, 500] on div "Valentyna Spooner valentyna.spooner@gmail.com" at bounding box center [631, 498] width 355 height 36
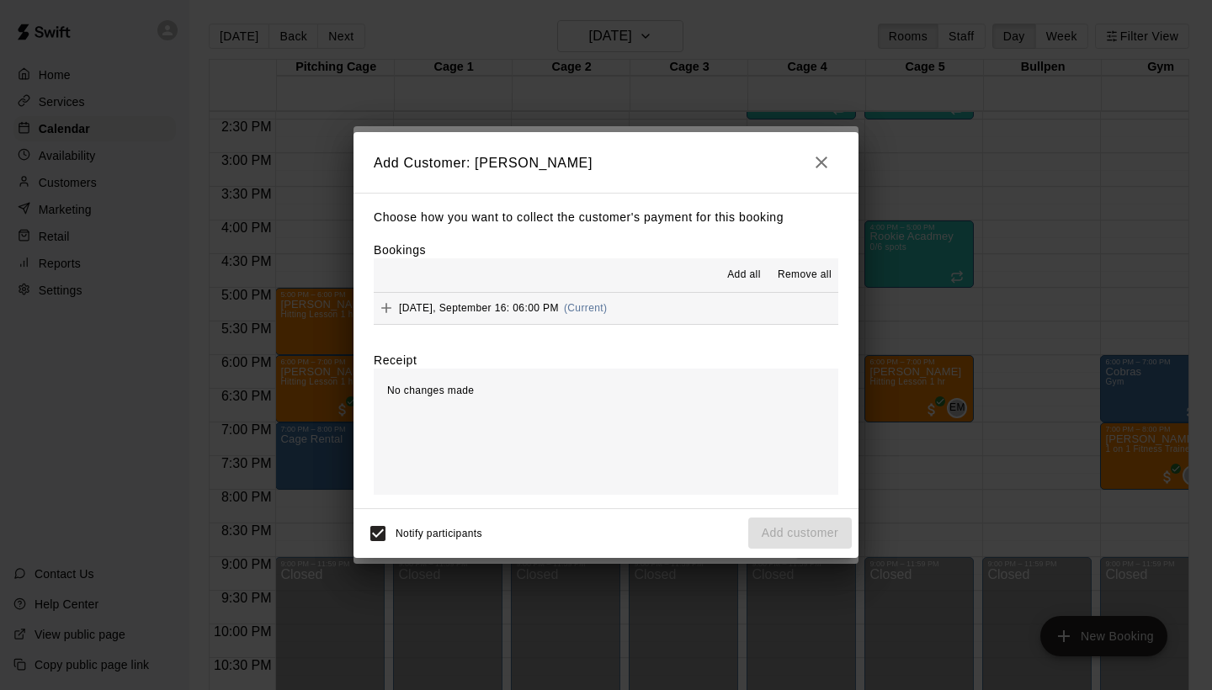
click at [493, 307] on span "Tuesday, September 16: 06:00 PM" at bounding box center [479, 308] width 160 height 12
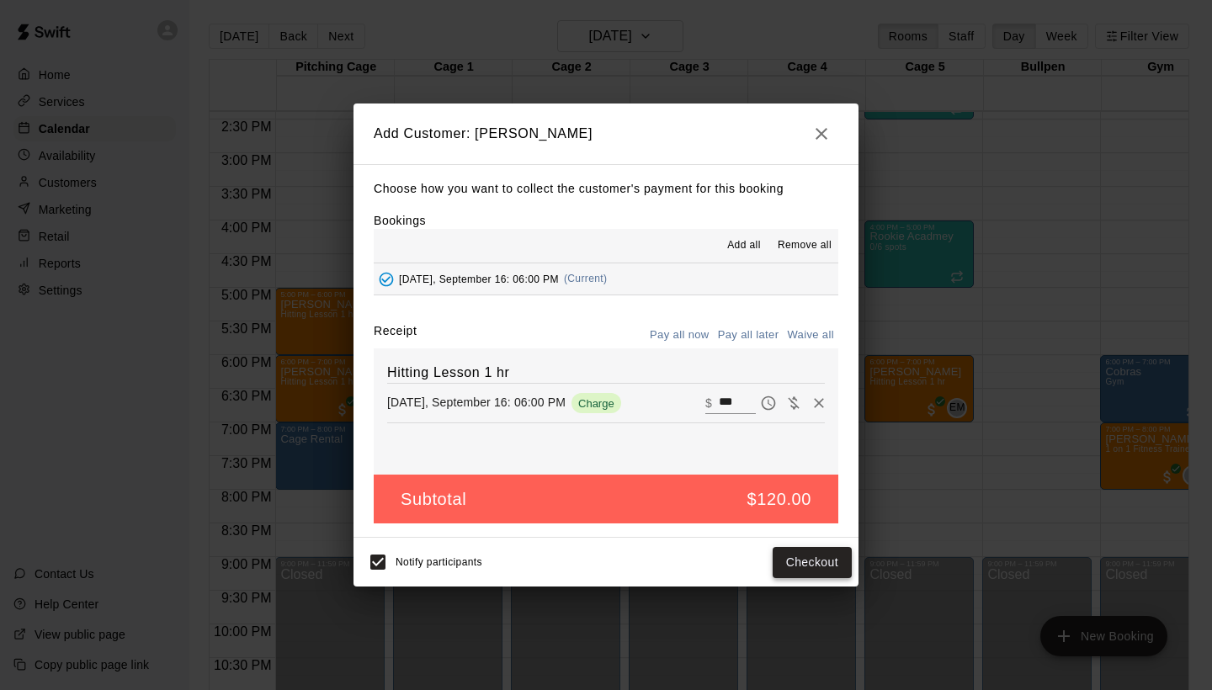
click at [822, 556] on button "Checkout" at bounding box center [811, 562] width 79 height 31
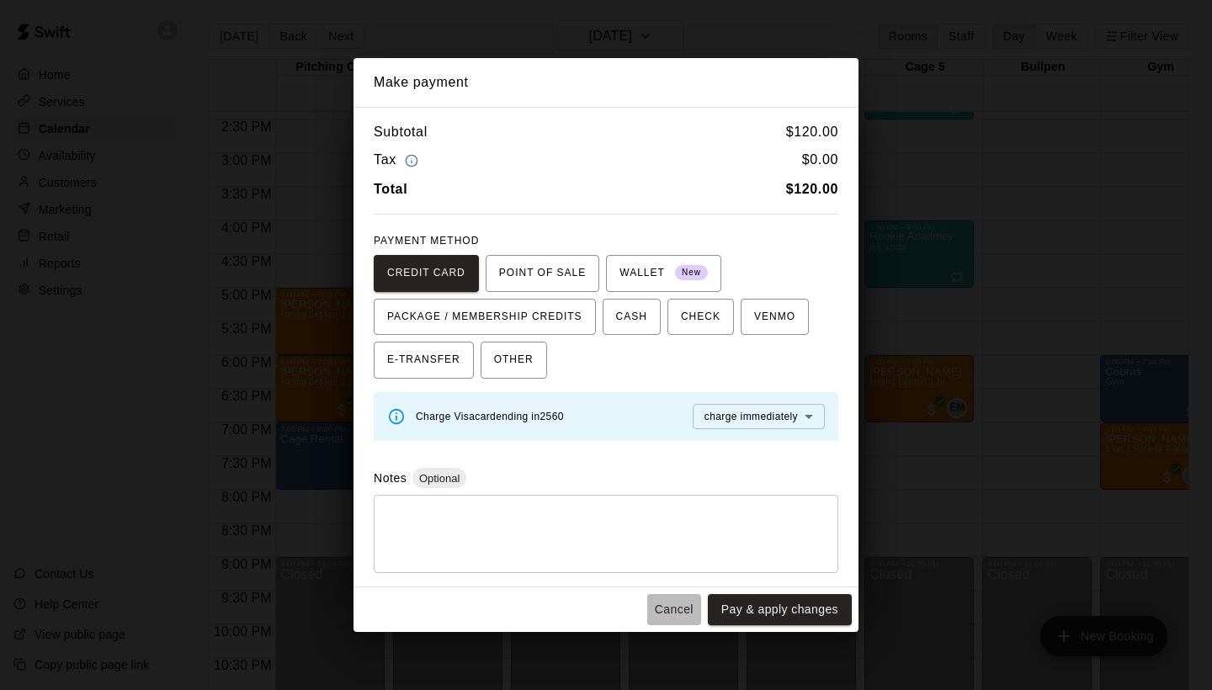
click at [676, 603] on button "Cancel" at bounding box center [674, 609] width 54 height 31
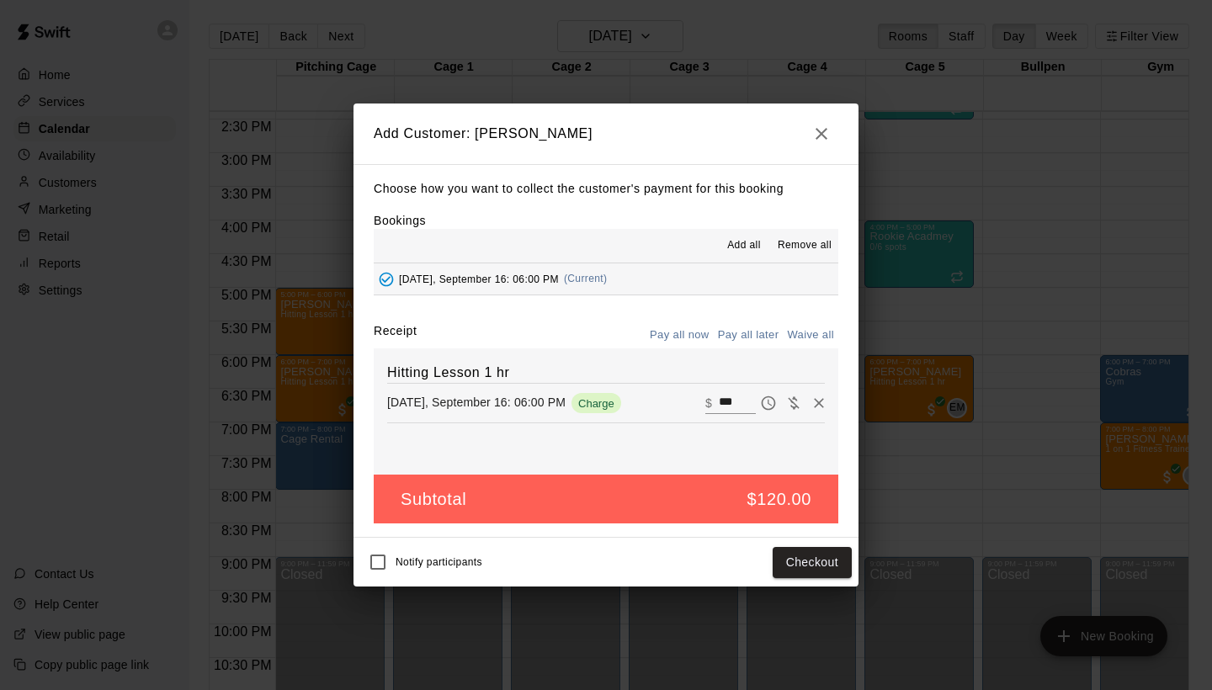
click at [795, 331] on button "Waive all" at bounding box center [811, 335] width 56 height 26
type input "*"
click at [780, 560] on button "Add customer" at bounding box center [800, 562] width 104 height 31
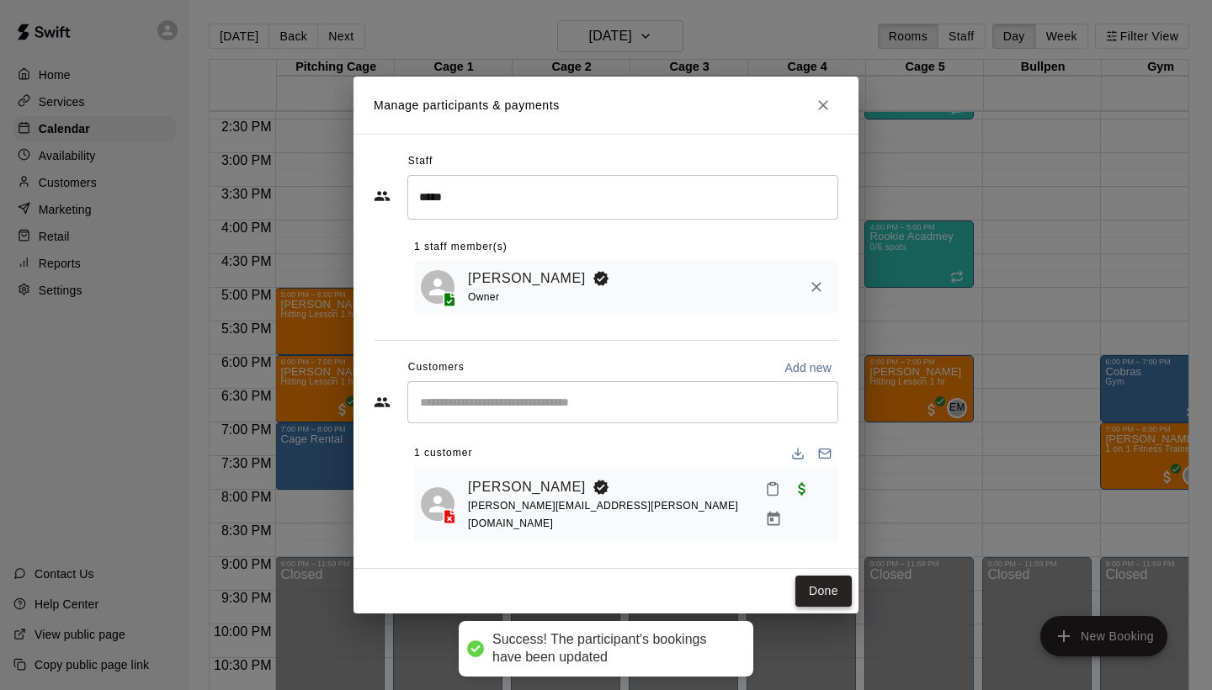
click at [824, 587] on button "Done" at bounding box center [823, 591] width 56 height 31
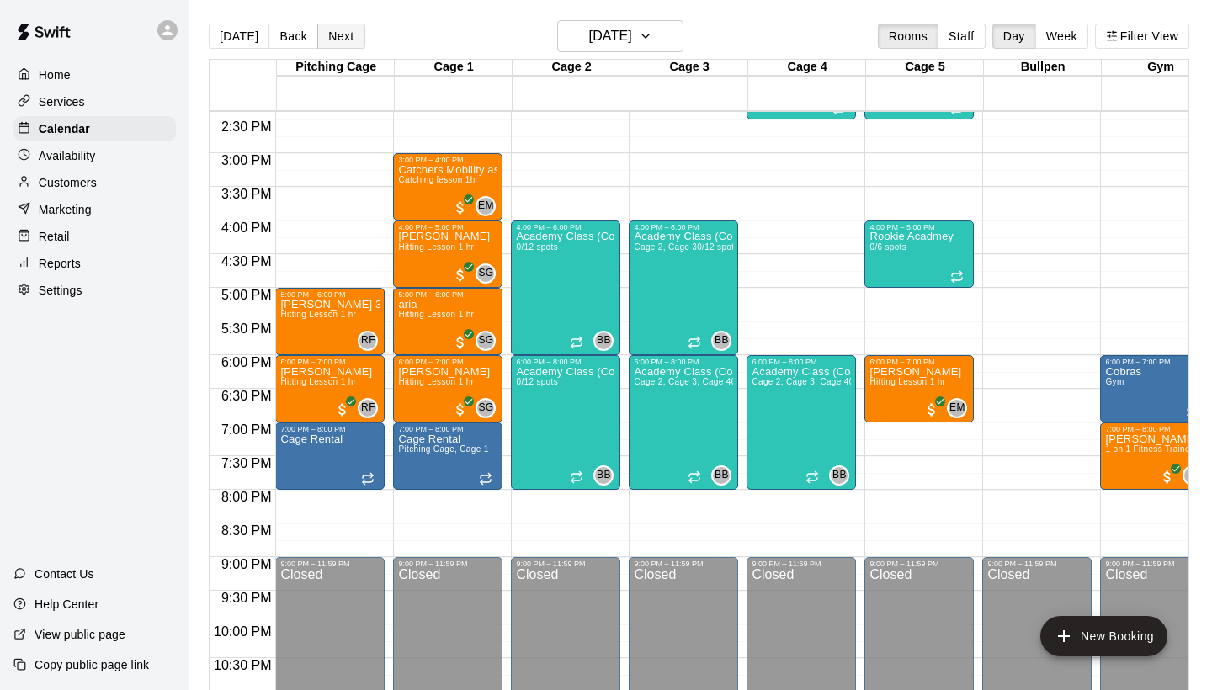
click at [324, 35] on button "Next" at bounding box center [340, 36] width 47 height 25
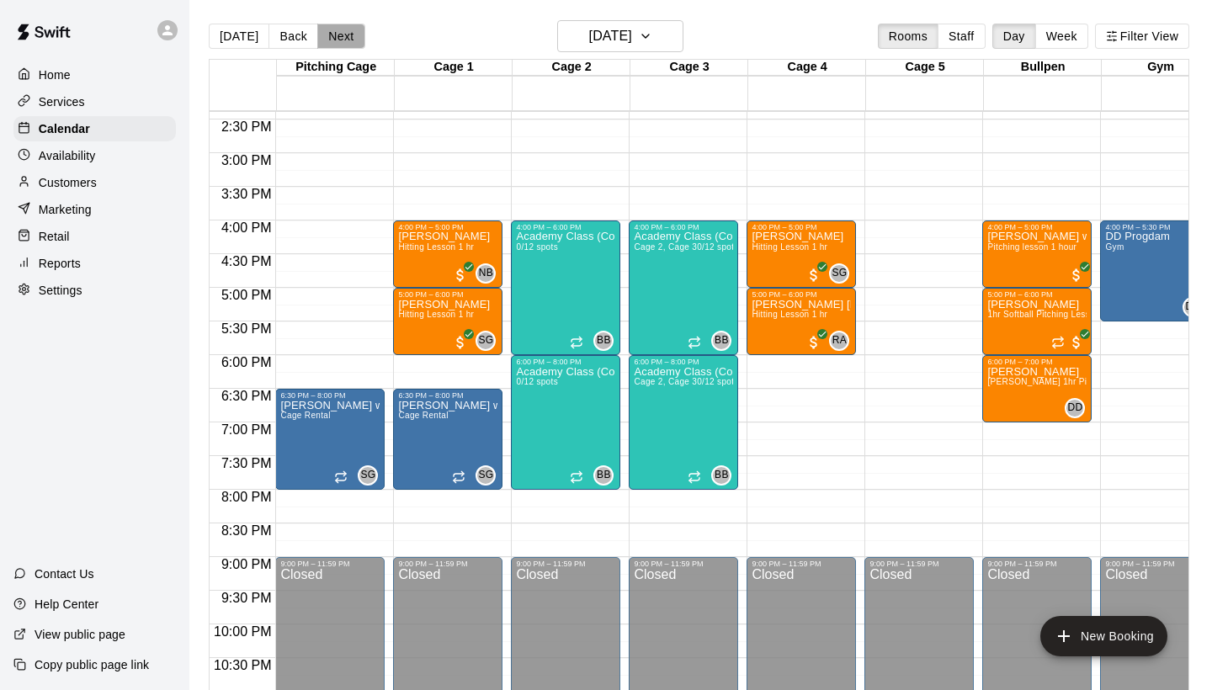
click at [334, 36] on button "Next" at bounding box center [340, 36] width 47 height 25
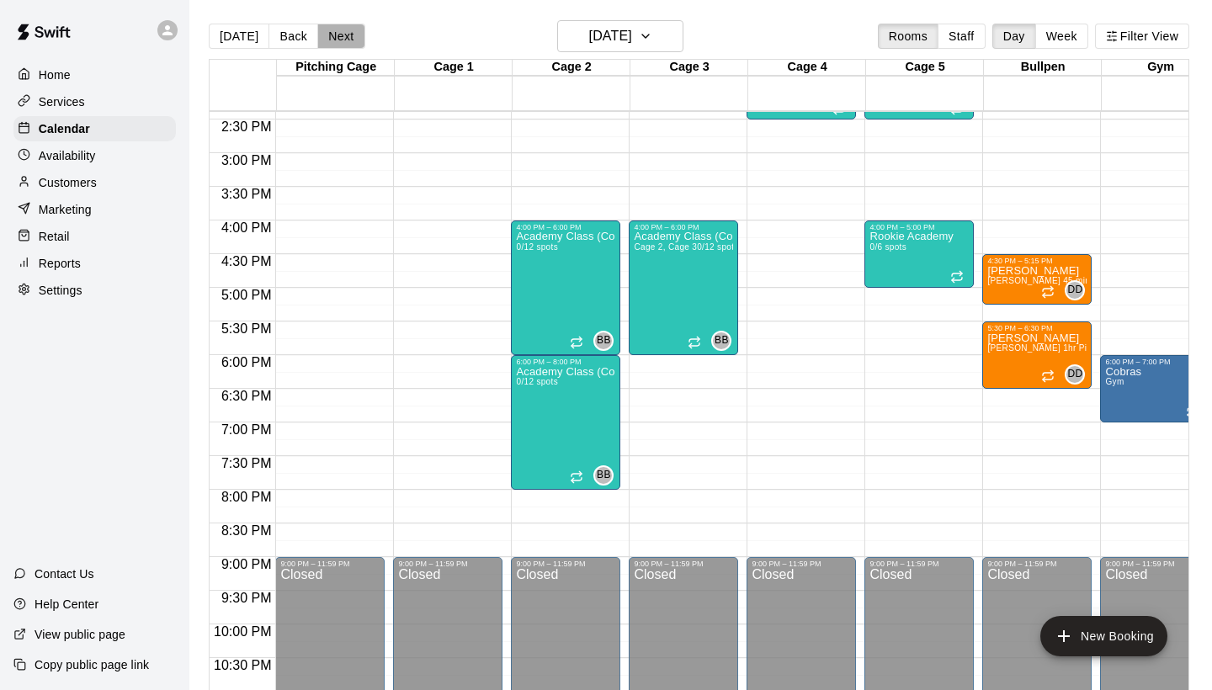
click at [333, 37] on button "Next" at bounding box center [340, 36] width 47 height 25
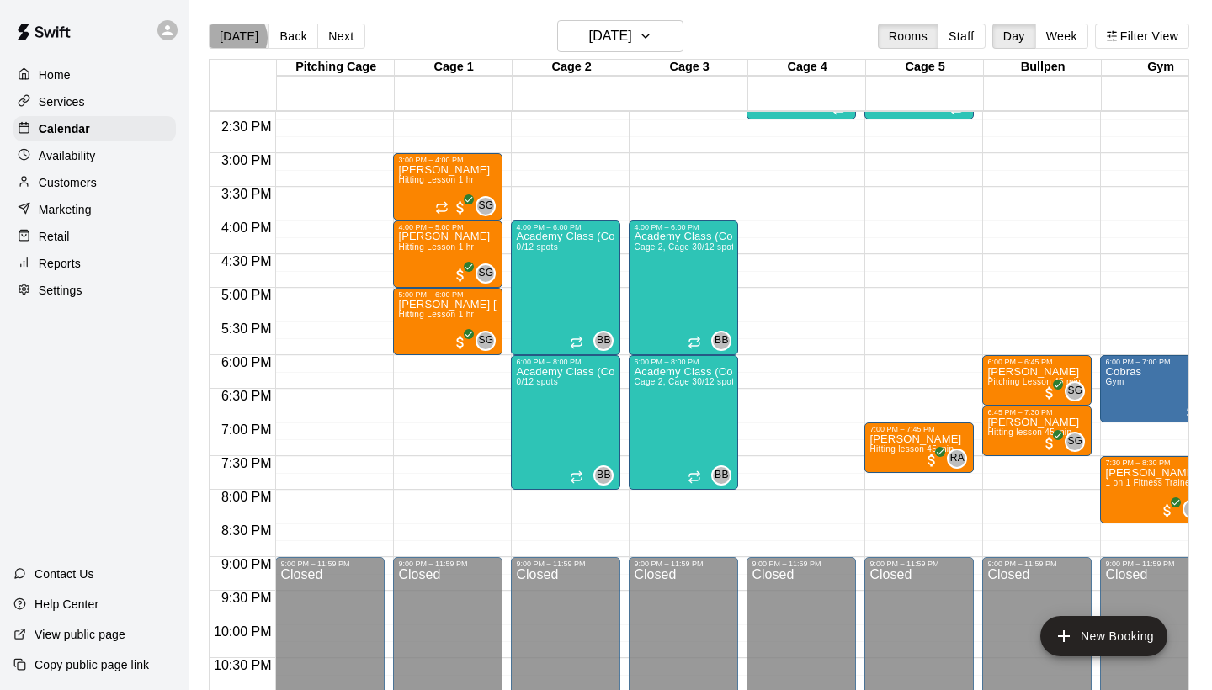
click at [236, 38] on button "[DATE]" at bounding box center [239, 36] width 61 height 25
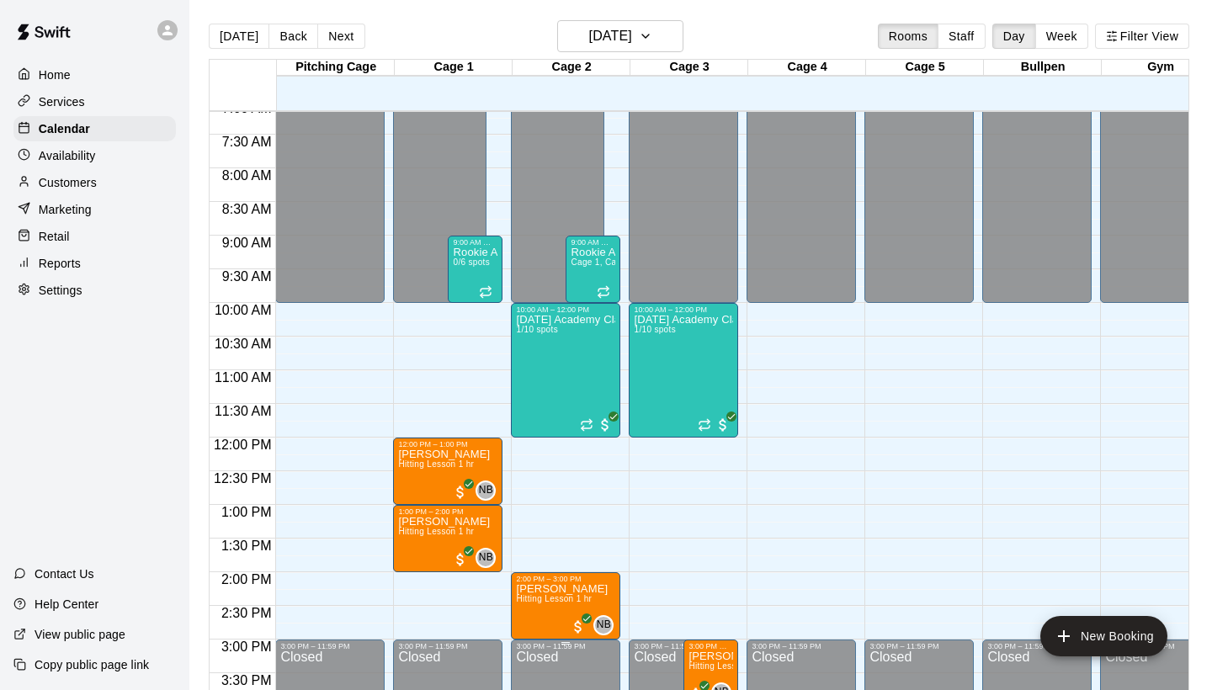
scroll to position [484, 0]
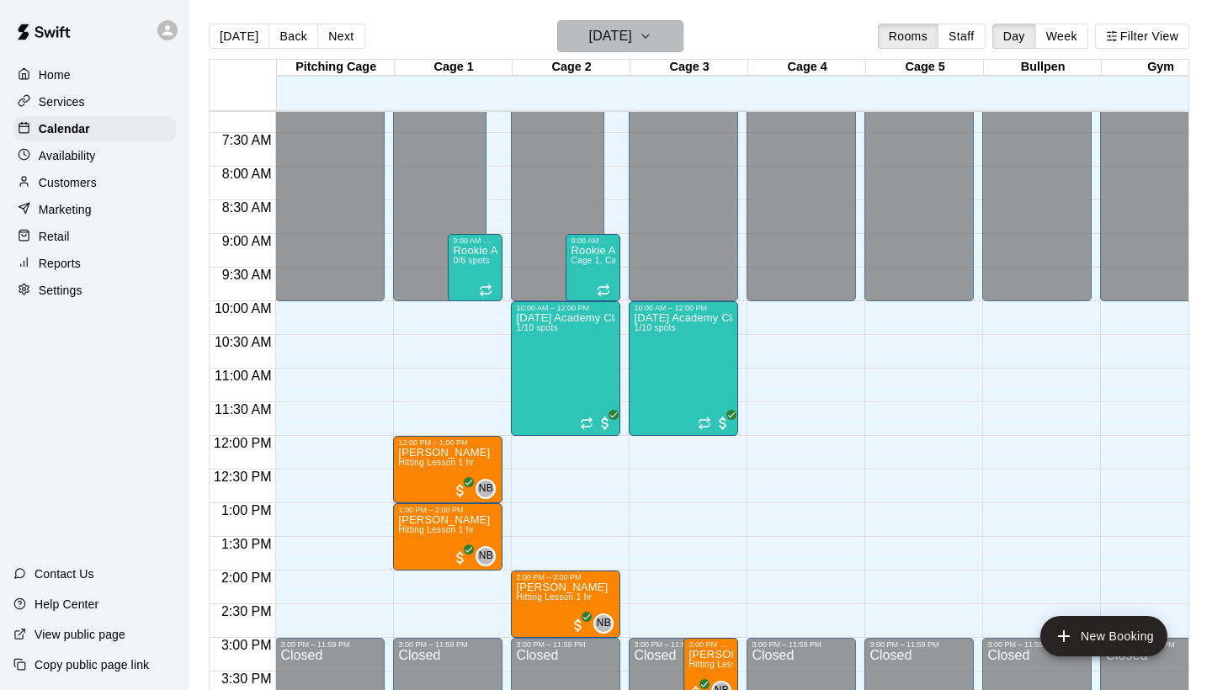
click at [612, 35] on h6 "[DATE]" at bounding box center [610, 36] width 43 height 24
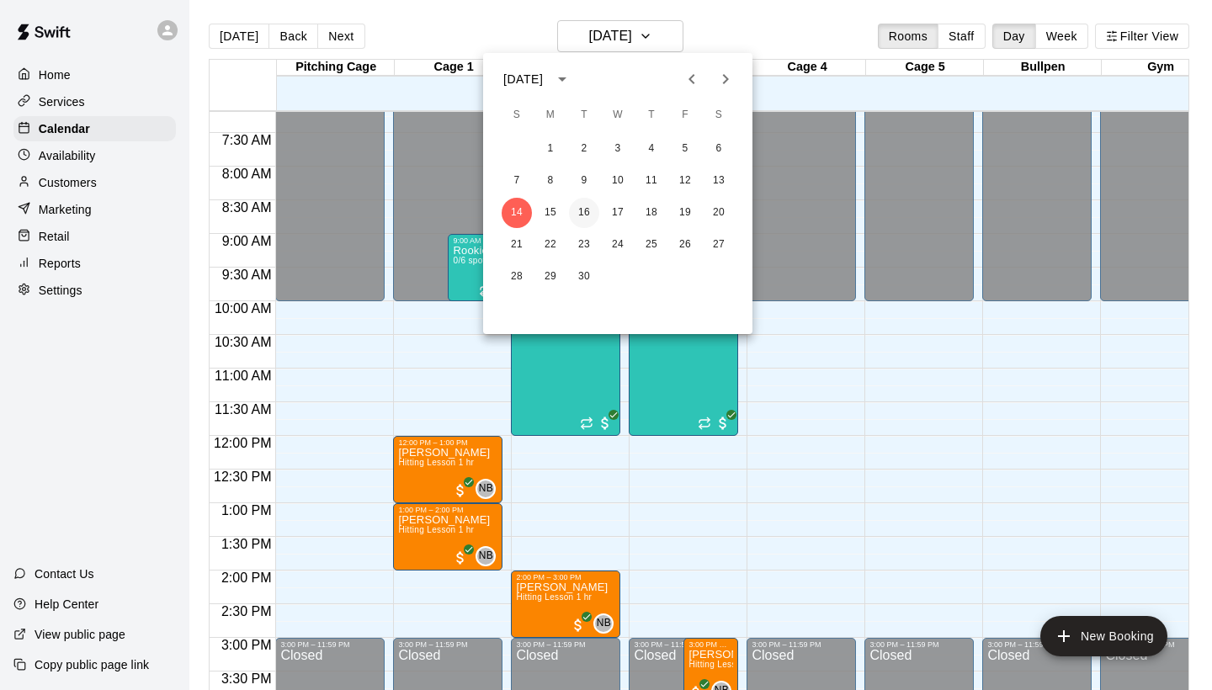
click at [587, 209] on button "16" at bounding box center [584, 213] width 30 height 30
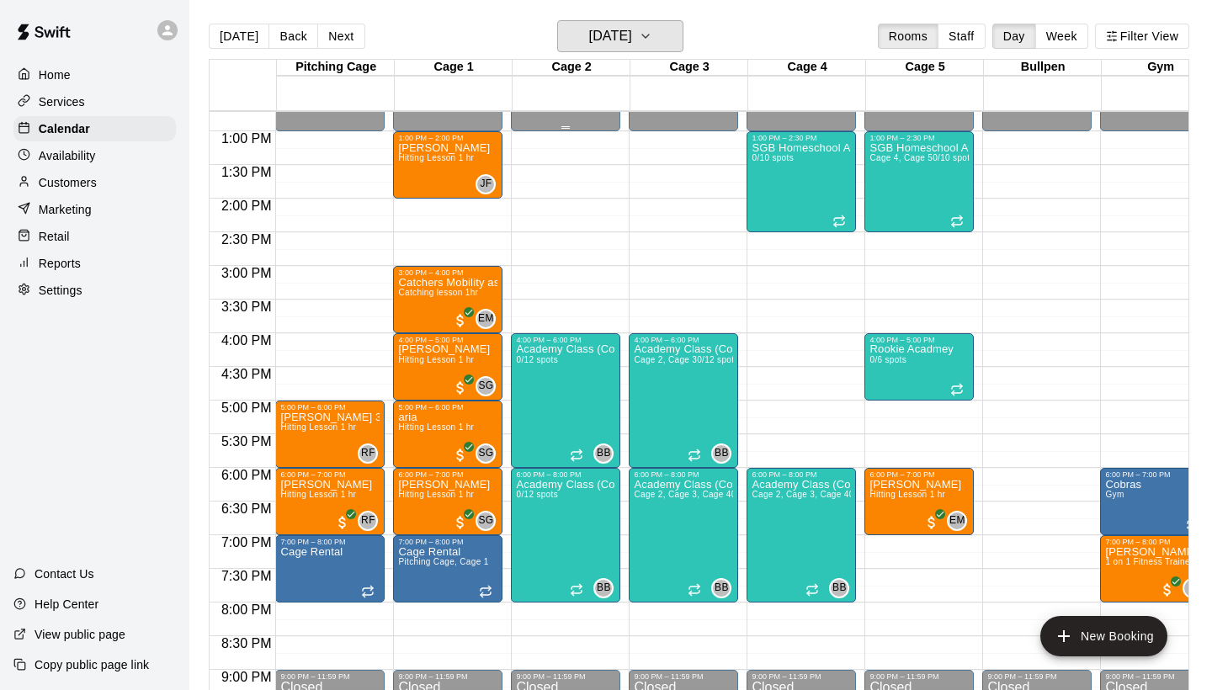
scroll to position [857, 0]
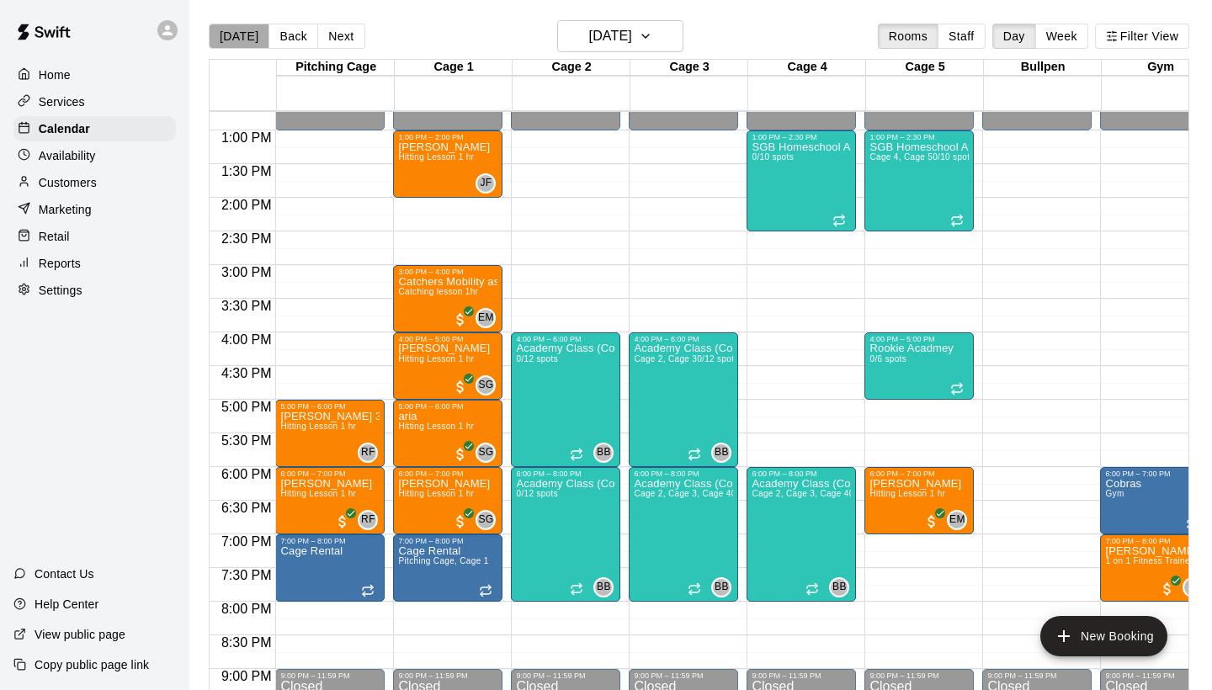
click at [247, 35] on button "[DATE]" at bounding box center [239, 36] width 61 height 25
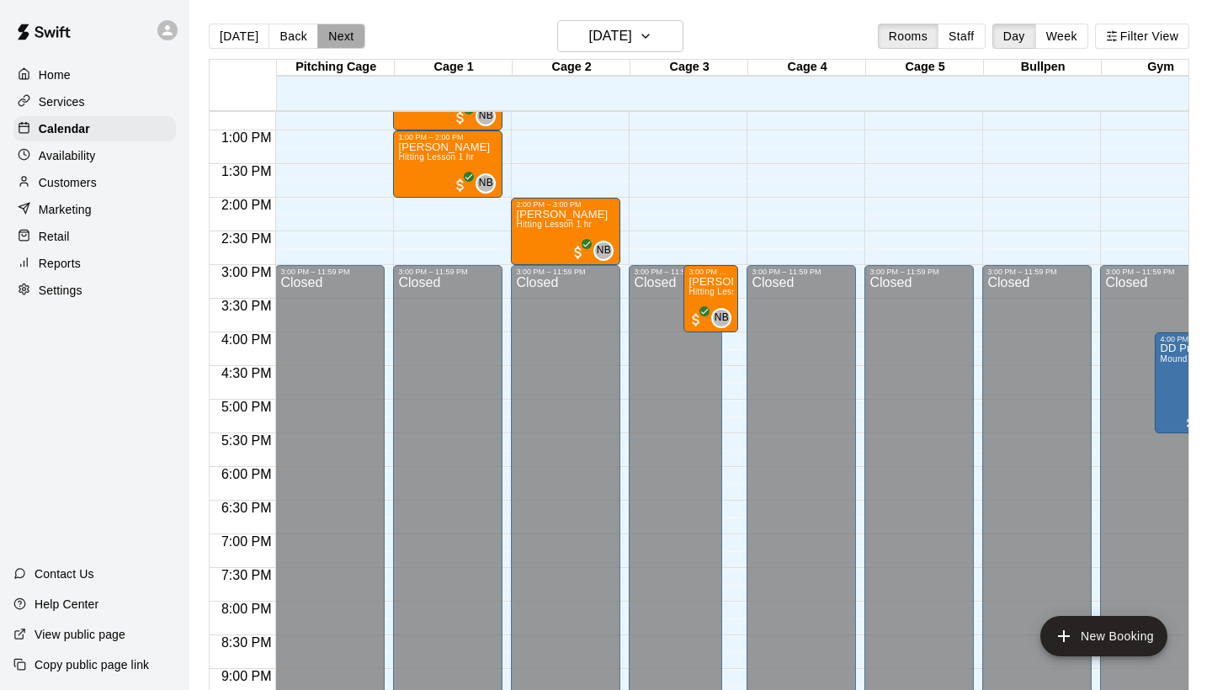
click at [336, 40] on button "Next" at bounding box center [340, 36] width 47 height 25
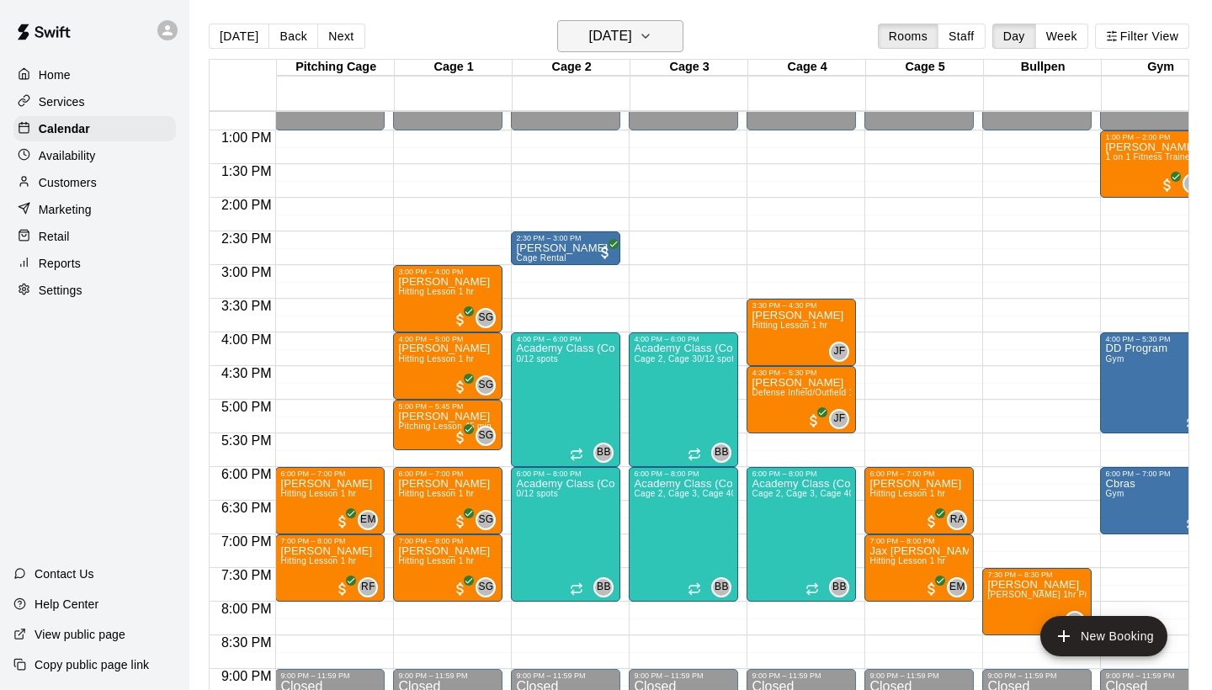
click at [597, 32] on h6 "[DATE]" at bounding box center [610, 36] width 43 height 24
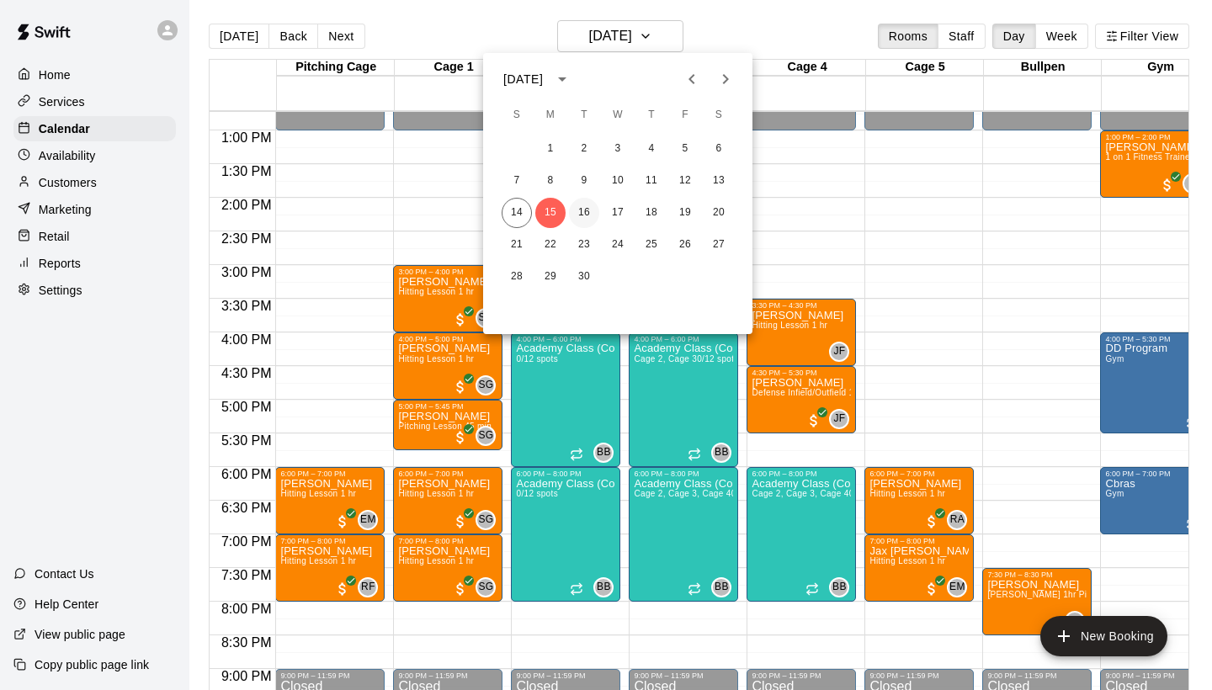
click at [592, 207] on button "16" at bounding box center [584, 213] width 30 height 30
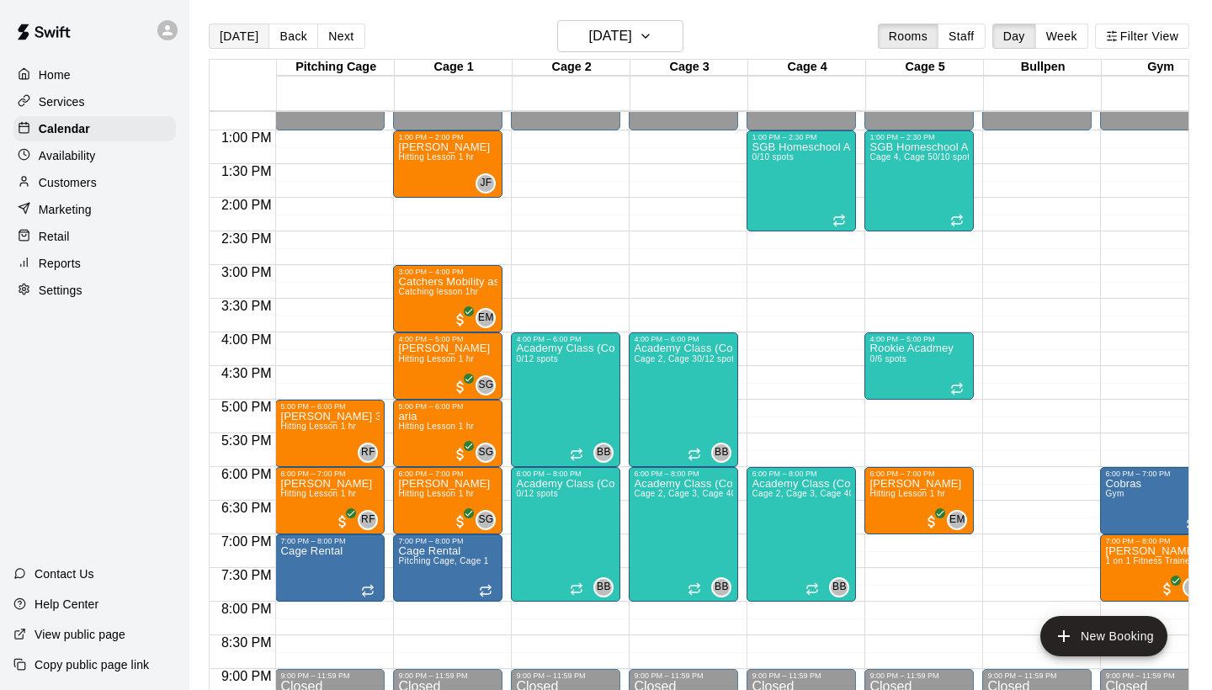
click at [240, 34] on button "[DATE]" at bounding box center [239, 36] width 61 height 25
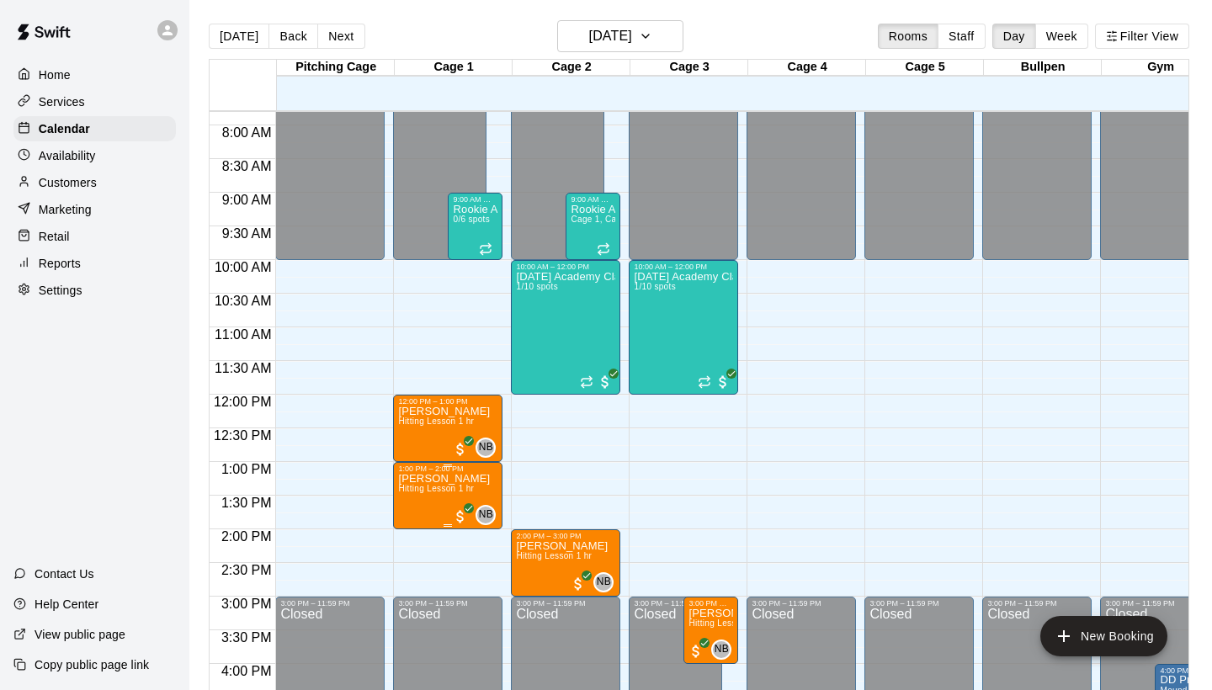
scroll to position [524, 0]
click at [337, 41] on button "Next" at bounding box center [340, 36] width 47 height 25
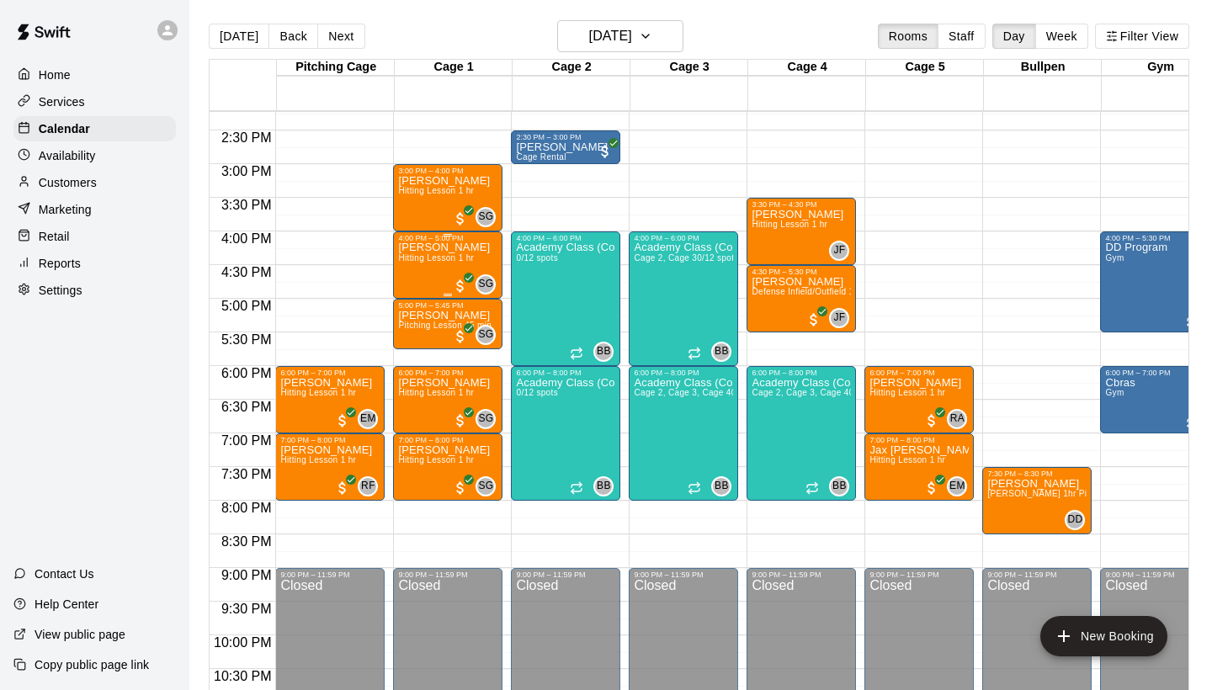
scroll to position [959, 0]
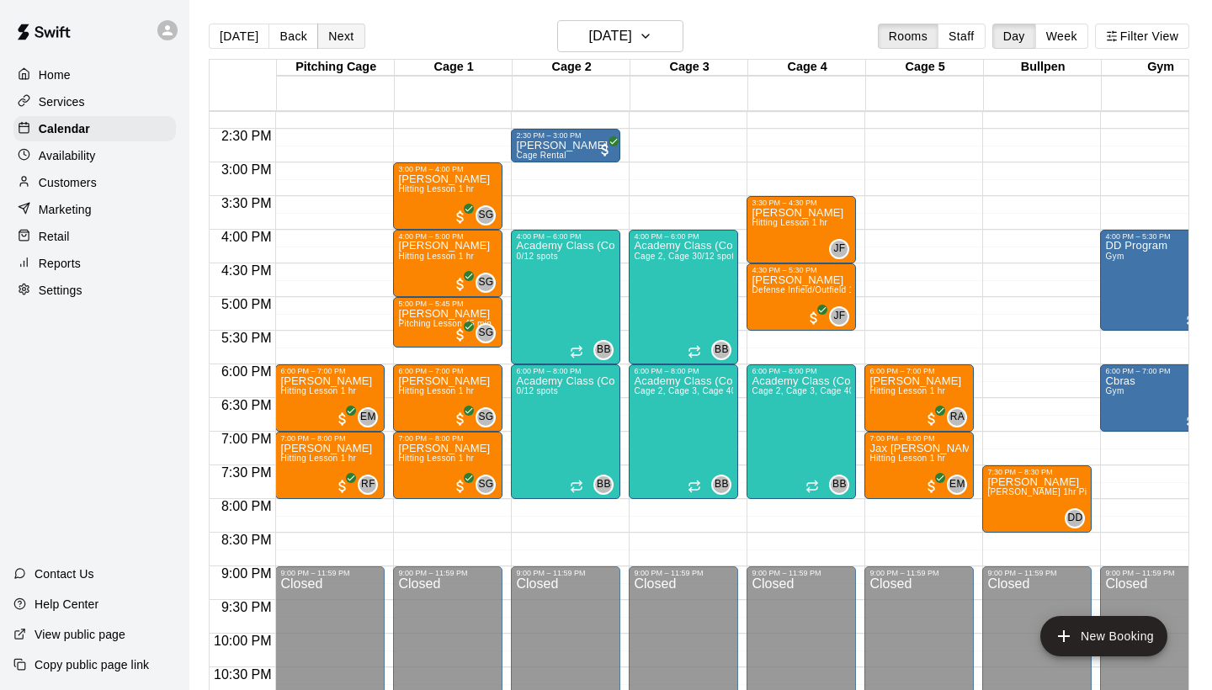
click at [333, 41] on button "Next" at bounding box center [340, 36] width 47 height 25
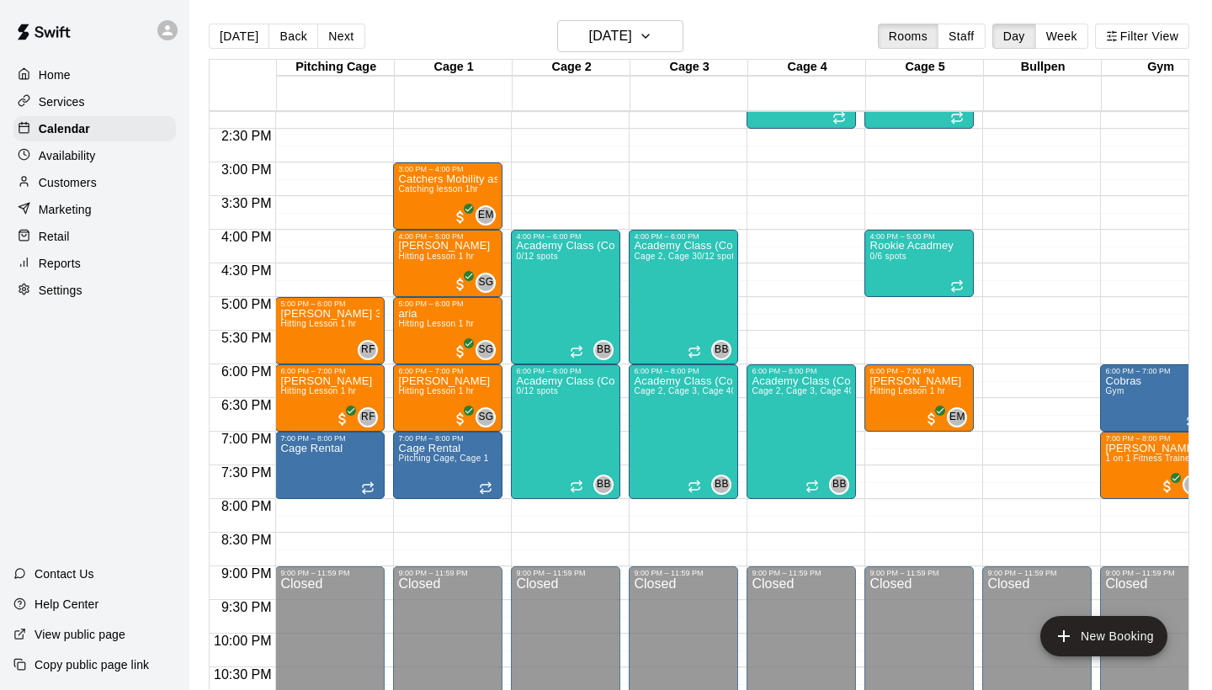
click at [67, 155] on p "Availability" at bounding box center [67, 155] width 57 height 17
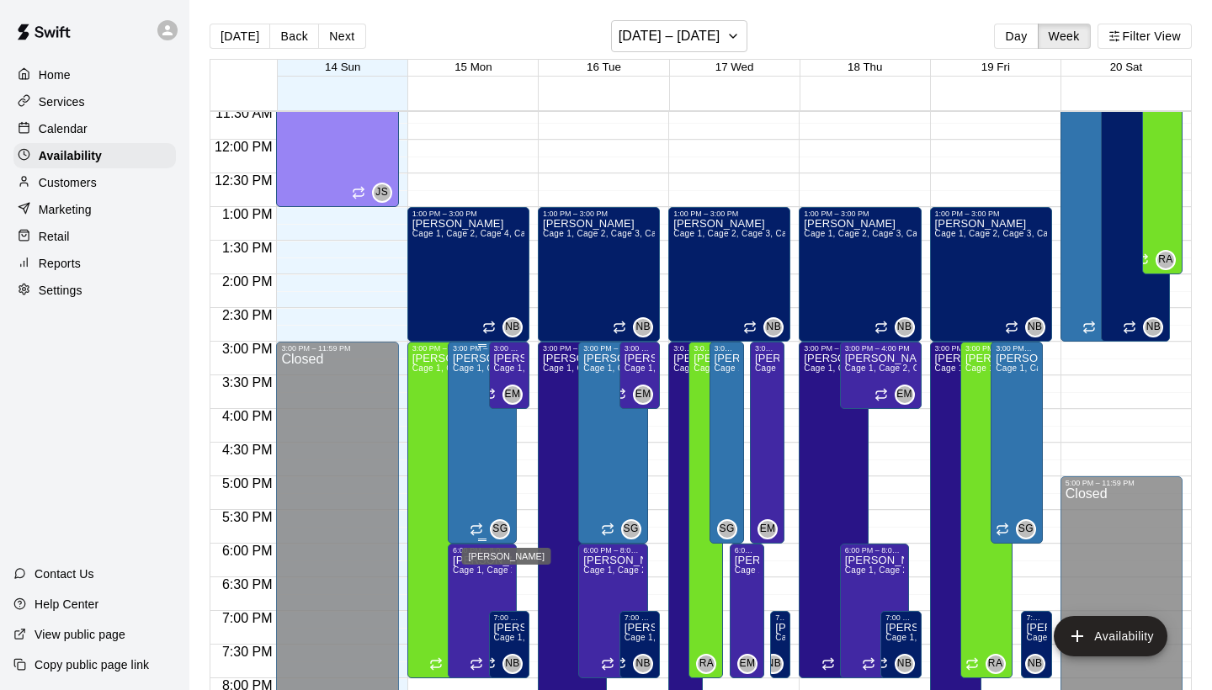
scroll to position [778, 0]
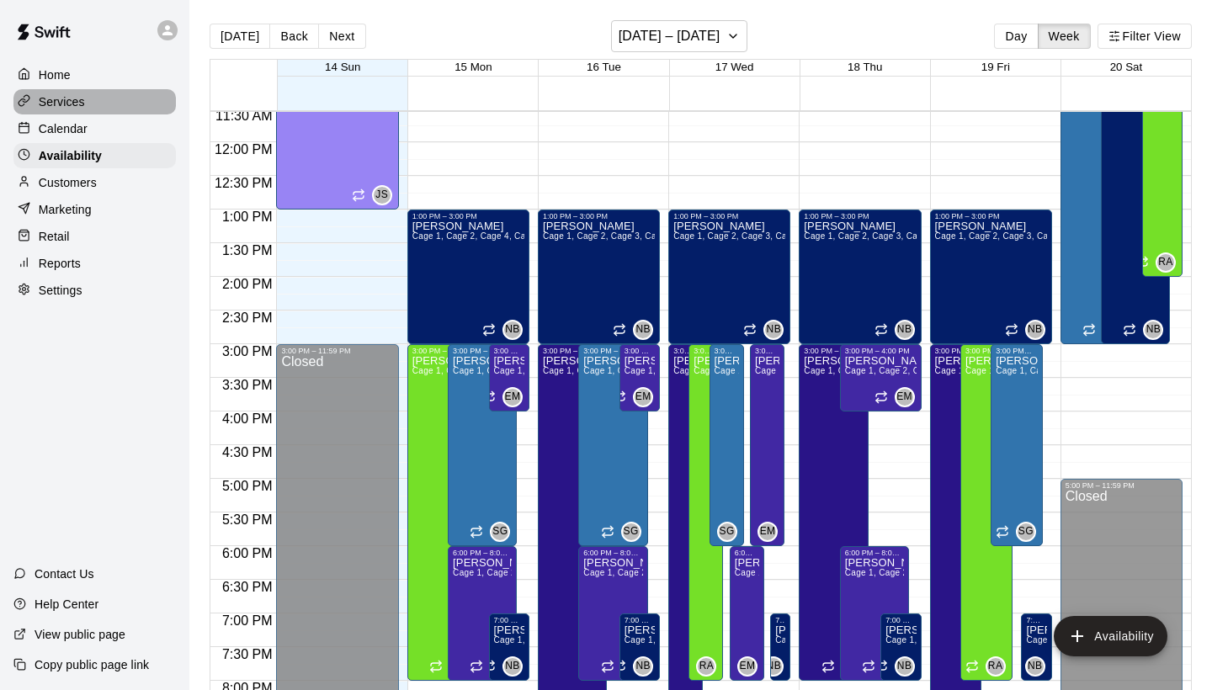
click at [64, 107] on p "Services" at bounding box center [62, 101] width 46 height 17
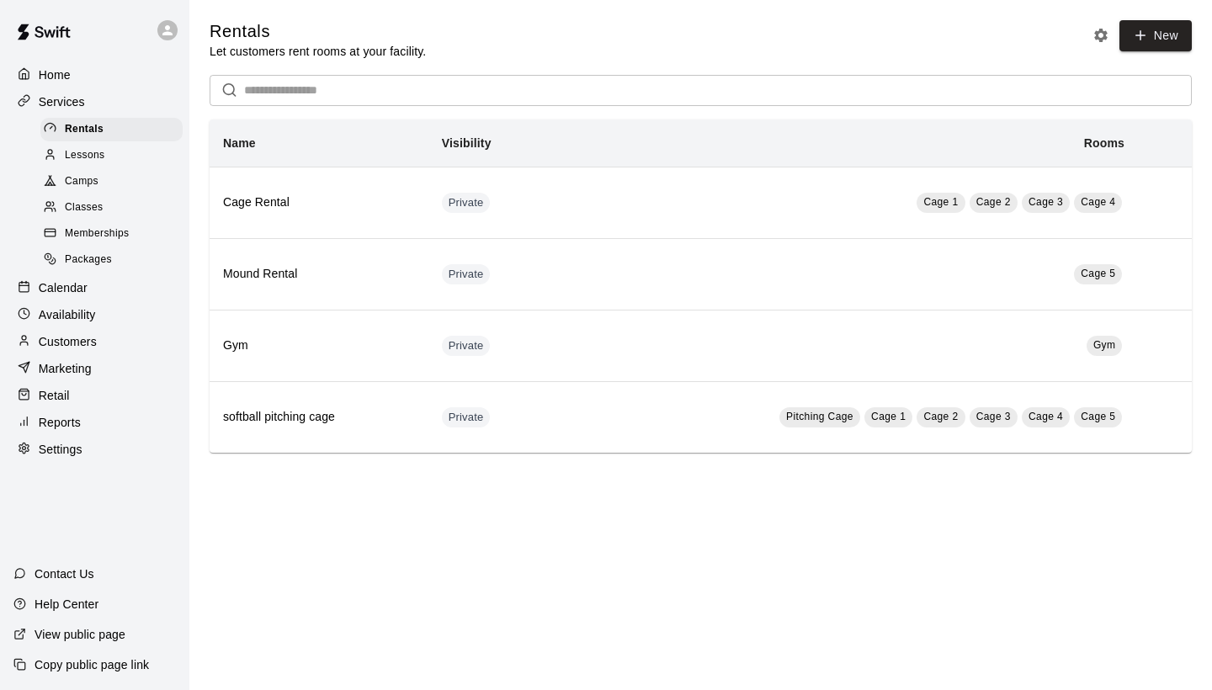
click at [109, 151] on div "Lessons" at bounding box center [111, 156] width 142 height 24
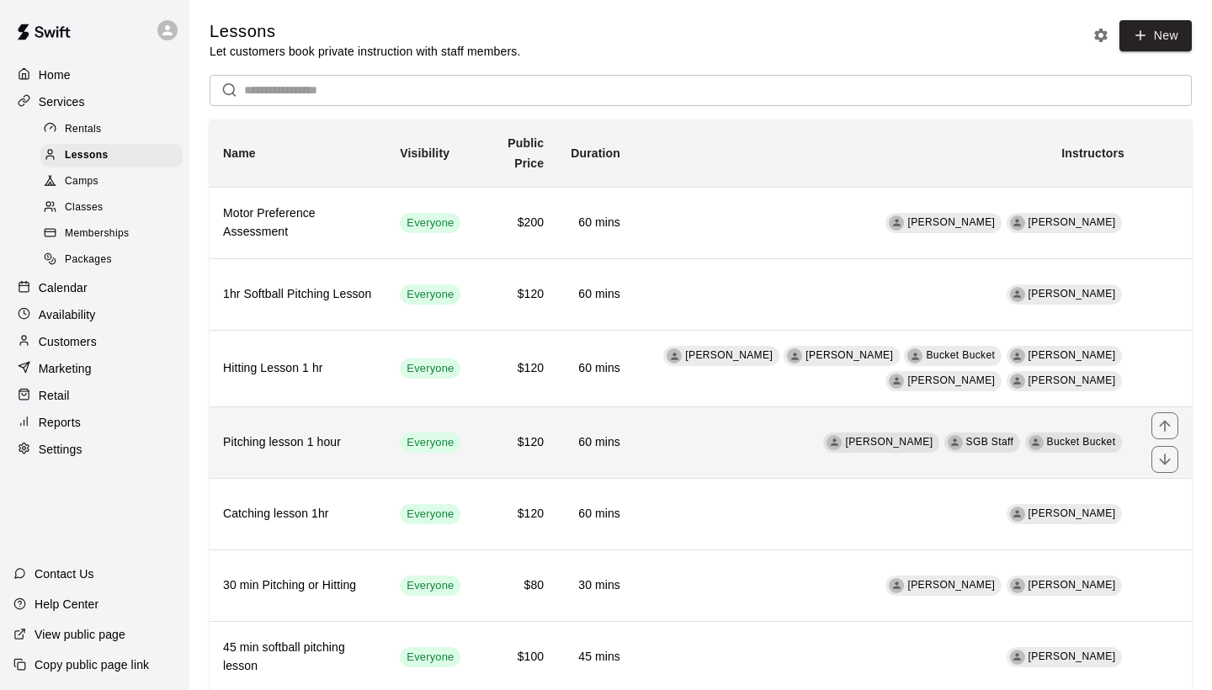
click at [677, 441] on td "Shaun Garceau SGB Staff Bucket Bucket" at bounding box center [886, 443] width 504 height 72
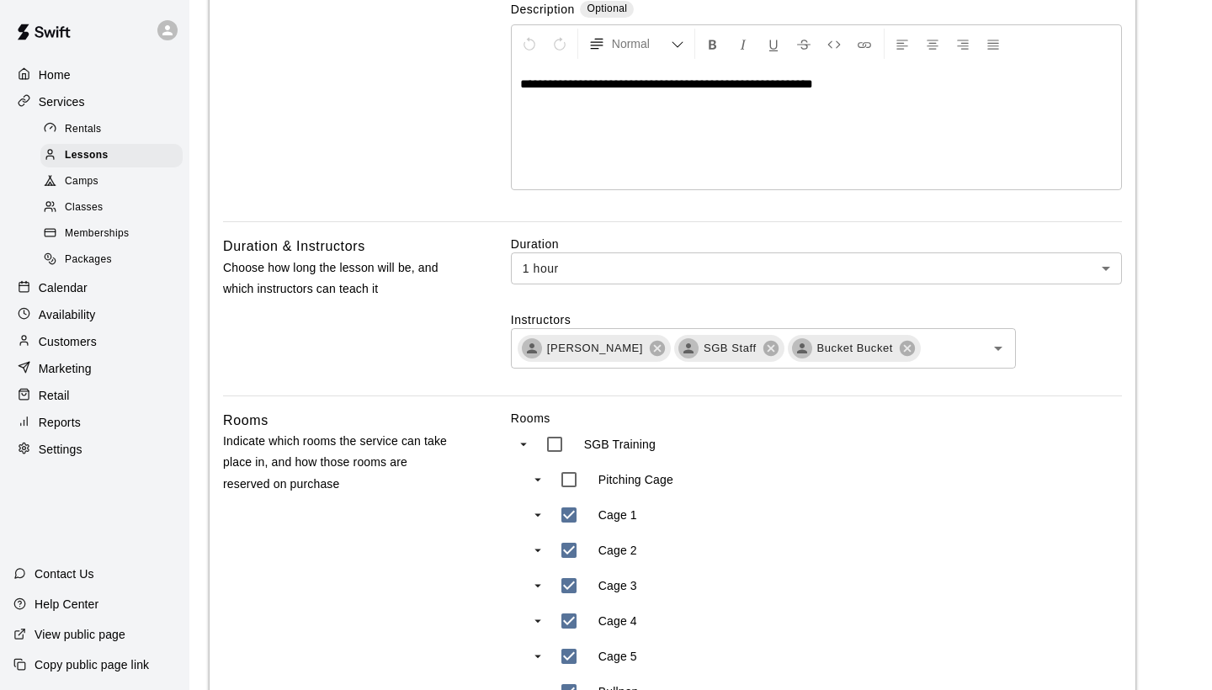
scroll to position [393, 0]
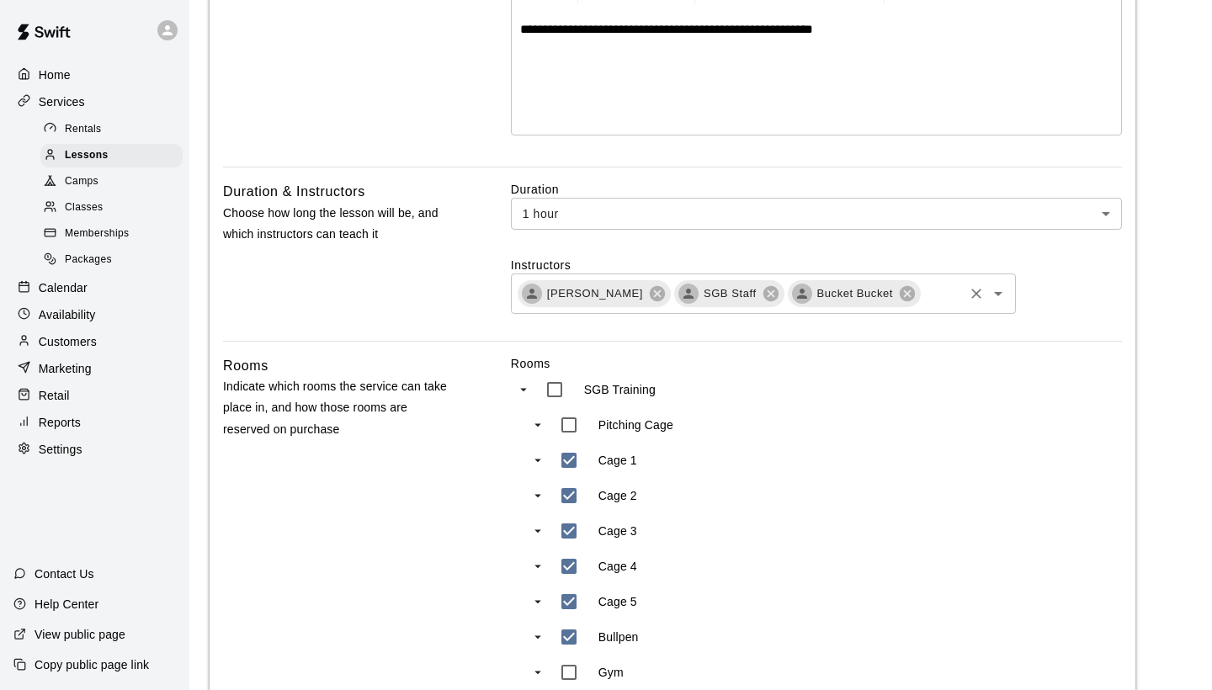
click at [922, 296] on input "text" at bounding box center [941, 293] width 39 height 21
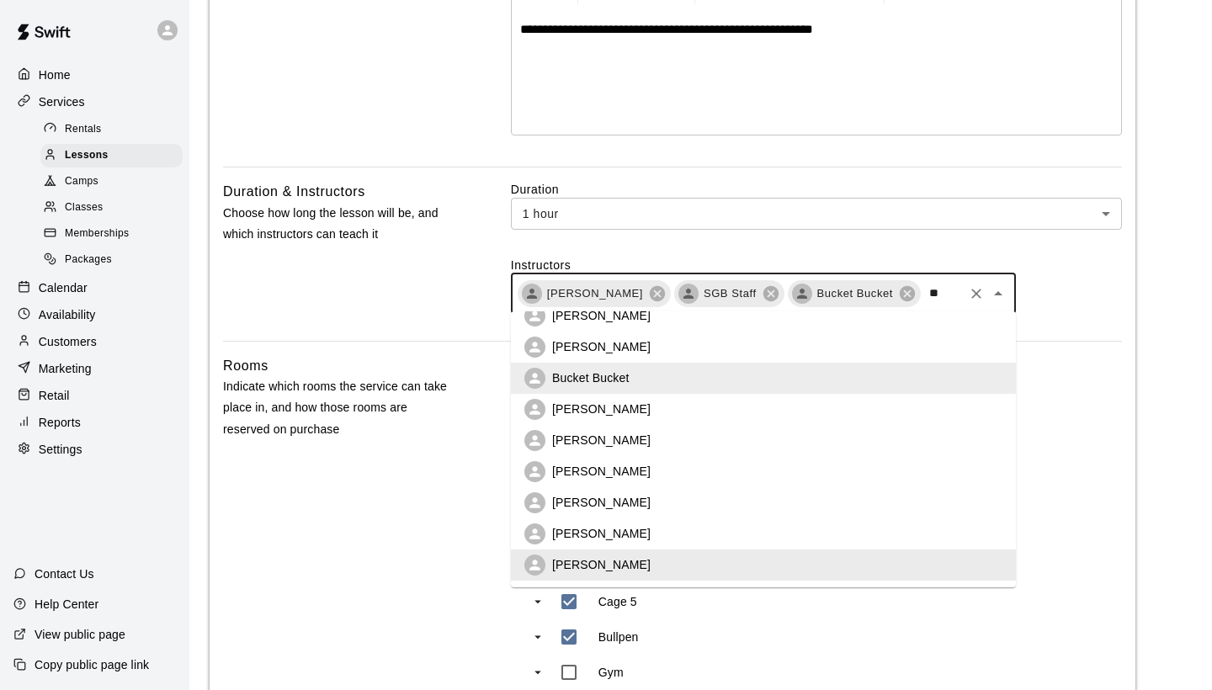
scroll to position [0, 0]
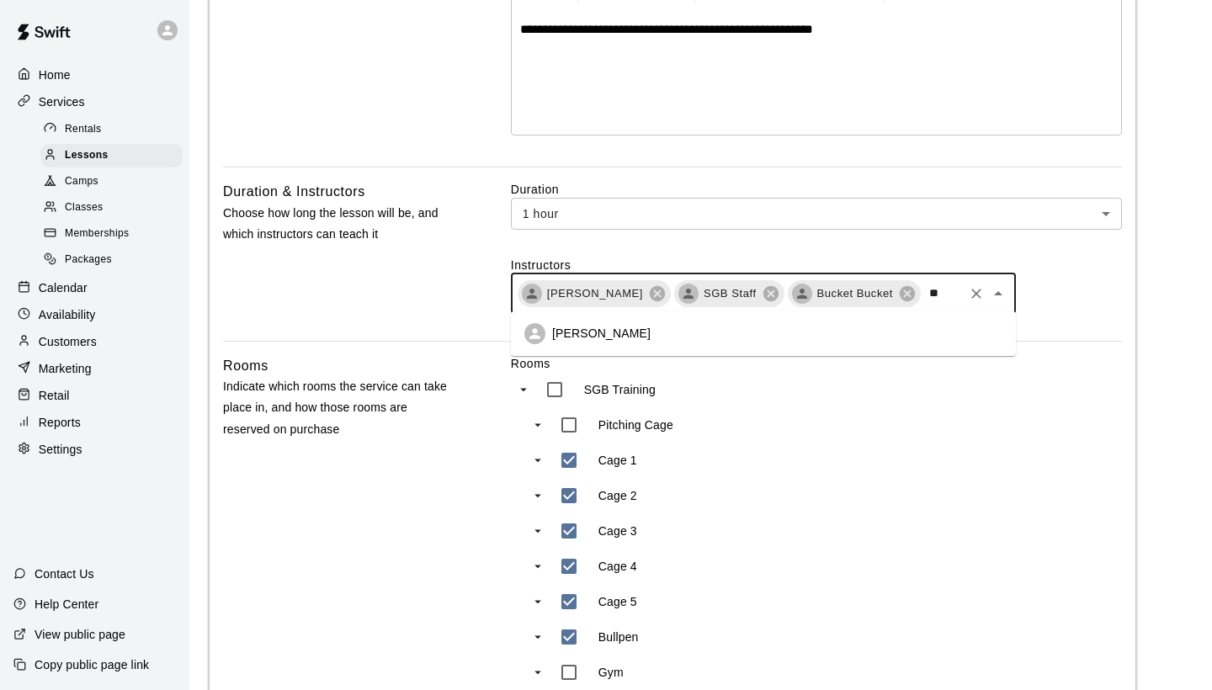
type input "***"
click at [762, 338] on li "[PERSON_NAME]" at bounding box center [763, 333] width 505 height 31
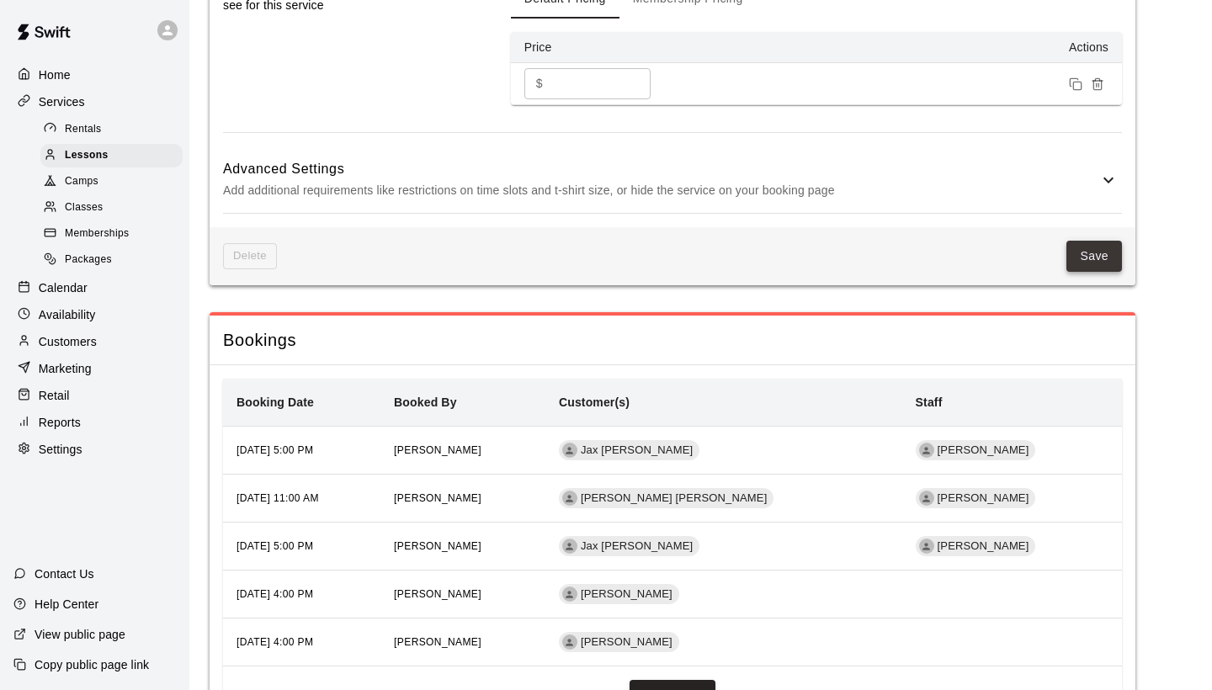
scroll to position [1371, 0]
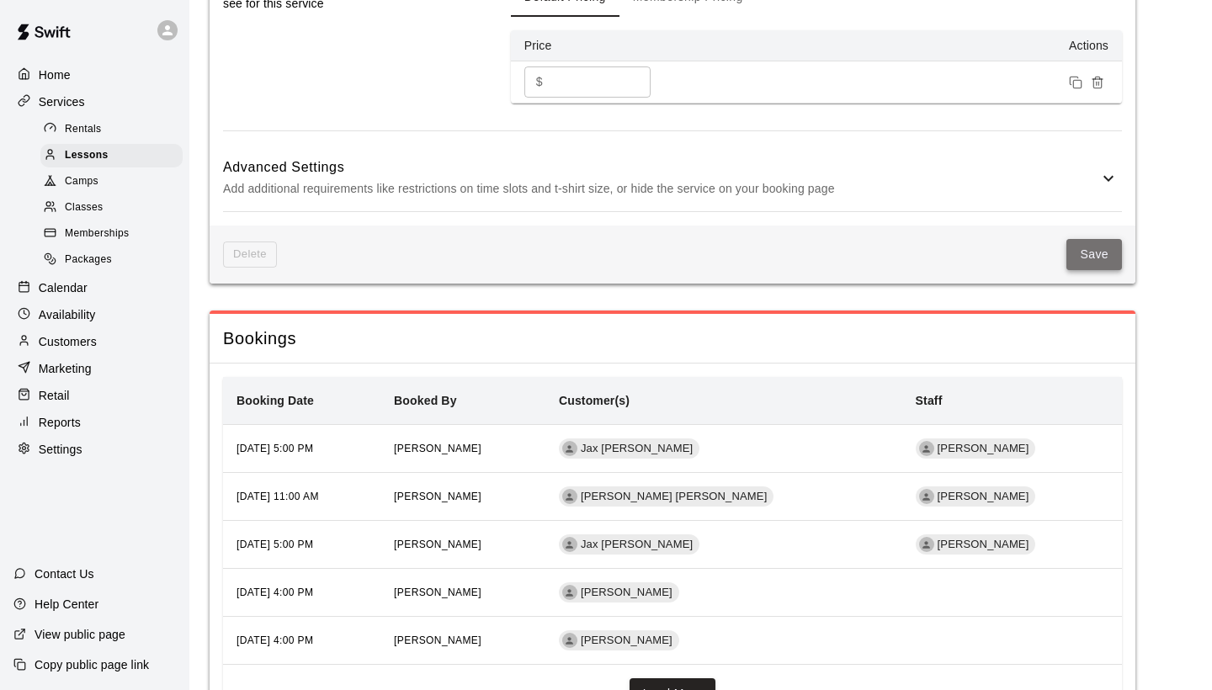
click at [1106, 247] on button "Save" at bounding box center [1094, 254] width 56 height 31
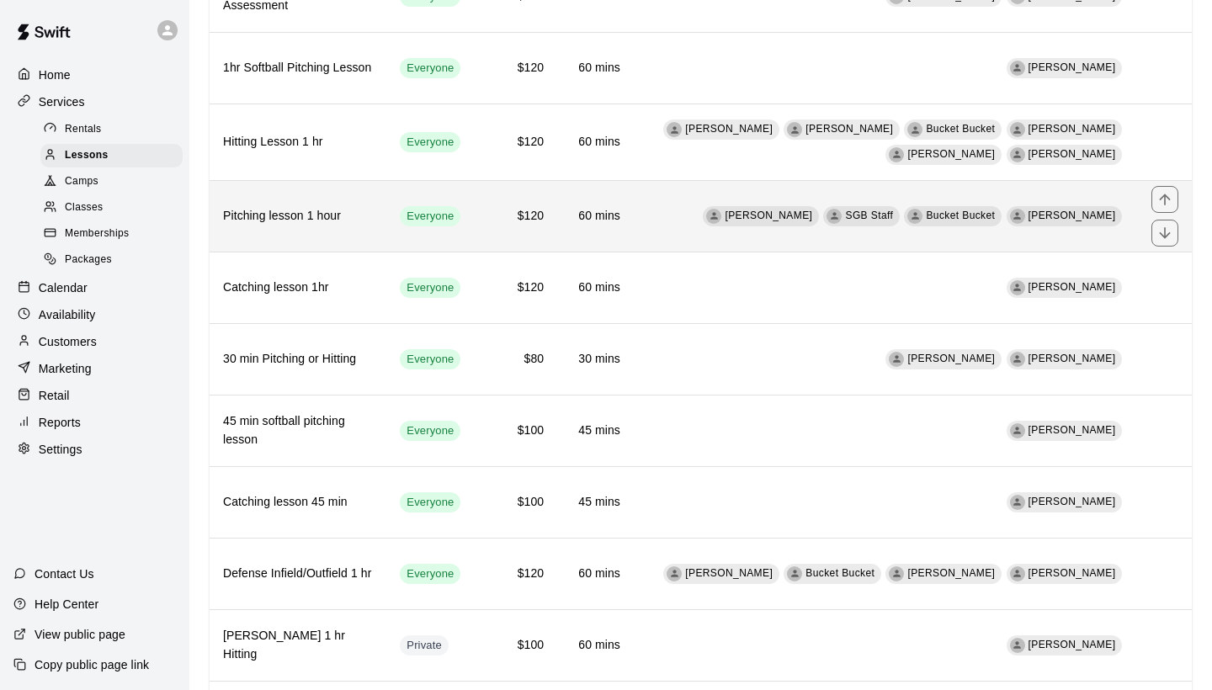
scroll to position [226, 0]
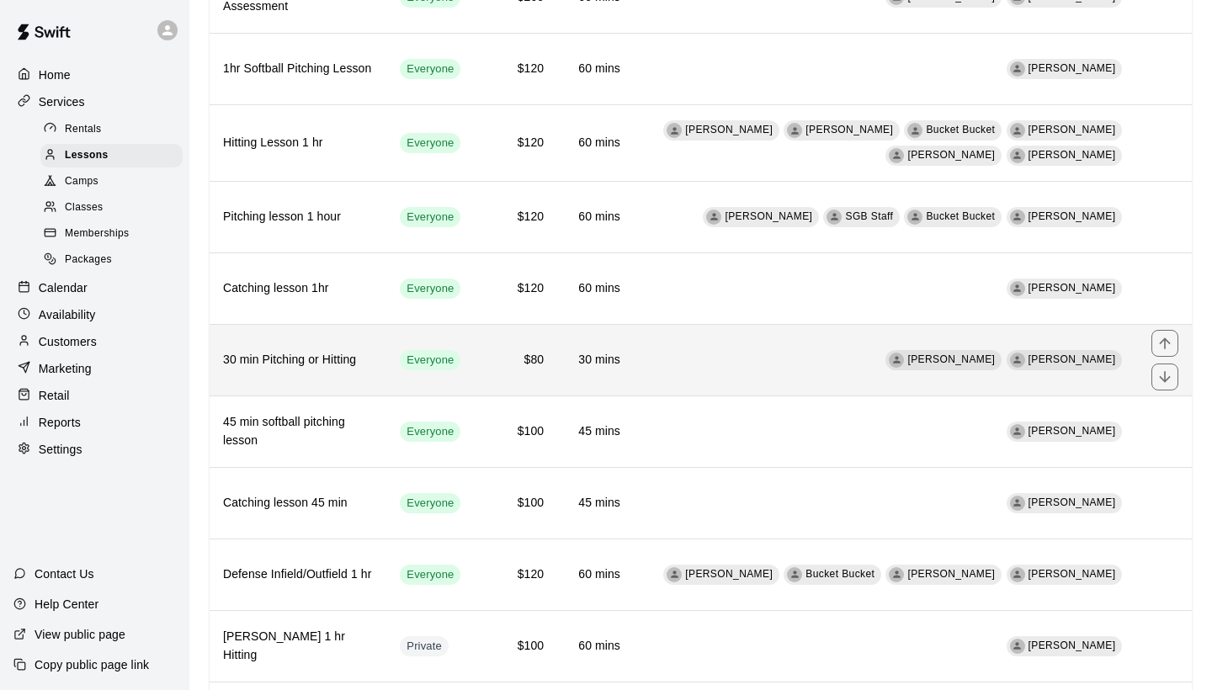
click at [821, 367] on td "Shaun Garceau Robert Andino" at bounding box center [886, 361] width 504 height 72
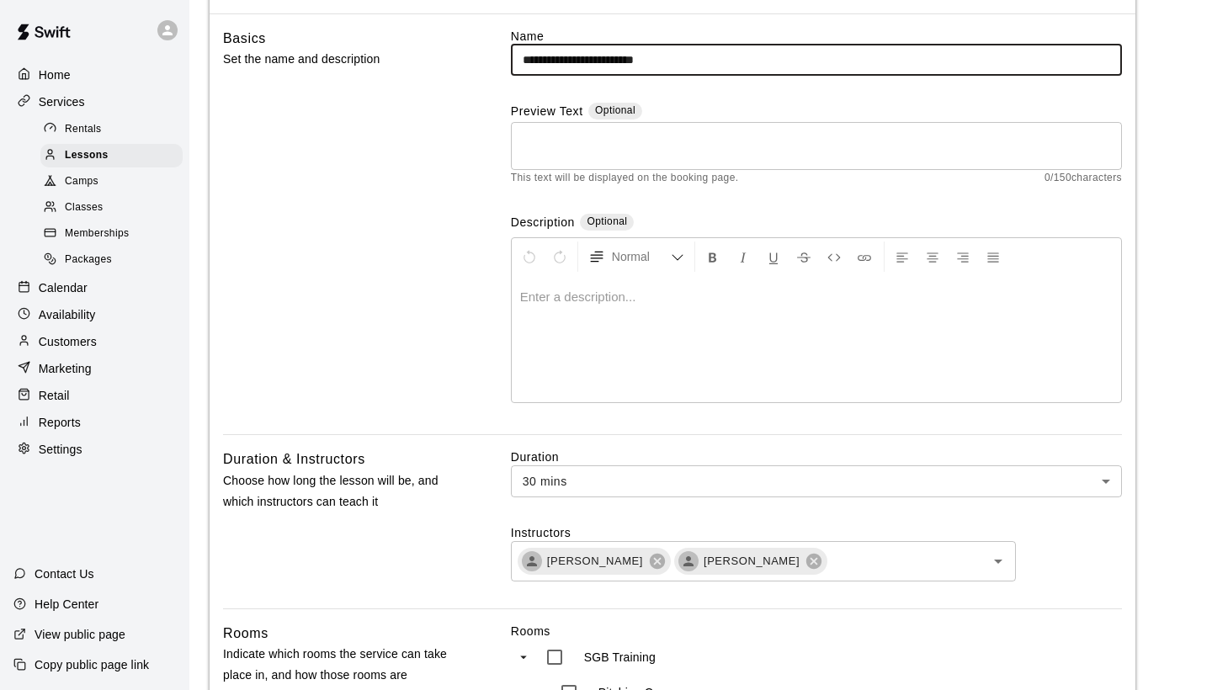
scroll to position [156, 0]
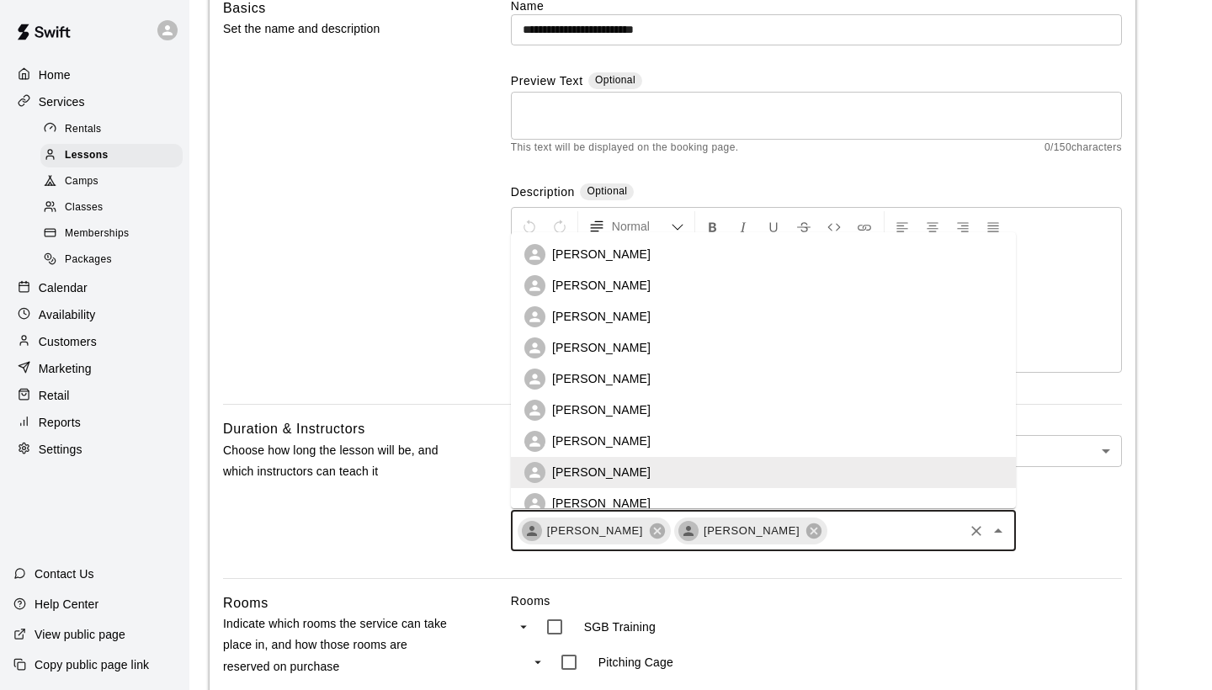
click at [829, 524] on input "text" at bounding box center [895, 530] width 132 height 21
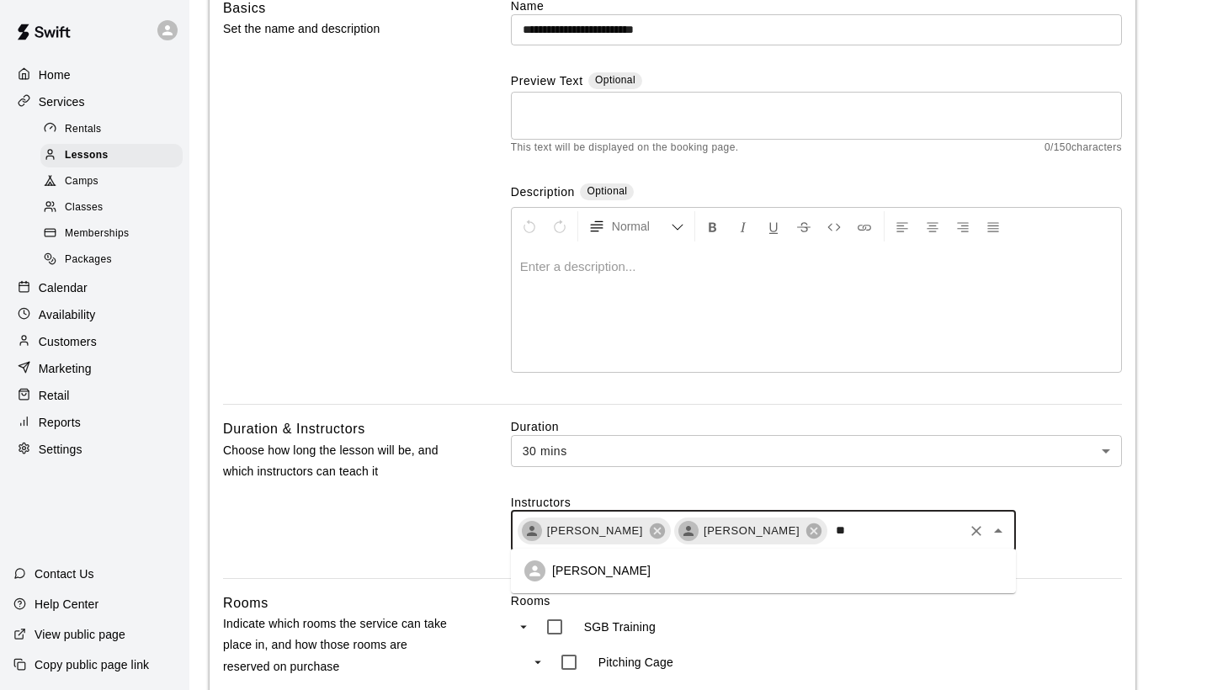
scroll to position [0, 0]
type input "***"
click at [691, 581] on li "[PERSON_NAME]" at bounding box center [763, 570] width 505 height 31
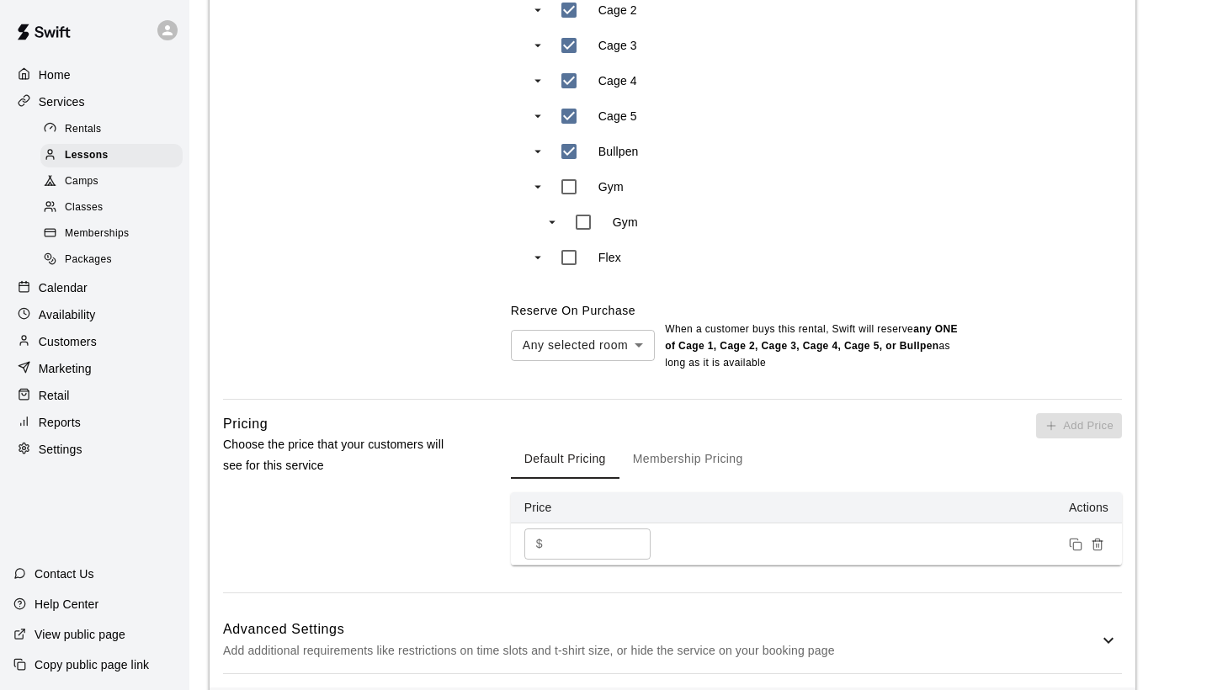
scroll to position [1017, 0]
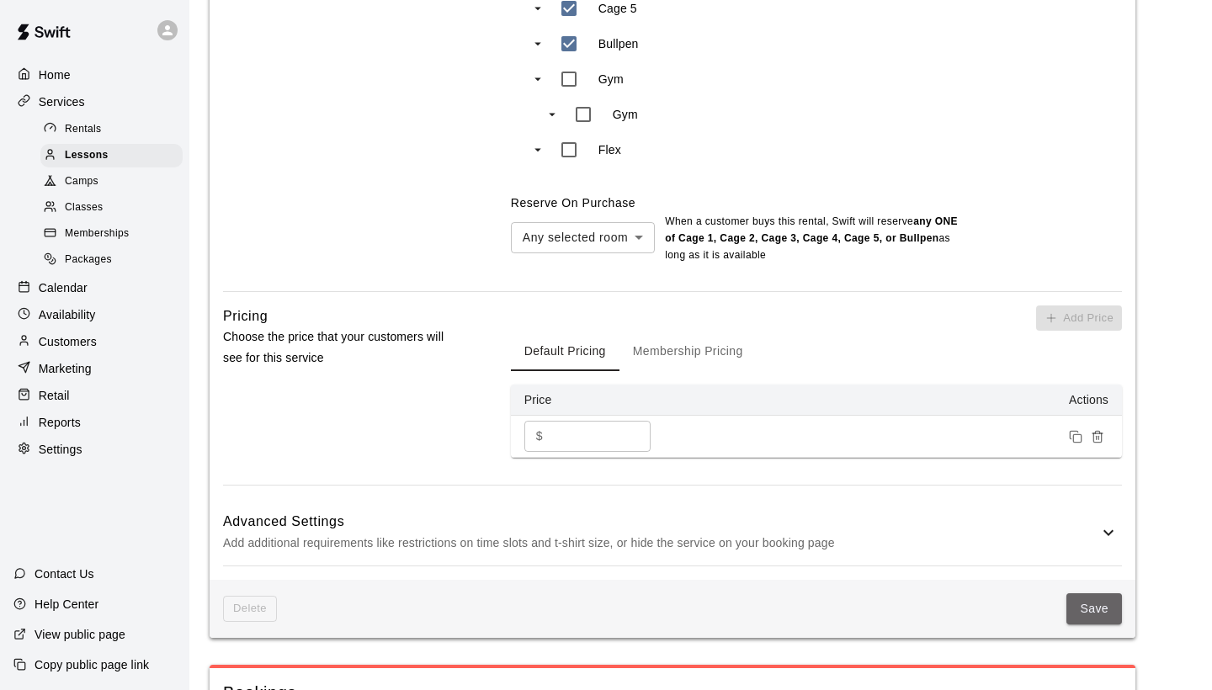
click at [1096, 593] on button "Save" at bounding box center [1094, 608] width 56 height 31
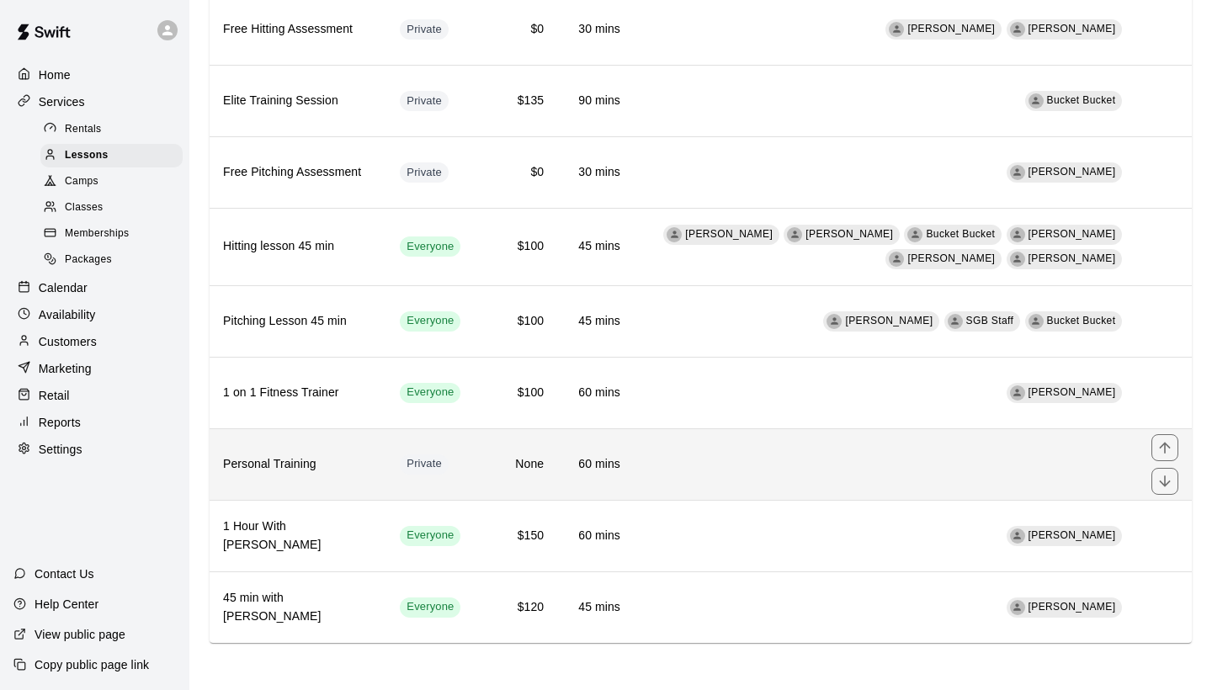
scroll to position [1199, 0]
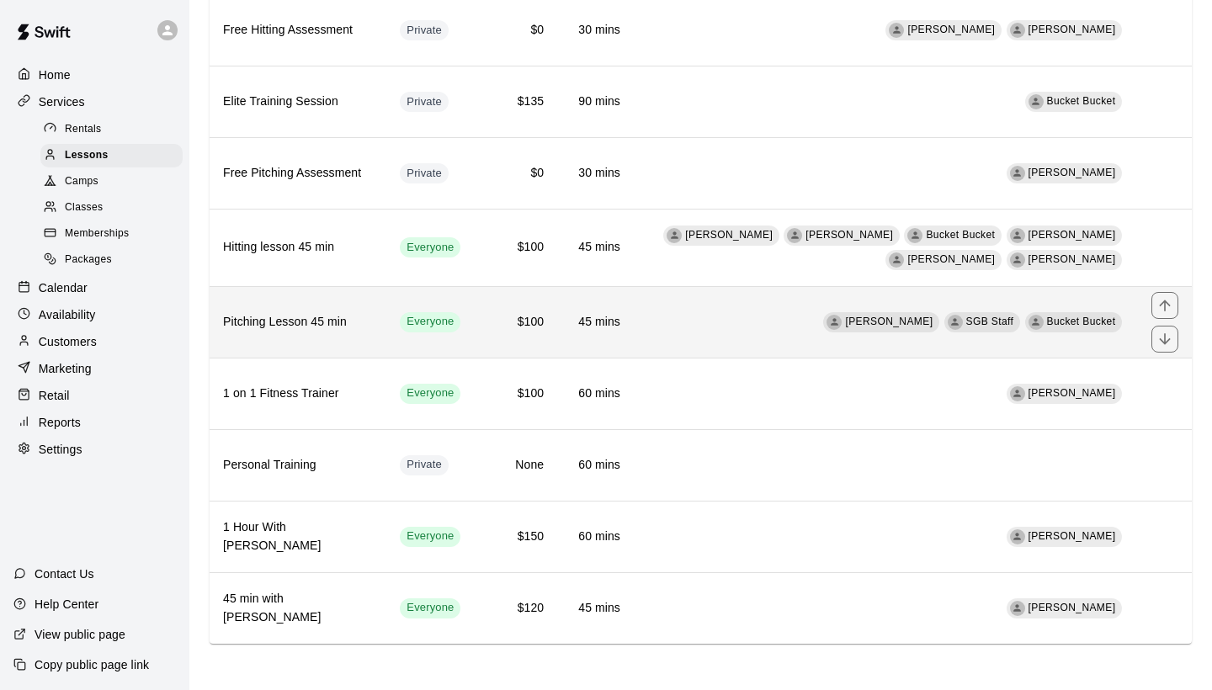
click at [634, 328] on td "Shaun Garceau SGB Staff Bucket Bucket" at bounding box center [886, 322] width 504 height 72
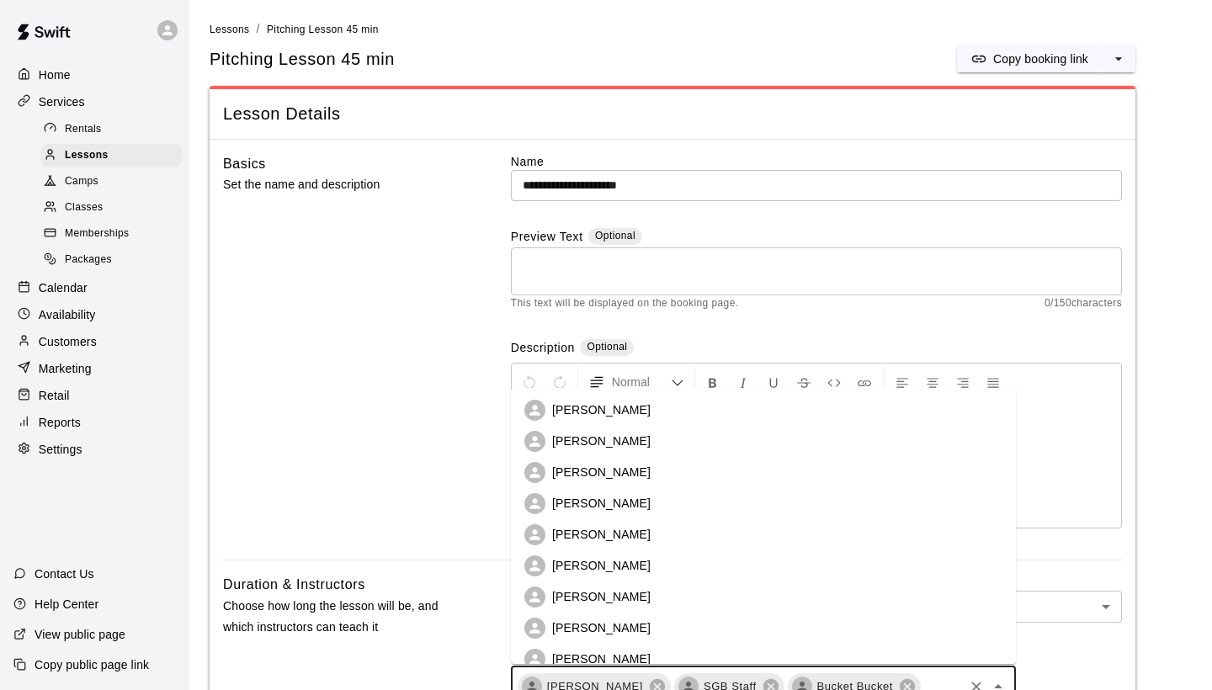
scroll to position [385, 0]
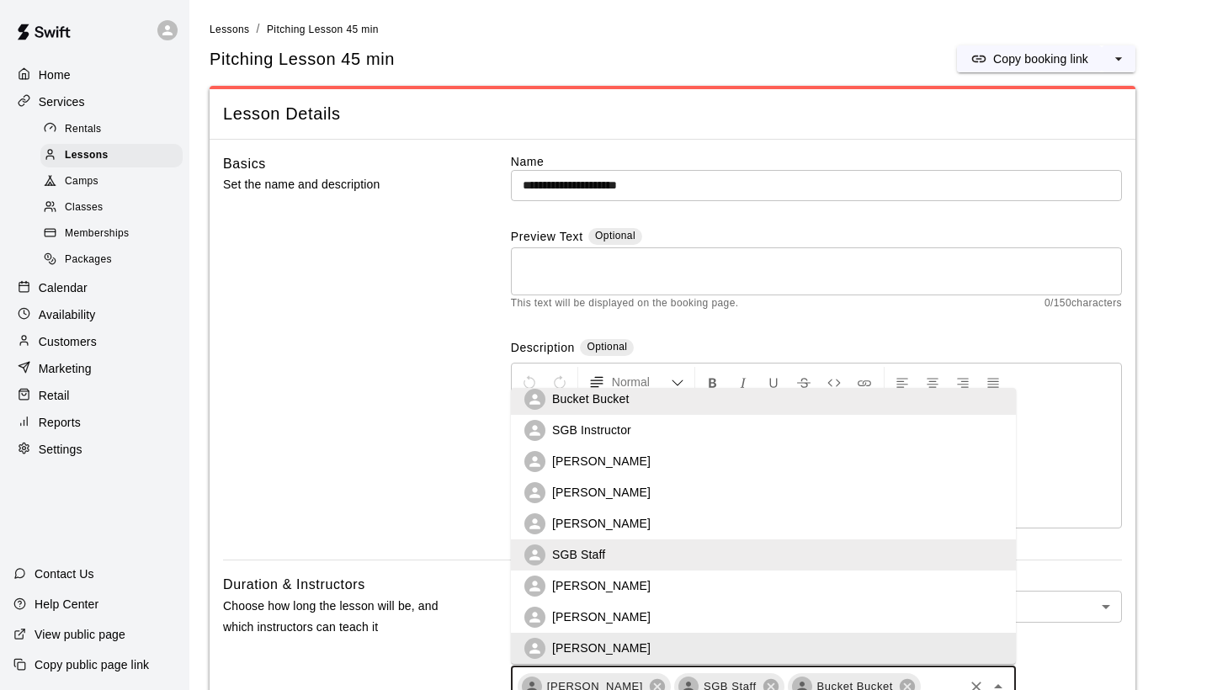
click at [952, 688] on div "Duration 45 mins ** ​ Instructors Shaun Garceau SGB Staff Bucket Bucket ​ Rache…" at bounding box center [816, 653] width 611 height 159
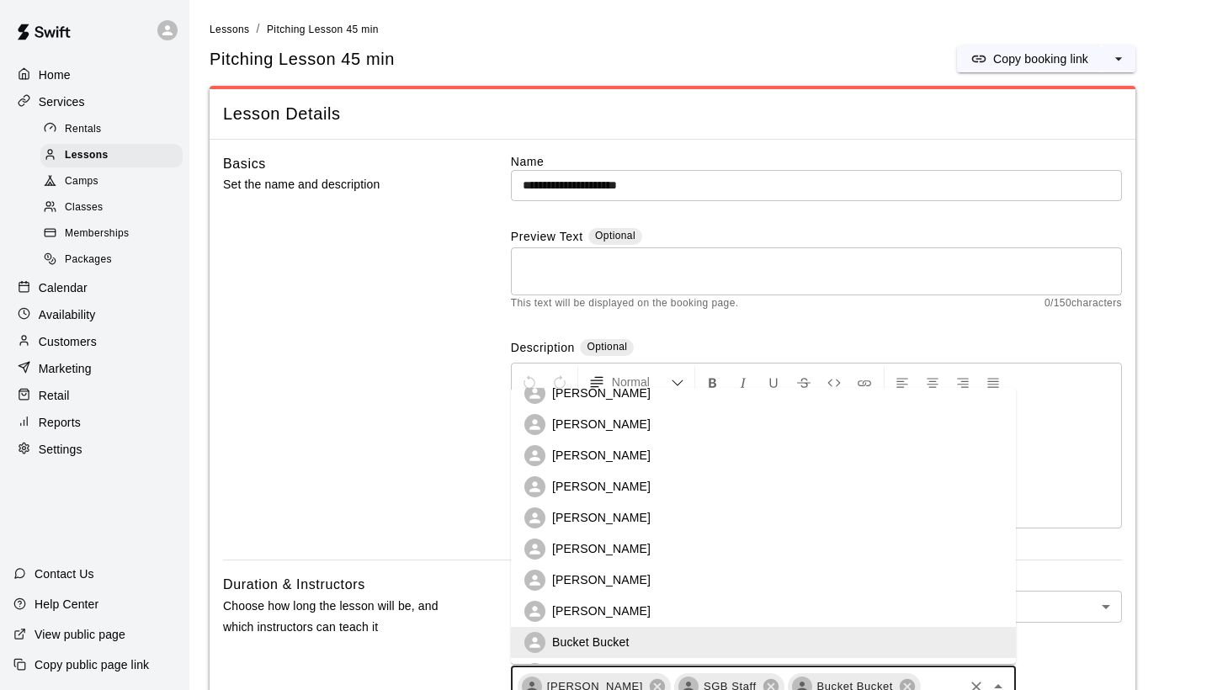
scroll to position [130, 0]
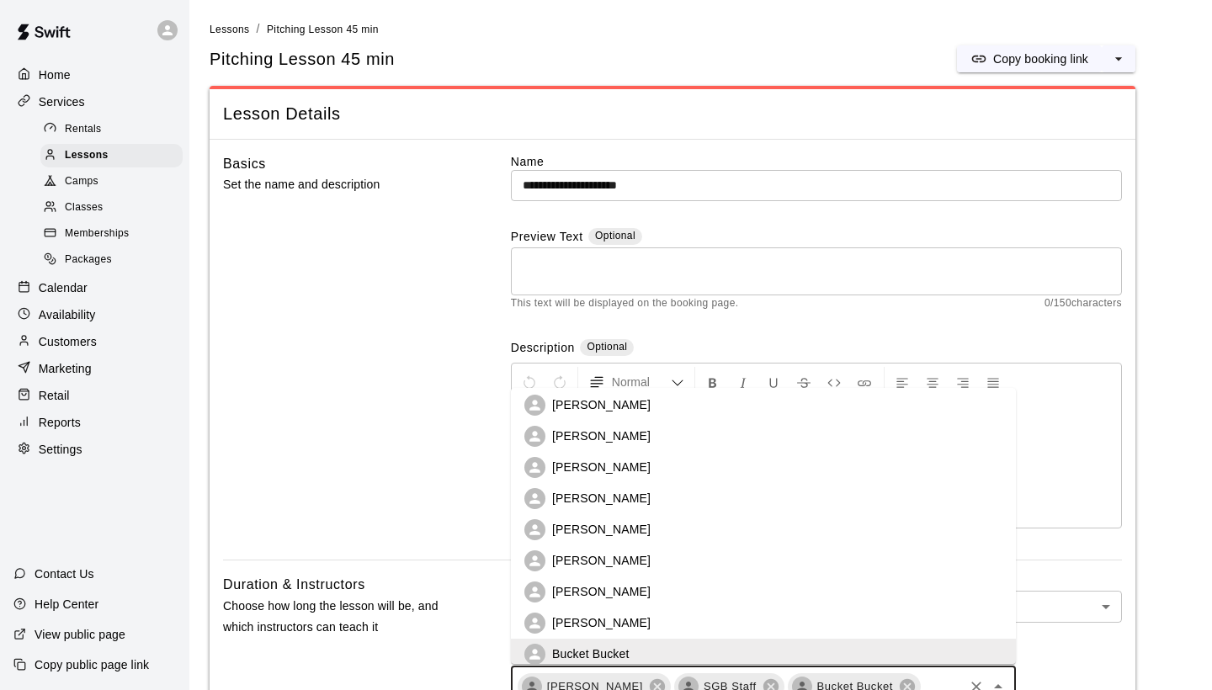
click at [600, 461] on p "[PERSON_NAME]" at bounding box center [601, 467] width 98 height 17
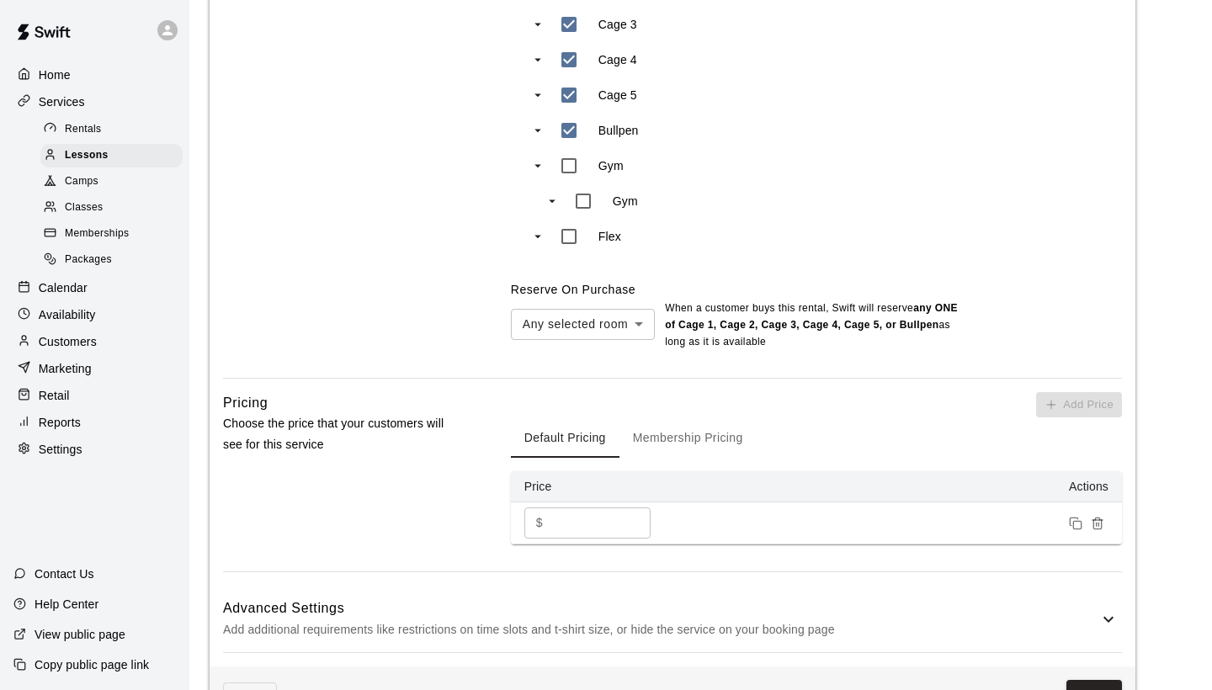
scroll to position [932, 0]
click at [1112, 678] on button "Save" at bounding box center [1094, 693] width 56 height 31
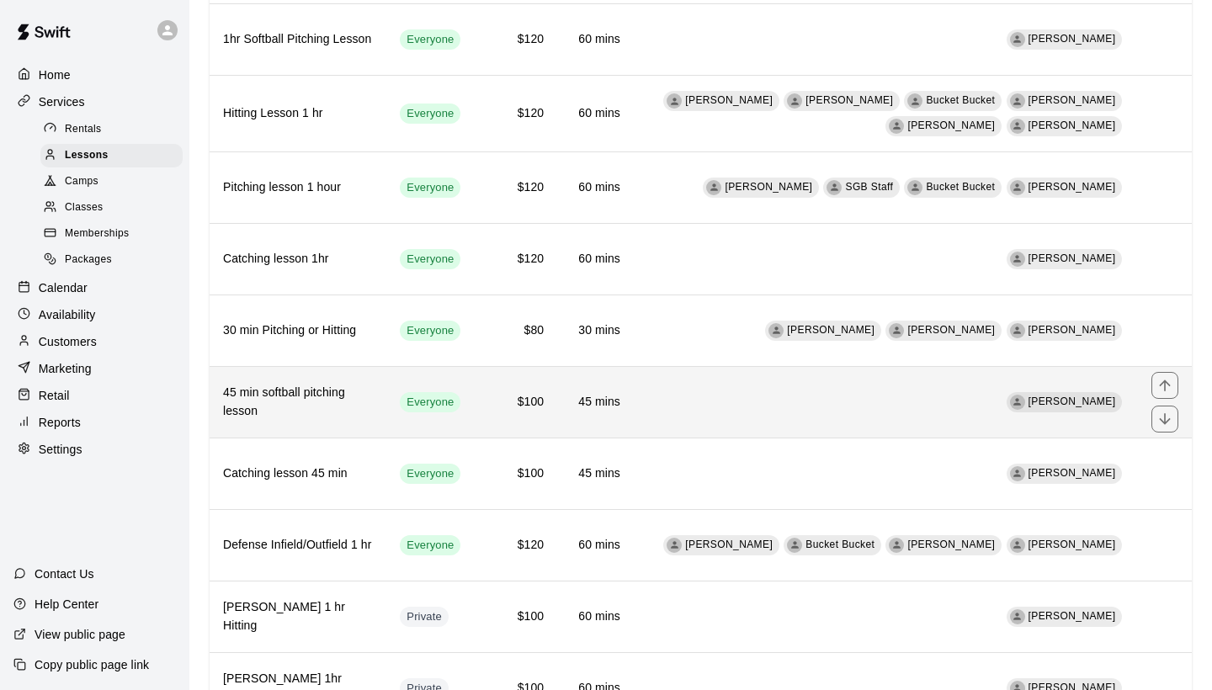
scroll to position [255, 0]
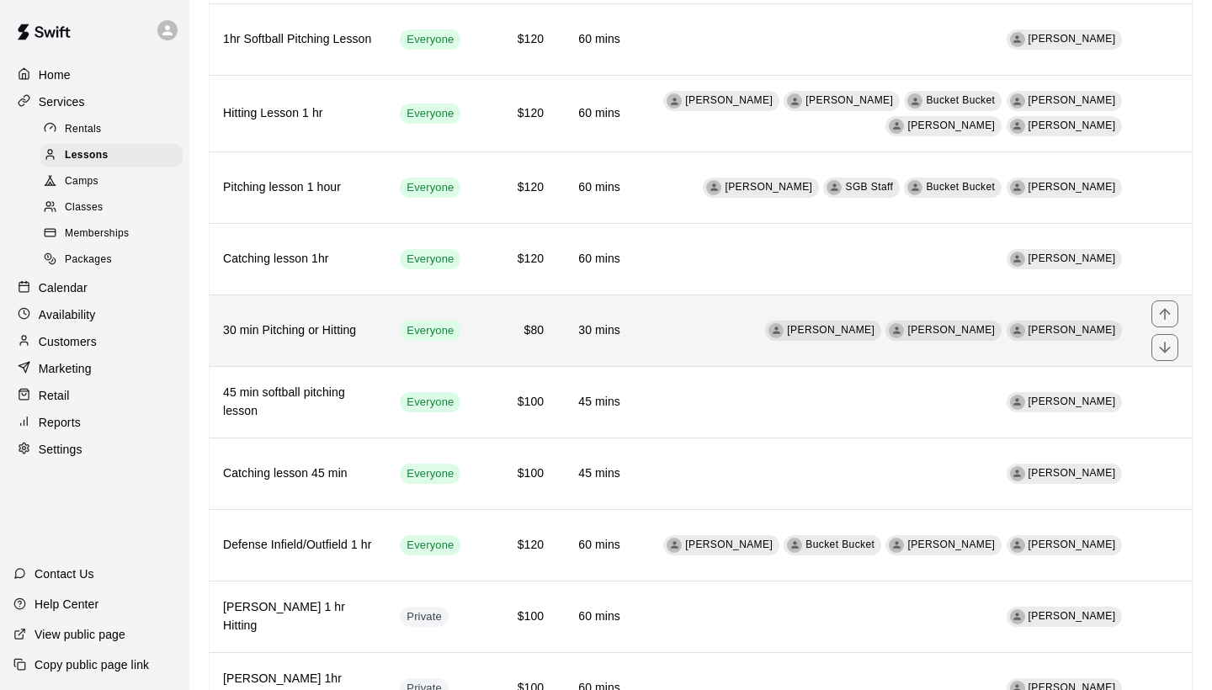
click at [798, 308] on td "Shaun Garceau Robert Andino Eddy Milian" at bounding box center [886, 331] width 504 height 72
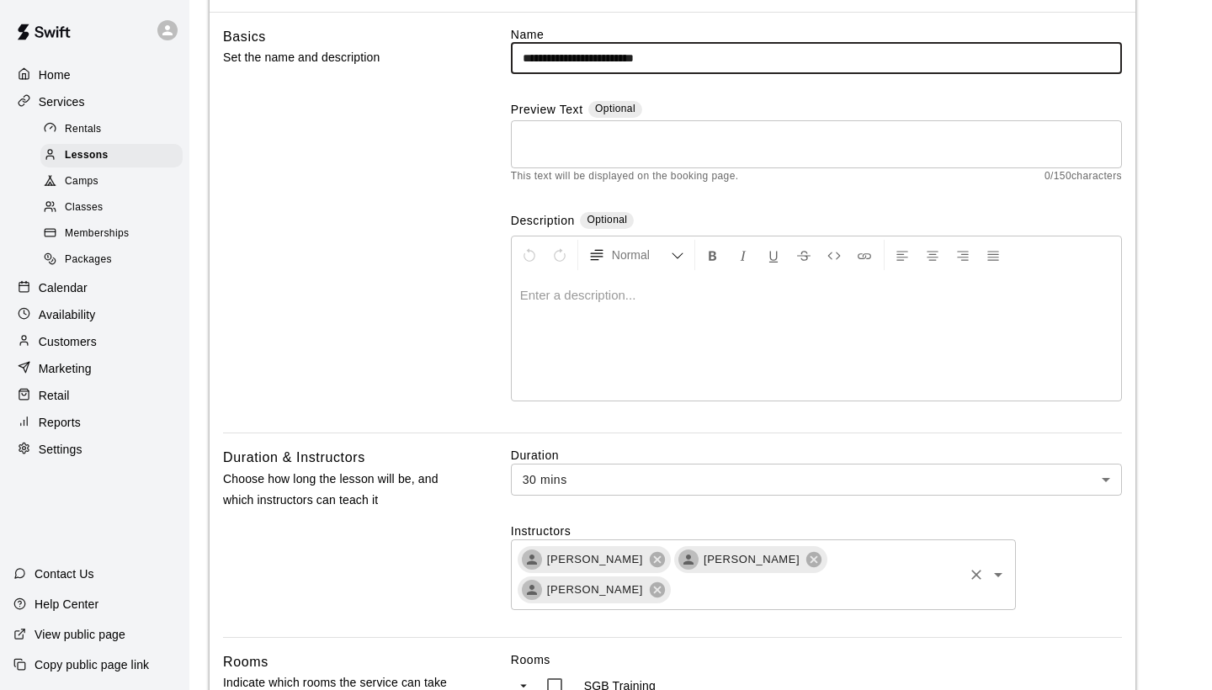
scroll to position [131, 0]
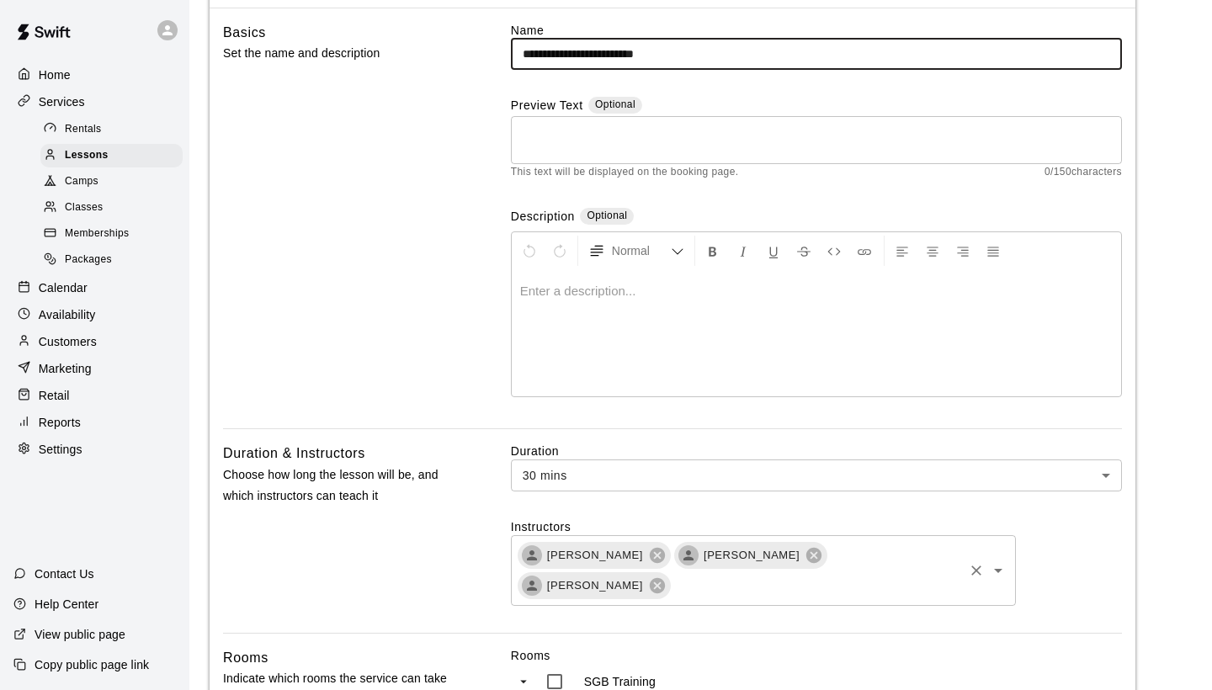
click at [931, 575] on input "text" at bounding box center [816, 585] width 289 height 21
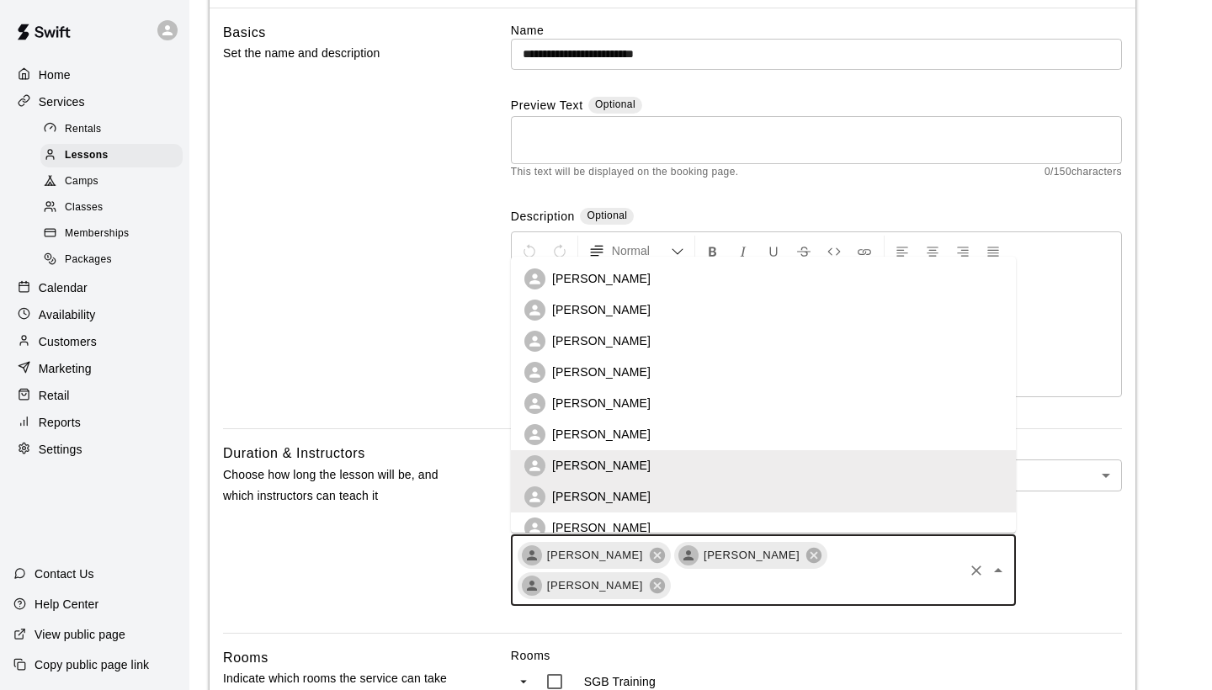
scroll to position [0, 0]
click at [627, 284] on p "[PERSON_NAME]" at bounding box center [601, 278] width 98 height 17
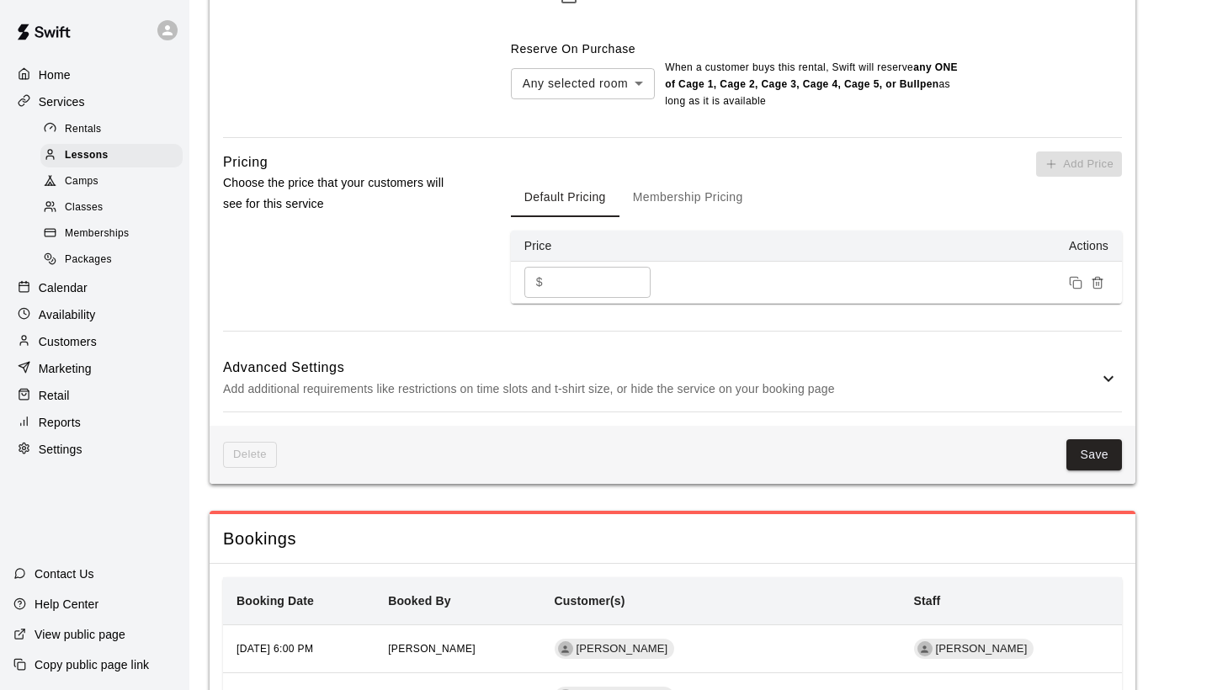
scroll to position [1269, 0]
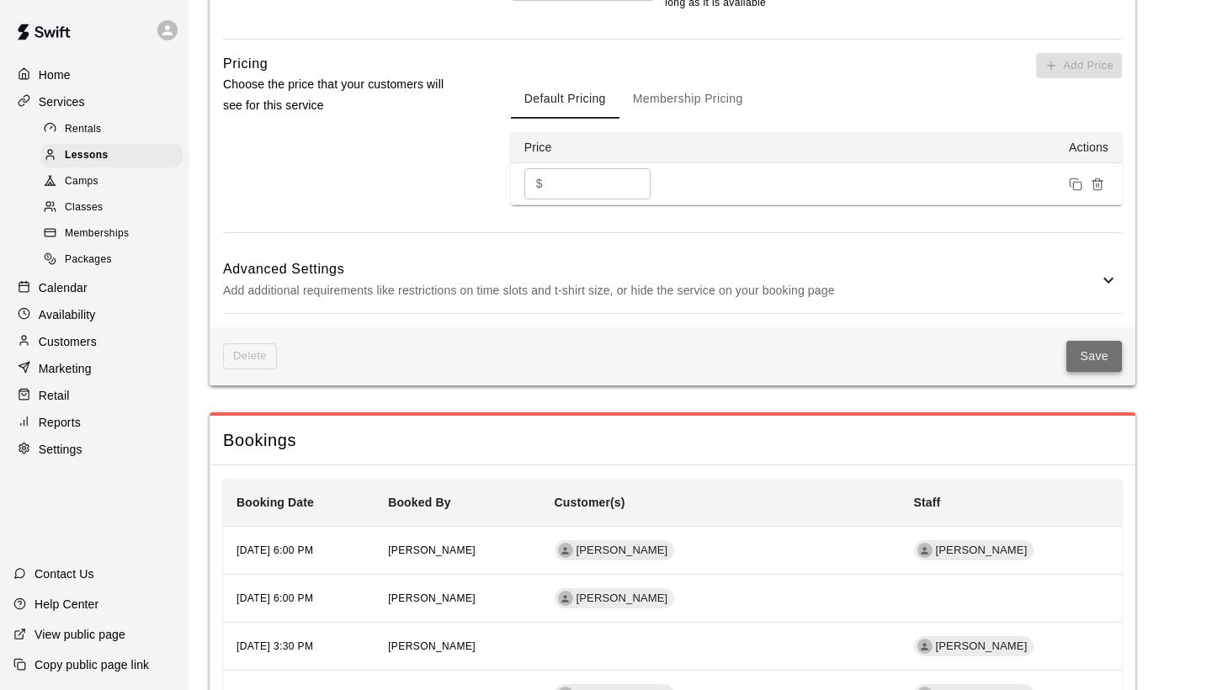
click at [1083, 345] on button "Save" at bounding box center [1094, 356] width 56 height 31
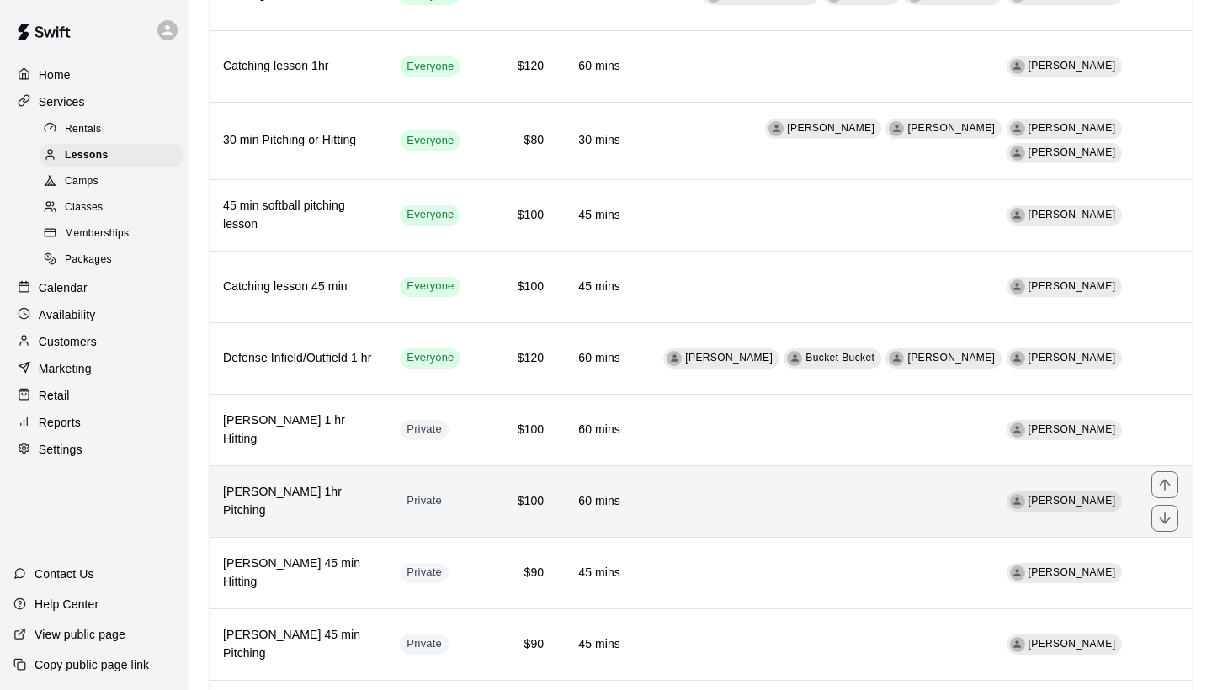
scroll to position [443, 0]
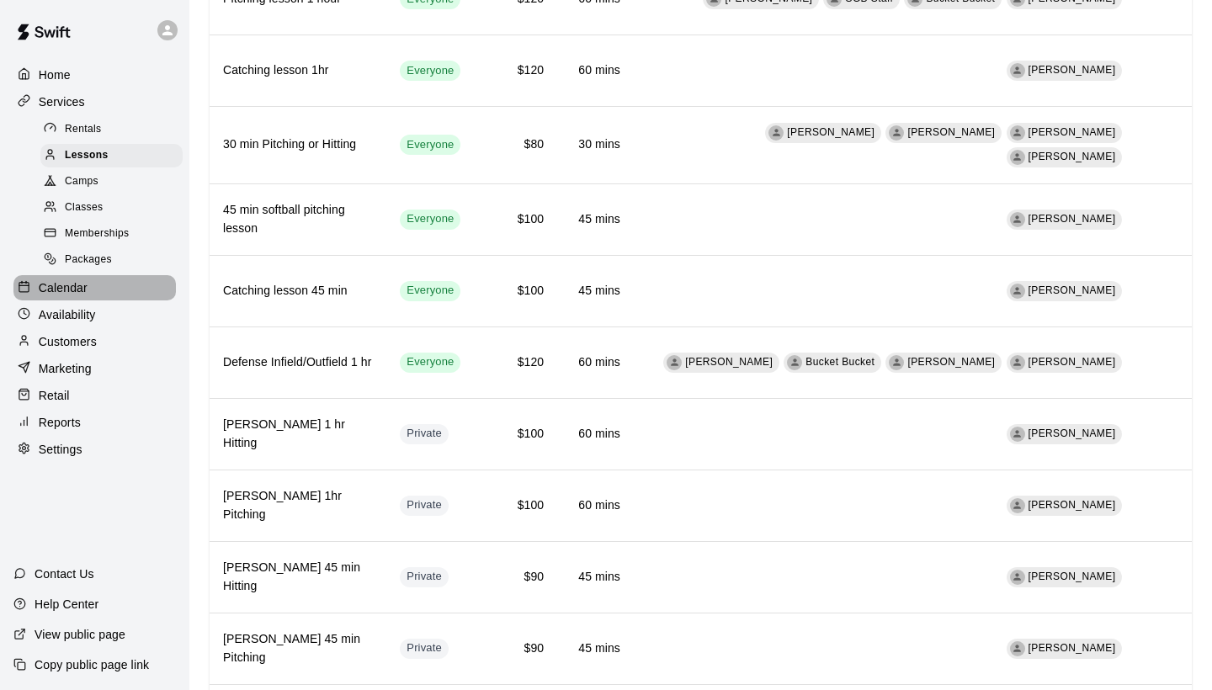
click at [62, 284] on p "Calendar" at bounding box center [63, 287] width 49 height 17
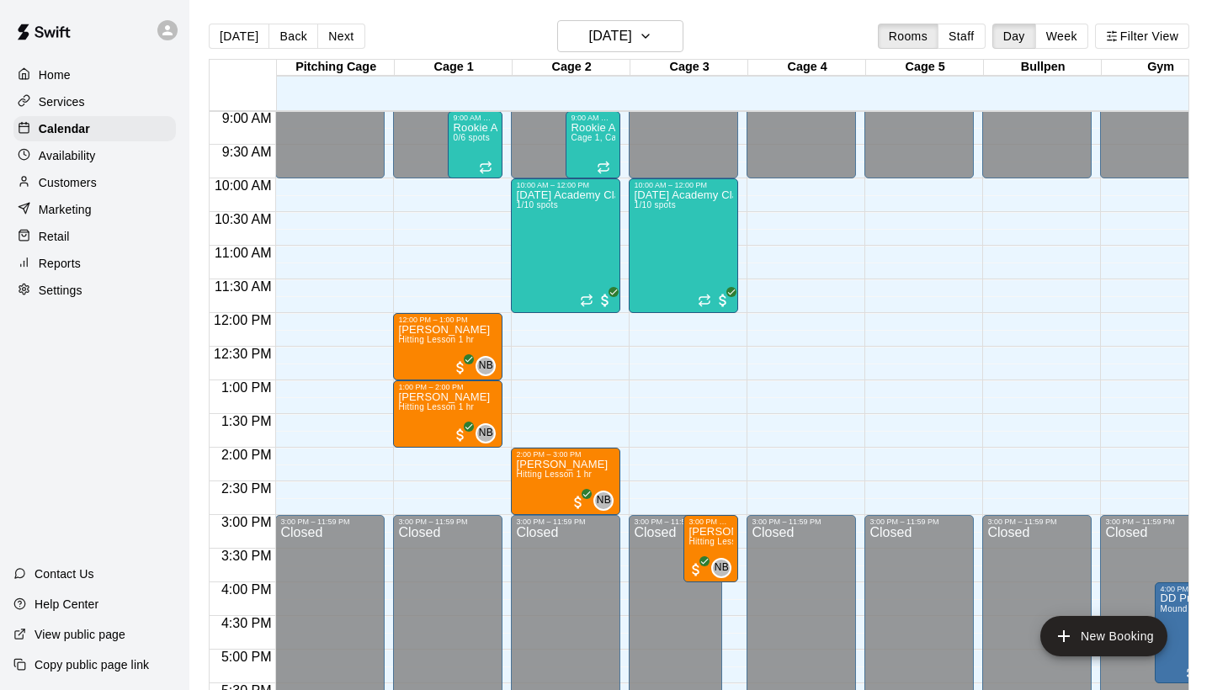
scroll to position [612, 0]
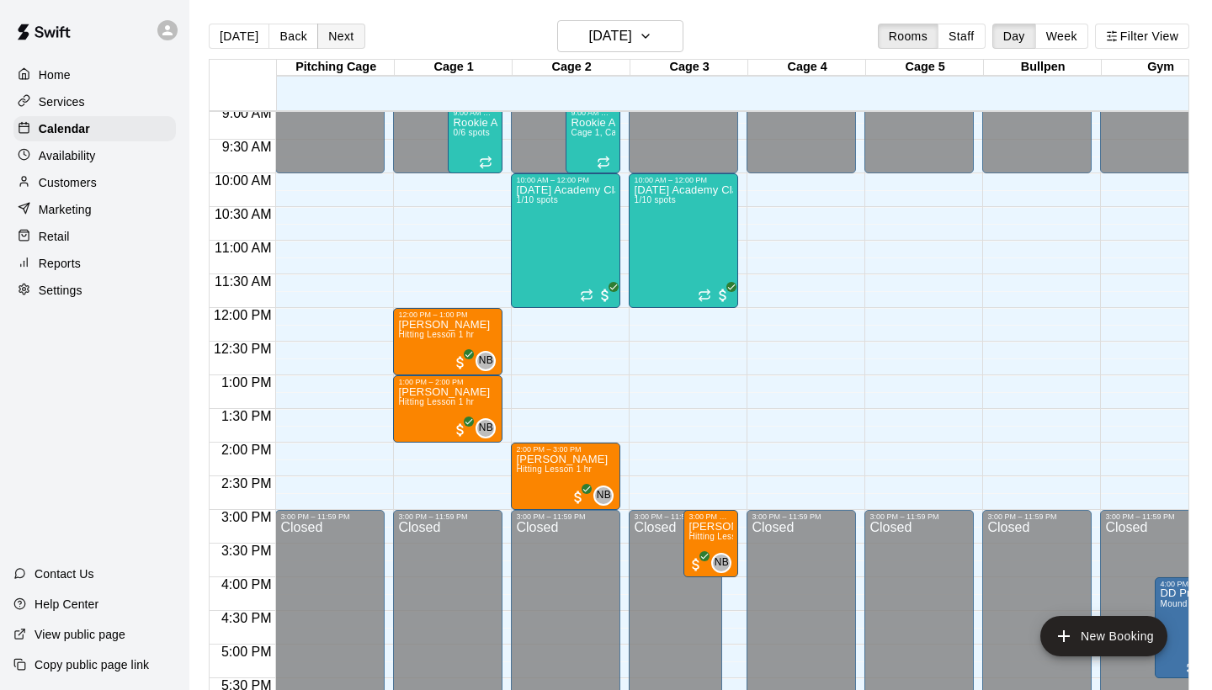
click at [337, 47] on button "Next" at bounding box center [340, 36] width 47 height 25
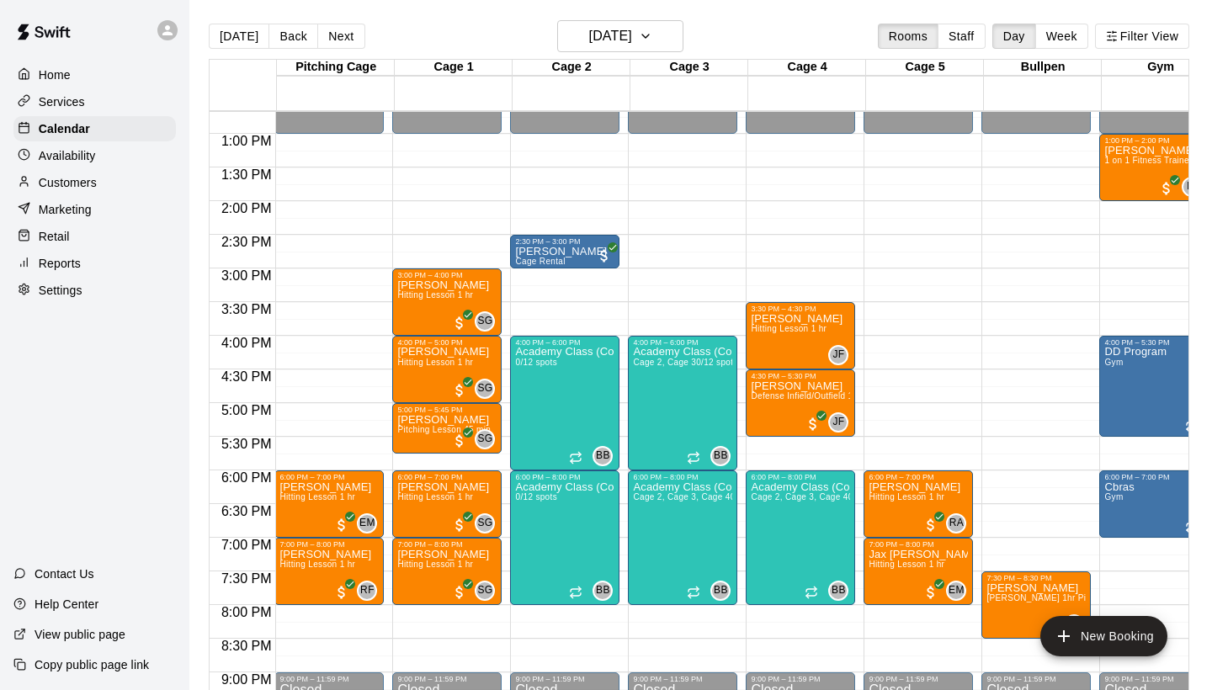
scroll to position [852, 2]
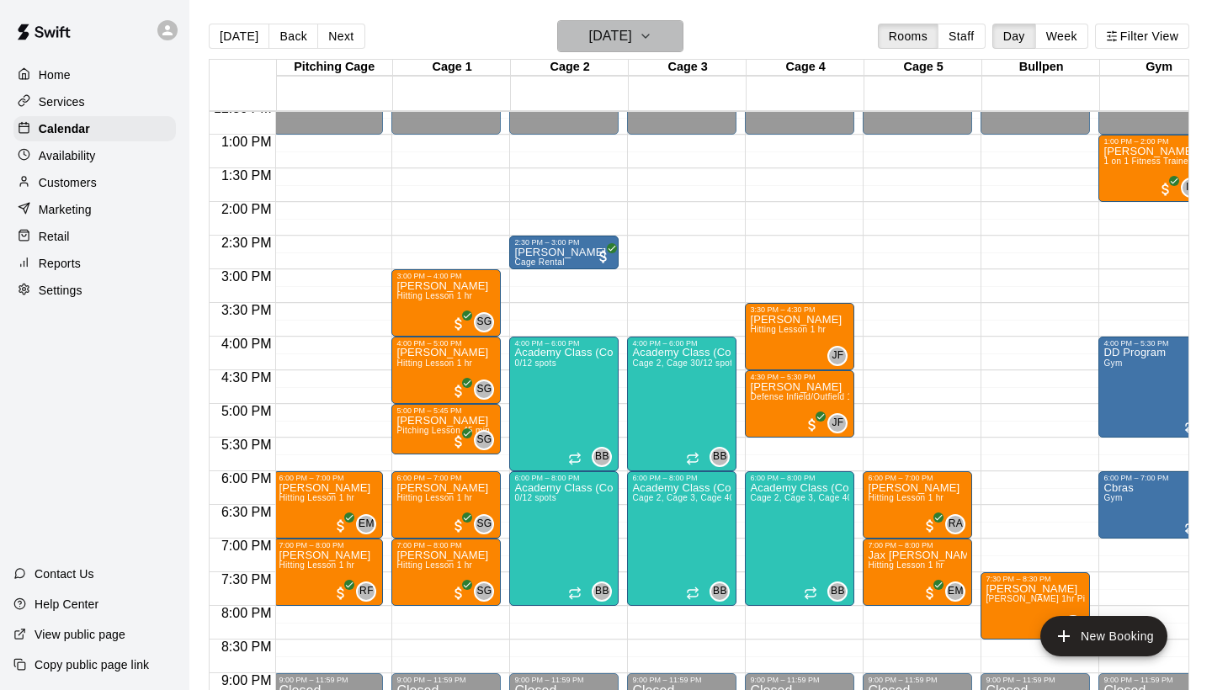
click at [677, 39] on button "[DATE]" at bounding box center [620, 36] width 126 height 32
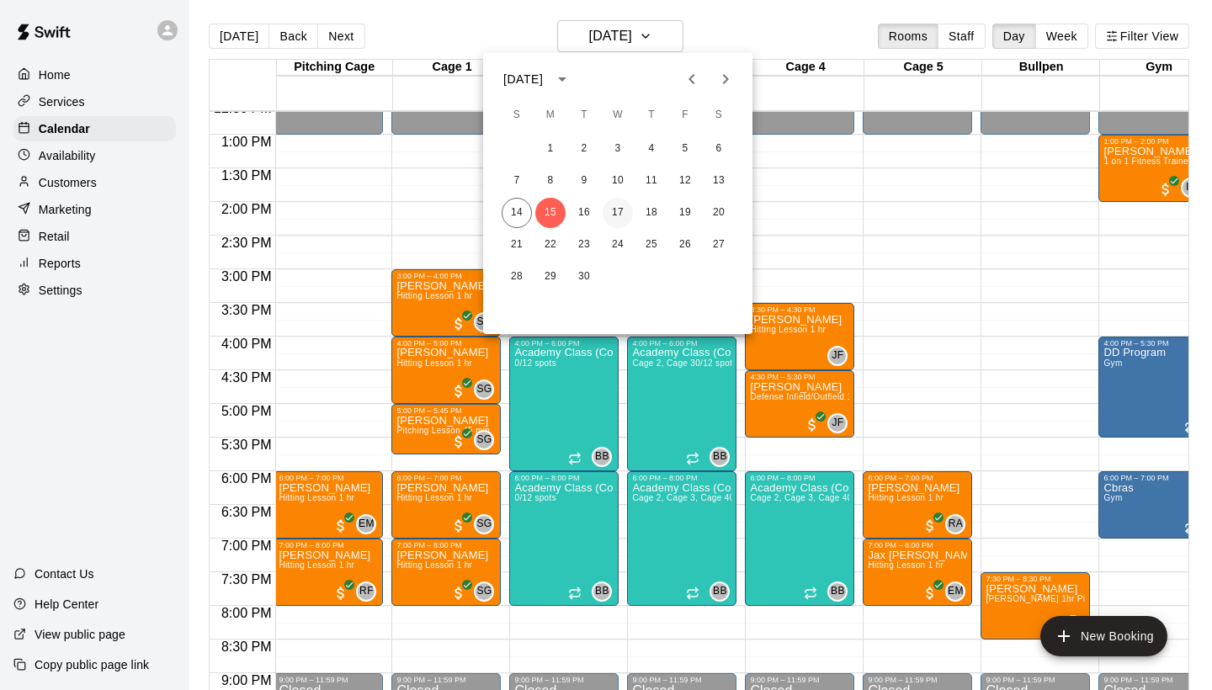
click at [616, 204] on button "17" at bounding box center [618, 213] width 30 height 30
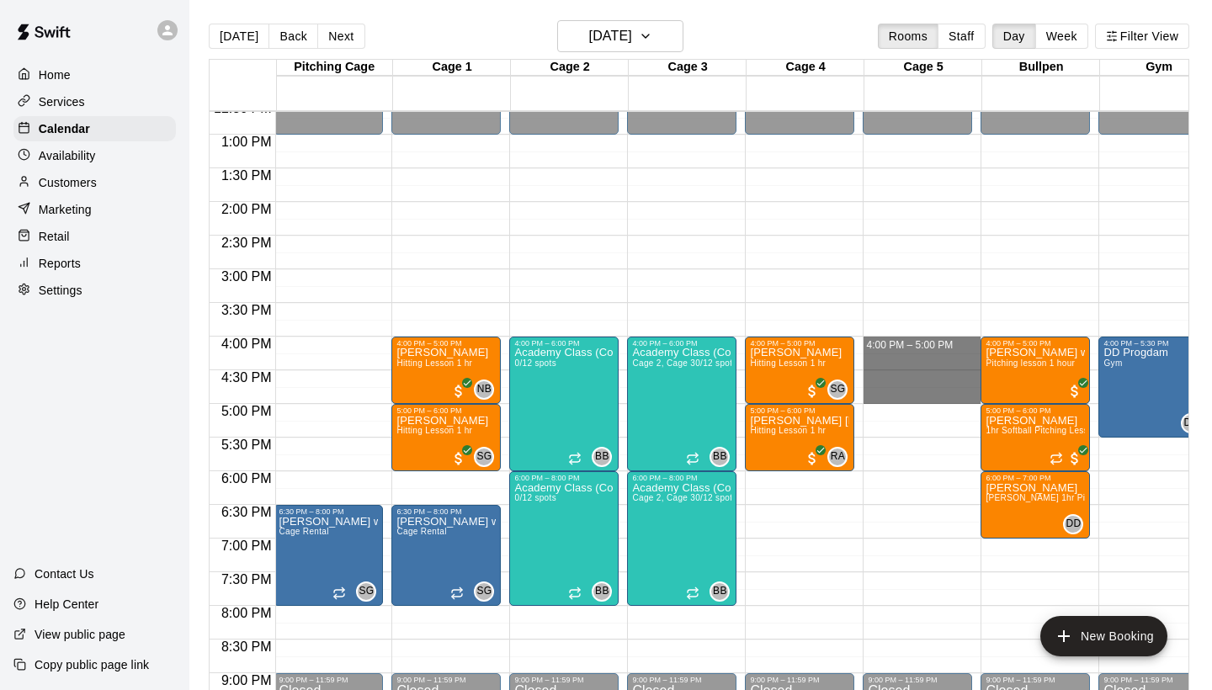
drag, startPoint x: 907, startPoint y: 342, endPoint x: 902, endPoint y: 396, distance: 54.1
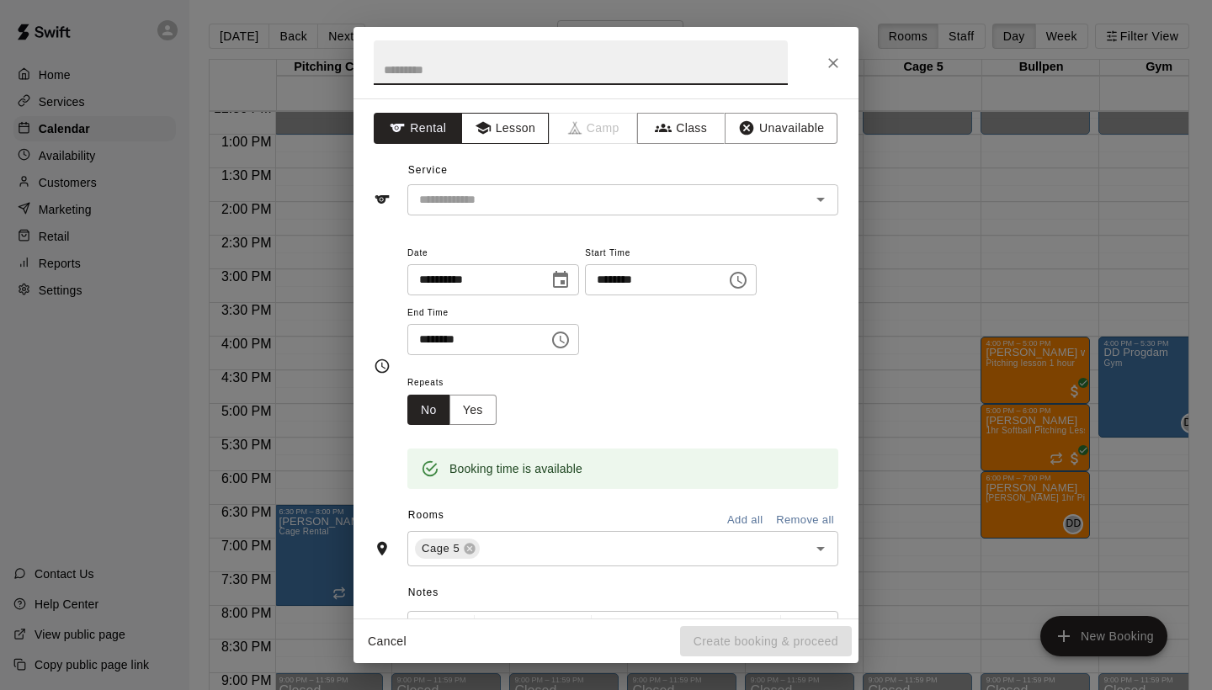
click at [522, 125] on button "Lesson" at bounding box center [505, 128] width 88 height 31
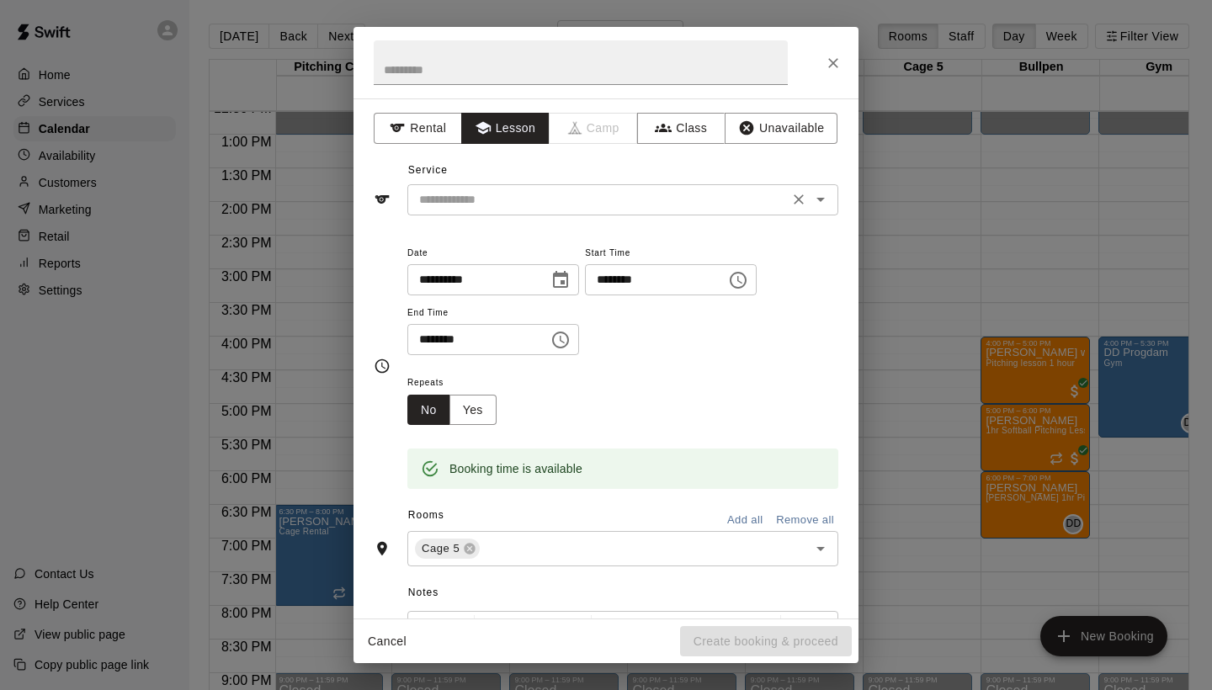
click at [484, 197] on input "text" at bounding box center [597, 199] width 371 height 21
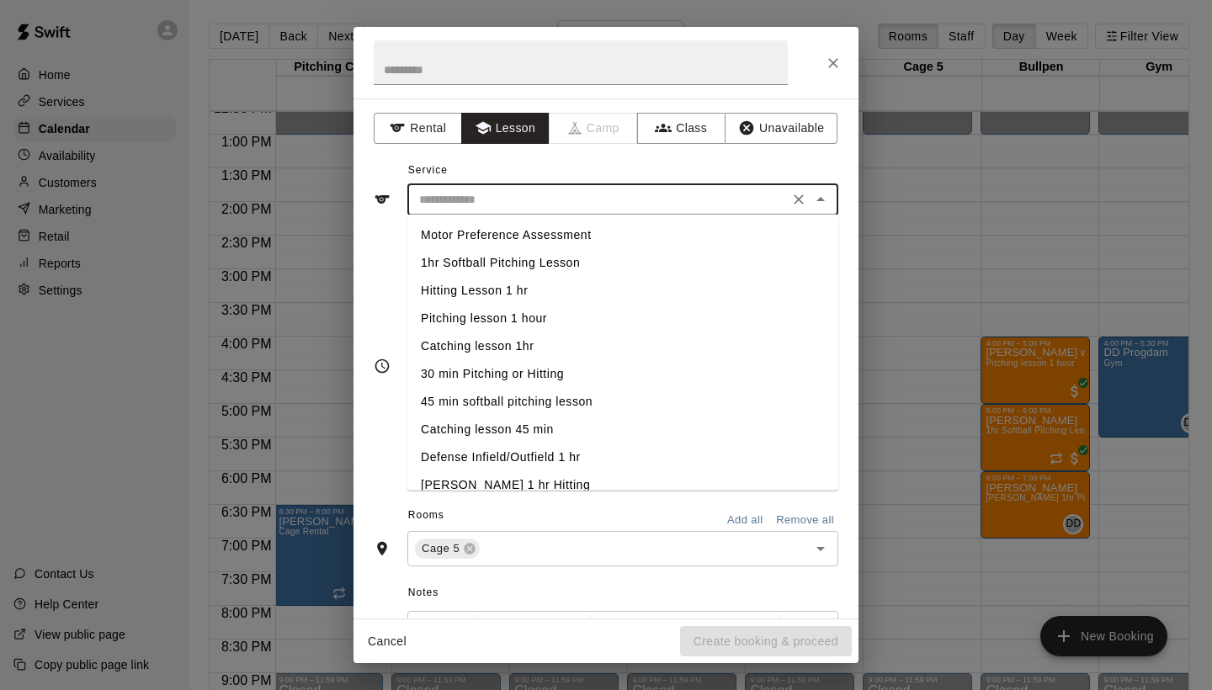
scroll to position [0, 0]
click at [502, 319] on li "Pitching lesson 1 hour" at bounding box center [622, 319] width 431 height 28
type input "**********"
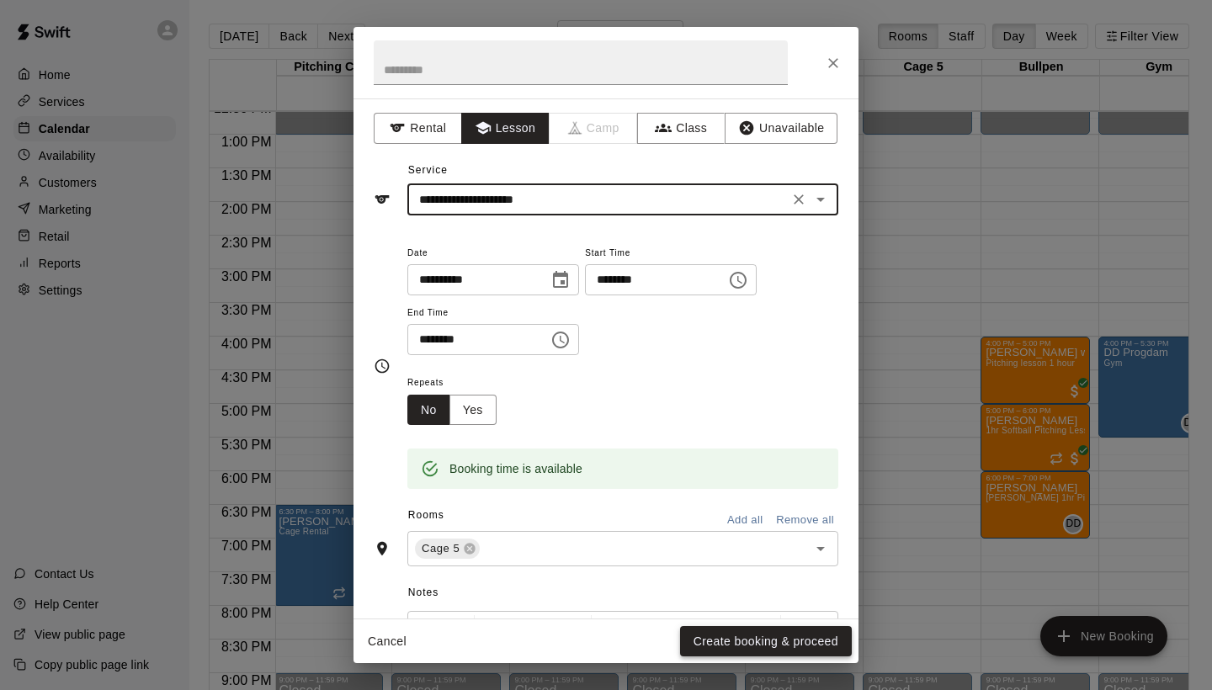
click at [702, 636] on button "Create booking & proceed" at bounding box center [766, 641] width 172 height 31
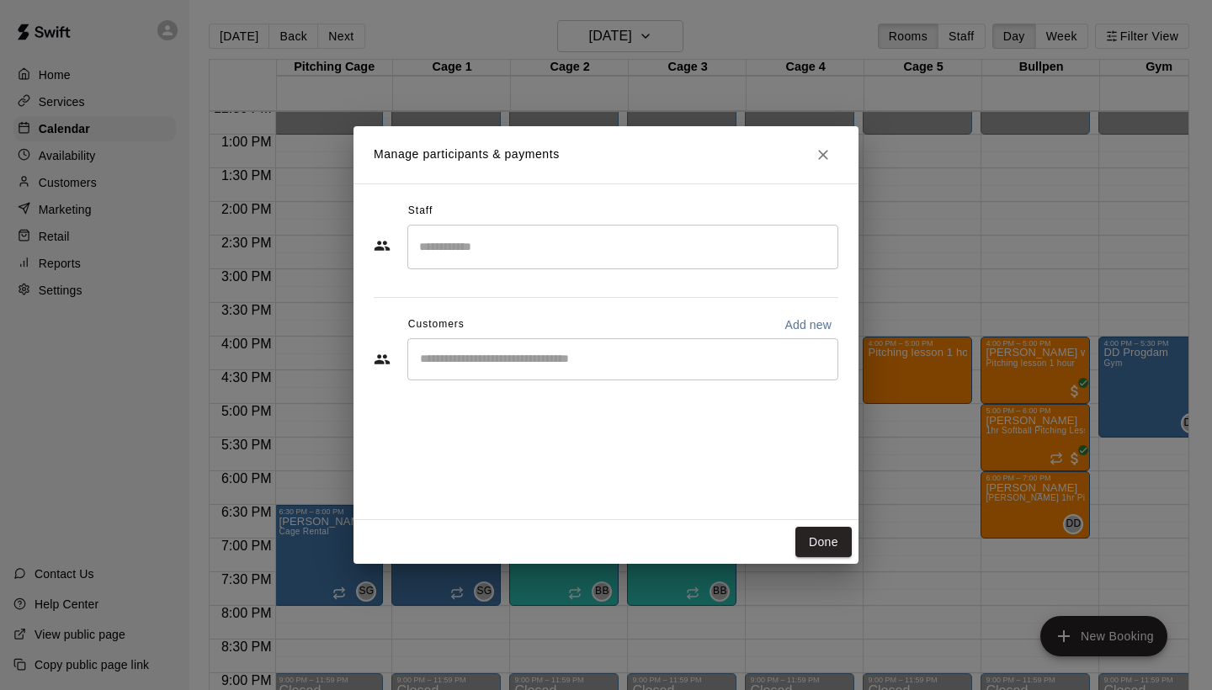
click at [539, 253] on input "Search staff" at bounding box center [623, 246] width 416 height 29
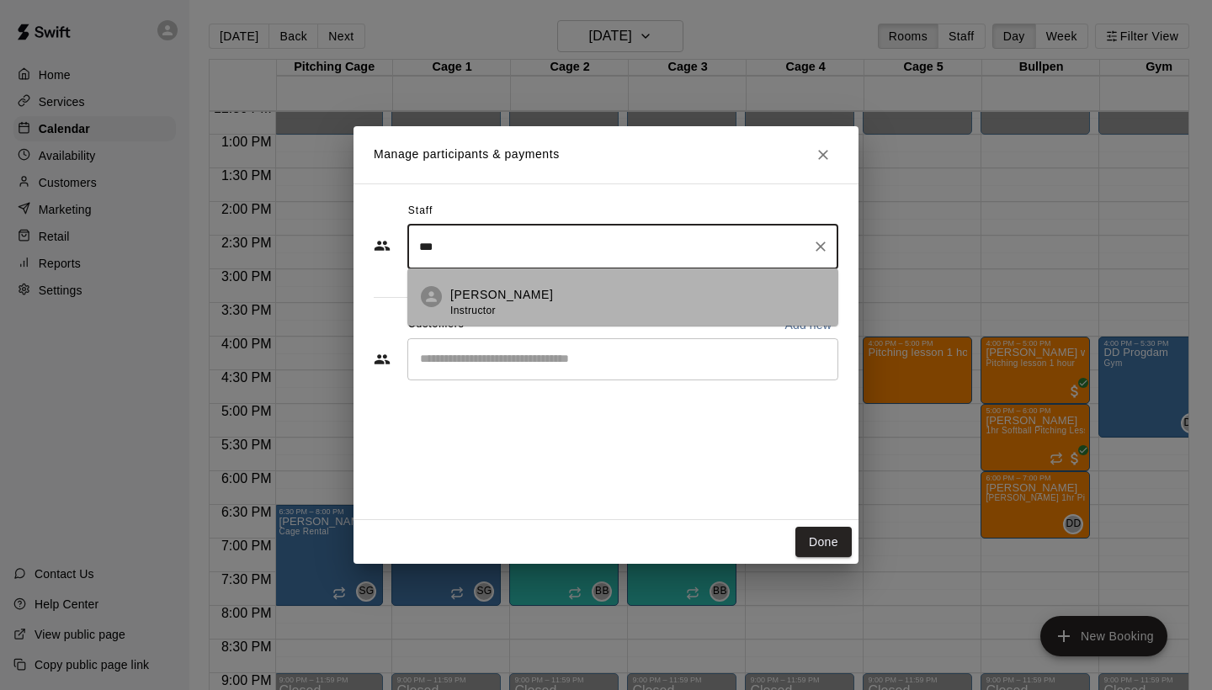
click at [529, 302] on div "Eddy Milian Instructor" at bounding box center [637, 302] width 374 height 33
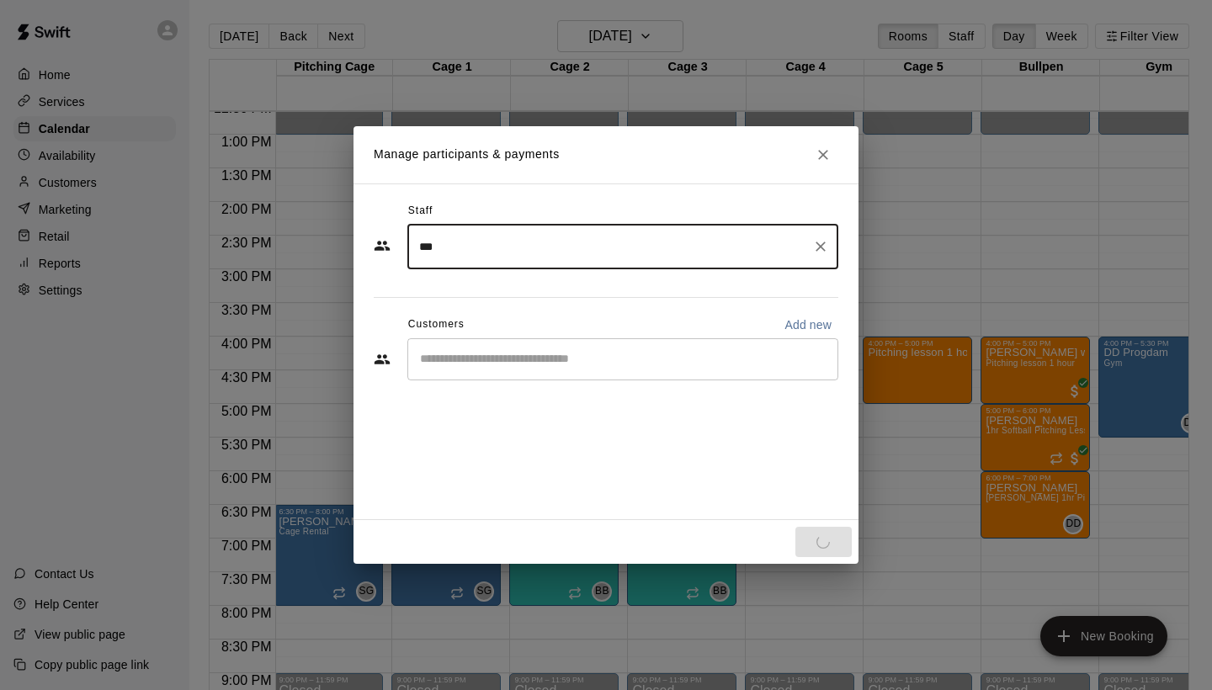
type input "***"
click at [510, 362] on div "Staff *** ​ Customers Add new ​" at bounding box center [606, 297] width 465 height 199
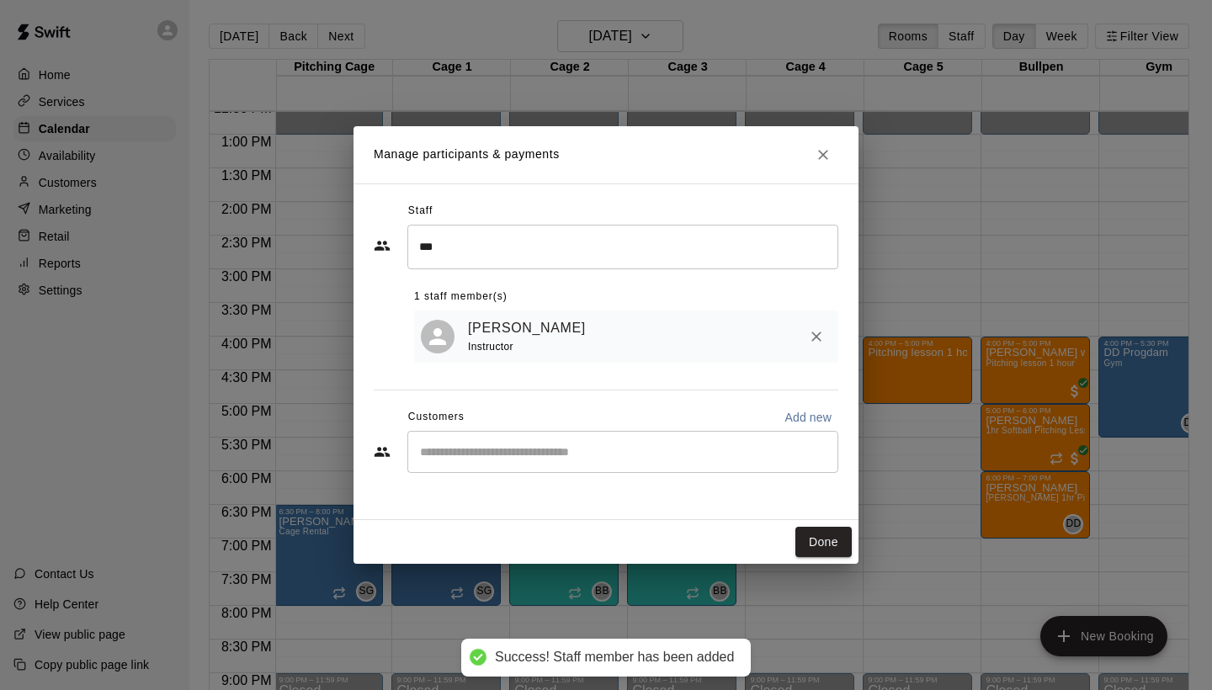
click at [487, 461] on div "​" at bounding box center [622, 452] width 431 height 42
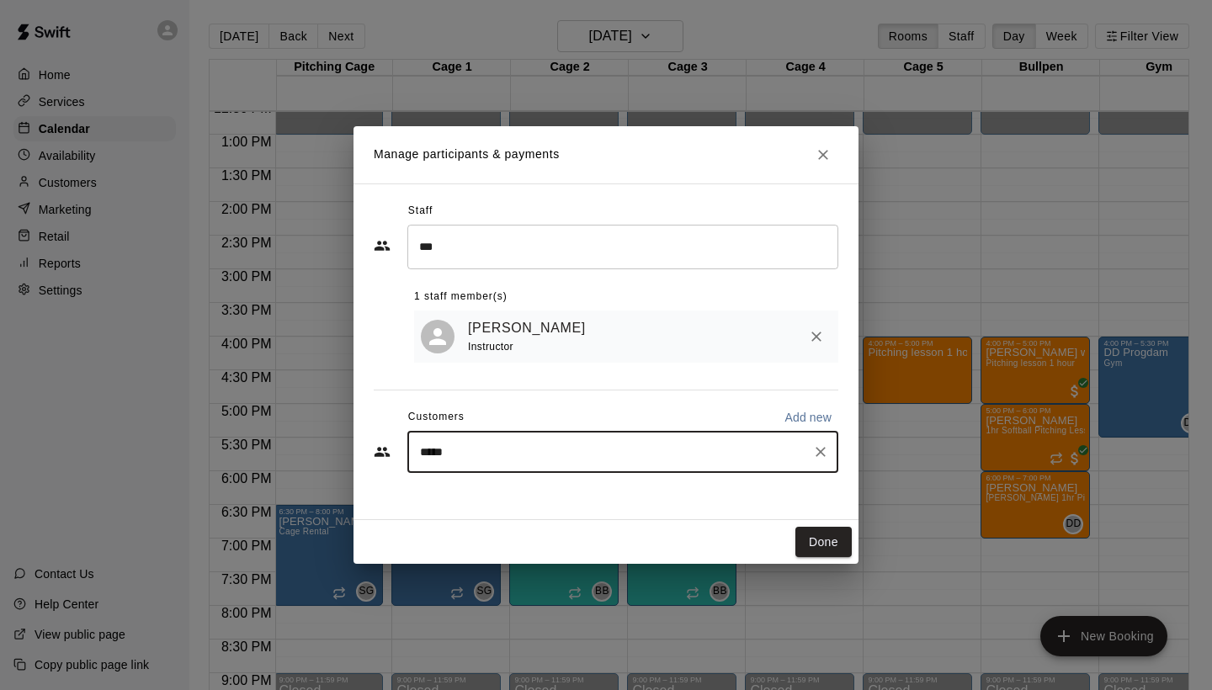
type input "******"
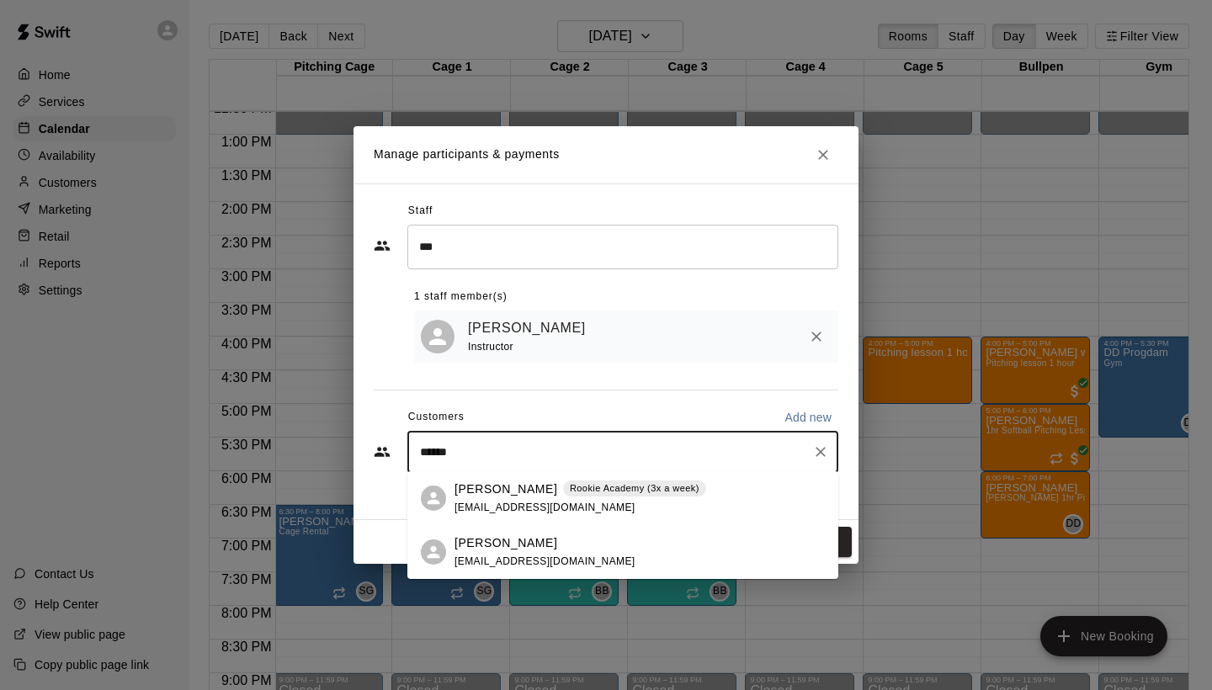
click at [489, 492] on p "Robby Little" at bounding box center [505, 489] width 103 height 18
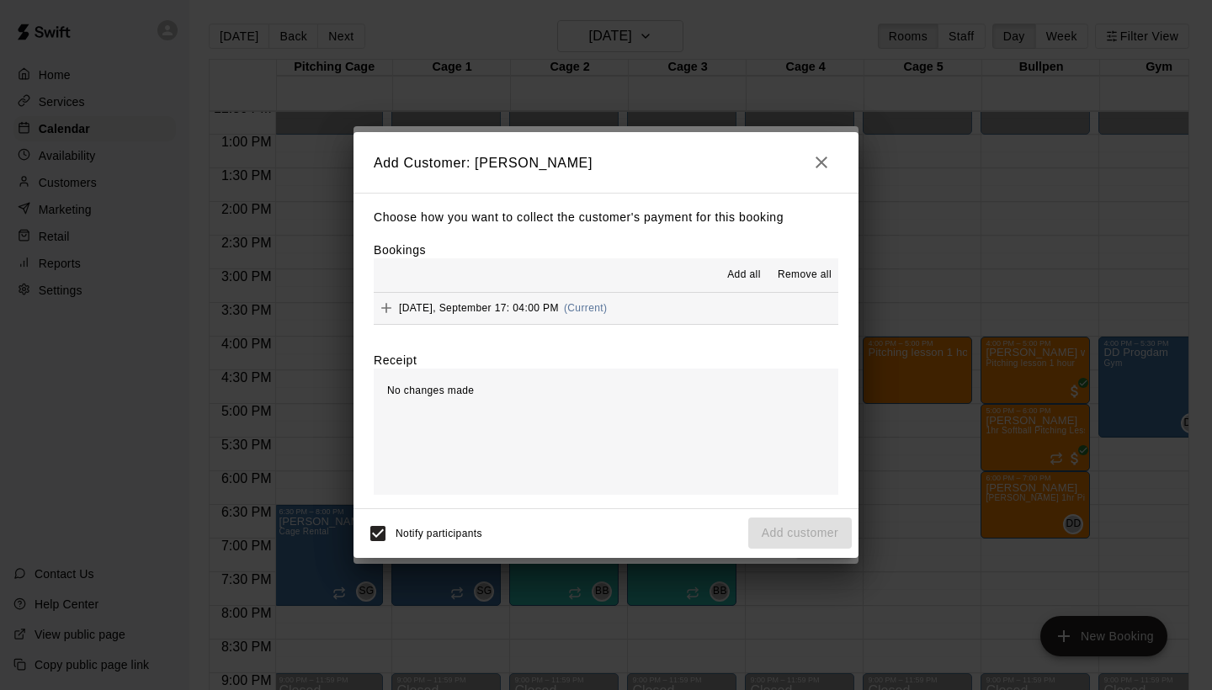
click at [513, 305] on span "Wednesday, September 17: 04:00 PM" at bounding box center [479, 308] width 160 height 12
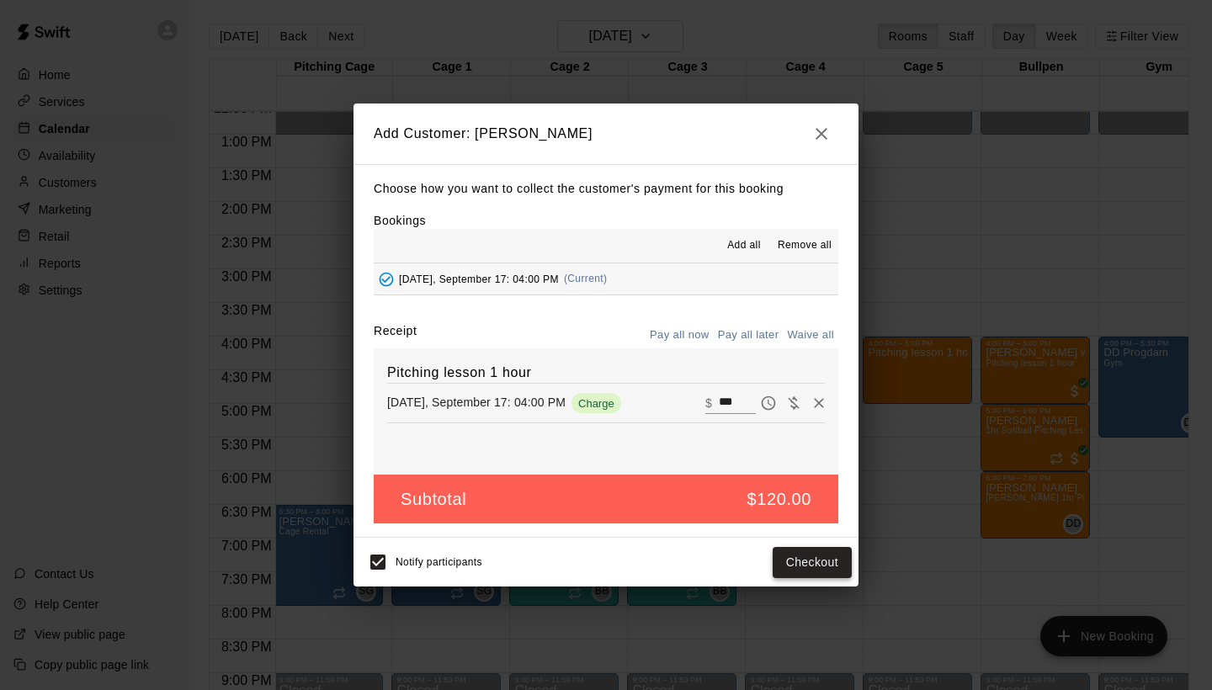
click at [799, 560] on button "Checkout" at bounding box center [811, 562] width 79 height 31
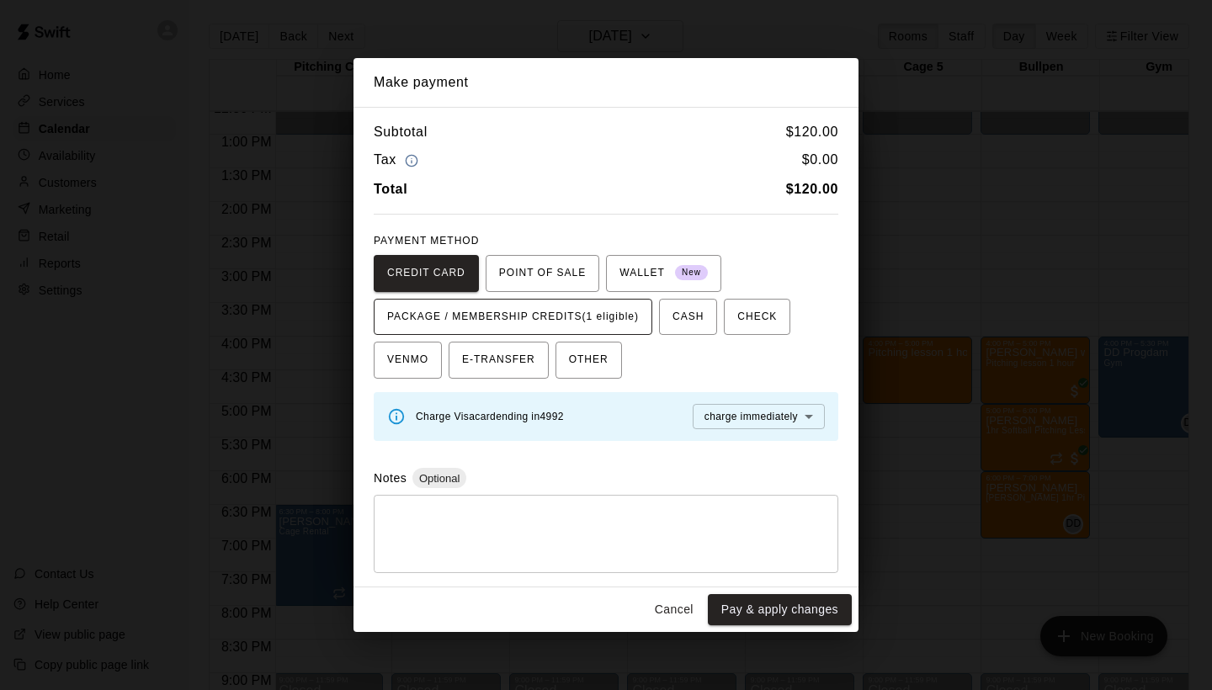
click at [613, 321] on span "PACKAGE / MEMBERSHIP CREDITS (1 eligible)" at bounding box center [513, 317] width 252 height 27
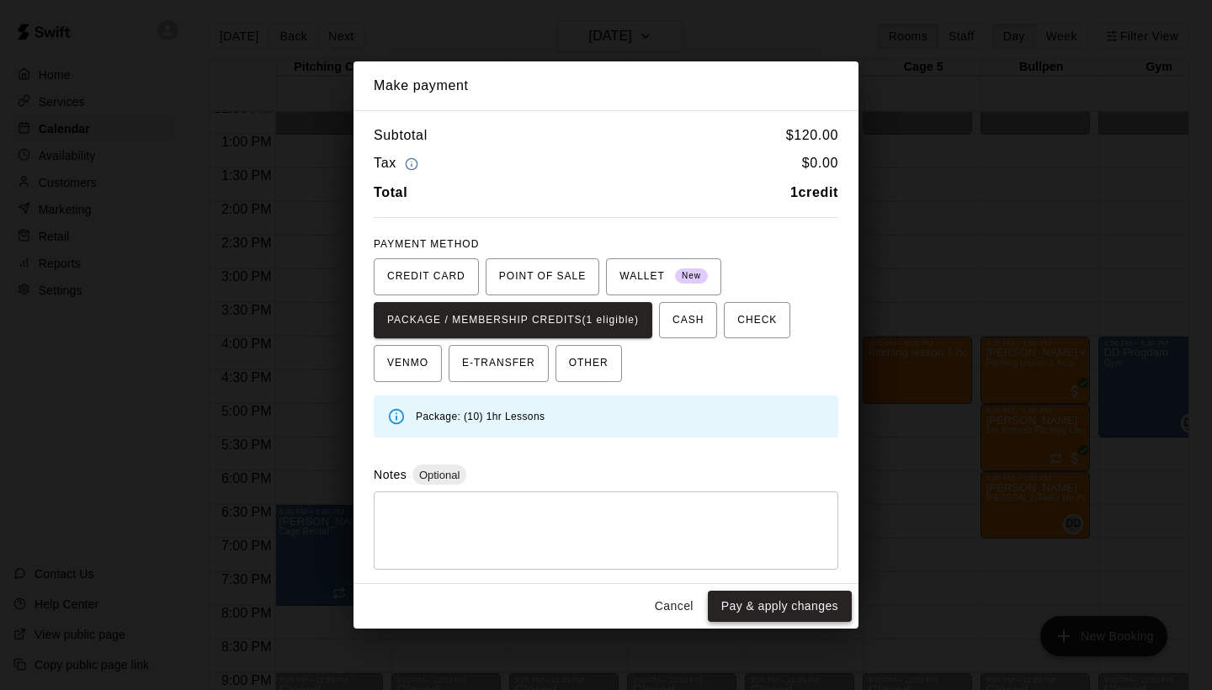
click at [762, 602] on button "Pay & apply changes" at bounding box center [780, 606] width 144 height 31
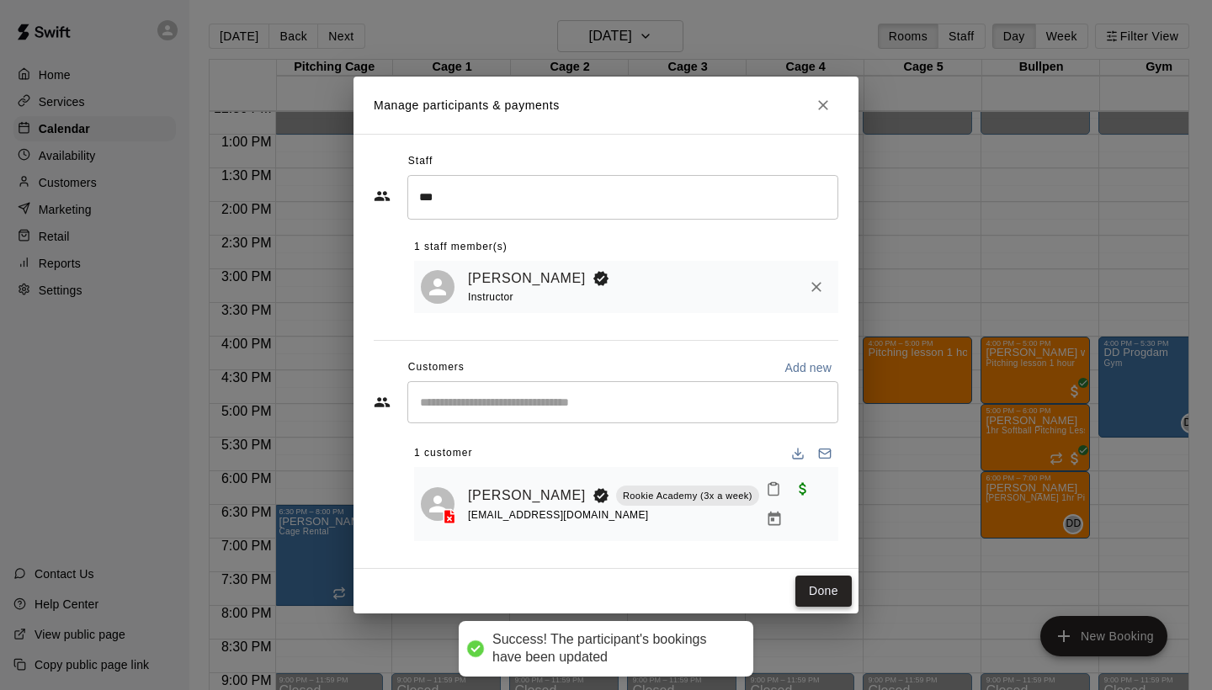
click at [815, 580] on button "Done" at bounding box center [823, 591] width 56 height 31
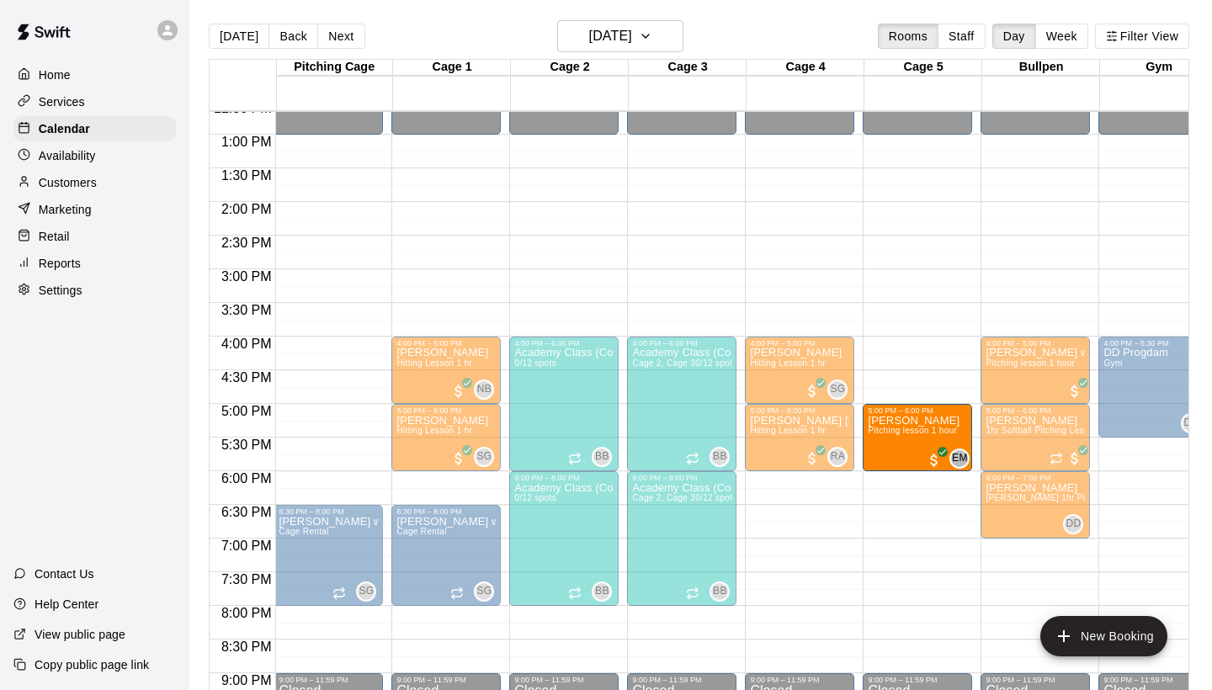
drag, startPoint x: 897, startPoint y: 370, endPoint x: 893, endPoint y: 454, distance: 84.3
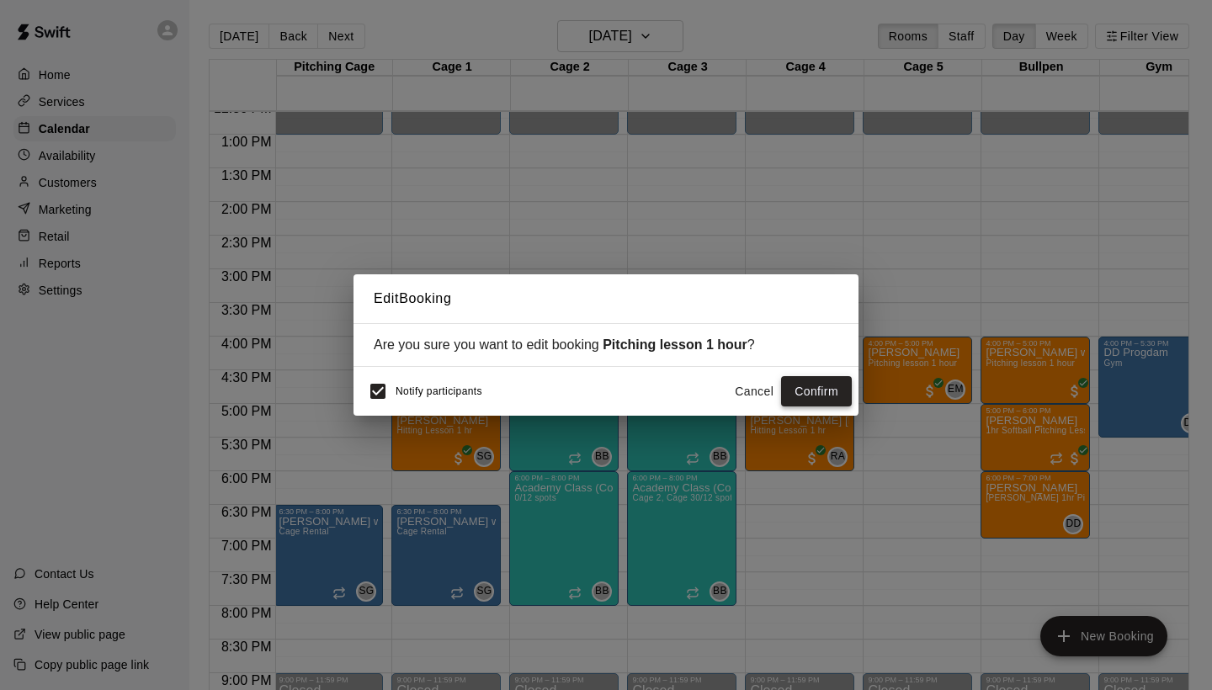
click at [803, 386] on button "Confirm" at bounding box center [816, 391] width 71 height 31
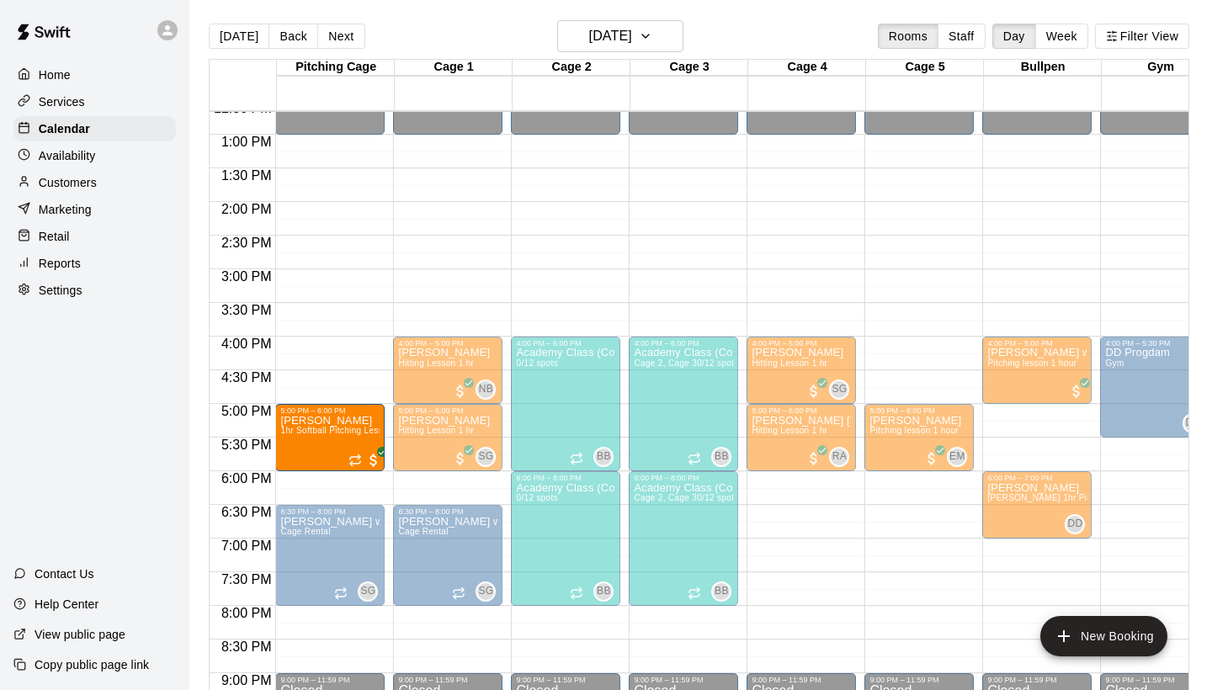
drag, startPoint x: 1045, startPoint y: 438, endPoint x: 329, endPoint y: 442, distance: 716.1
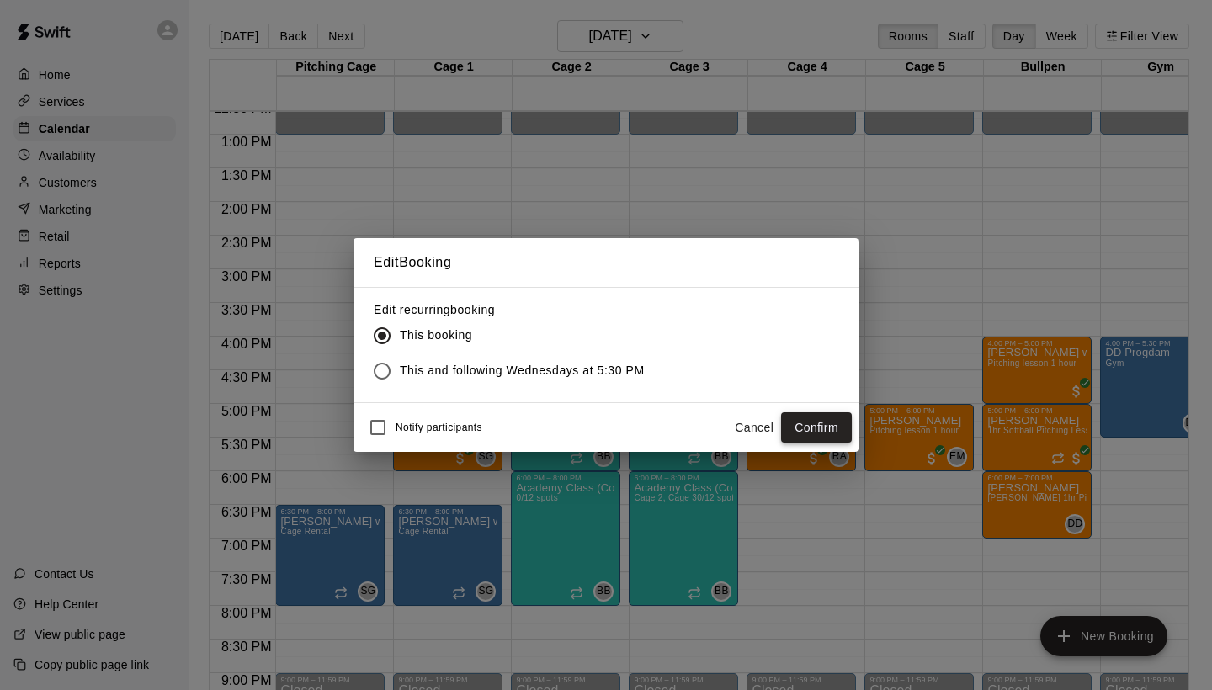
click at [817, 422] on button "Confirm" at bounding box center [816, 427] width 71 height 31
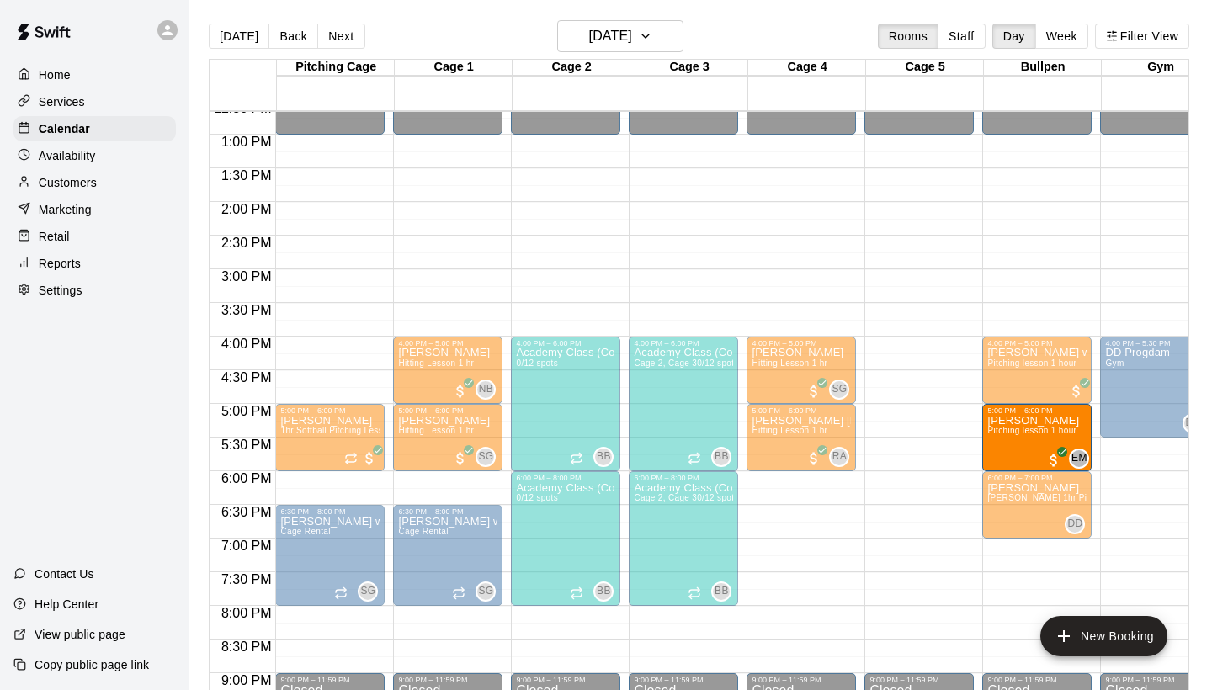
drag, startPoint x: 910, startPoint y: 432, endPoint x: 1010, endPoint y: 434, distance: 99.3
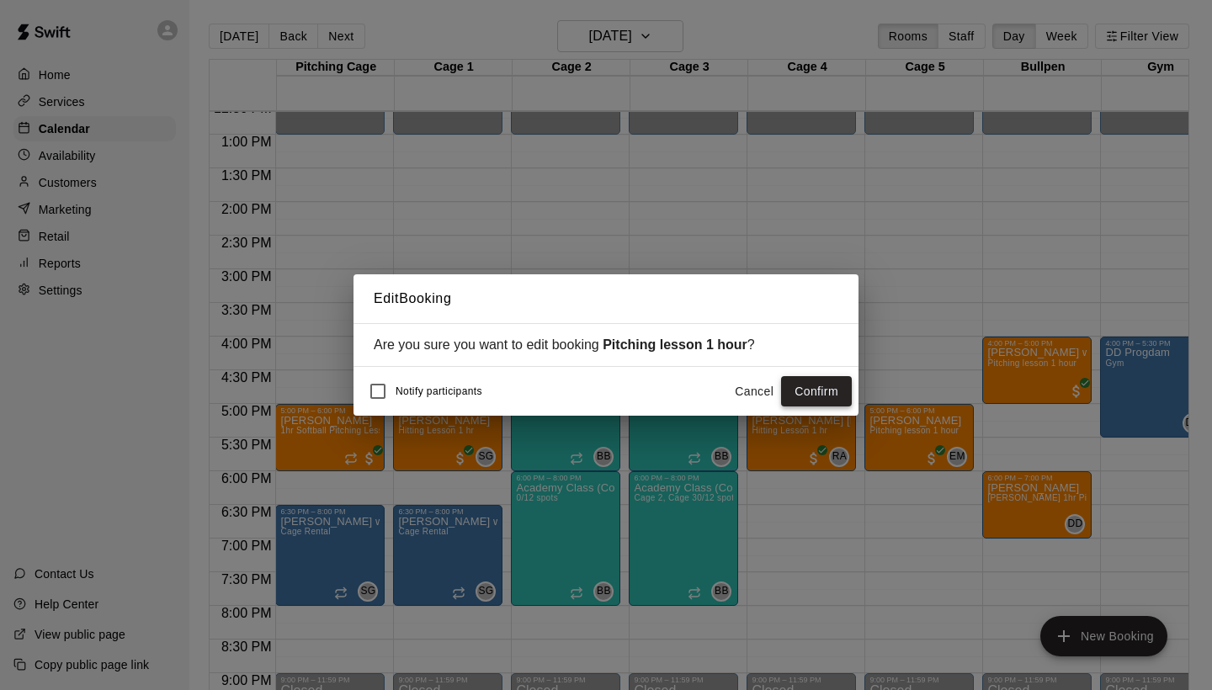
click at [804, 390] on button "Confirm" at bounding box center [816, 391] width 71 height 31
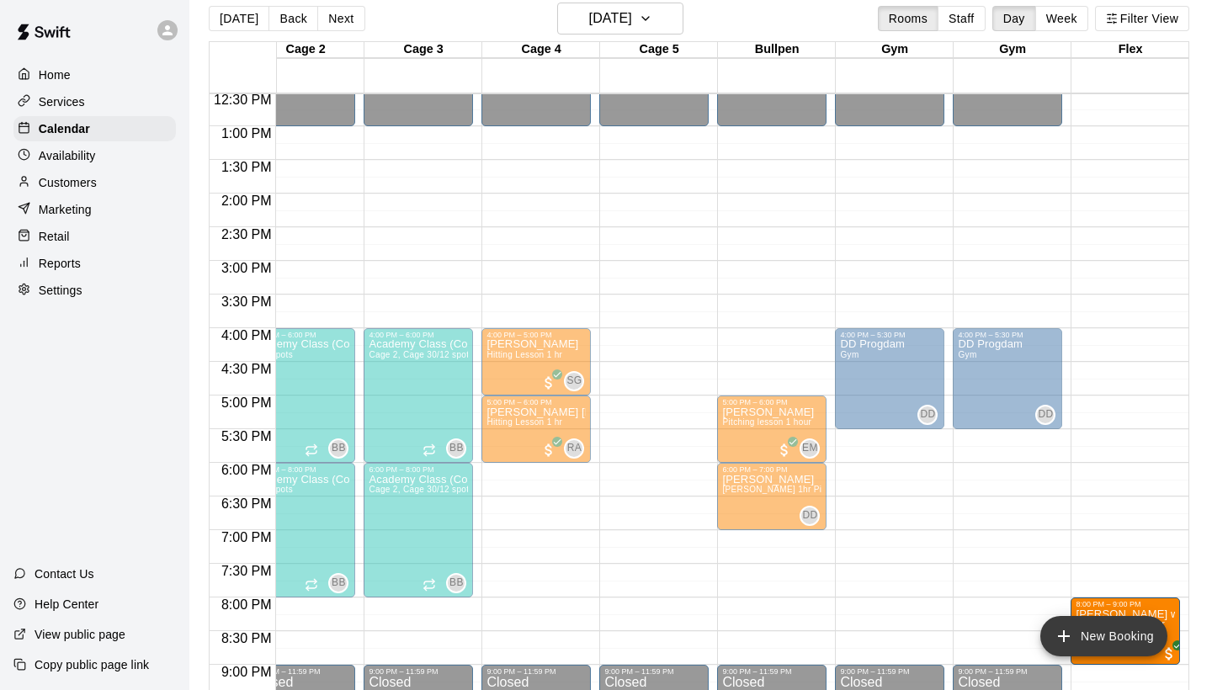
scroll to position [866, 266]
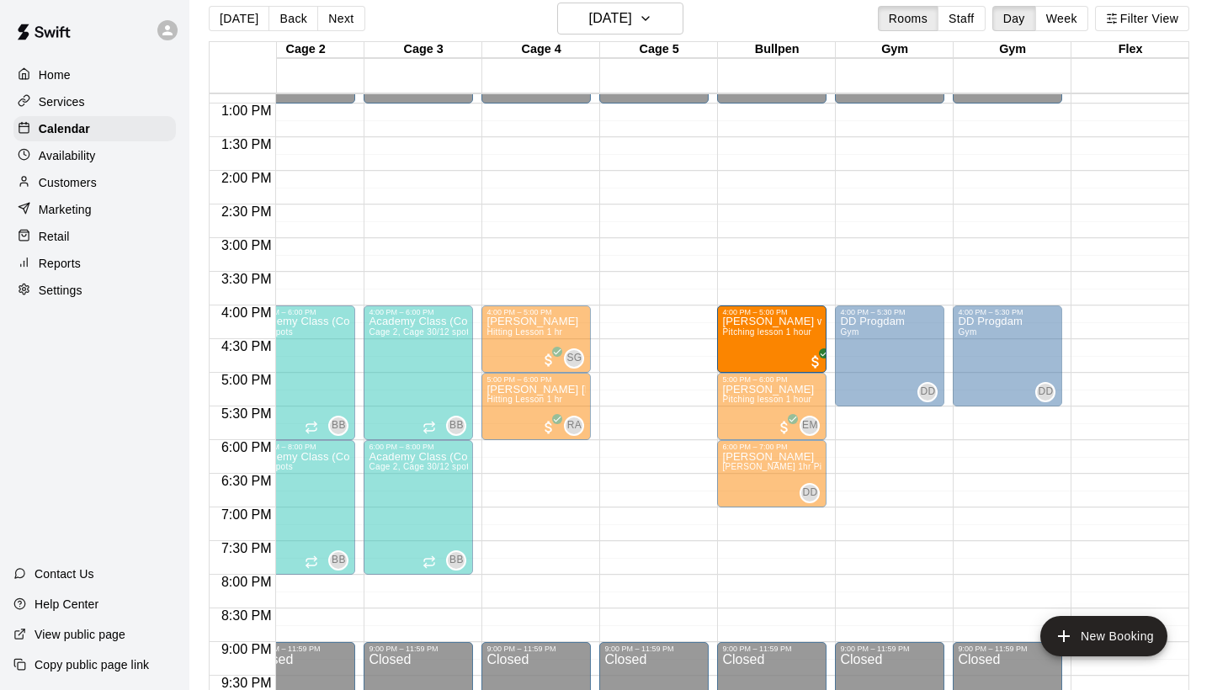
drag, startPoint x: 1045, startPoint y: 370, endPoint x: 813, endPoint y: 348, distance: 233.4
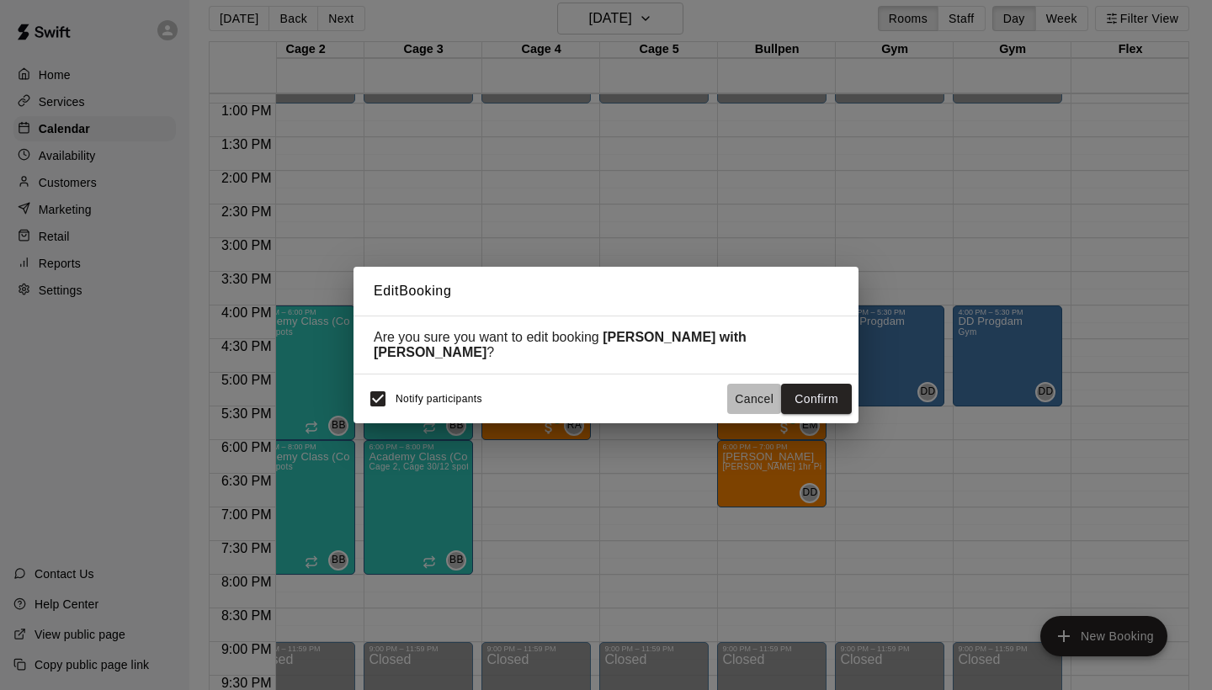
click at [771, 399] on button "Cancel" at bounding box center [754, 399] width 54 height 31
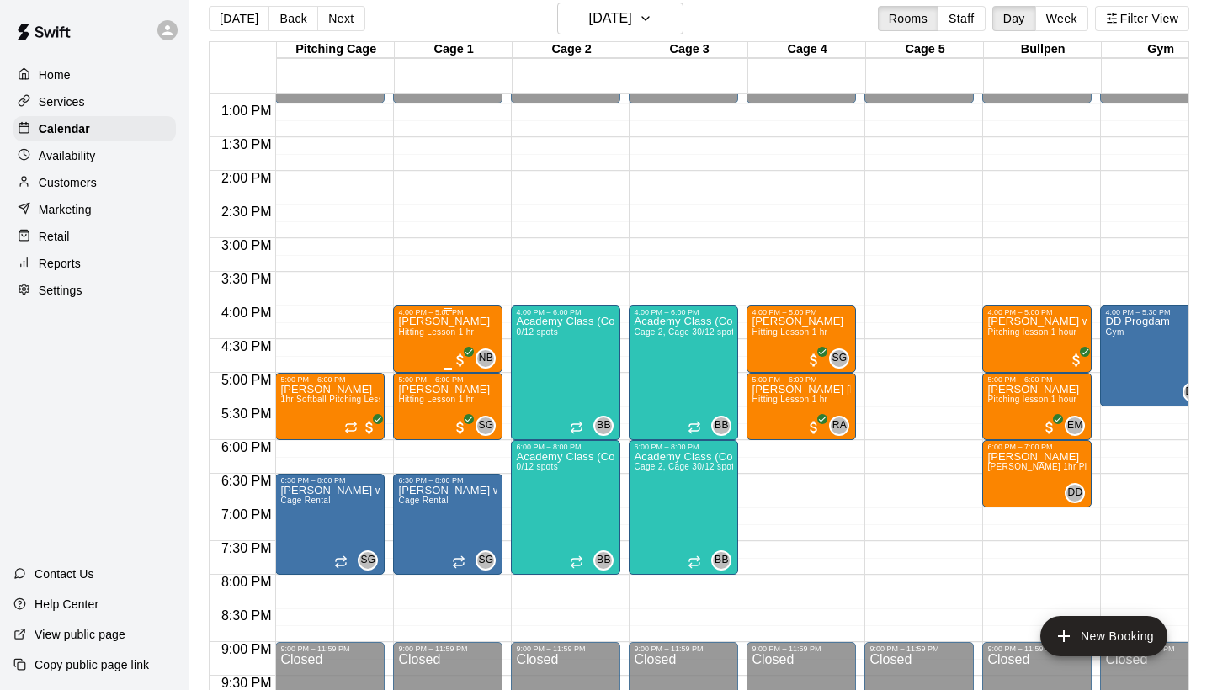
scroll to position [866, 0]
click at [306, 393] on icon "edit" at bounding box center [298, 402] width 20 height 20
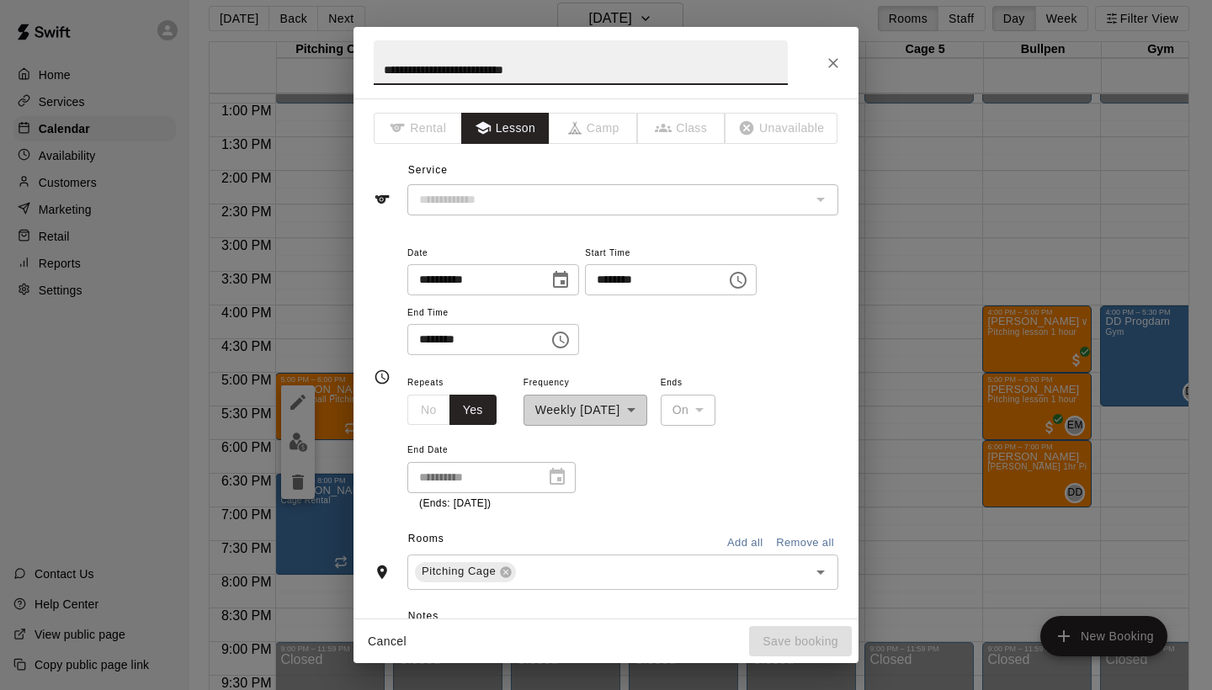
type input "**********"
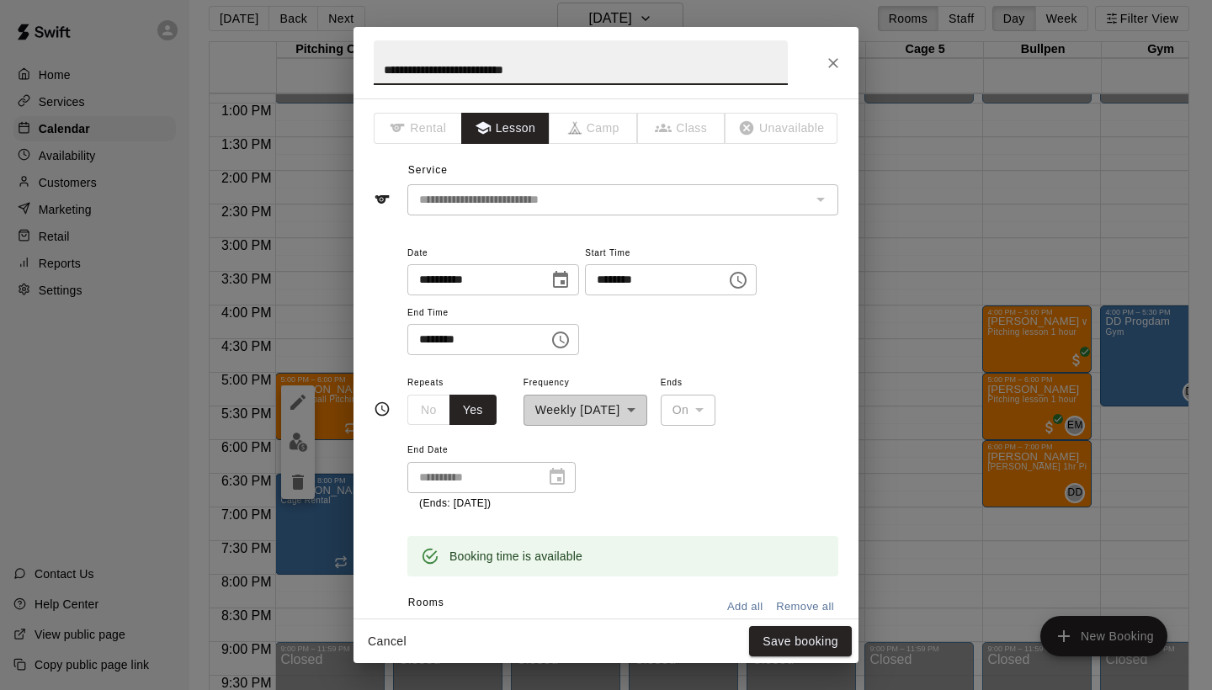
drag, startPoint x: 553, startPoint y: 73, endPoint x: 273, endPoint y: 46, distance: 281.5
click at [273, 46] on div "**********" at bounding box center [606, 345] width 1212 height 690
type input "**********"
click at [834, 634] on button "Save booking" at bounding box center [800, 641] width 103 height 31
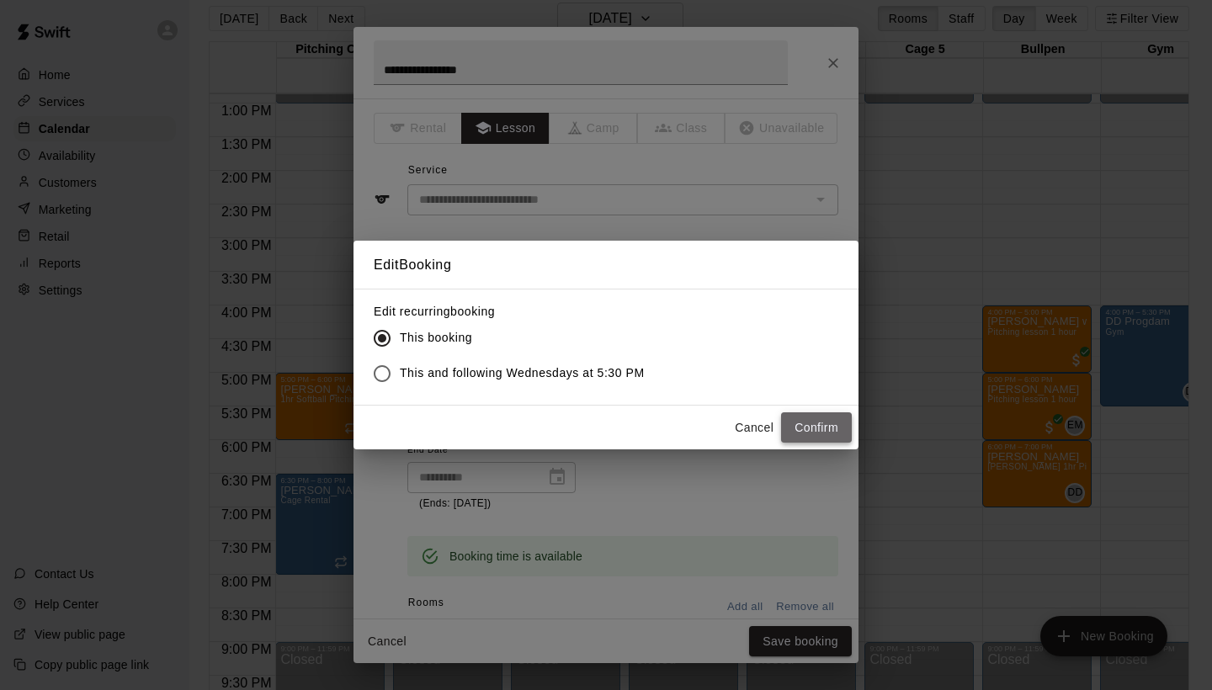
click at [806, 425] on button "Confirm" at bounding box center [816, 427] width 71 height 31
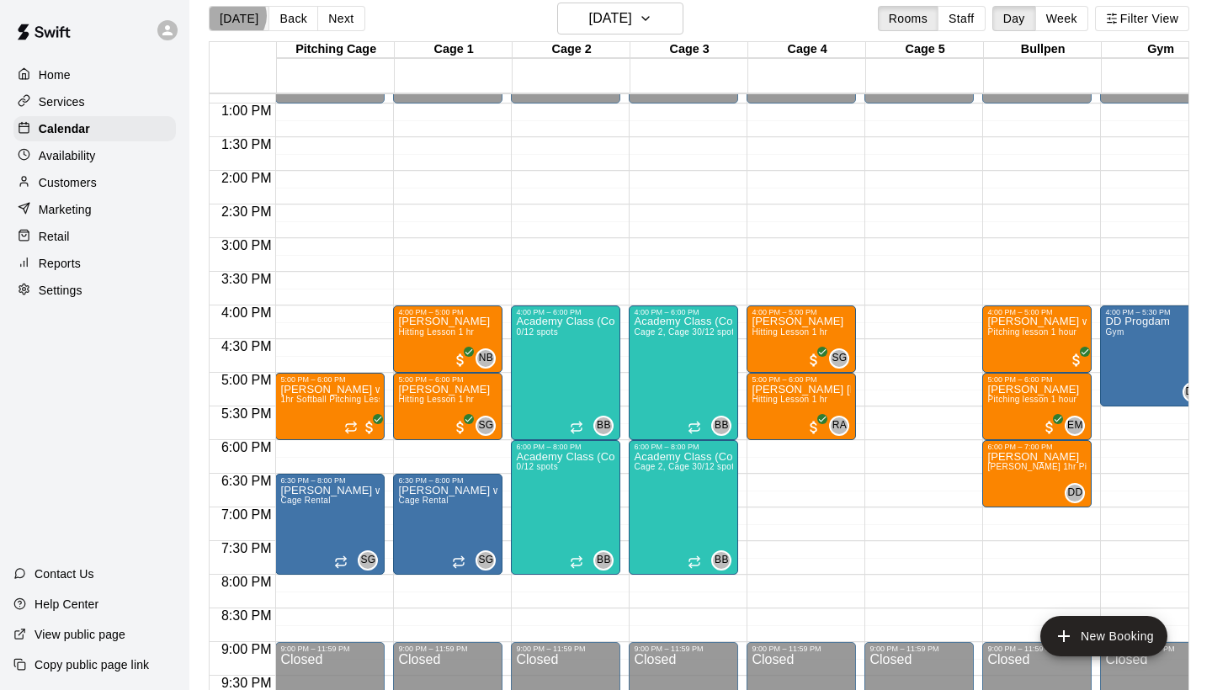
click at [235, 16] on button "[DATE]" at bounding box center [239, 18] width 61 height 25
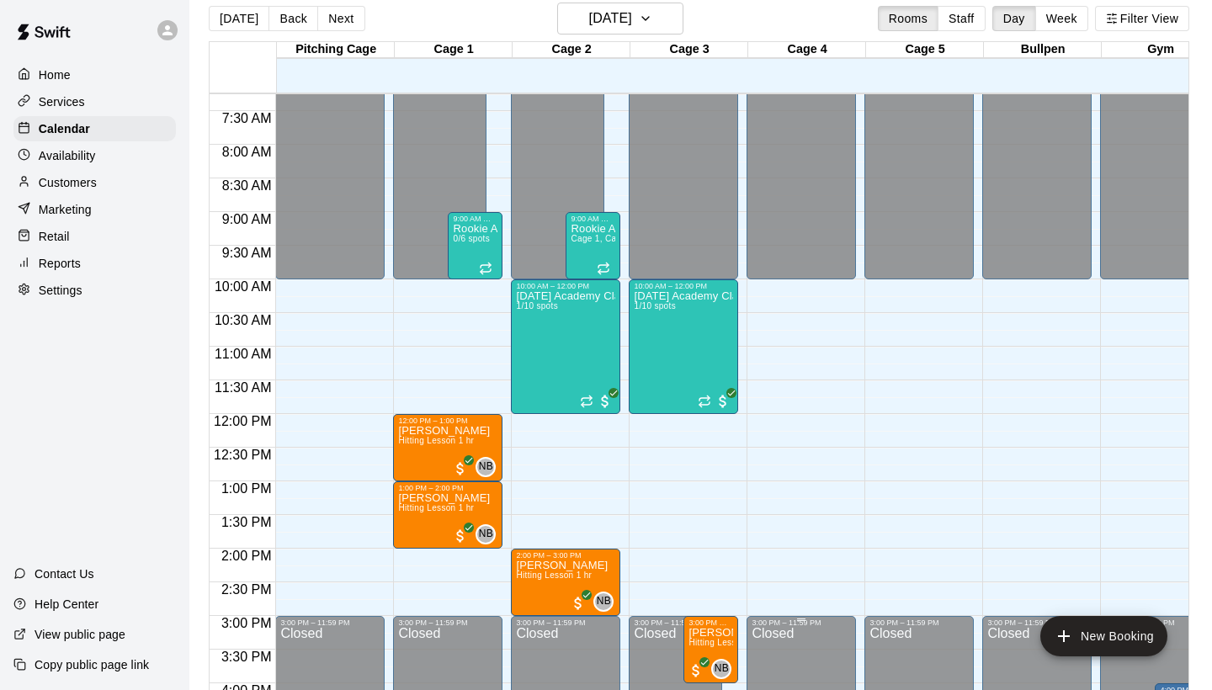
scroll to position [433, 0]
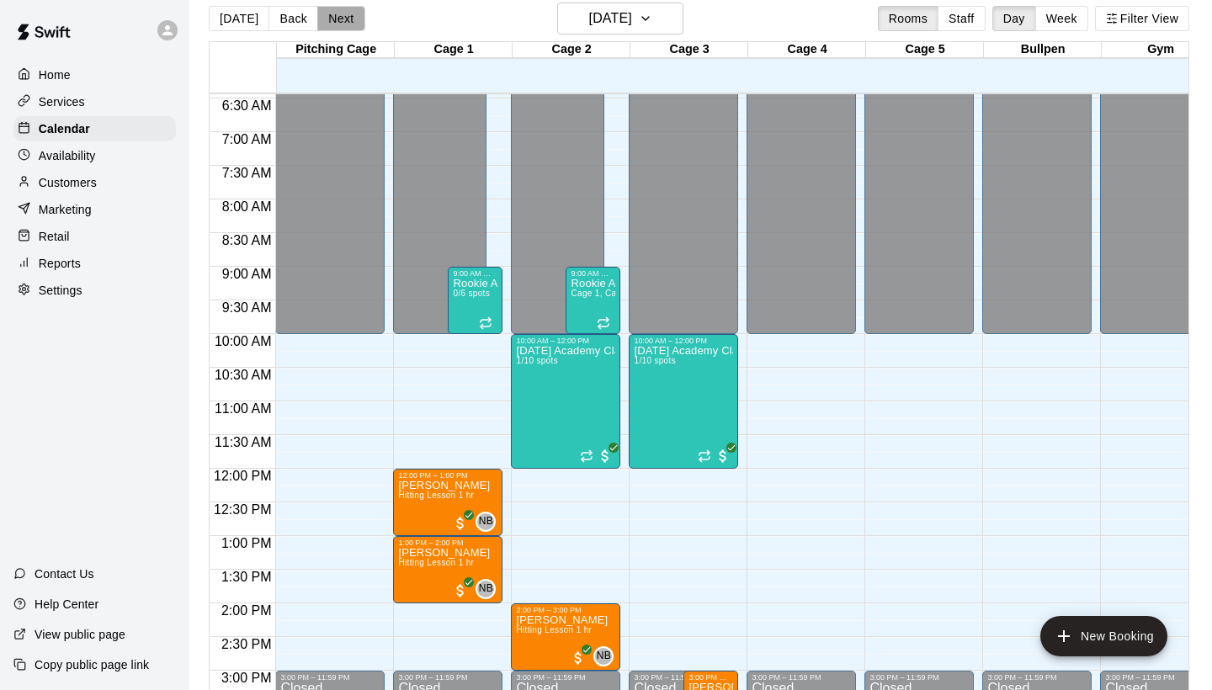
click at [319, 9] on button "Next" at bounding box center [340, 18] width 47 height 25
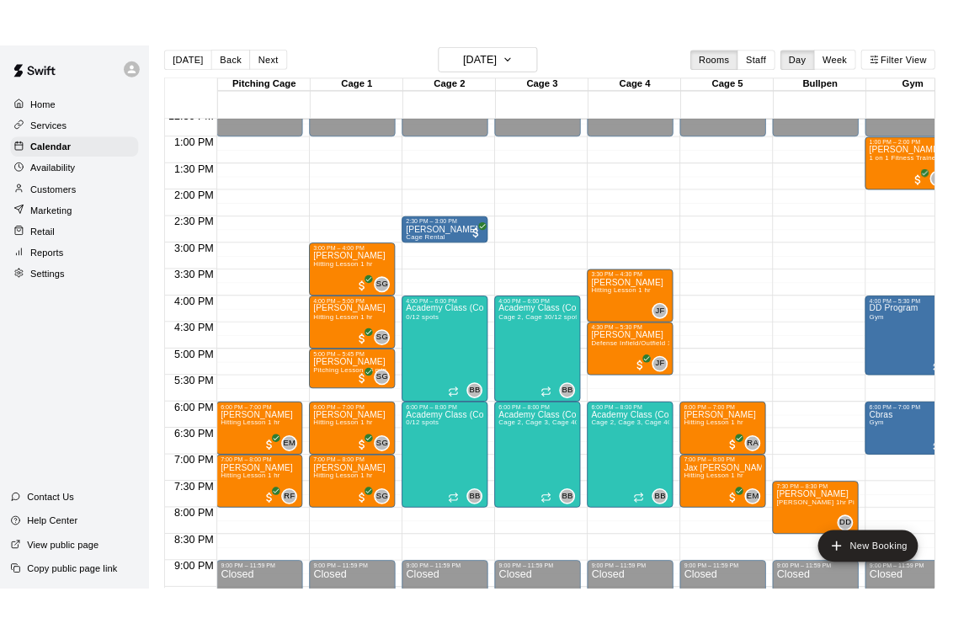
scroll to position [17, 0]
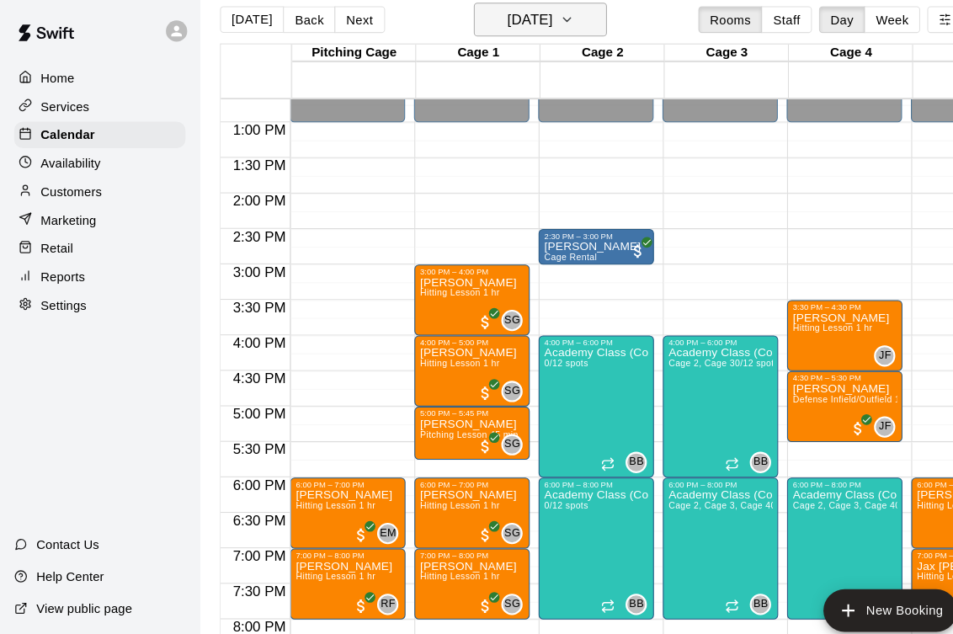
click at [553, 13] on button "[DATE]" at bounding box center [512, 19] width 126 height 32
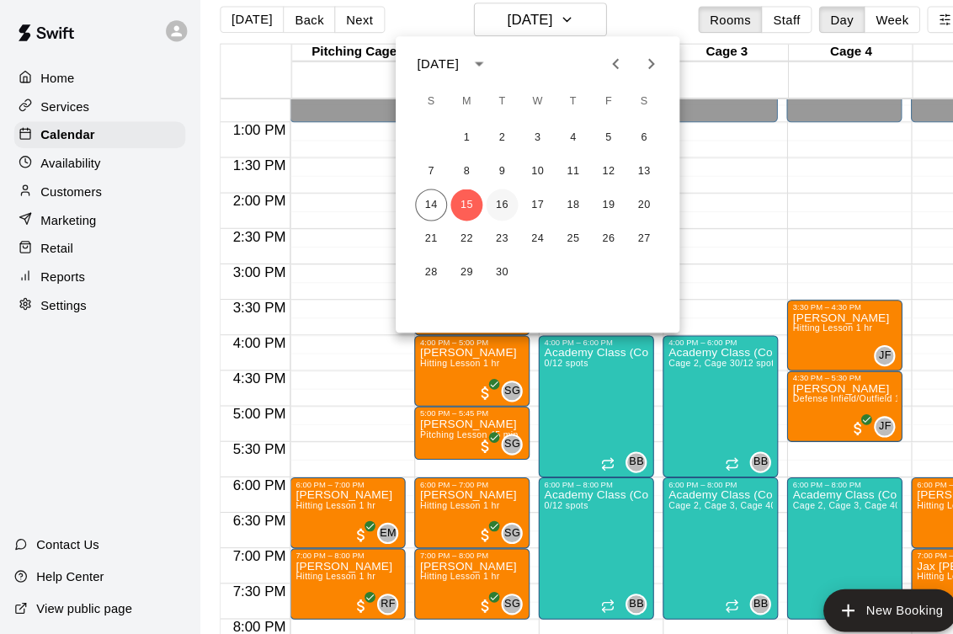
click at [482, 201] on button "16" at bounding box center [476, 195] width 30 height 30
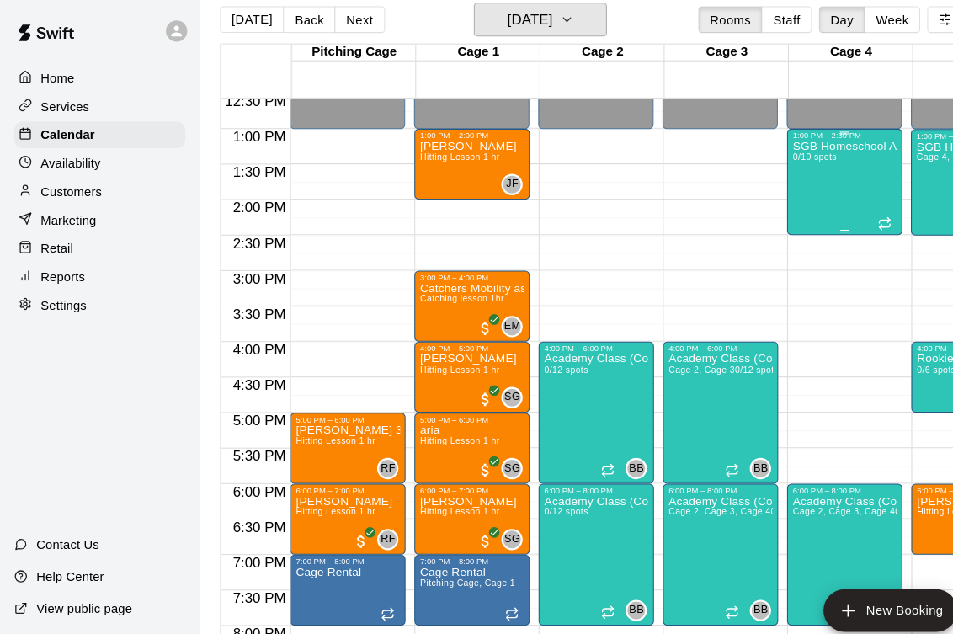
scroll to position [847, 0]
click at [544, 23] on icon "button" at bounding box center [537, 19] width 13 height 20
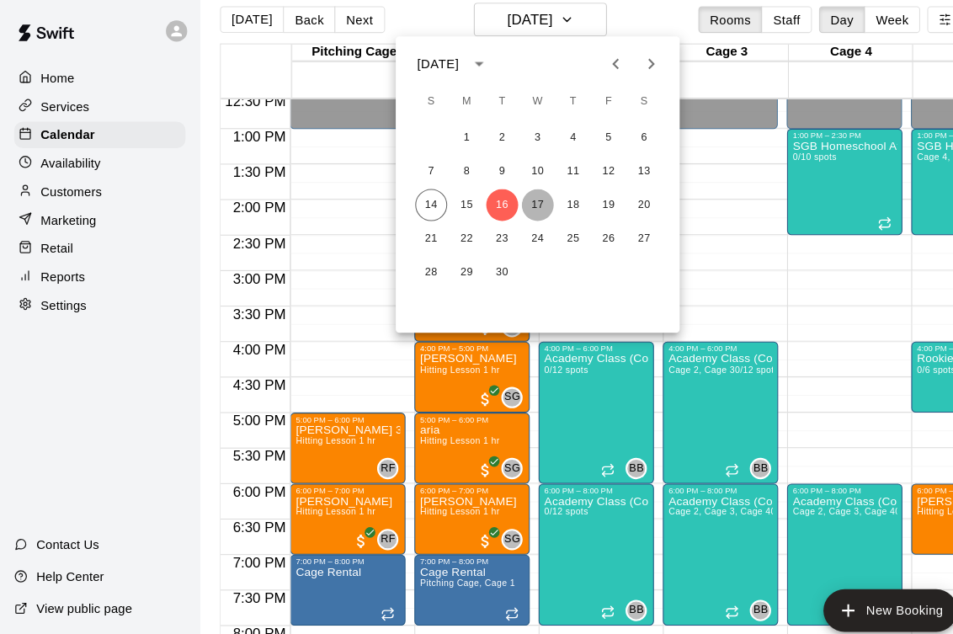
click at [510, 193] on button "17" at bounding box center [510, 195] width 30 height 30
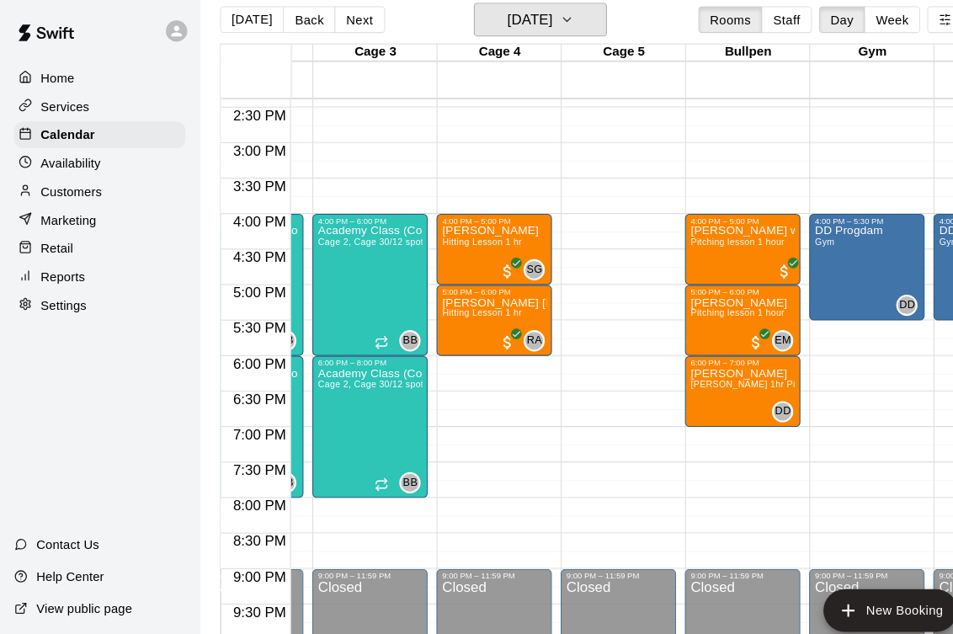
scroll to position [0, 332]
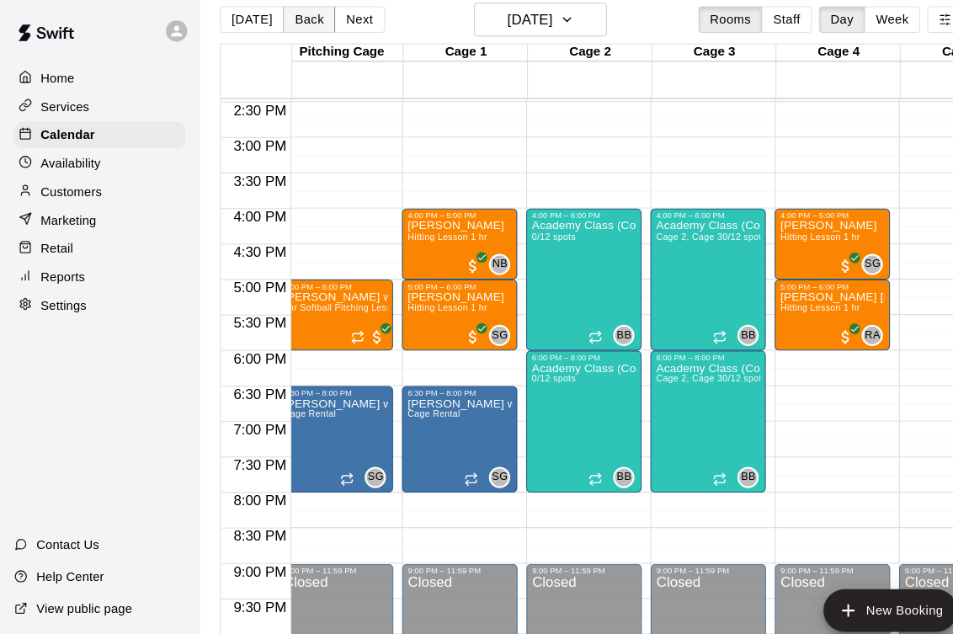
click at [295, 21] on button "Back" at bounding box center [293, 19] width 50 height 25
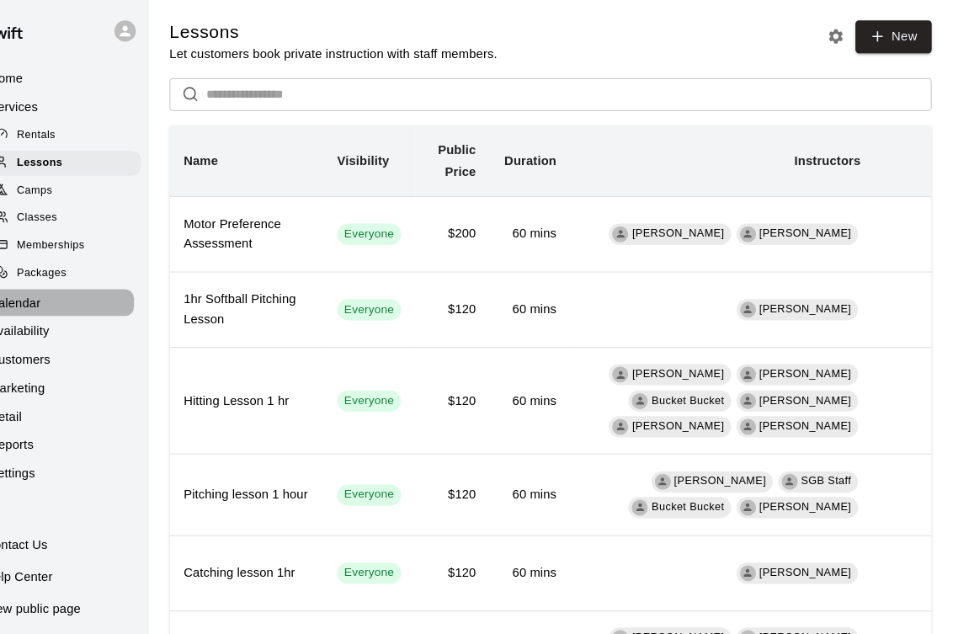
click at [40, 282] on div "Calendar" at bounding box center [94, 287] width 162 height 25
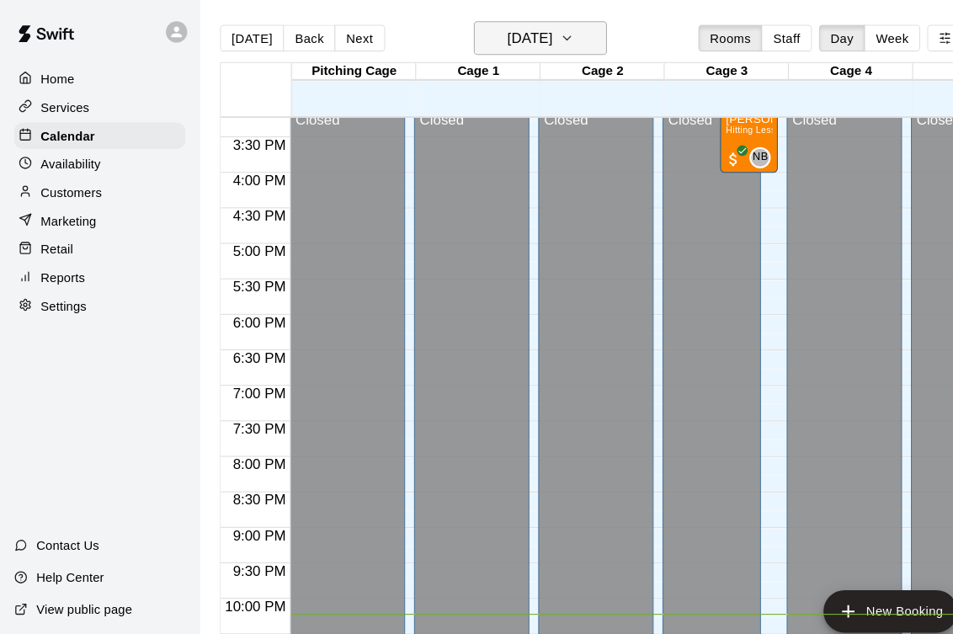
click at [524, 36] on h6 "[DATE]" at bounding box center [502, 36] width 43 height 24
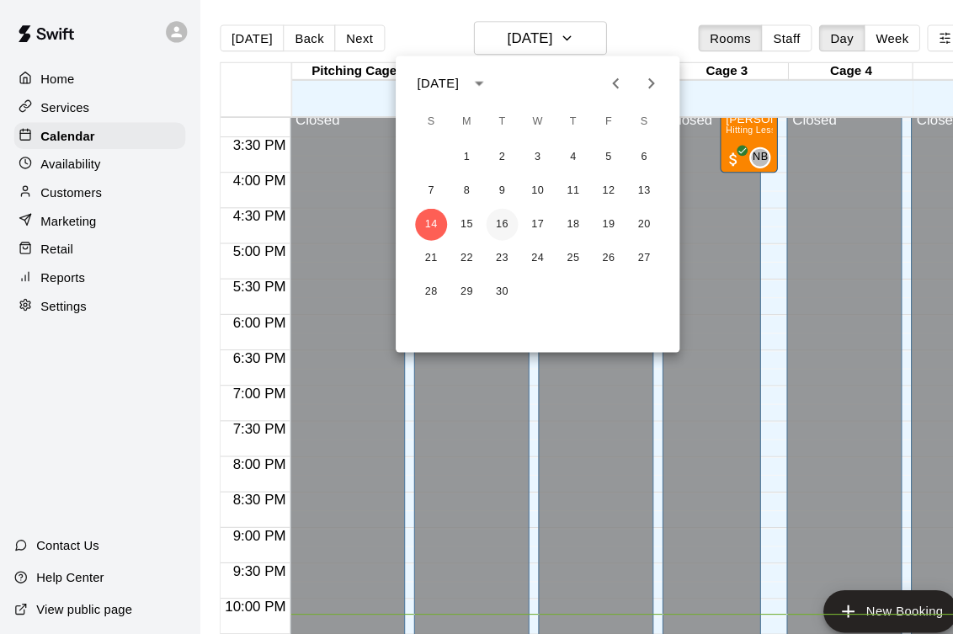
click at [480, 215] on button "16" at bounding box center [476, 213] width 30 height 30
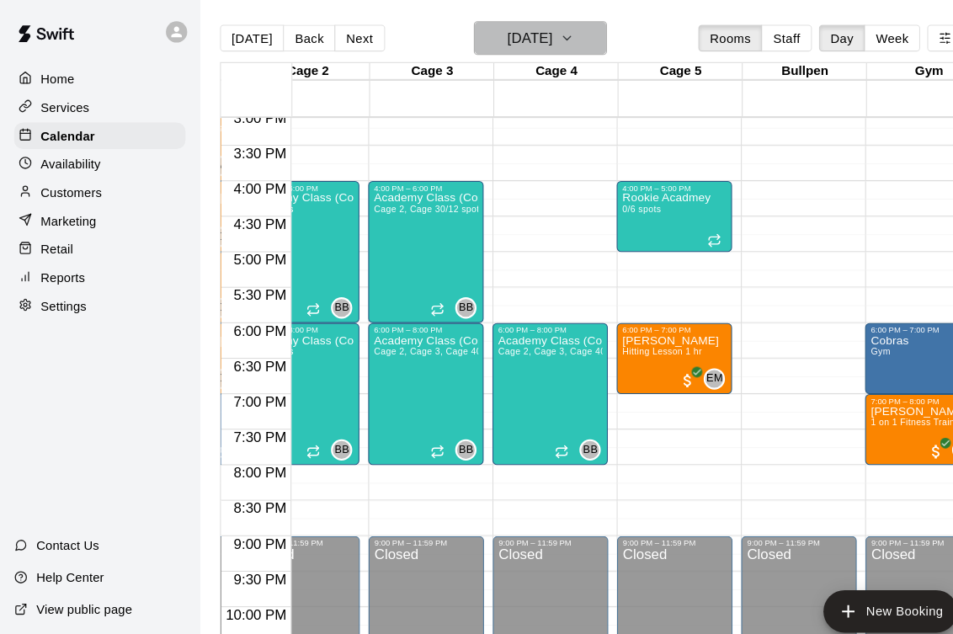
click at [555, 39] on button "[DATE]" at bounding box center [512, 36] width 126 height 32
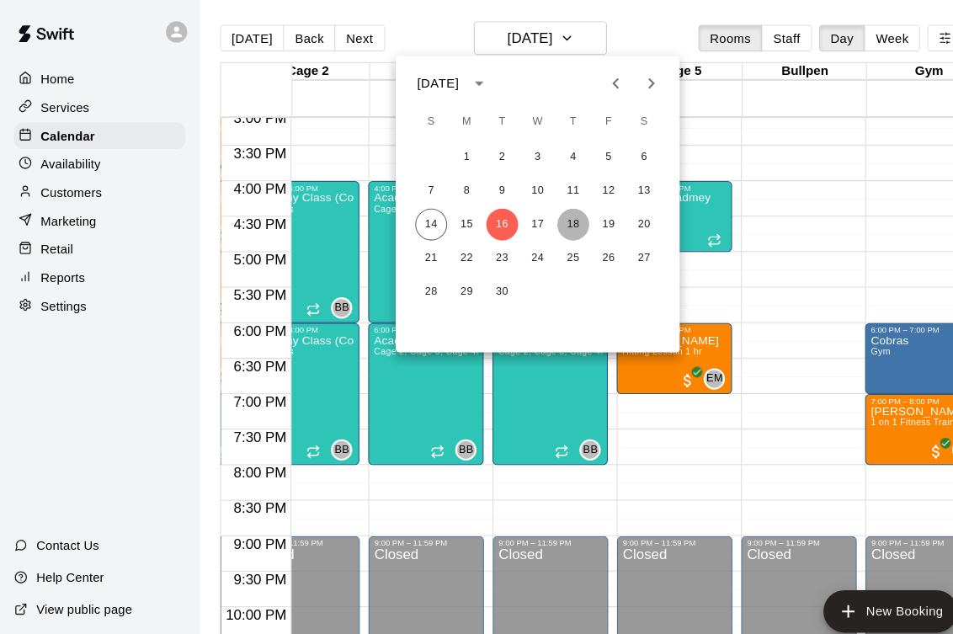
click at [549, 204] on button "18" at bounding box center [543, 213] width 30 height 30
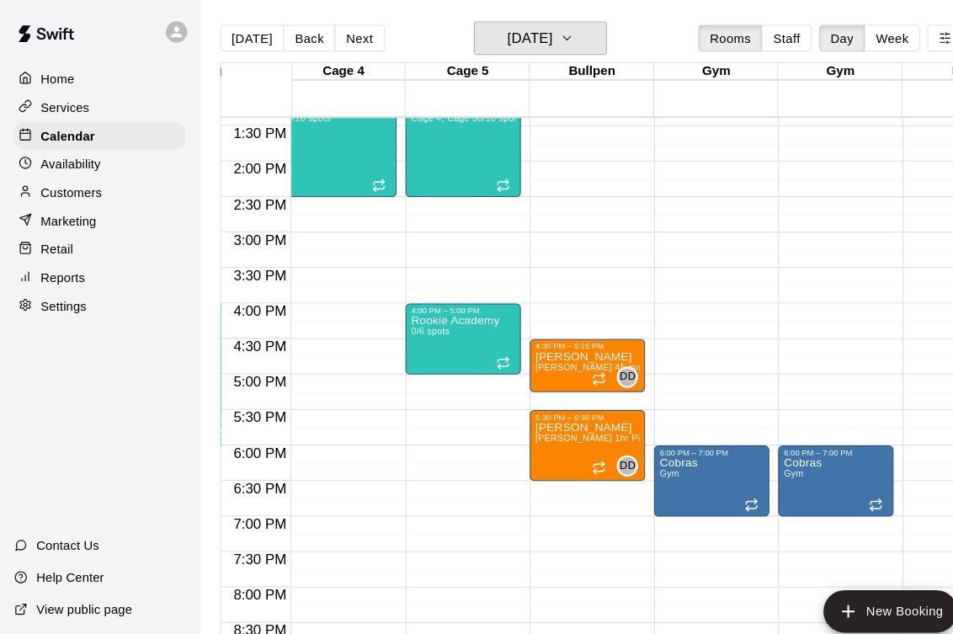
scroll to position [0, 480]
click at [663, 307] on div "12:00 AM – 1:00 PM Closed 6:00 PM – 7:00 PM Cobras Gym 9:00 PM – 11:59 PM Closed" at bounding box center [674, 19] width 109 height 1616
